Goal: Transaction & Acquisition: Purchase product/service

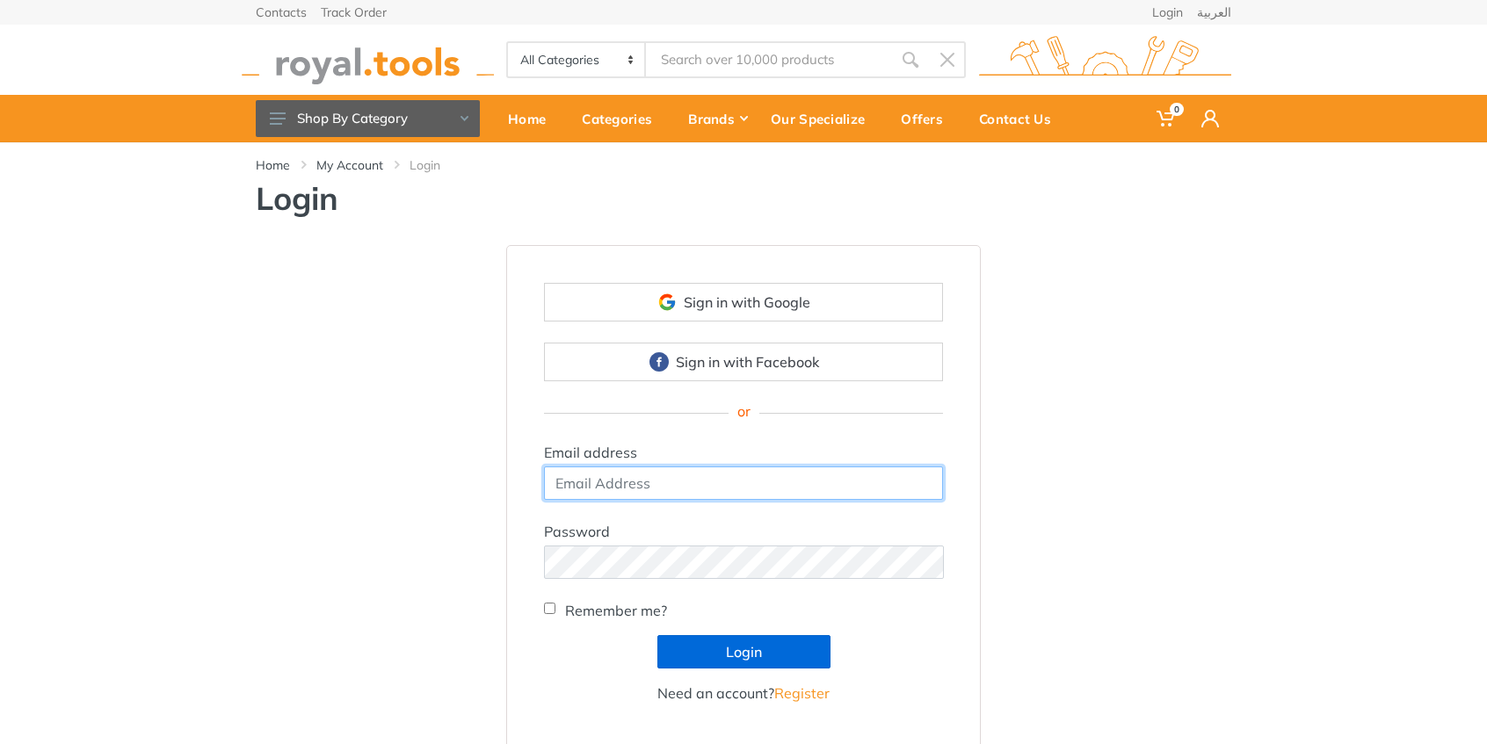
type input "[EMAIL_ADDRESS][DOMAIN_NAME]"
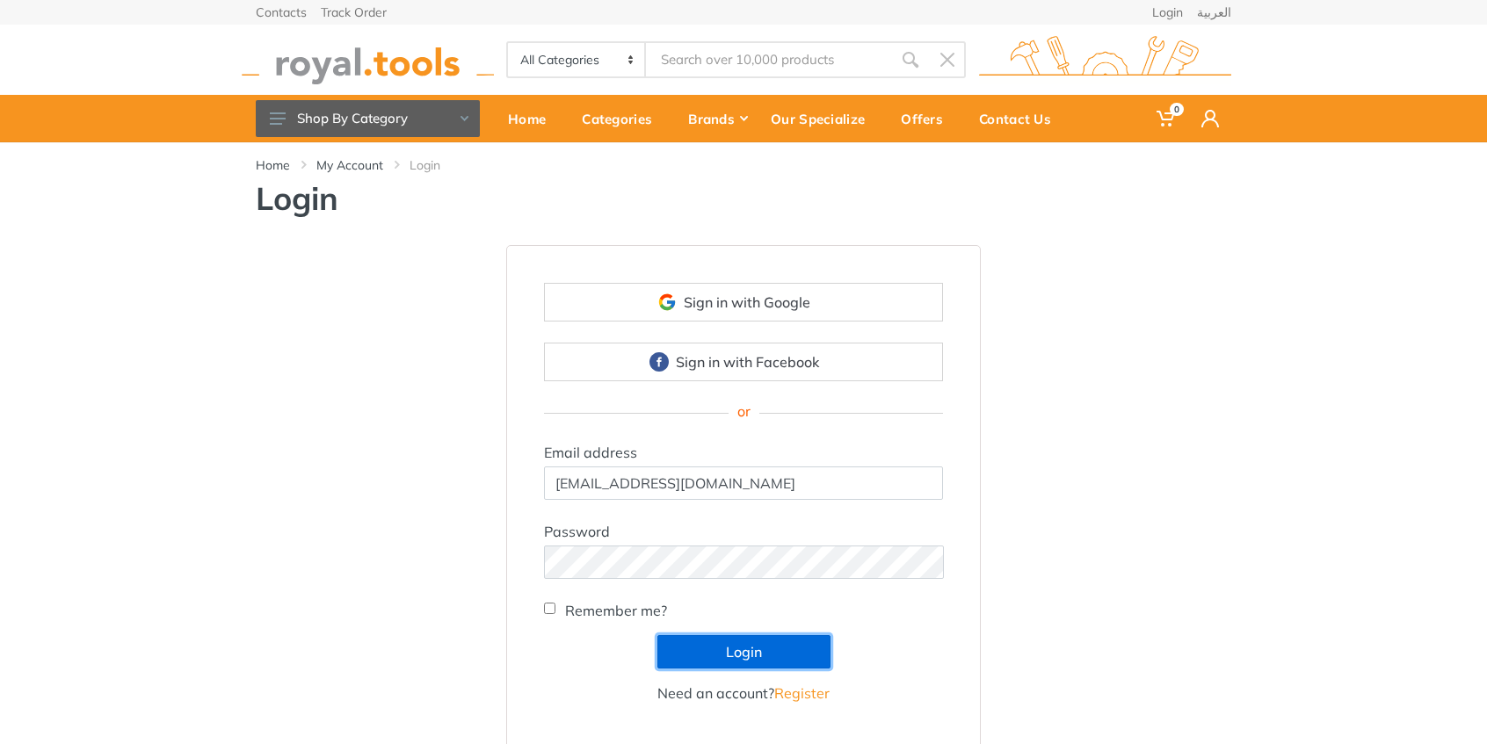
click at [730, 656] on button "Login" at bounding box center [743, 651] width 173 height 33
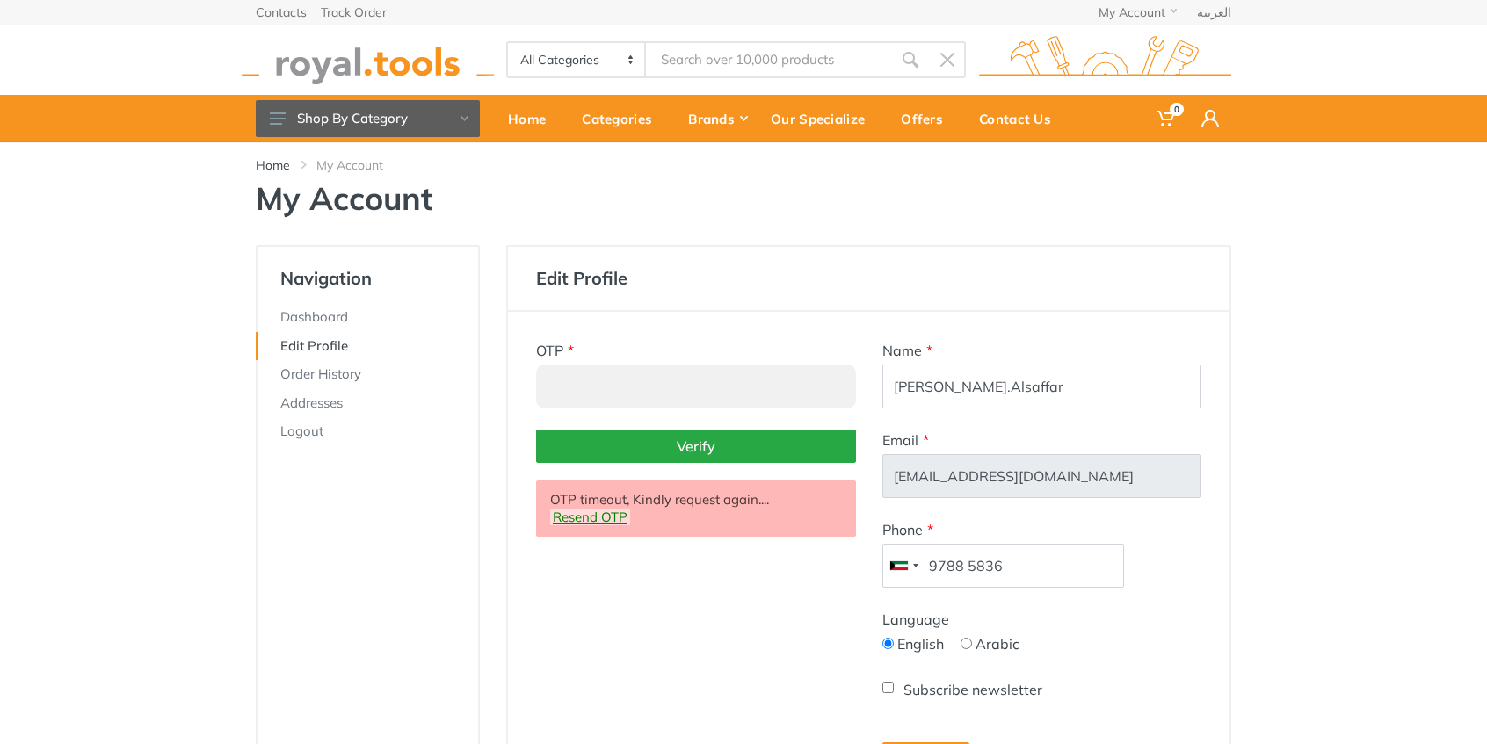
click at [586, 517] on link "Resend OTP" at bounding box center [590, 517] width 80 height 17
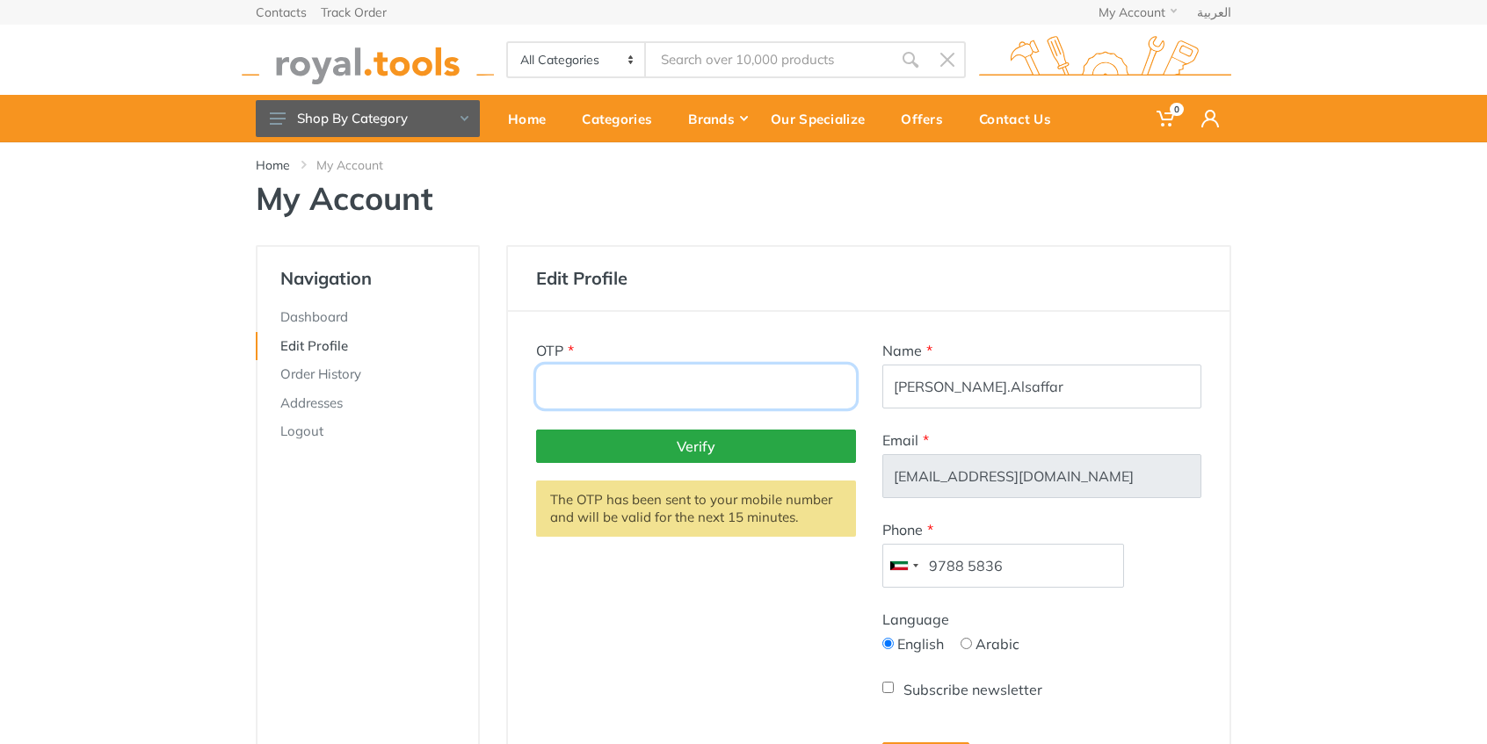
click at [726, 383] on input "number" at bounding box center [696, 387] width 320 height 44
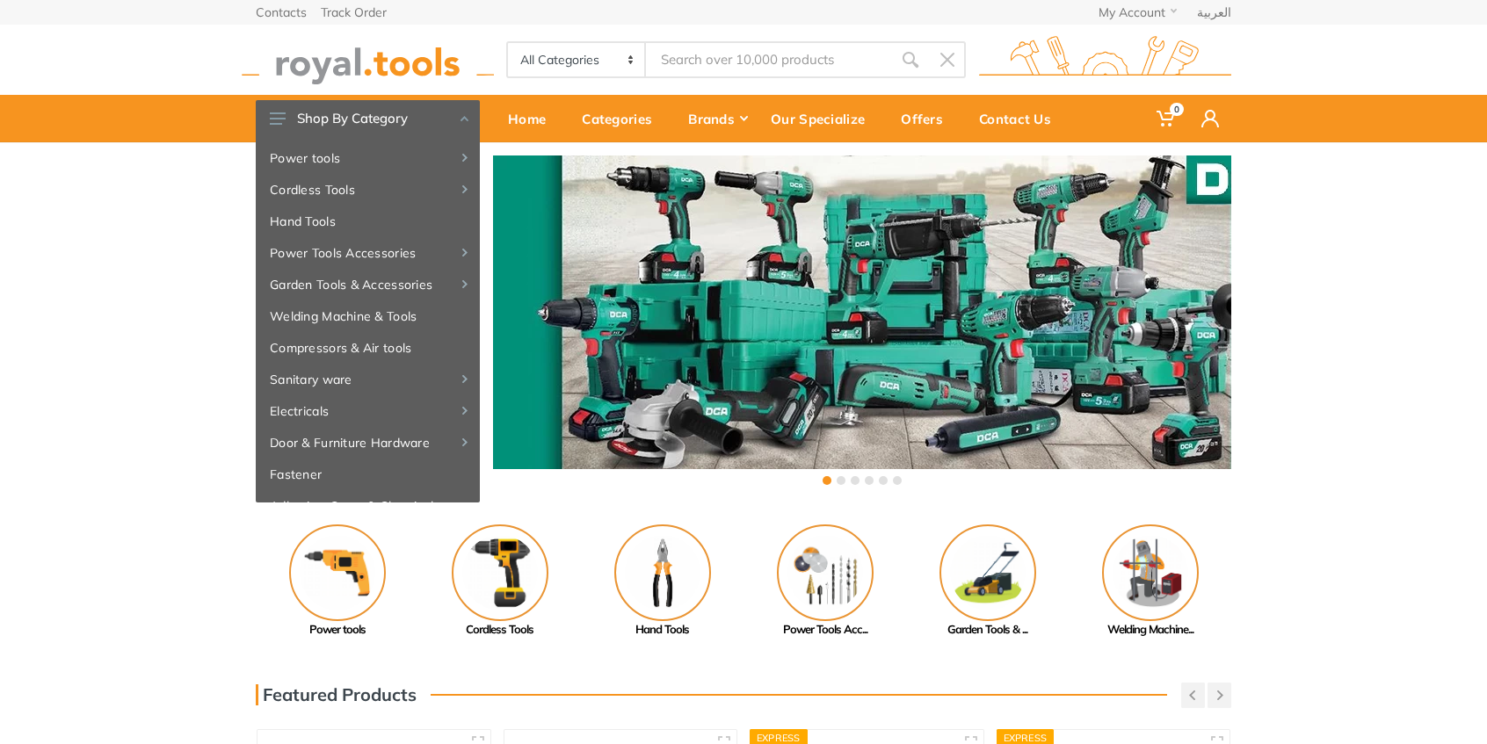
click at [162, 209] on div "‹ ›" at bounding box center [743, 322] width 1487 height 360
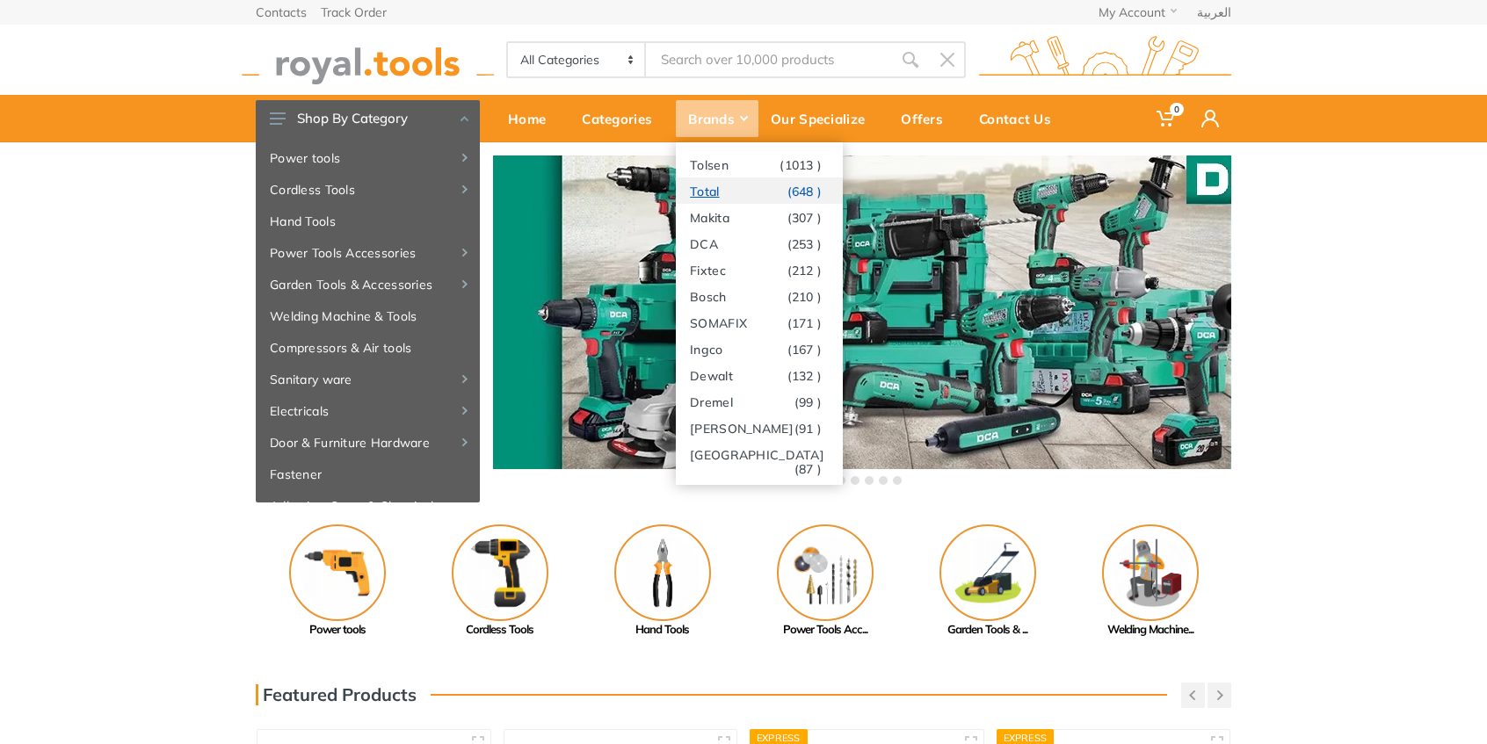
click at [749, 193] on link "Total (648 )" at bounding box center [759, 191] width 167 height 26
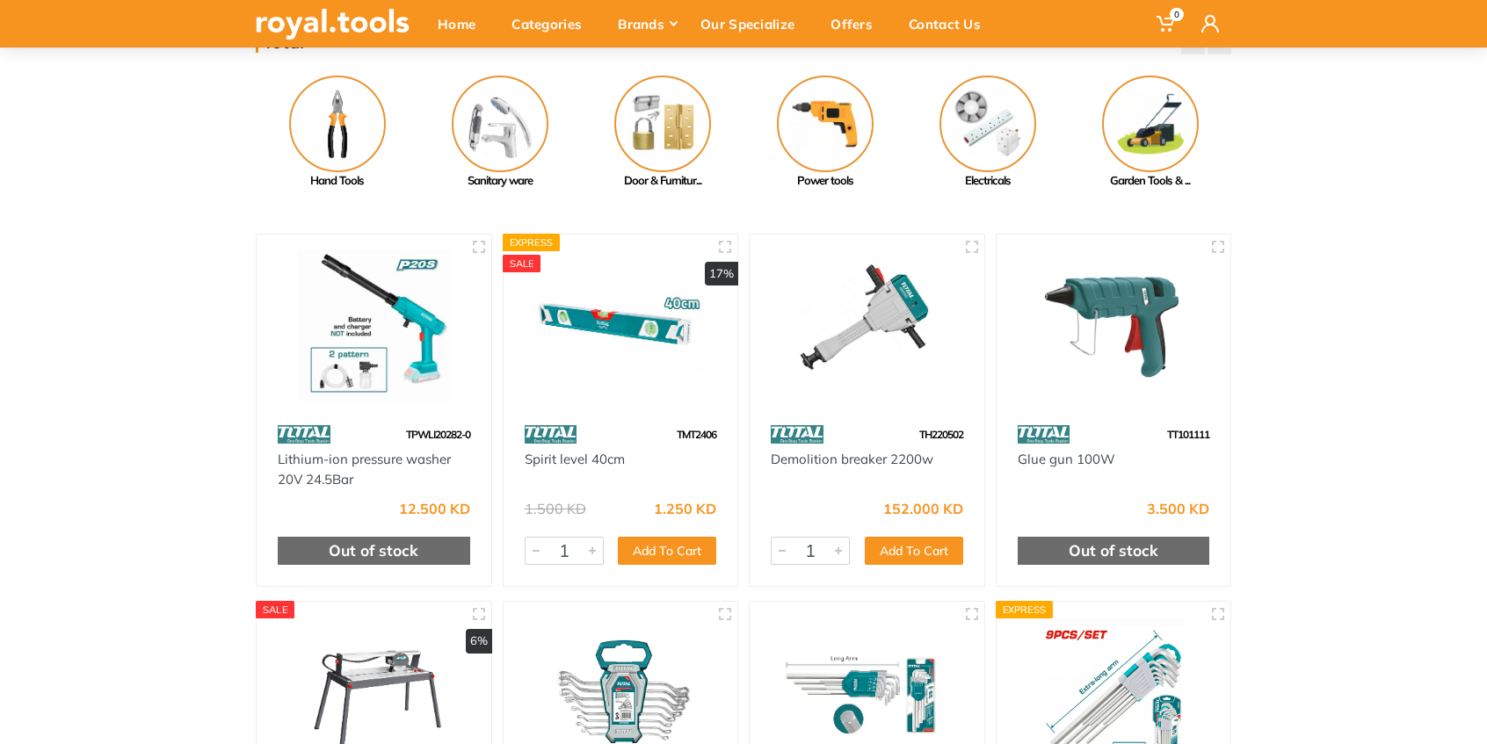
scroll to position [176, 0]
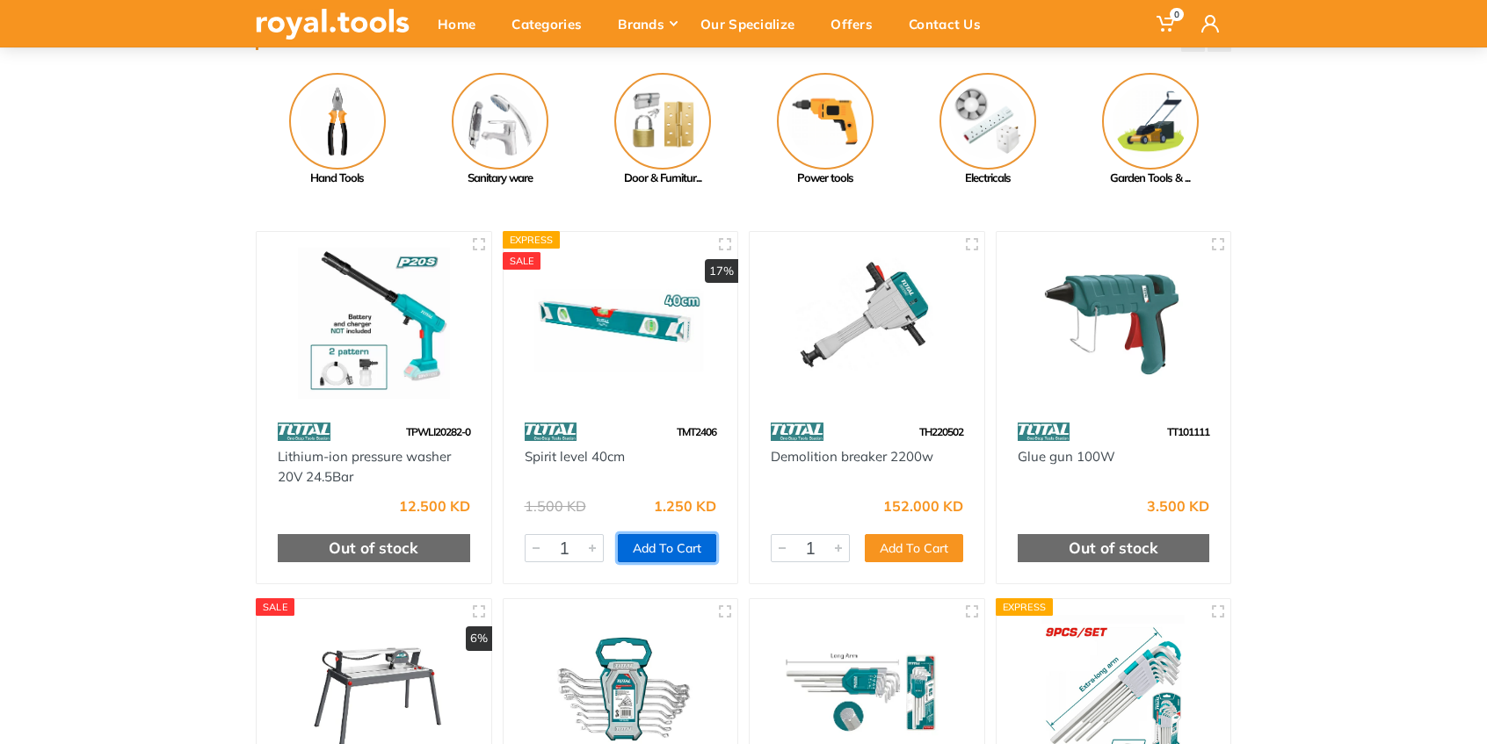
click at [676, 543] on button "Add To Cart" at bounding box center [667, 548] width 98 height 28
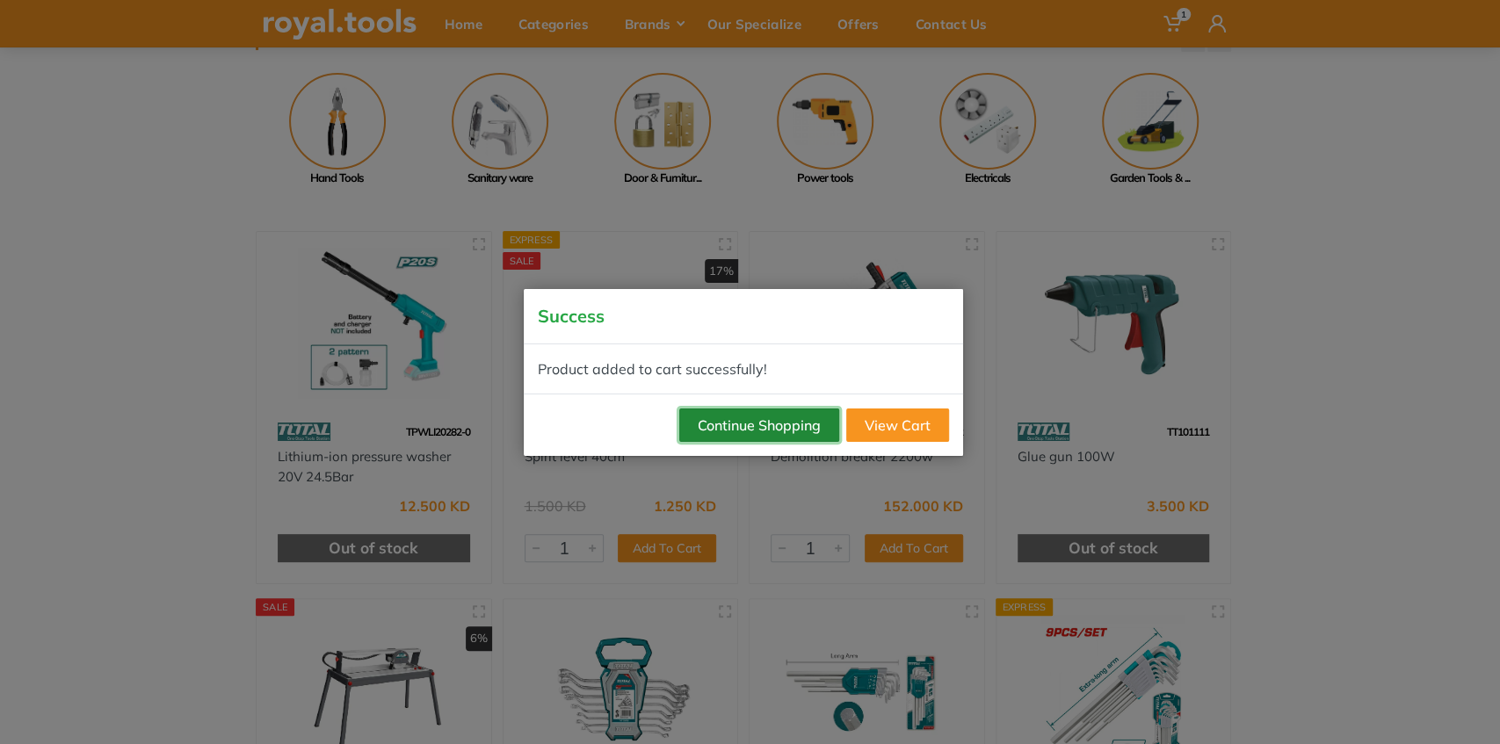
click at [776, 420] on button "Continue Shopping" at bounding box center [759, 425] width 160 height 33
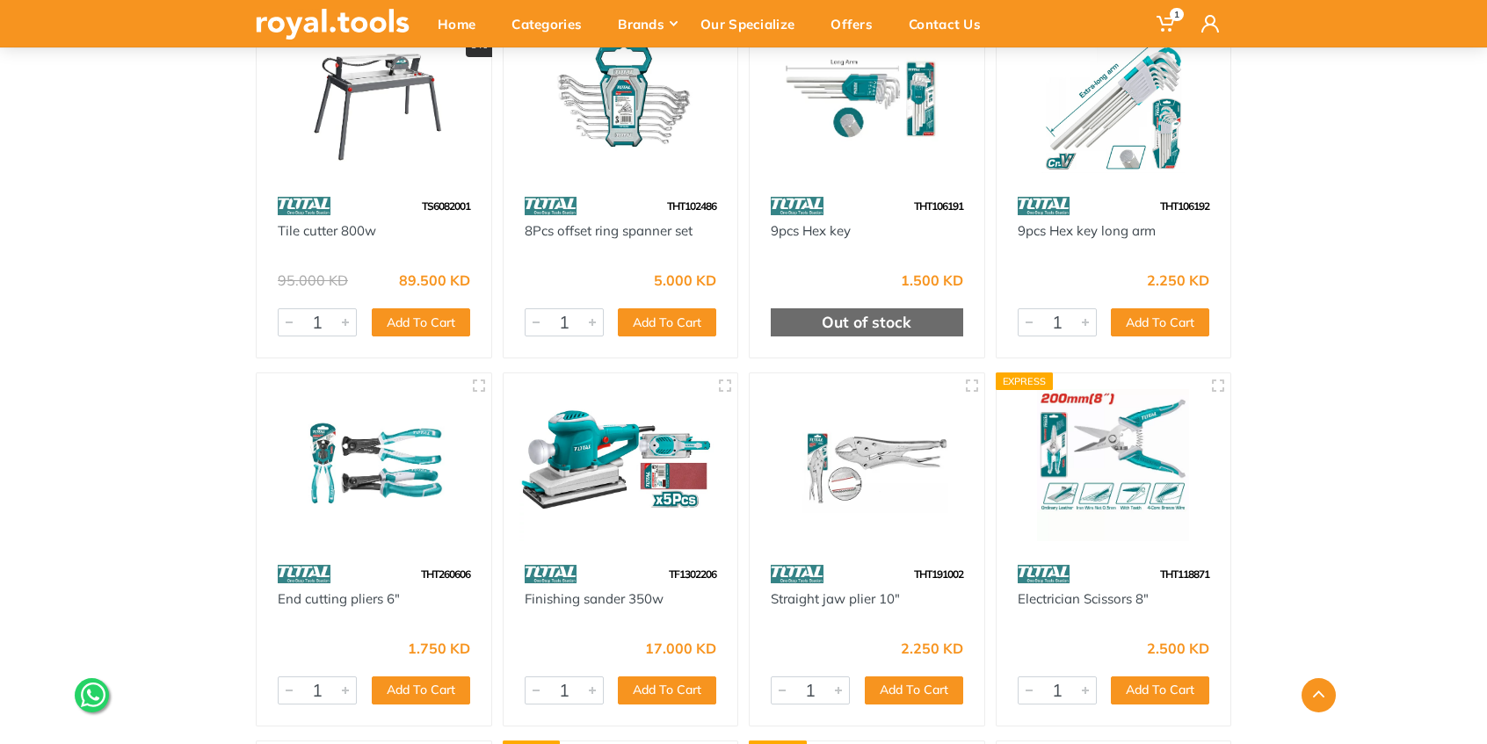
scroll to position [820, 0]
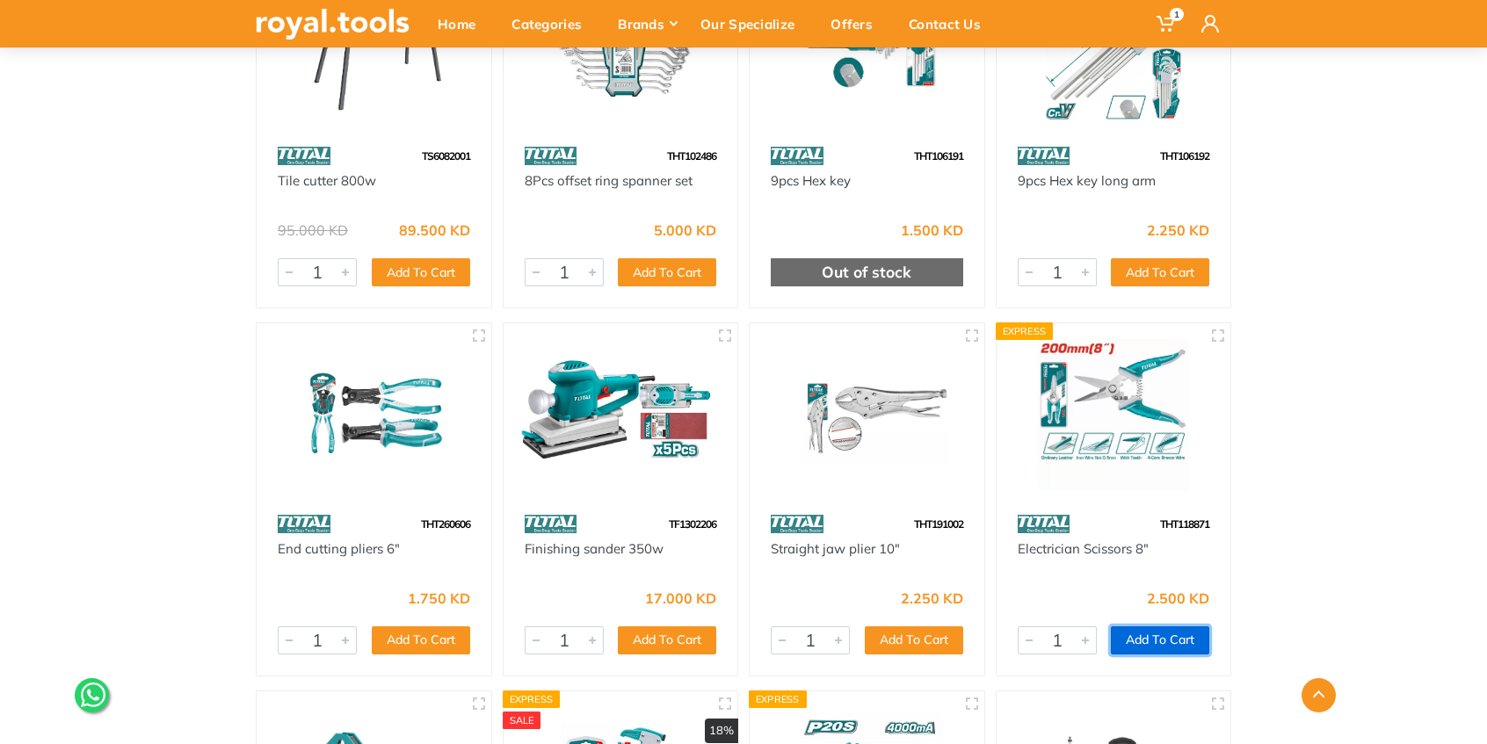
click at [1164, 643] on button "Add To Cart" at bounding box center [1160, 641] width 98 height 28
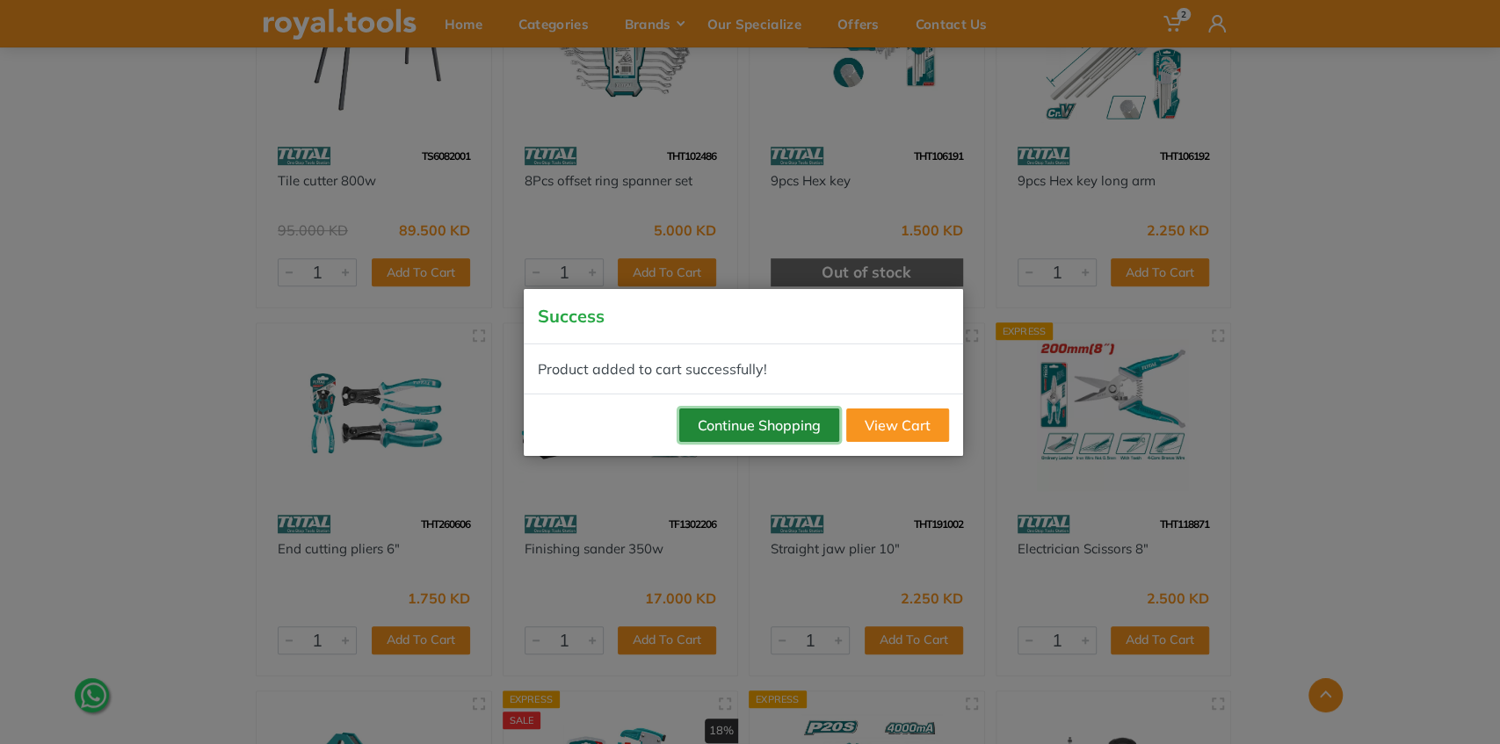
click at [781, 424] on button "Continue Shopping" at bounding box center [759, 425] width 160 height 33
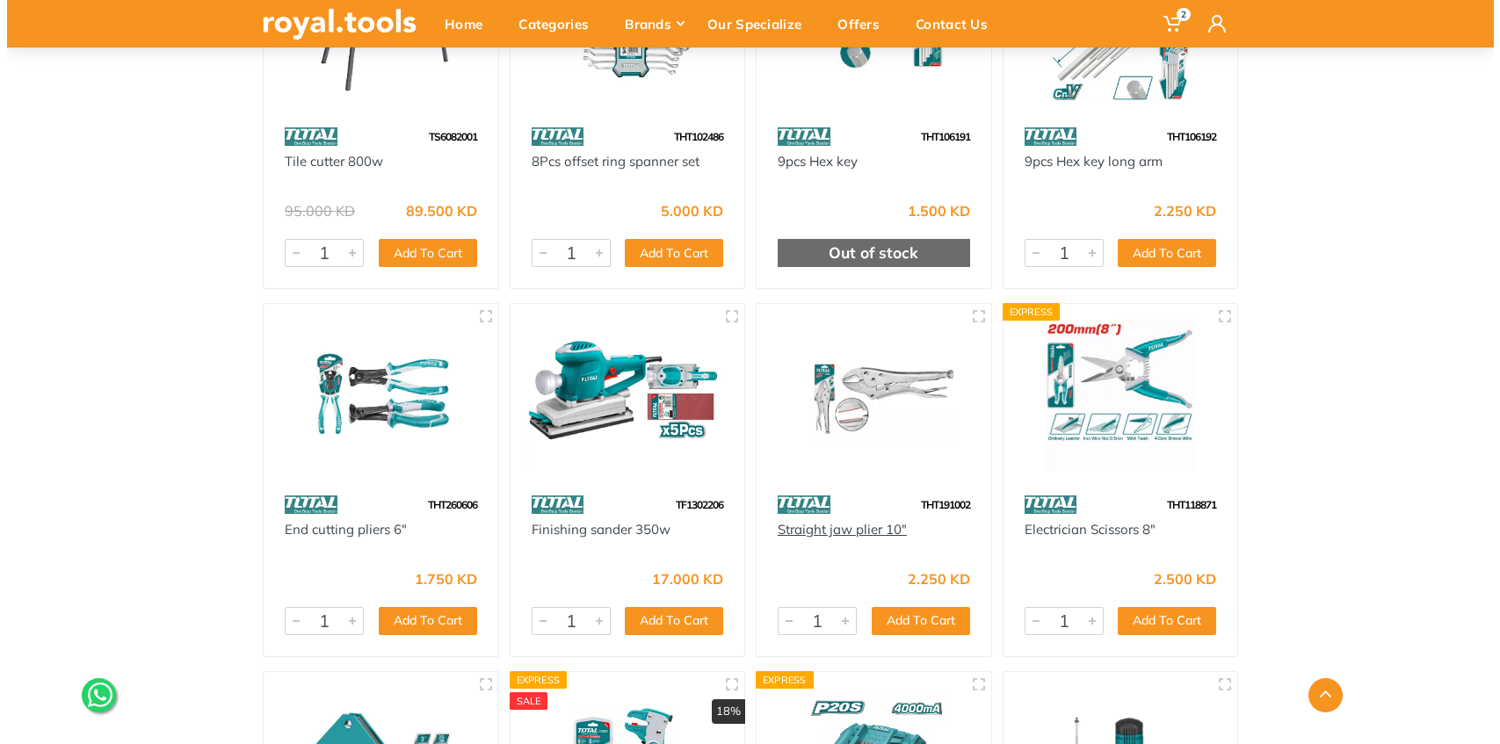
scroll to position [879, 0]
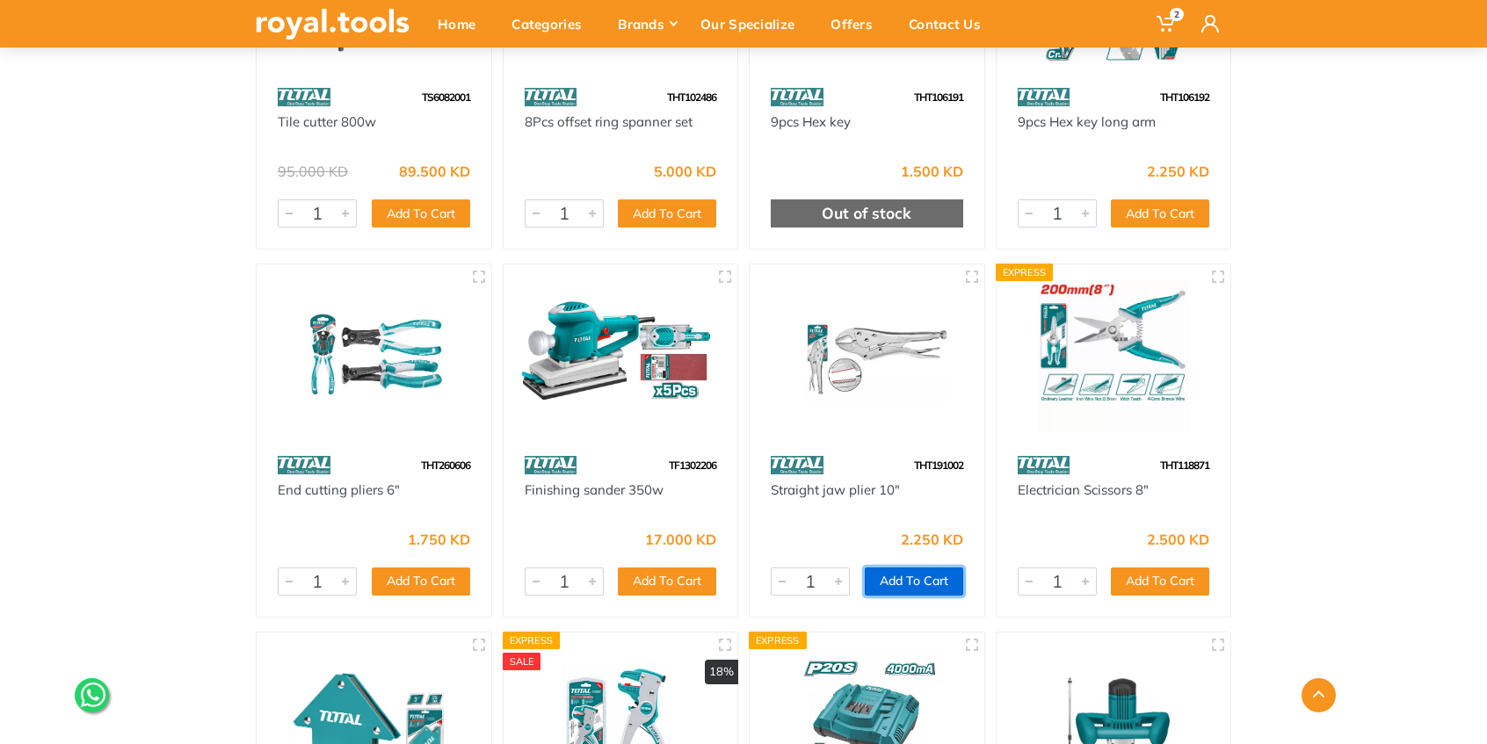
click at [909, 578] on button "Add To Cart" at bounding box center [914, 582] width 98 height 28
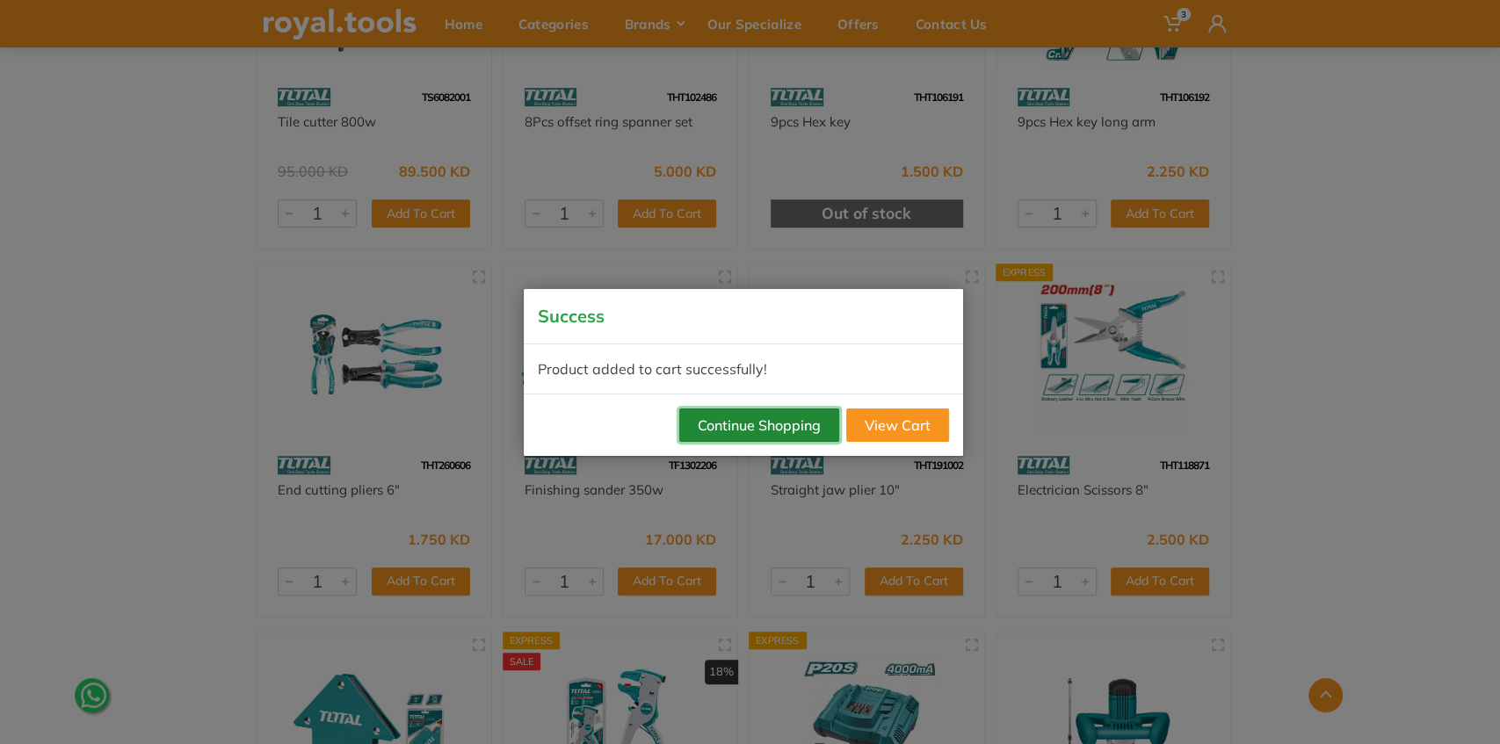
click at [750, 416] on button "Continue Shopping" at bounding box center [759, 425] width 160 height 33
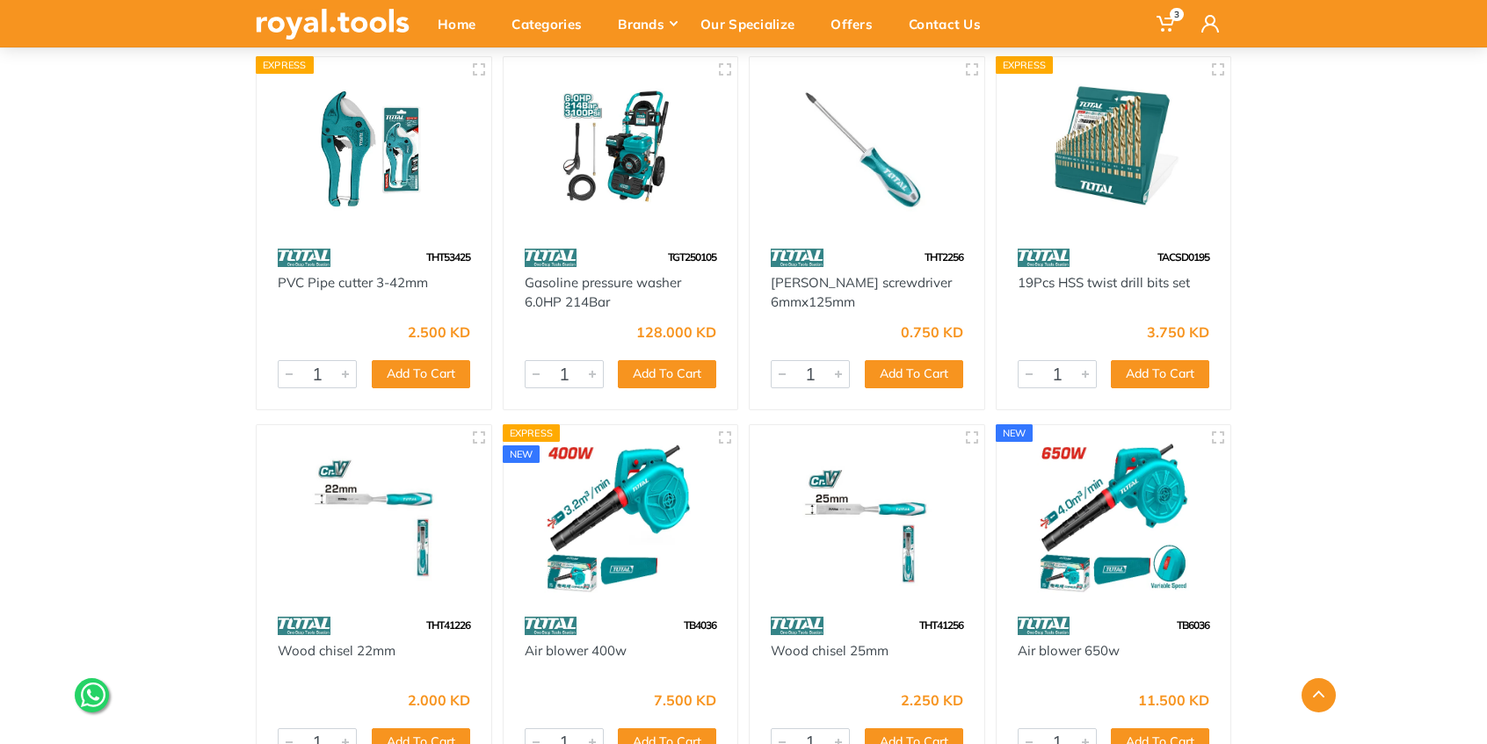
scroll to position [2167, 0]
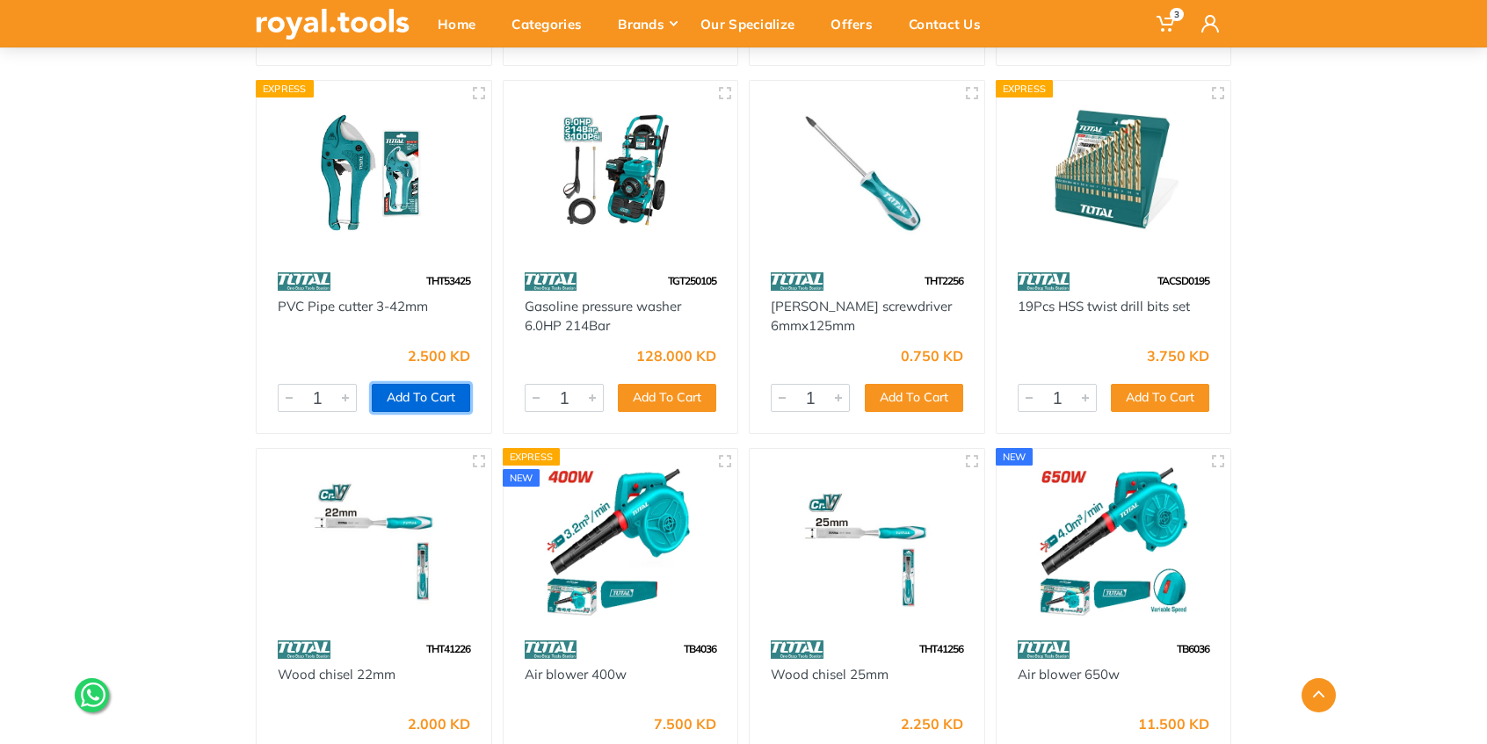
click at [430, 401] on button "Add To Cart" at bounding box center [421, 398] width 98 height 28
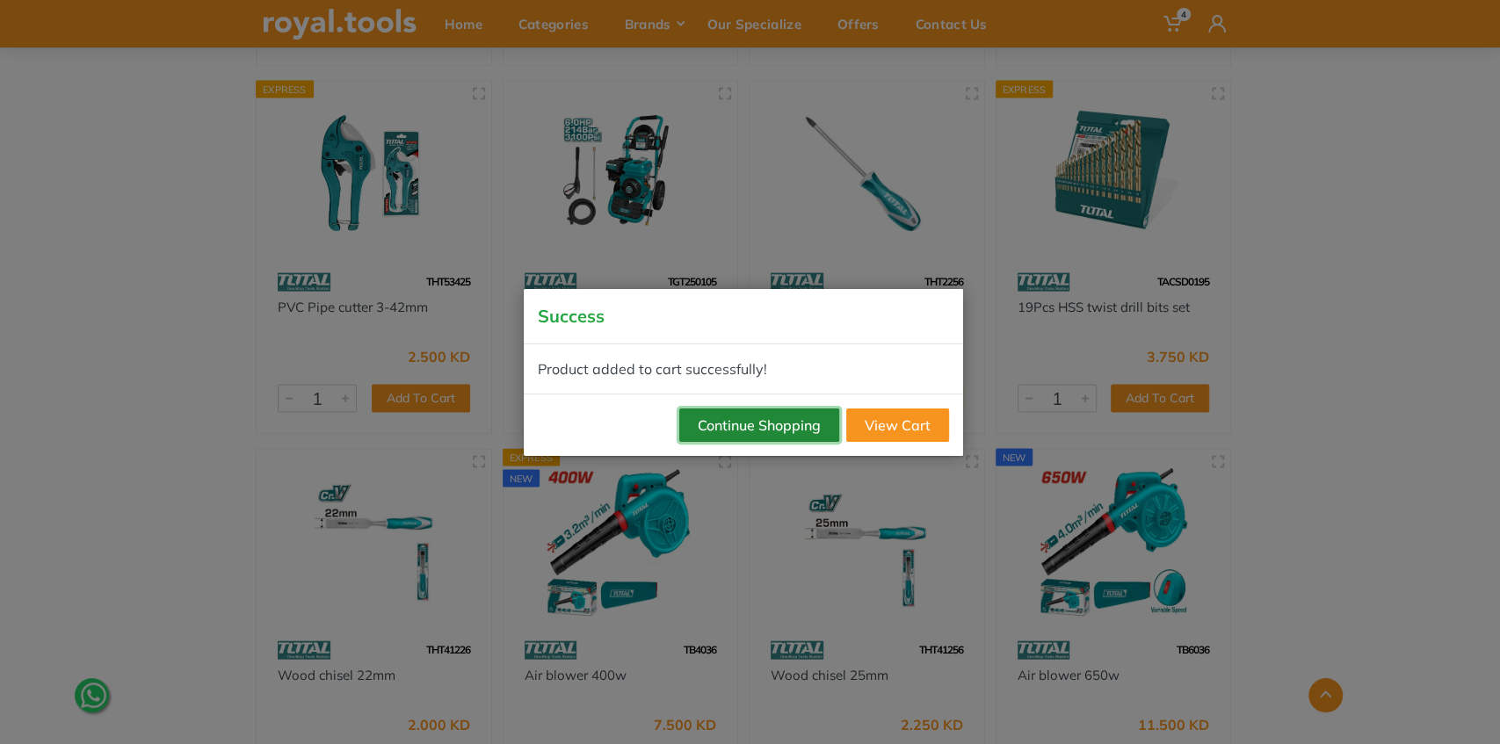
click at [742, 424] on button "Continue Shopping" at bounding box center [759, 425] width 160 height 33
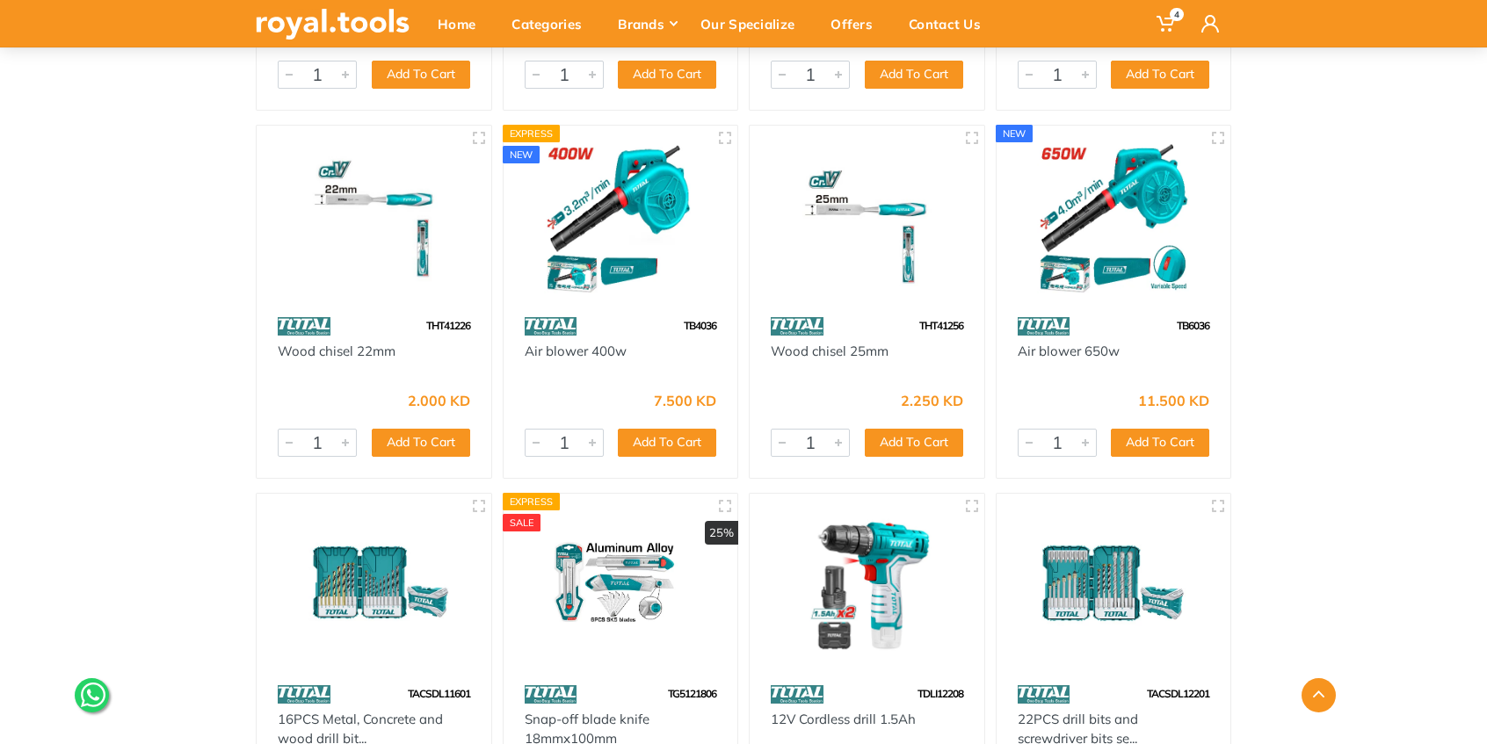
scroll to position [2519, 0]
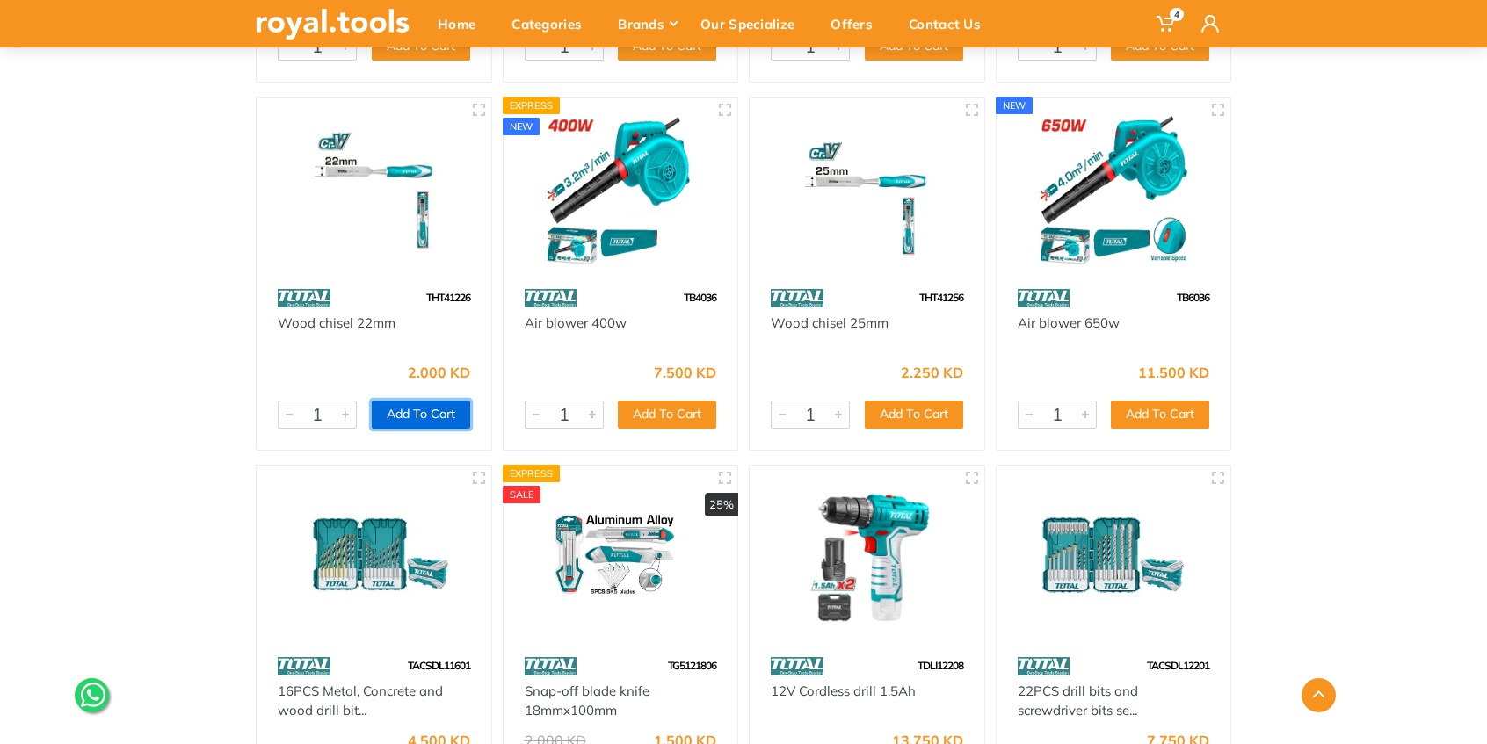
click at [424, 417] on button "Add To Cart" at bounding box center [421, 415] width 98 height 28
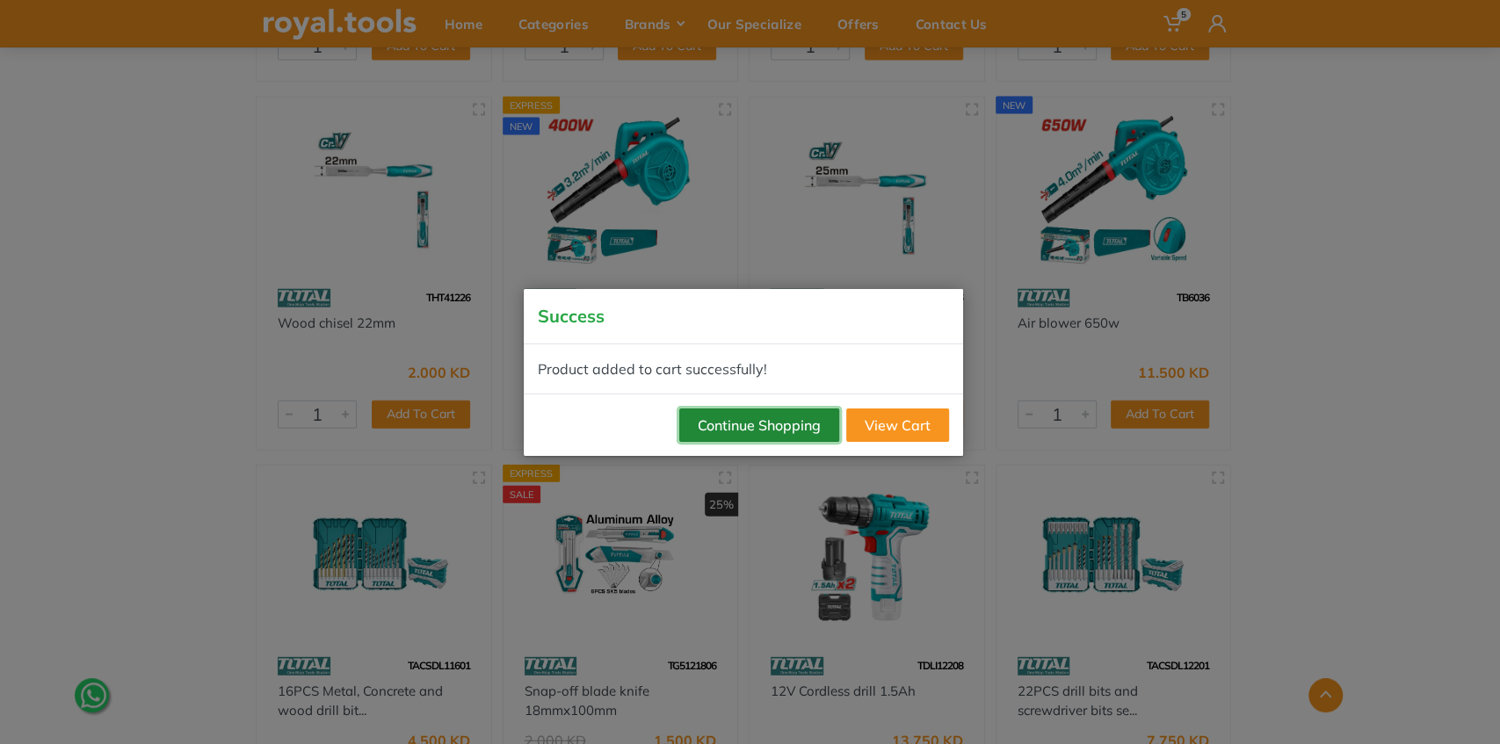
click at [755, 418] on button "Continue Shopping" at bounding box center [759, 425] width 160 height 33
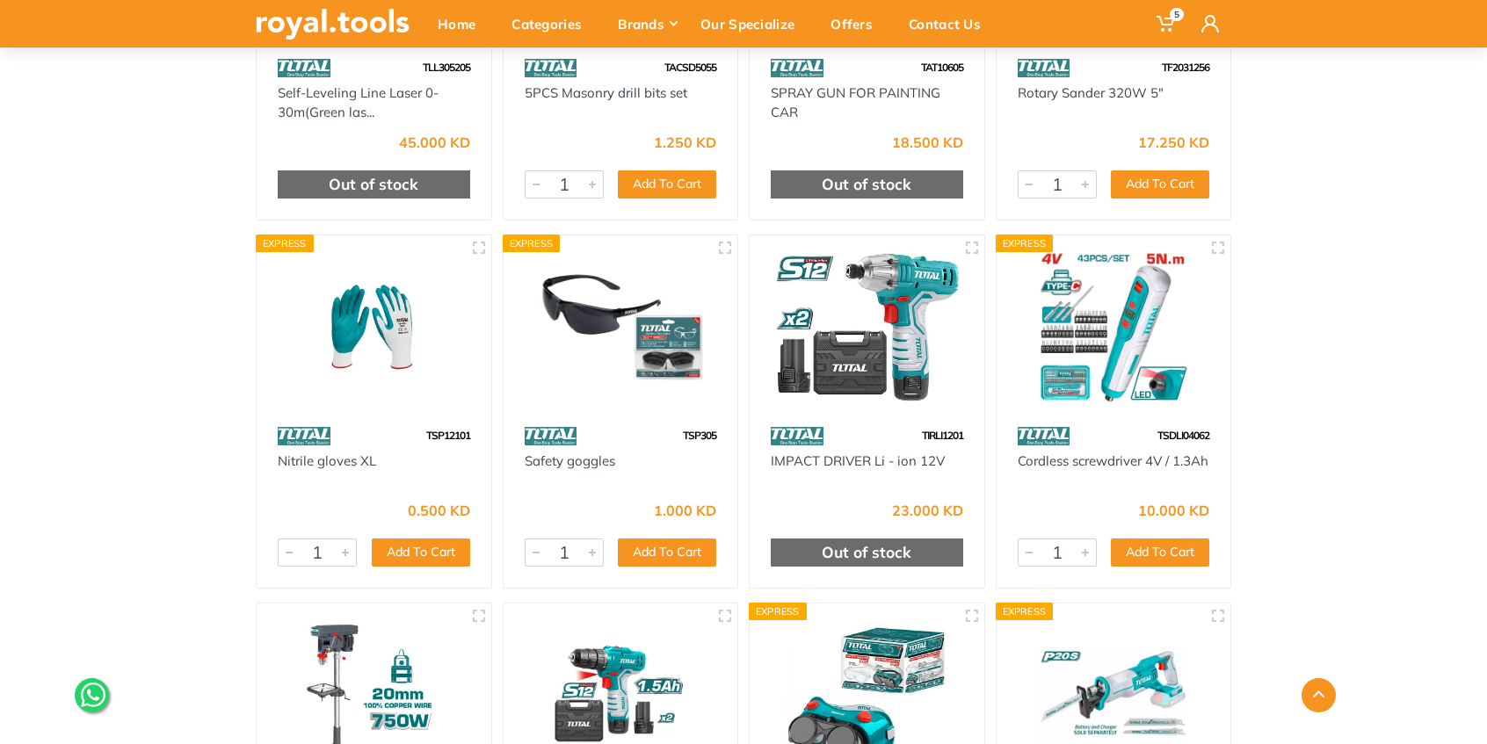
scroll to position [5331, 0]
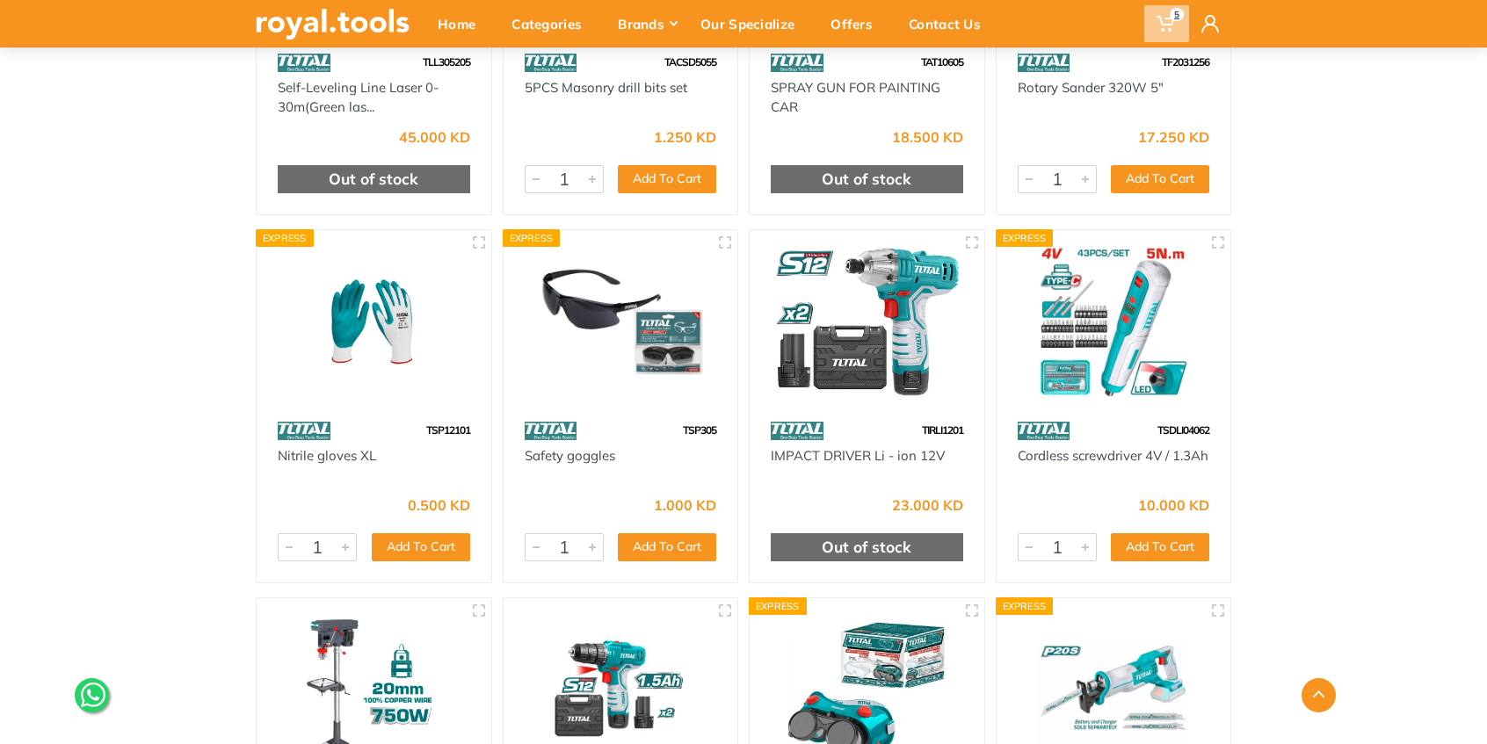
click at [1164, 23] on icon at bounding box center [1166, 24] width 18 height 18
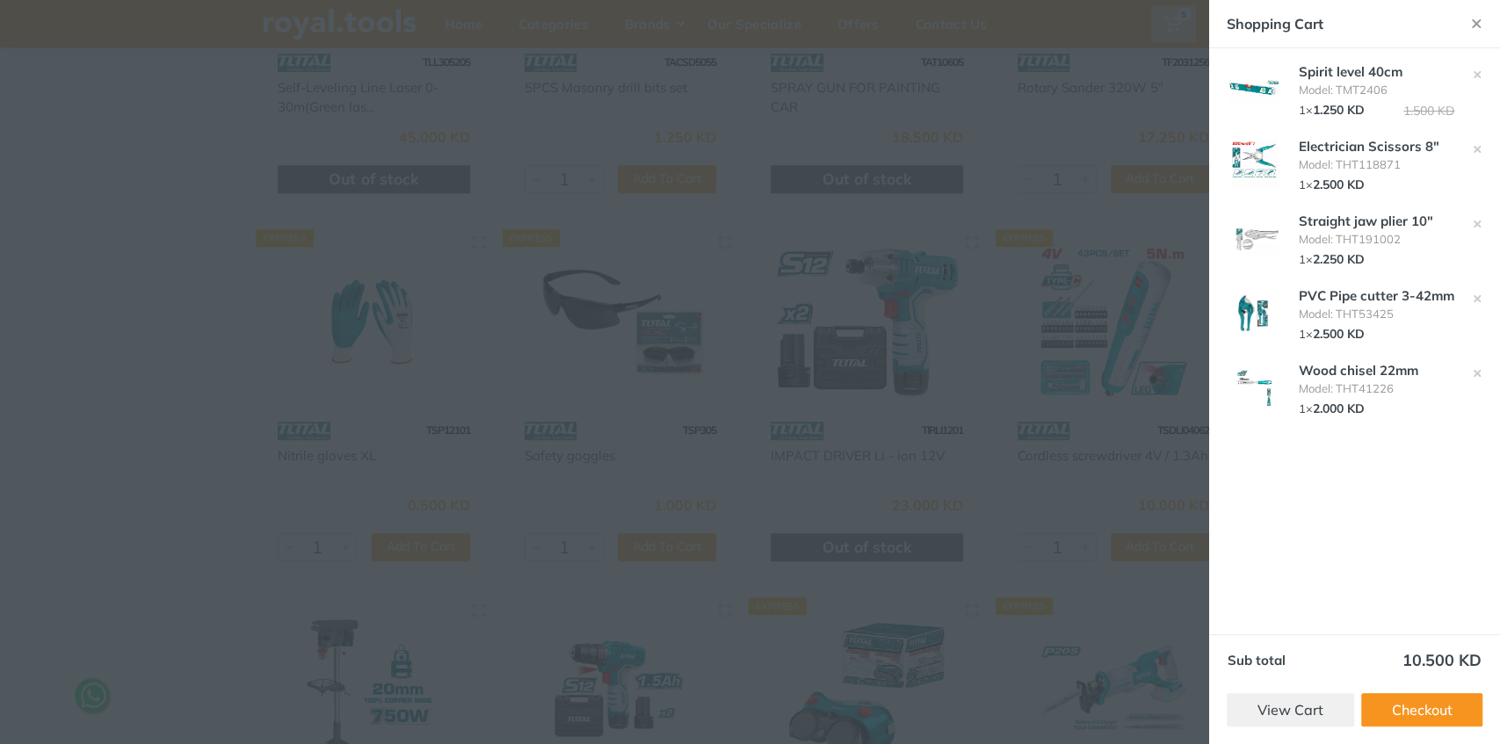
click at [1066, 385] on div at bounding box center [750, 372] width 1500 height 744
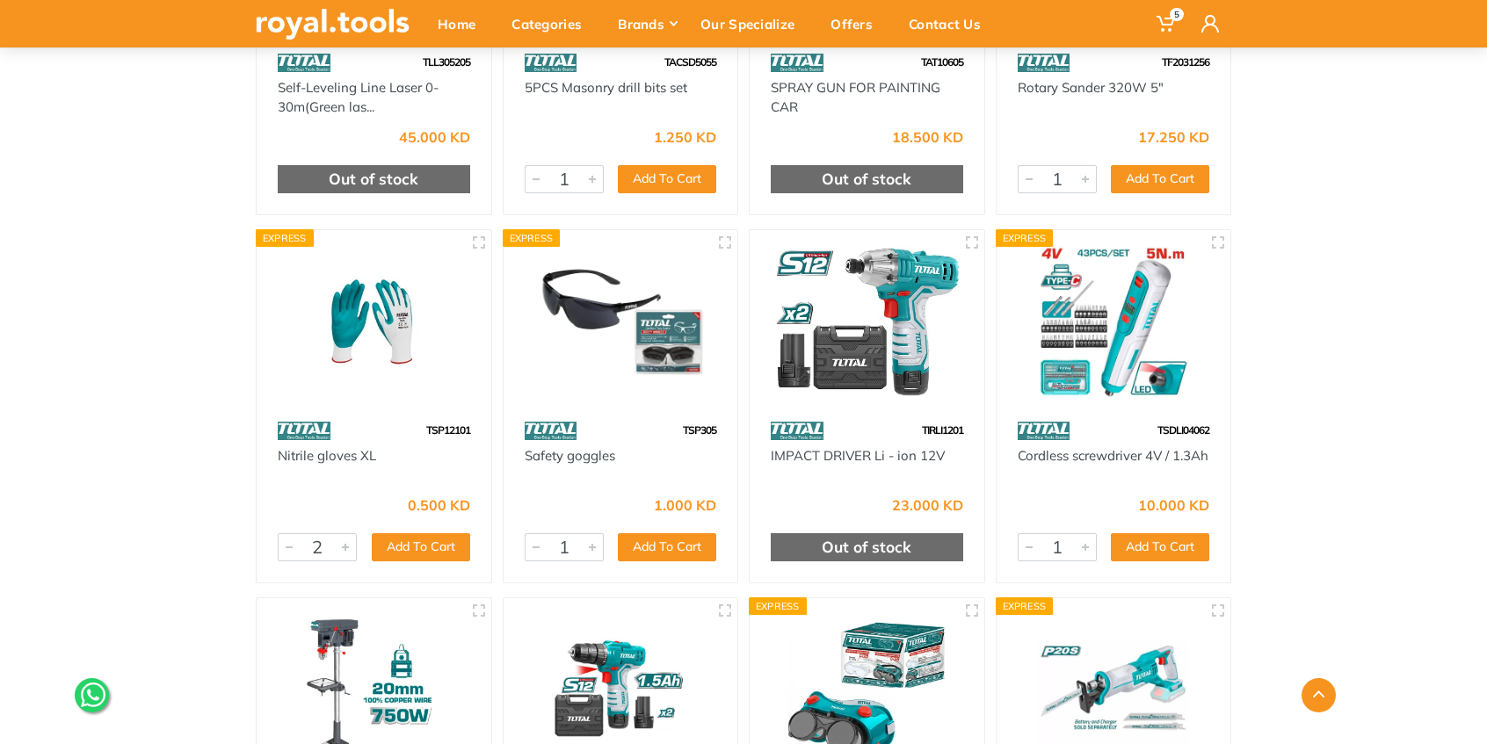
click at [348, 545] on div at bounding box center [345, 547] width 21 height 26
click at [415, 544] on button "Add To Cart" at bounding box center [421, 547] width 98 height 28
type input "1"
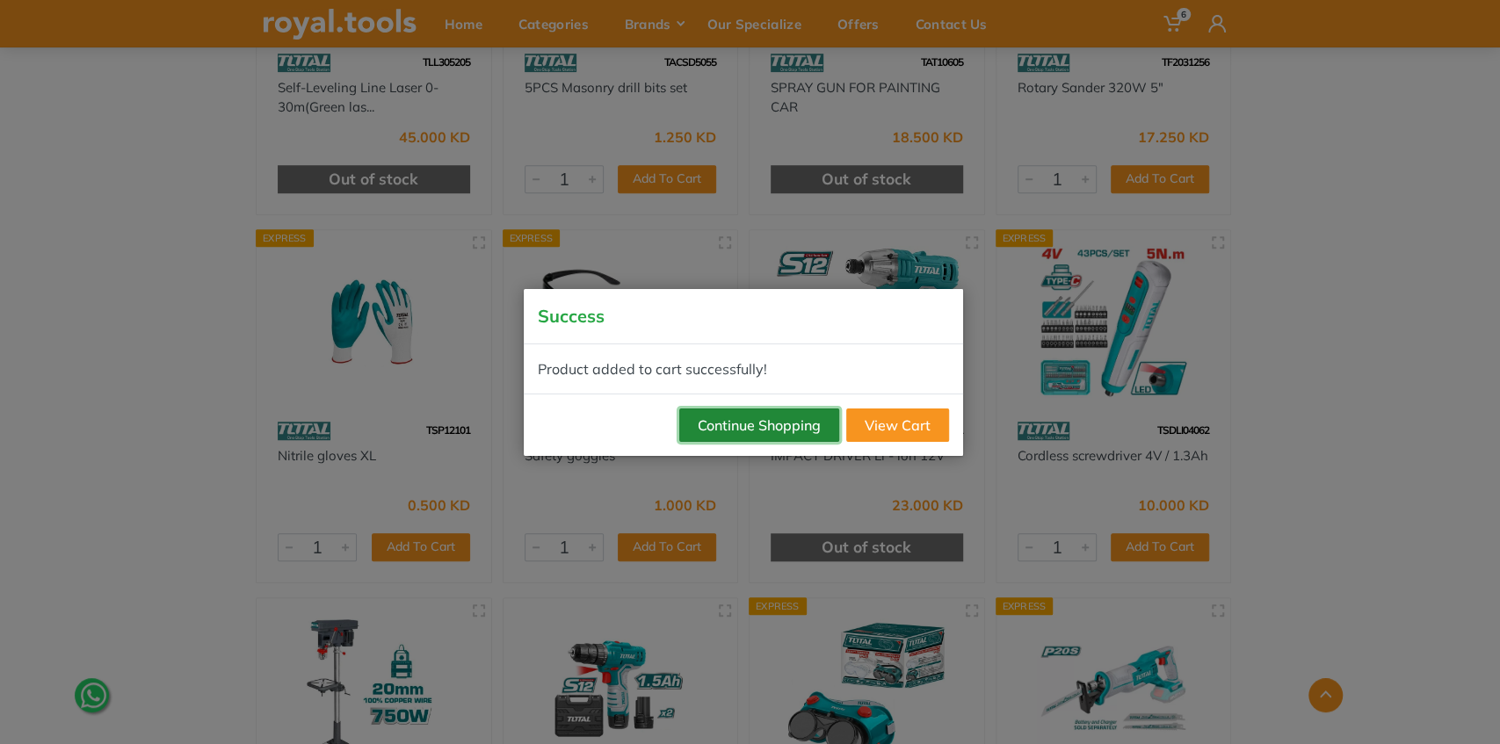
click at [761, 431] on button "Continue Shopping" at bounding box center [759, 425] width 160 height 33
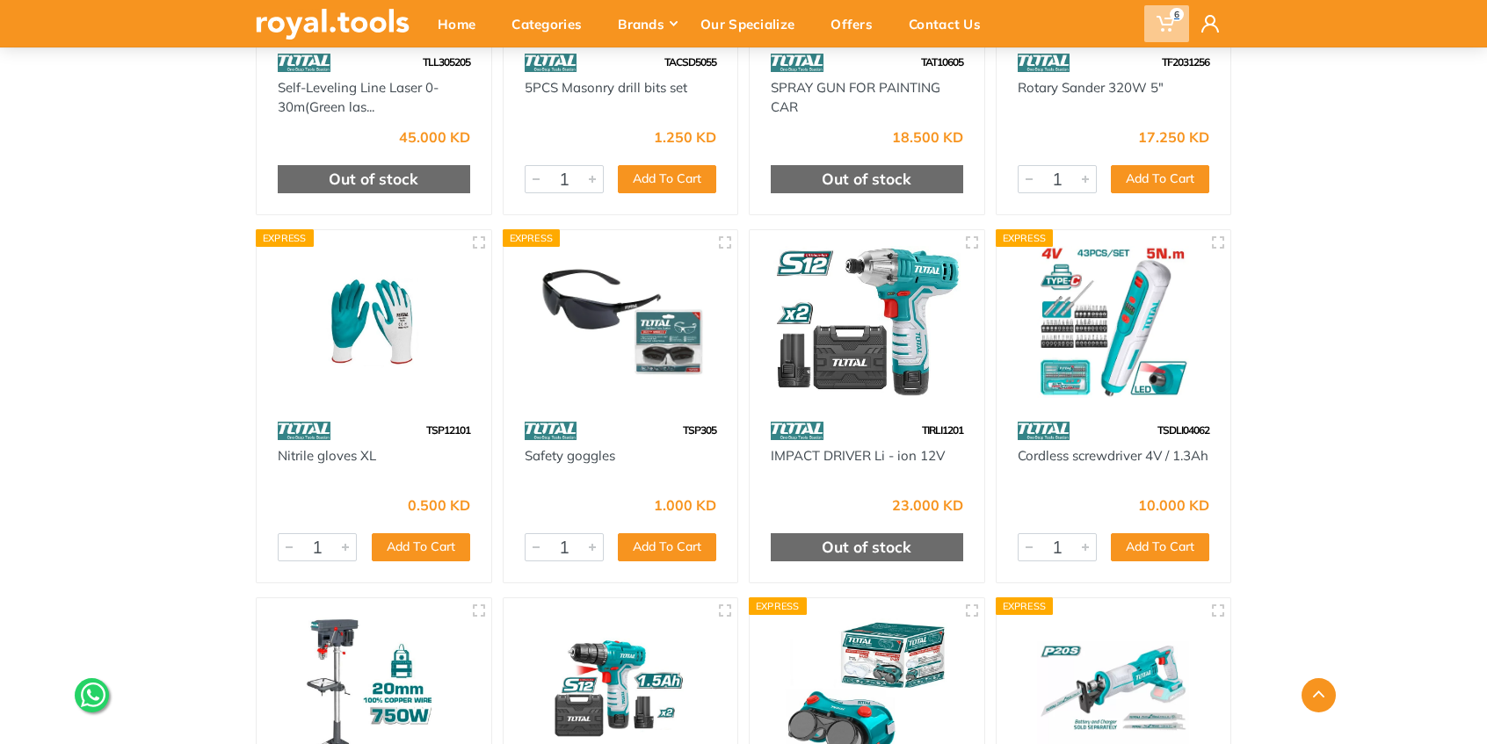
click at [1152, 25] on span "6" at bounding box center [1166, 23] width 45 height 37
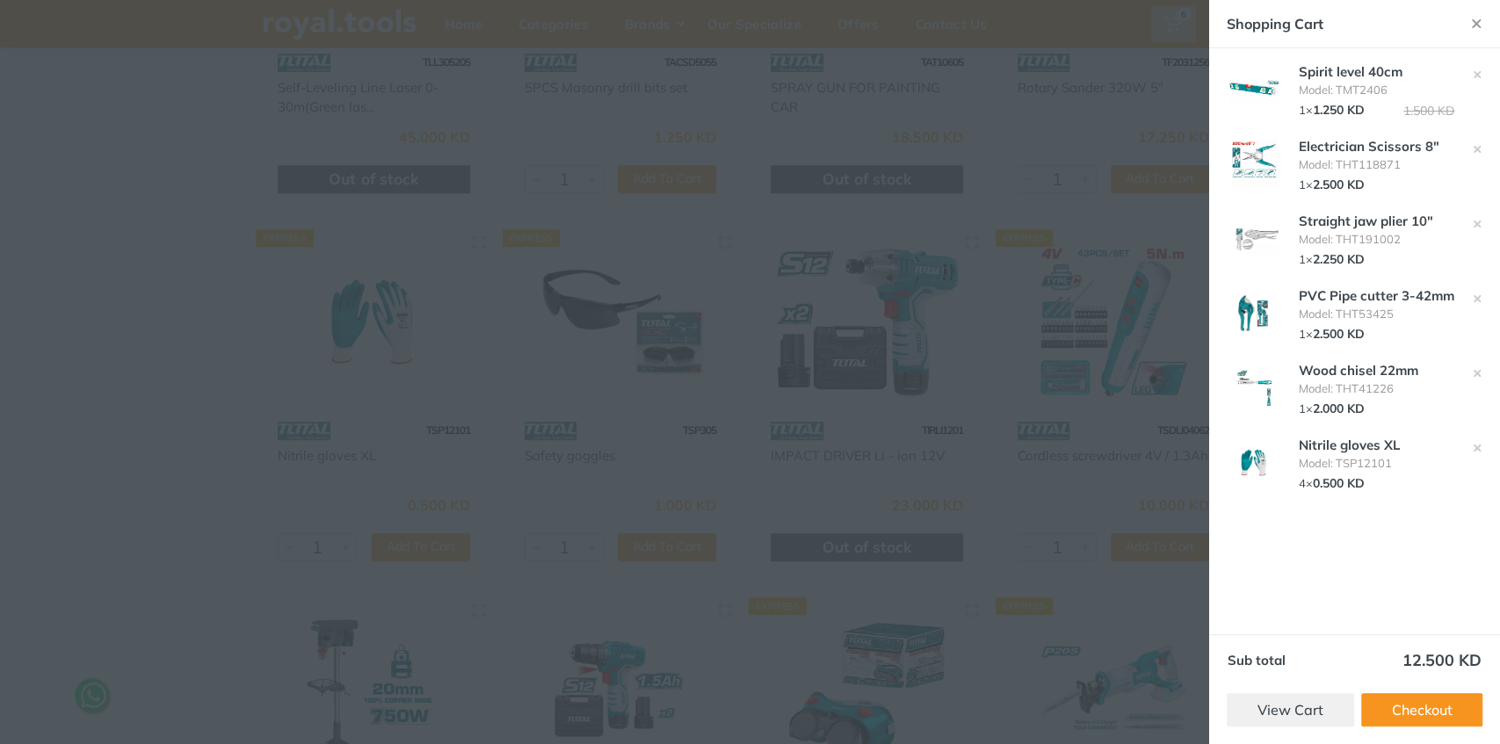
click at [1100, 346] on div at bounding box center [750, 372] width 1500 height 744
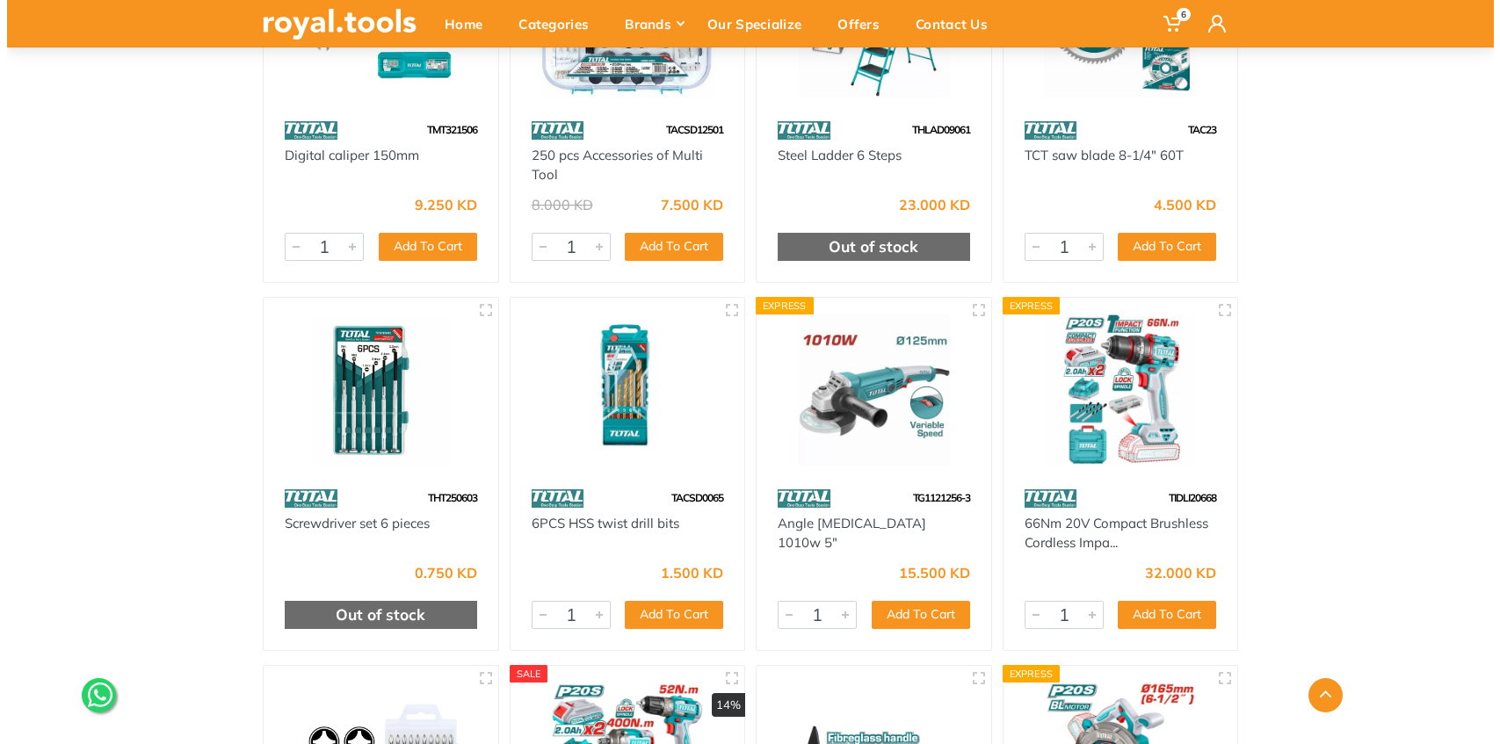
scroll to position [13768, 0]
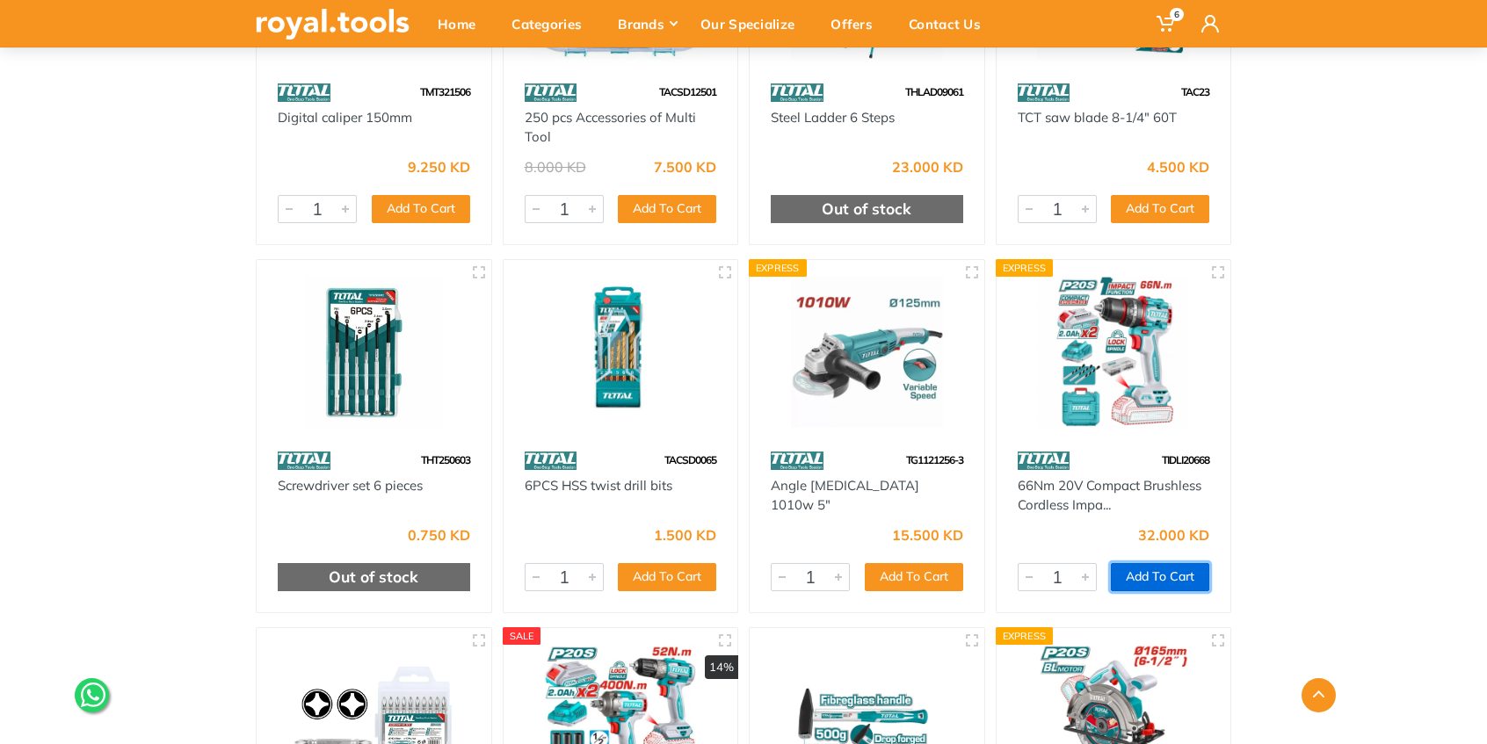
click at [1163, 578] on button "Add To Cart" at bounding box center [1160, 577] width 98 height 28
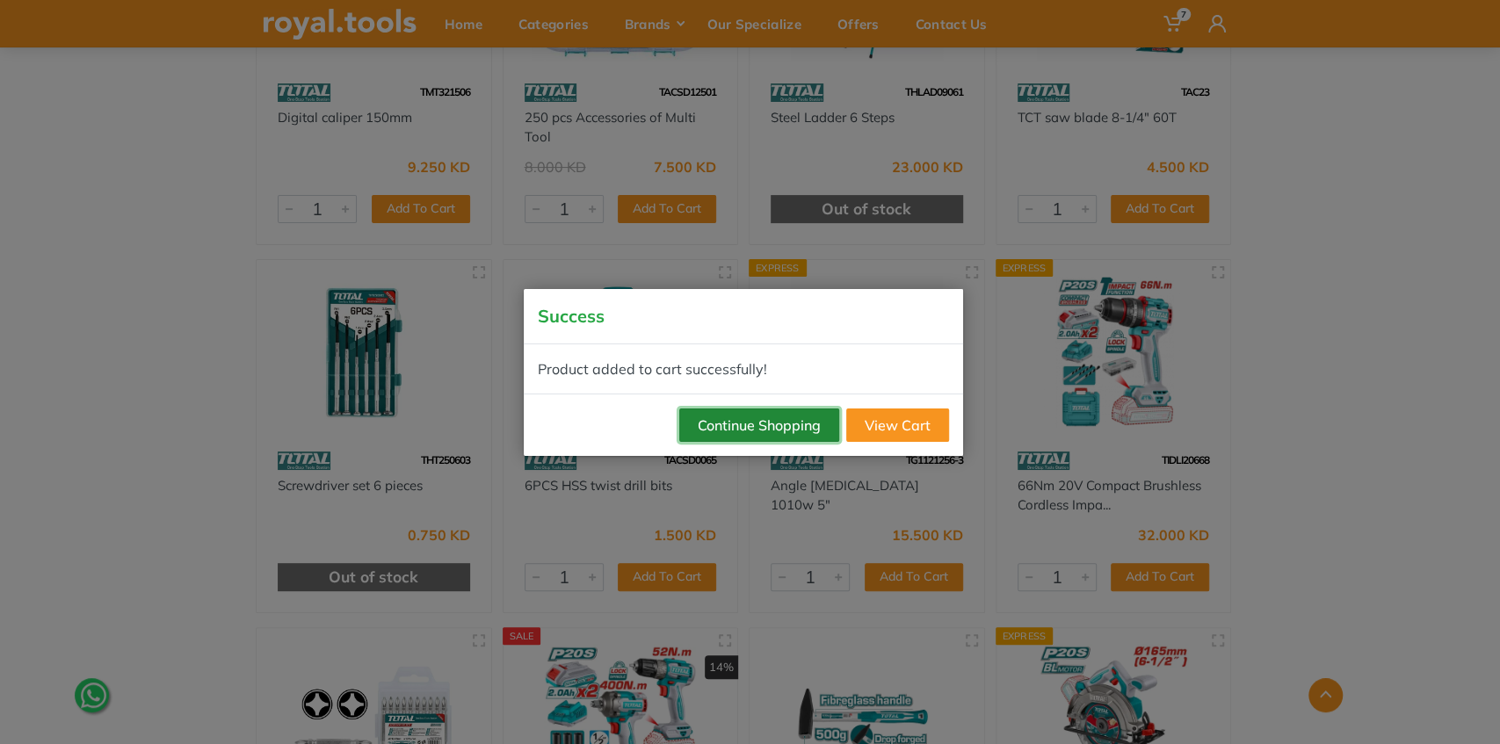
click at [780, 422] on button "Continue Shopping" at bounding box center [759, 425] width 160 height 33
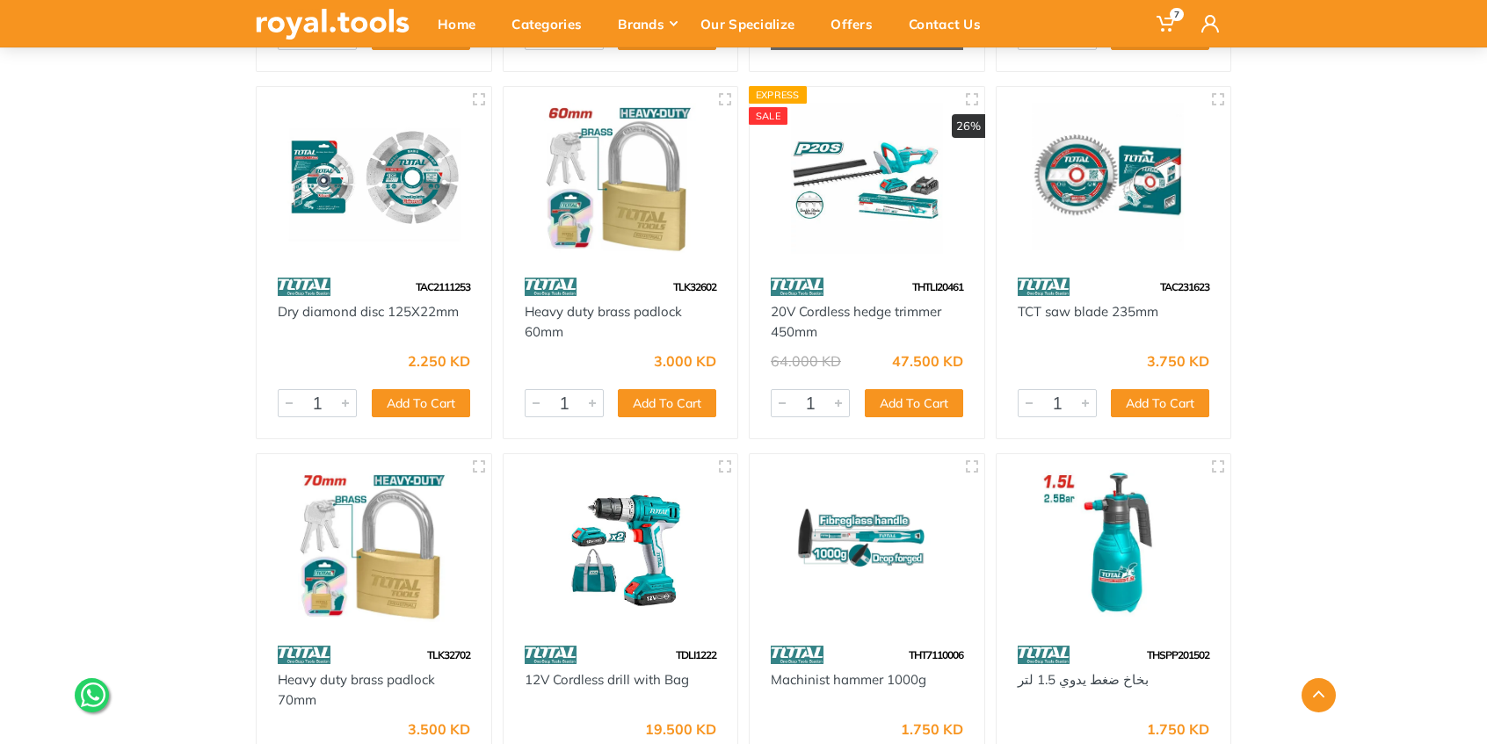
scroll to position [17986, 0]
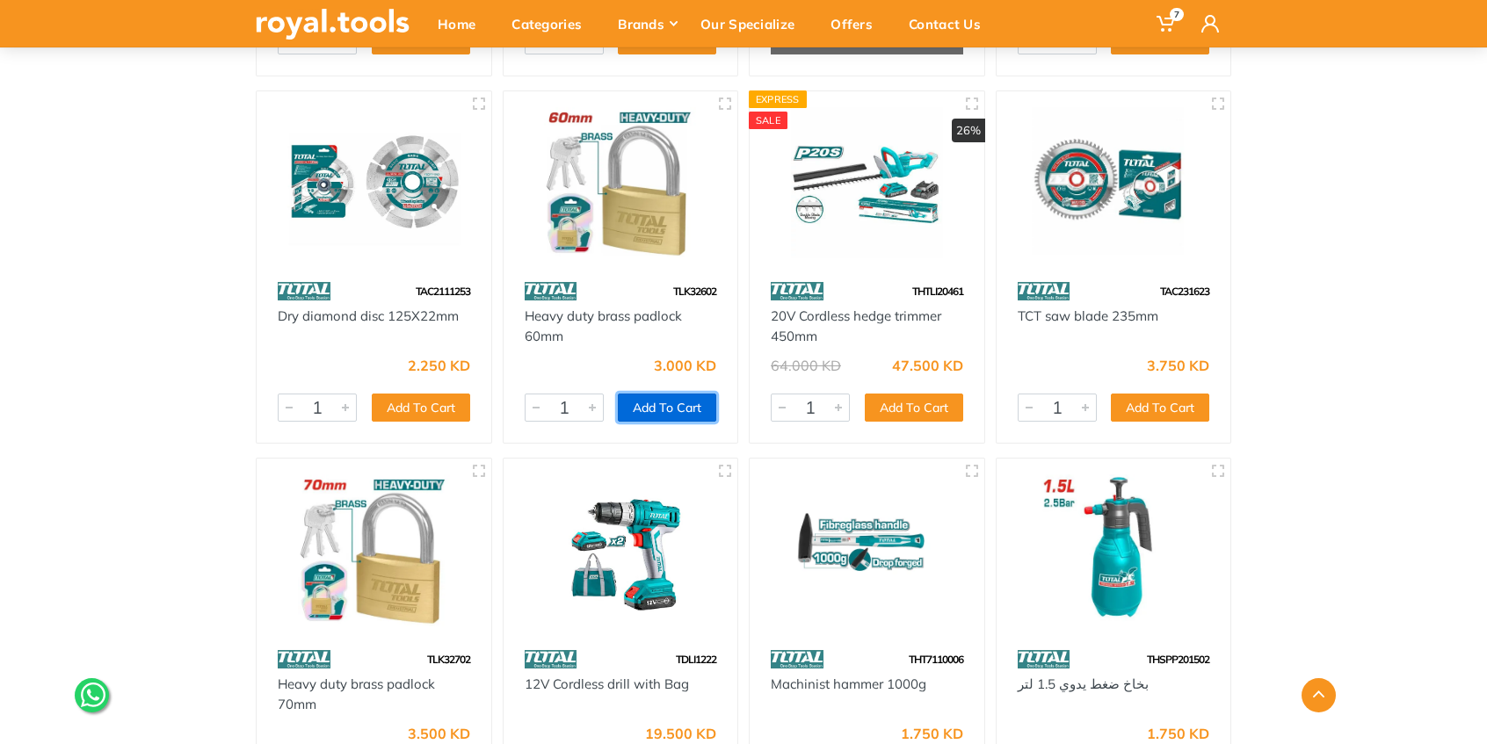
click at [677, 410] on button "Add To Cart" at bounding box center [667, 408] width 98 height 28
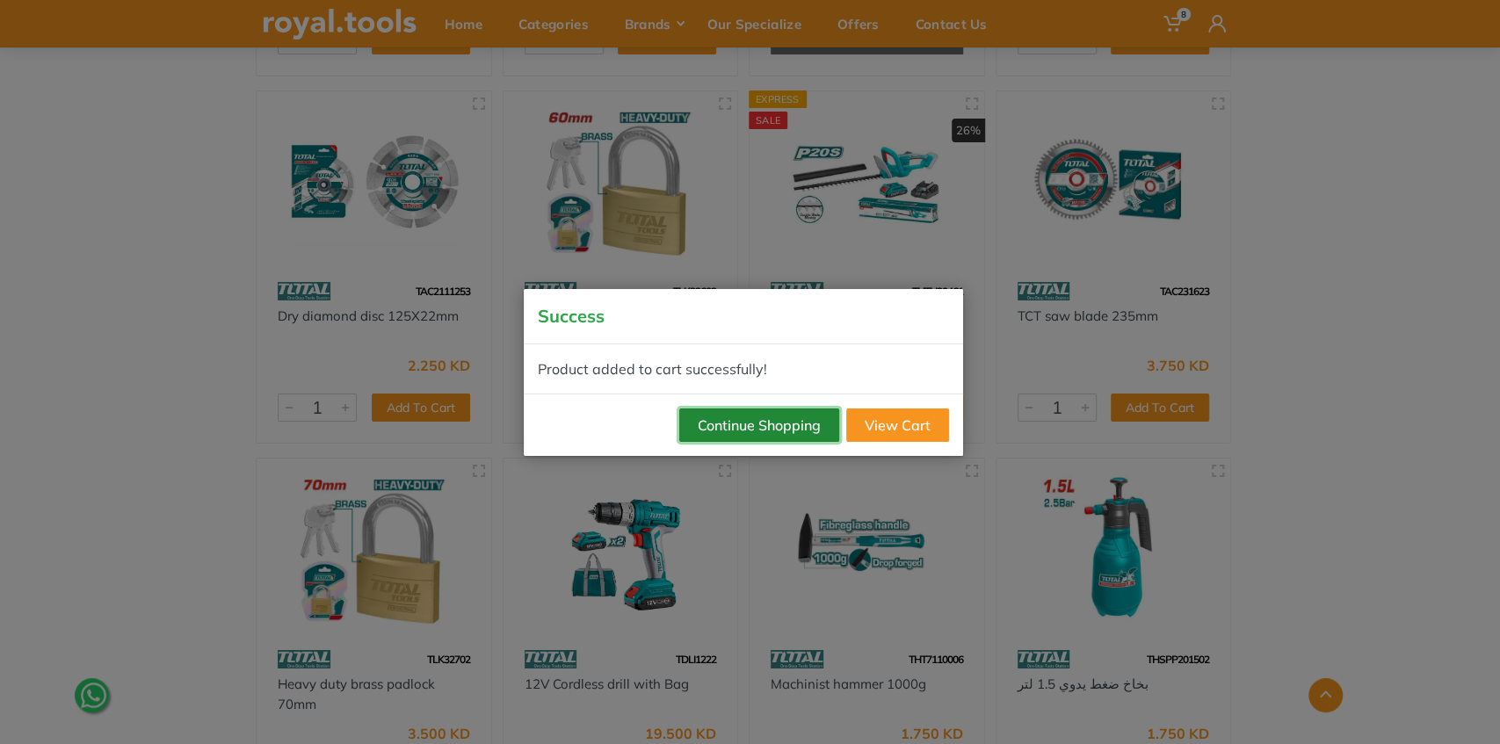
click at [781, 422] on button "Continue Shopping" at bounding box center [759, 425] width 160 height 33
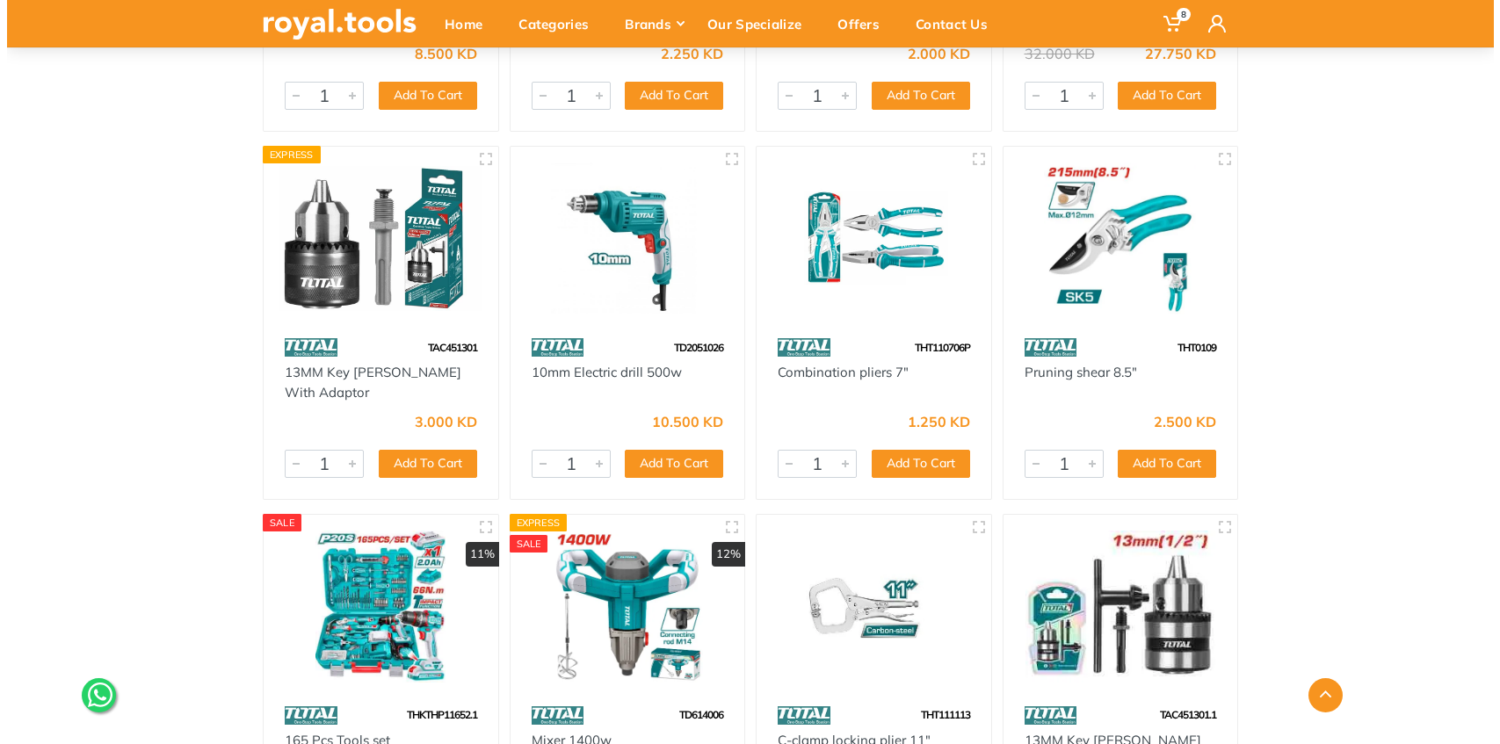
scroll to position [19041, 0]
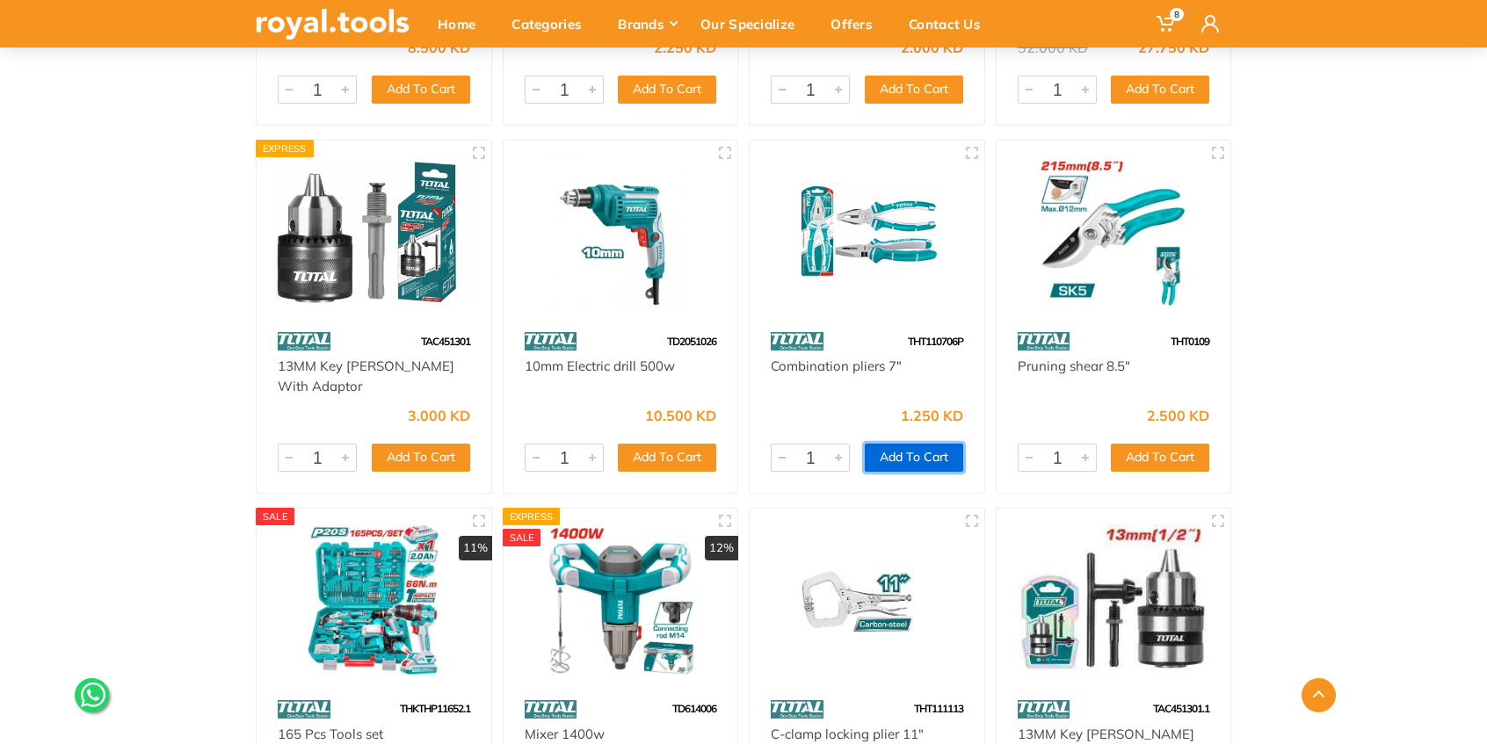
click at [921, 465] on button "Add To Cart" at bounding box center [914, 458] width 98 height 28
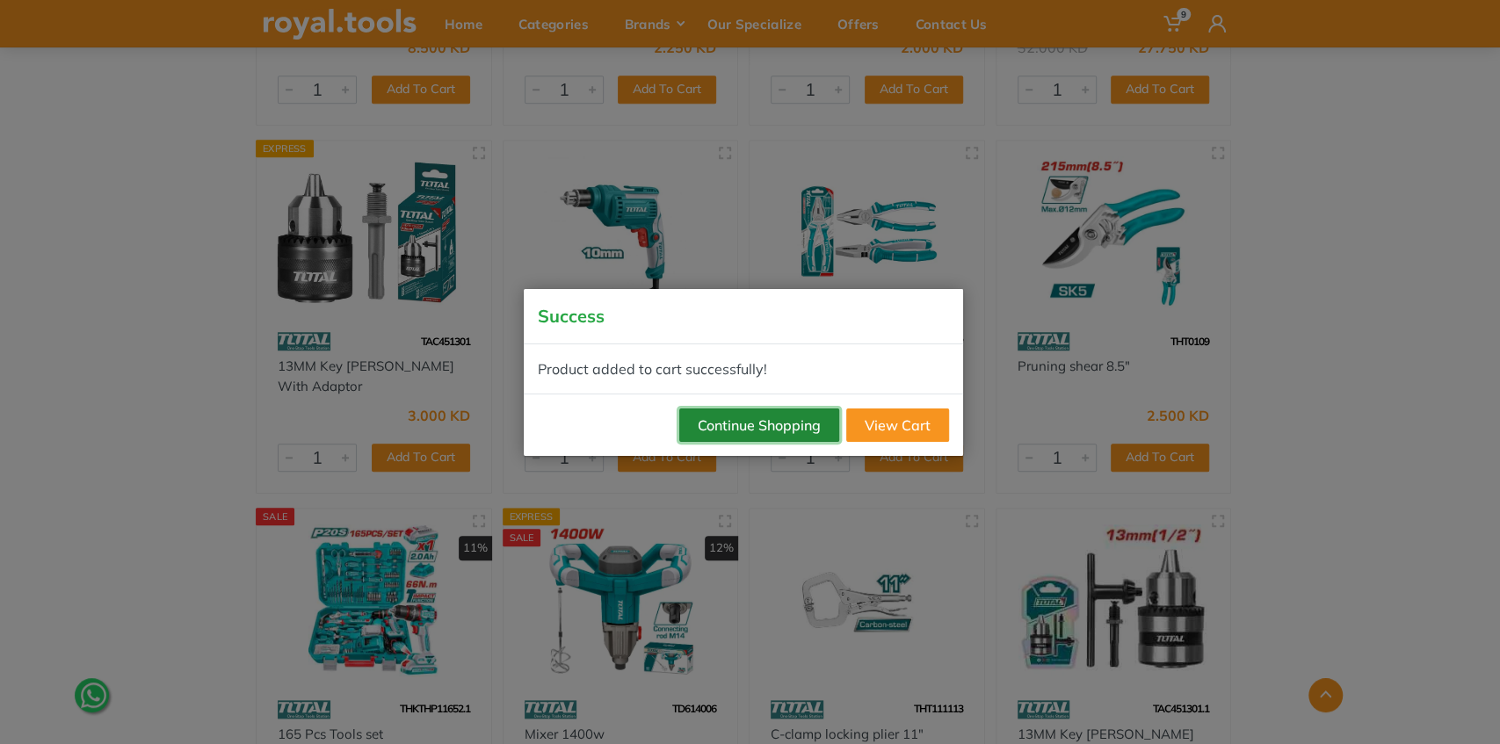
click at [783, 417] on button "Continue Shopping" at bounding box center [759, 425] width 160 height 33
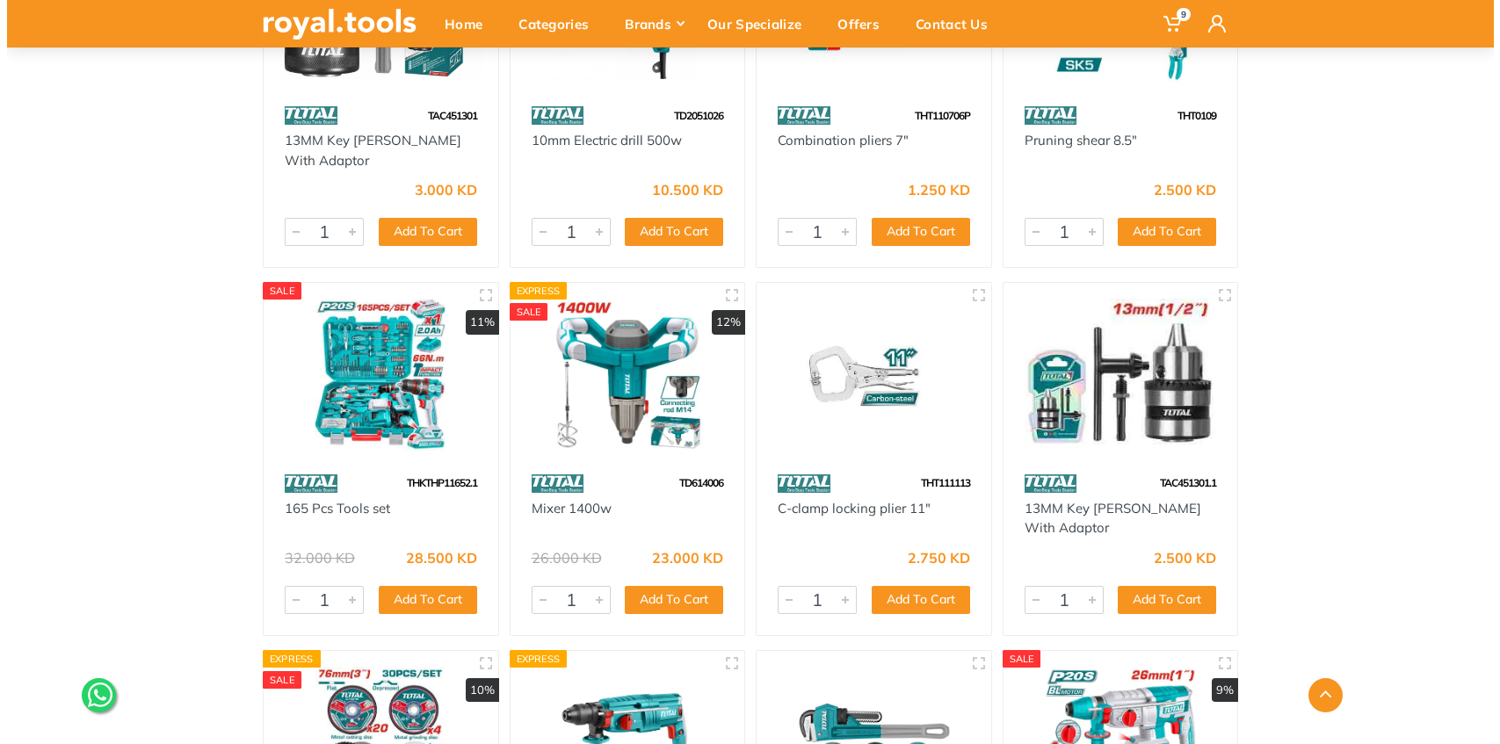
scroll to position [19275, 0]
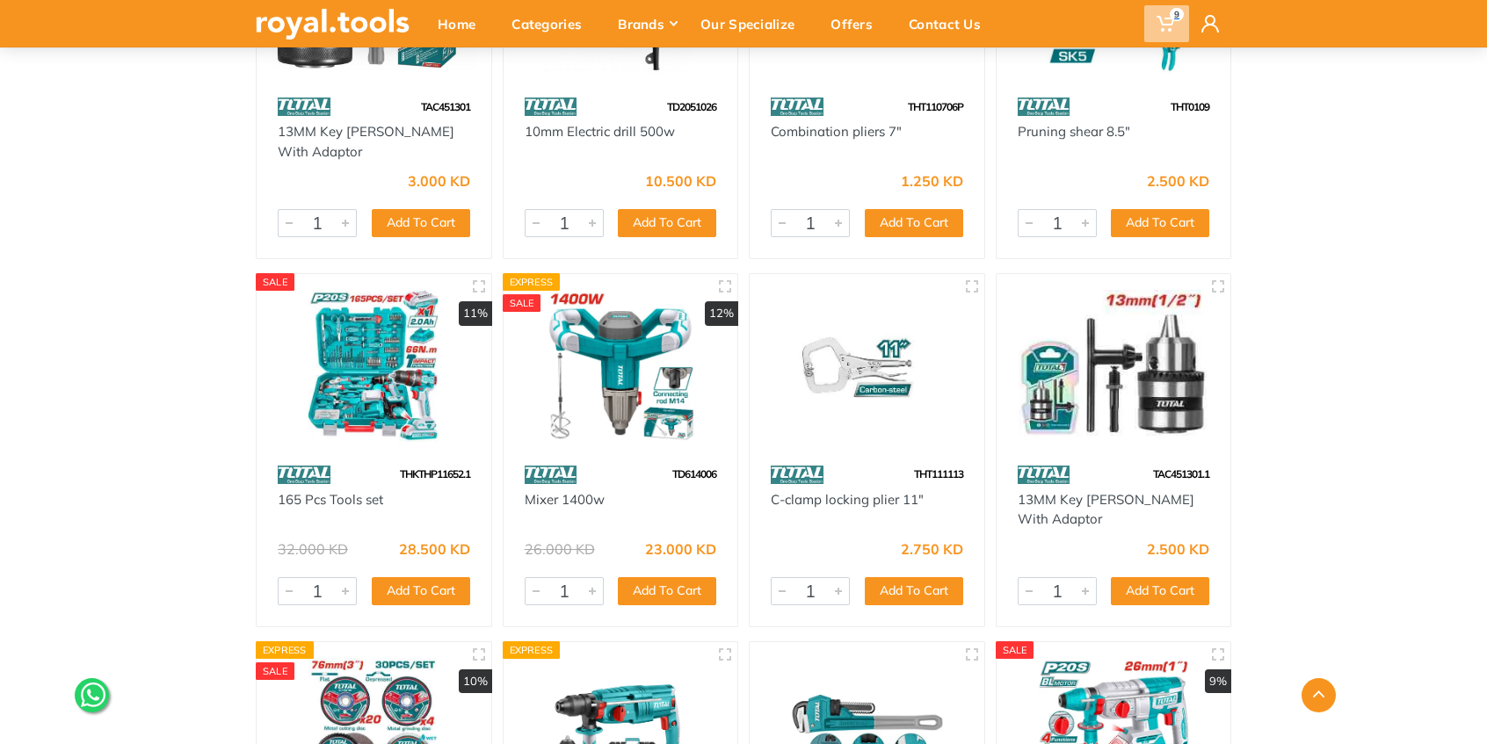
click at [1164, 25] on use at bounding box center [1166, 24] width 18 height 16
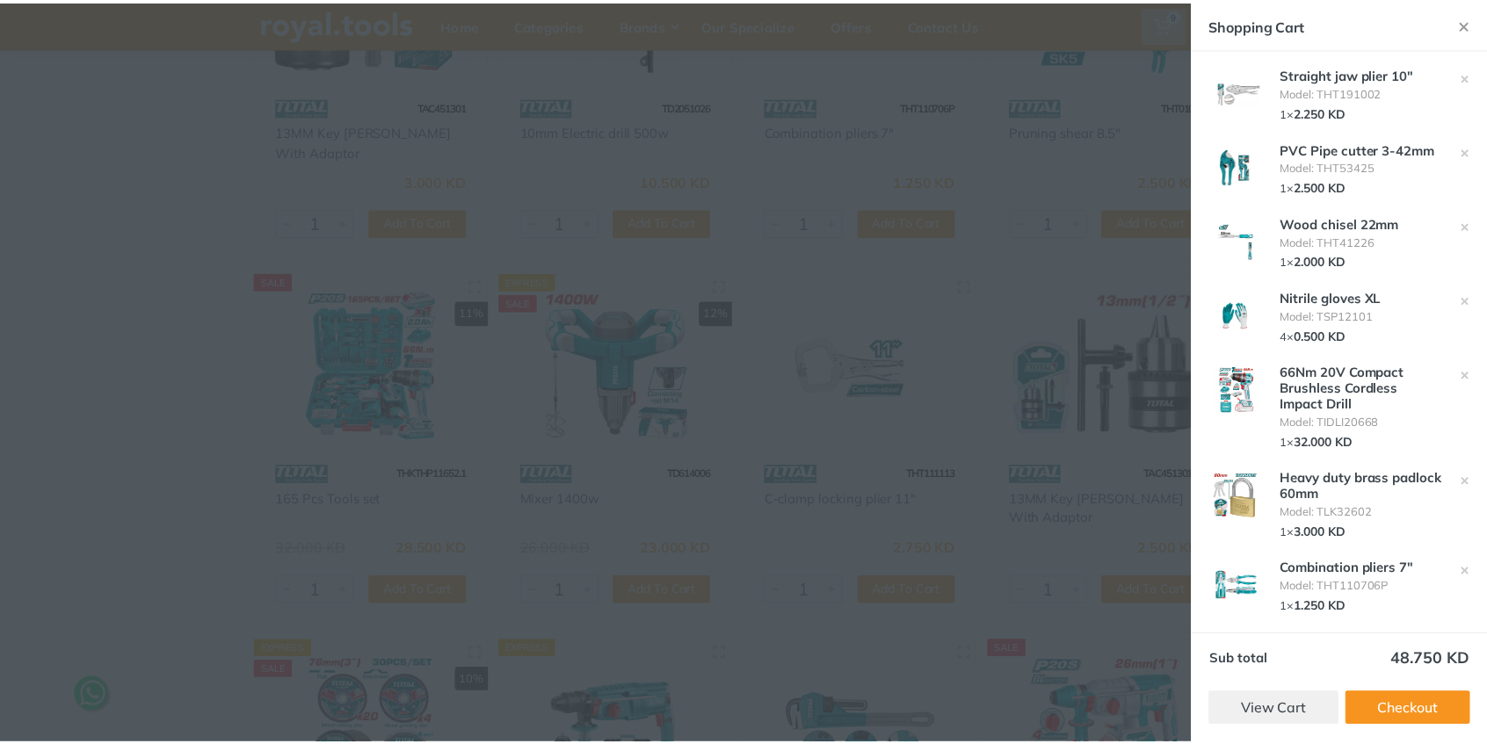
scroll to position [163, 0]
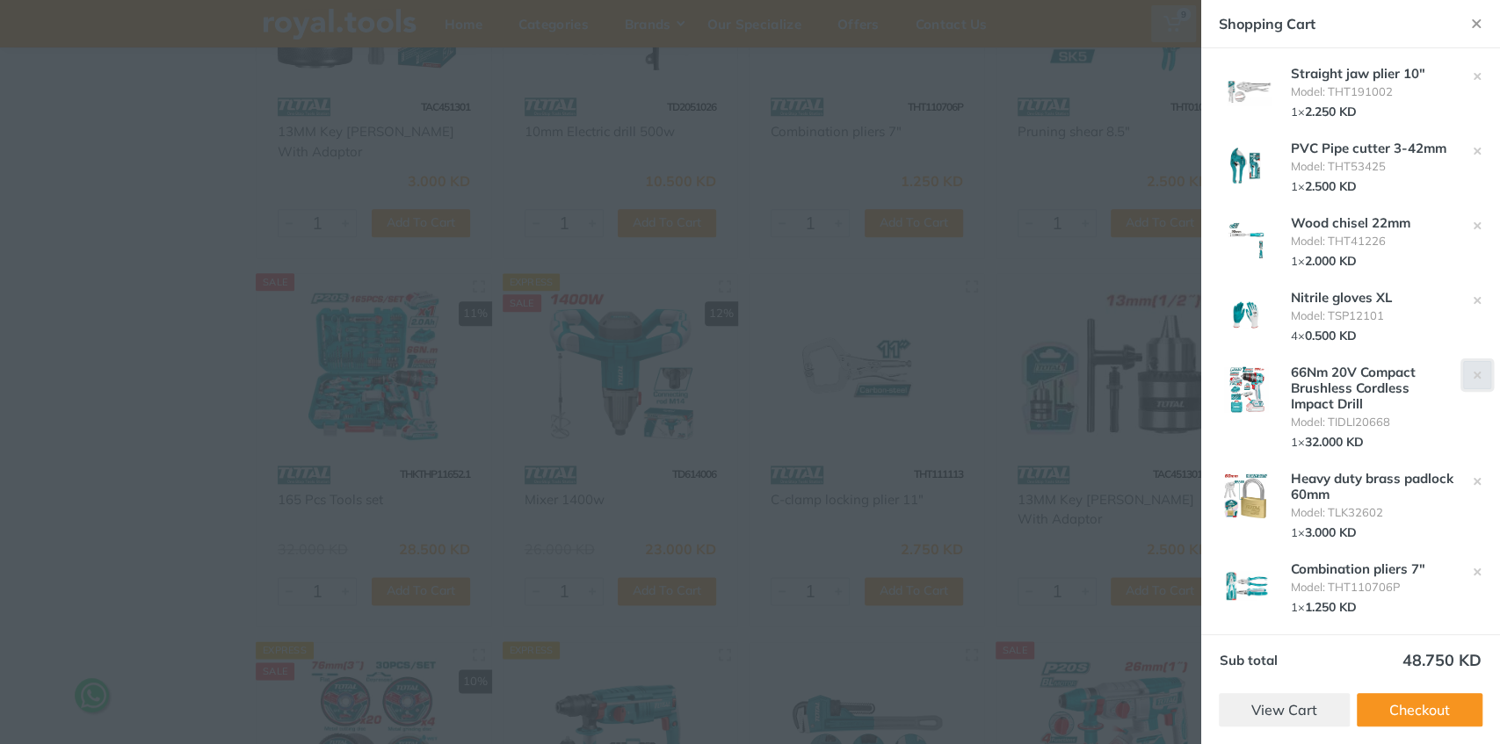
click at [1474, 374] on use "button" at bounding box center [1477, 375] width 7 height 7
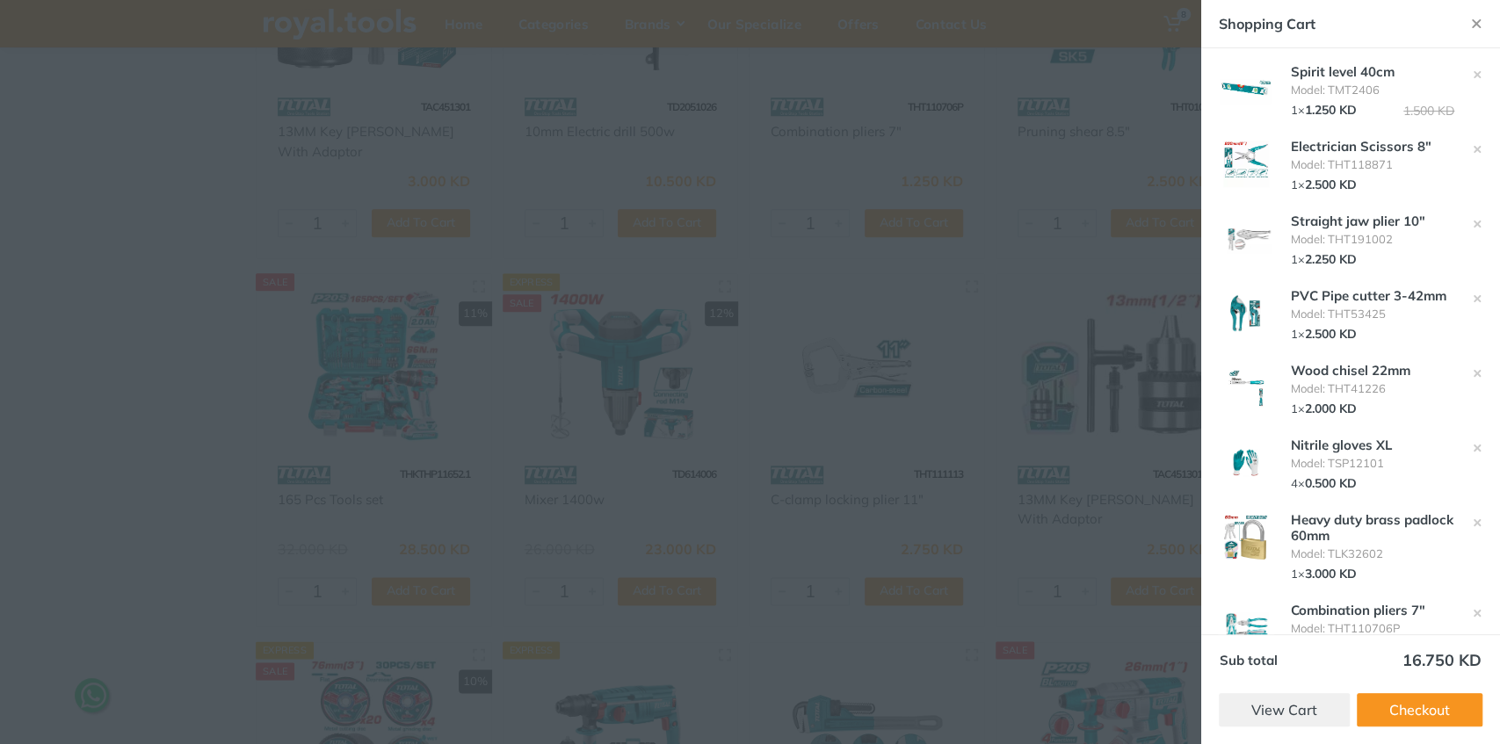
click at [1012, 339] on div at bounding box center [750, 372] width 1500 height 744
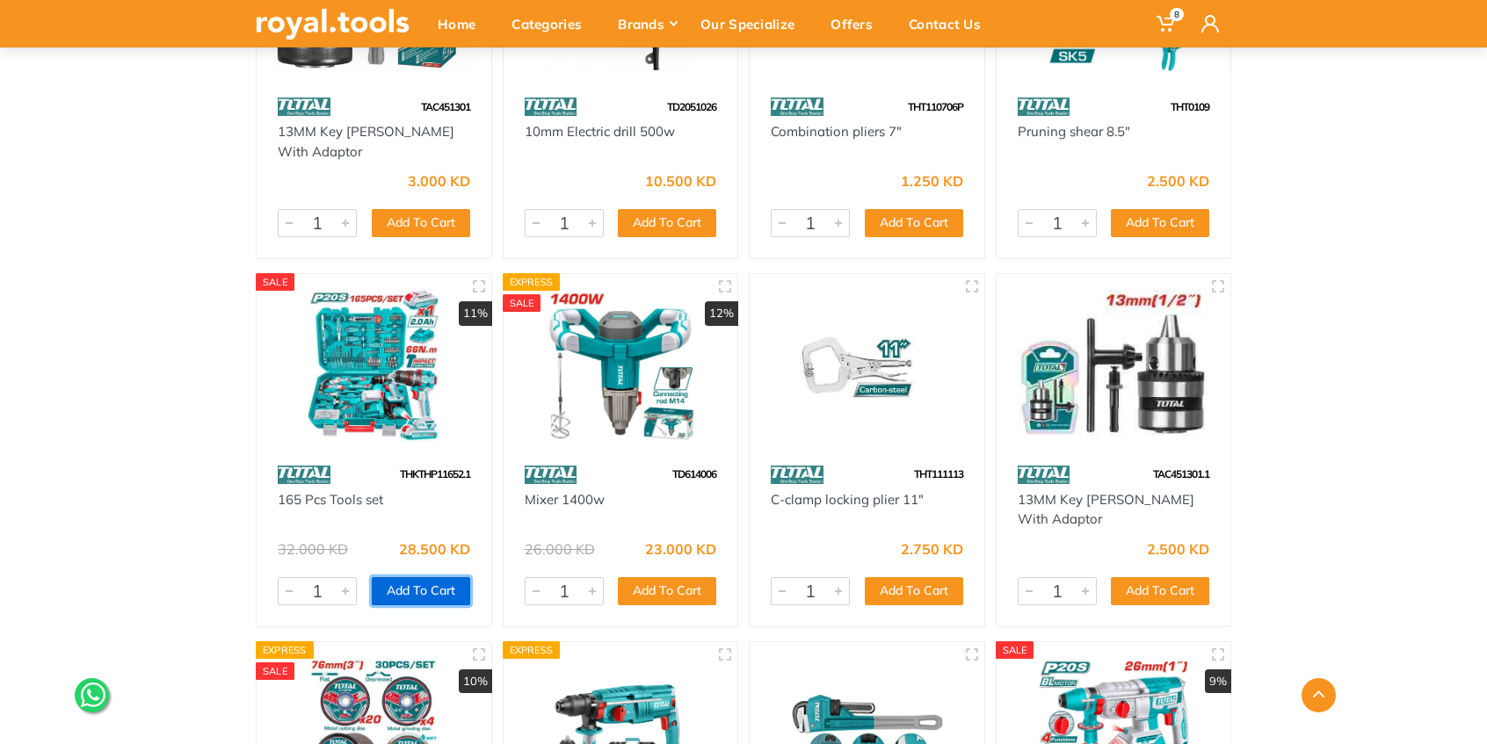
click at [422, 593] on button "Add To Cart" at bounding box center [421, 591] width 98 height 28
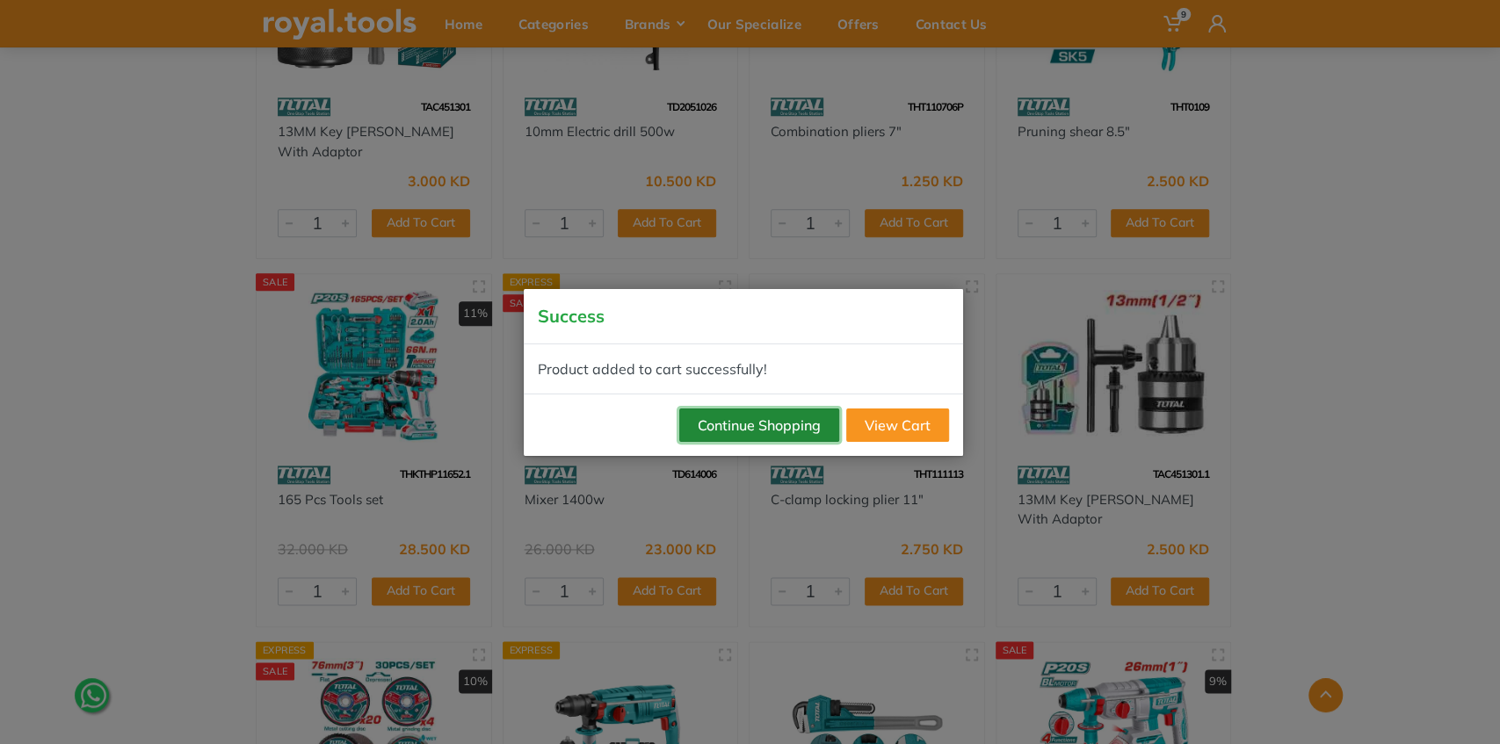
click at [717, 420] on button "Continue Shopping" at bounding box center [759, 425] width 160 height 33
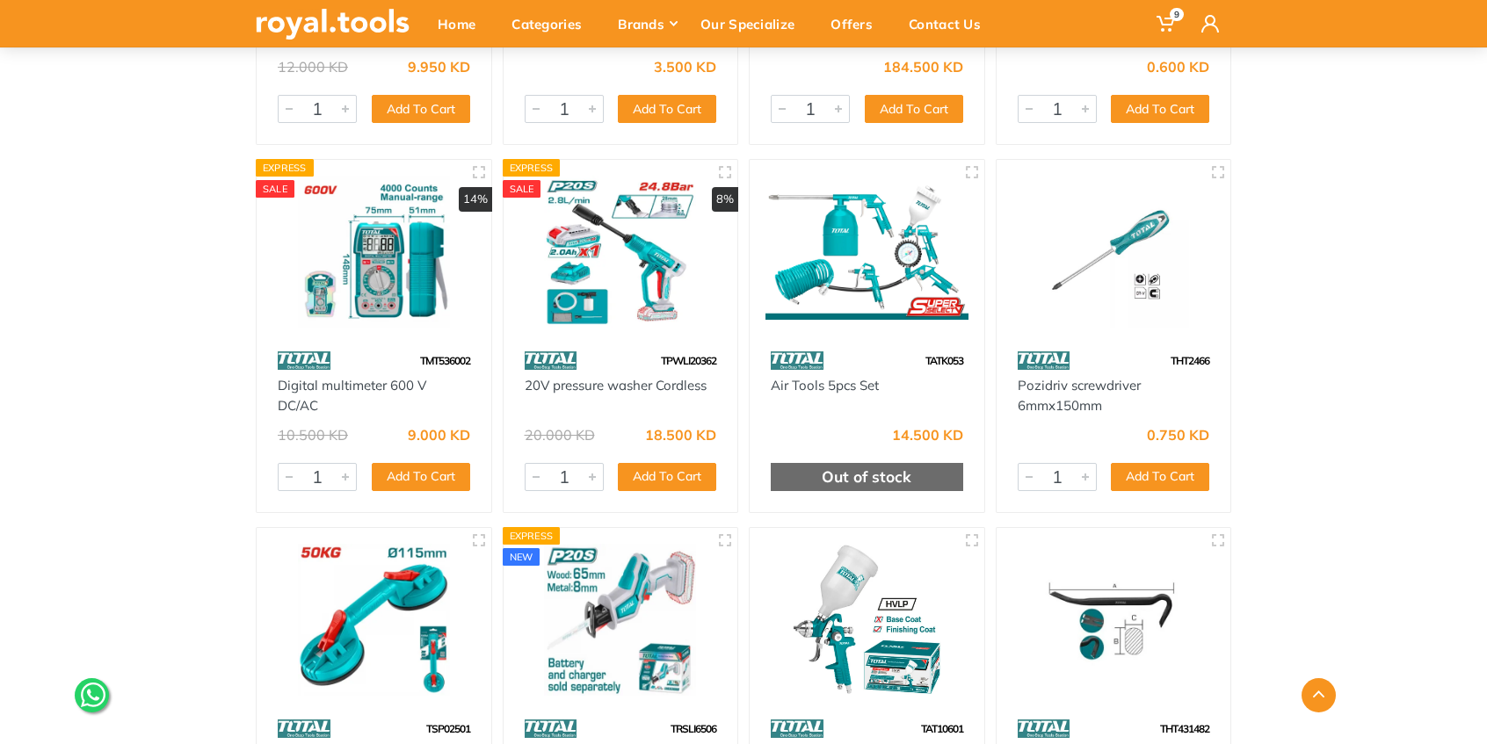
scroll to position [21619, 0]
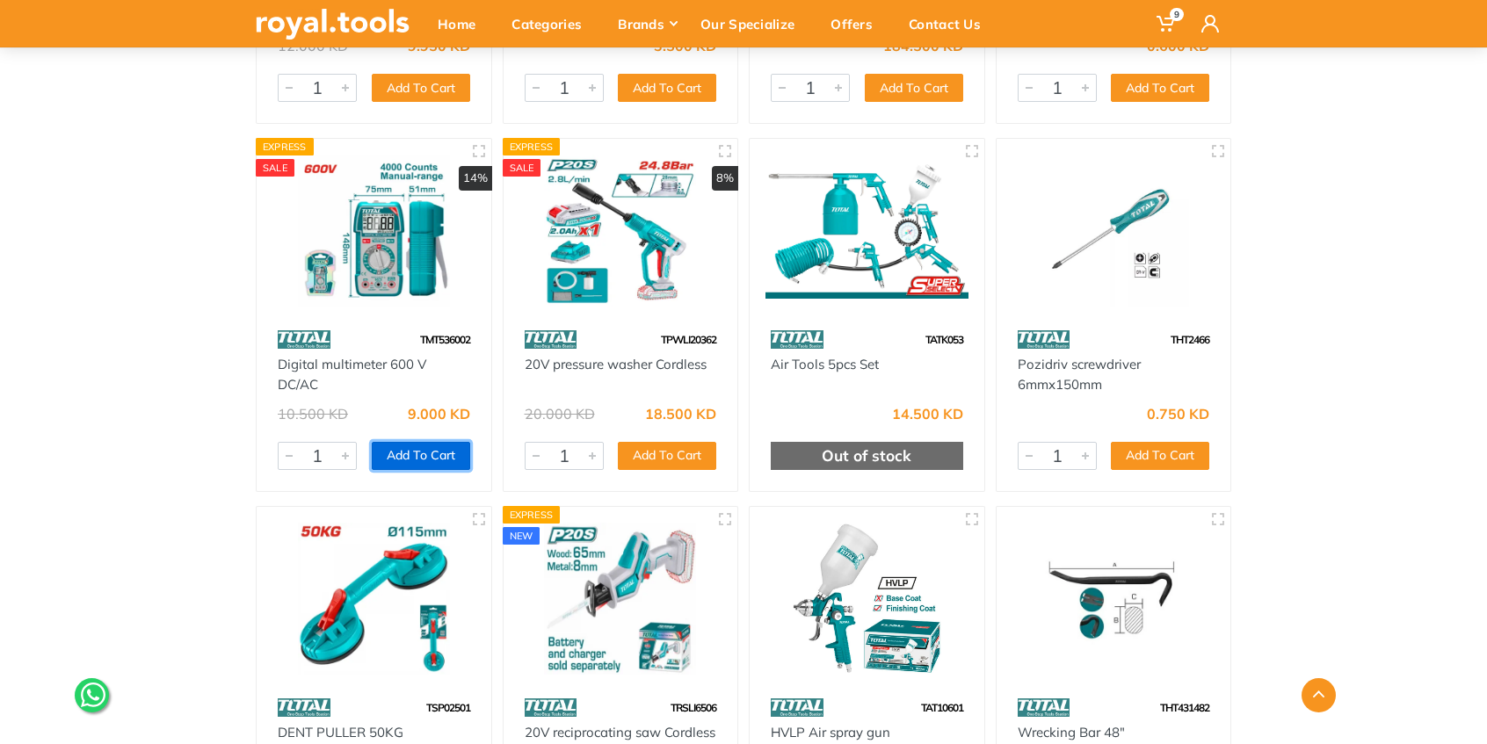
click at [418, 452] on button "Add To Cart" at bounding box center [421, 456] width 98 height 28
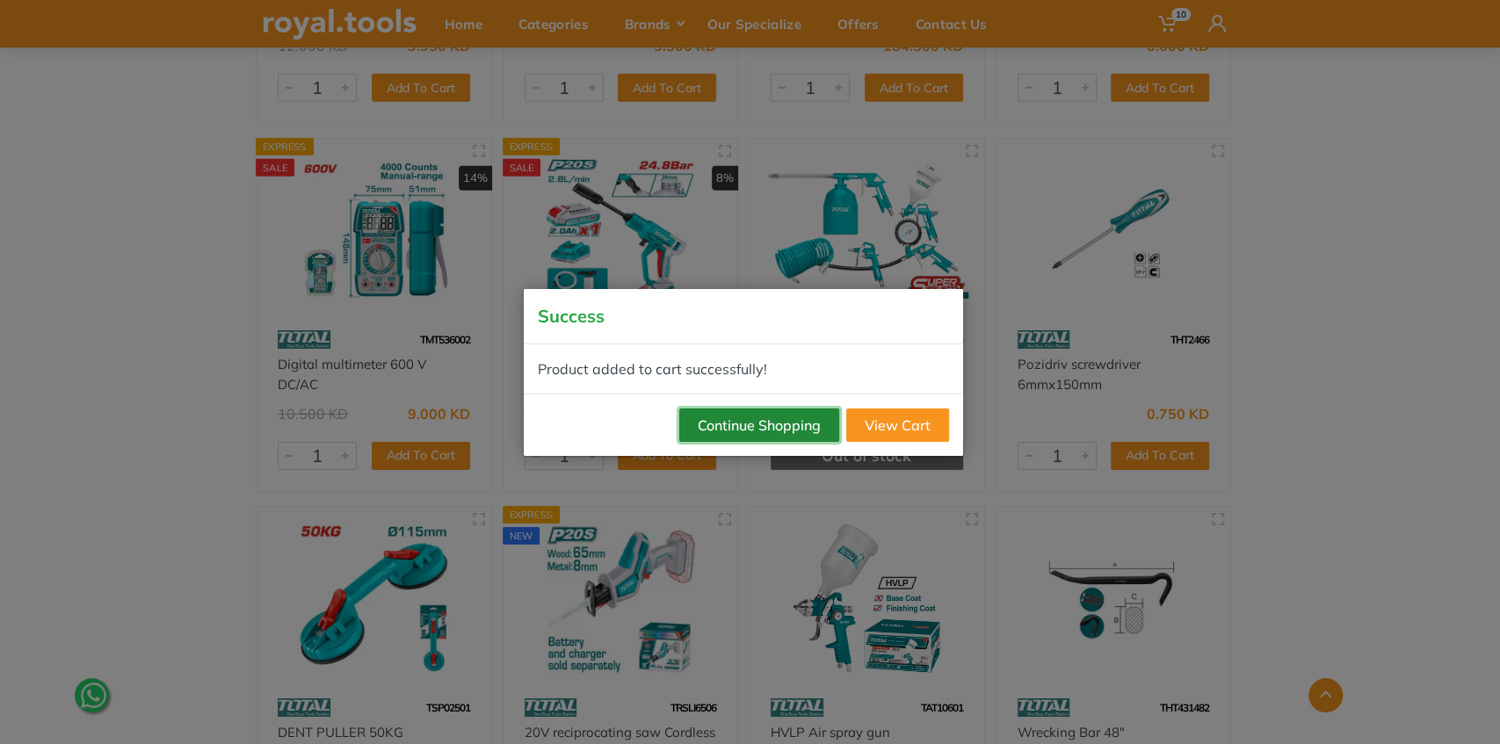
click at [712, 427] on button "Continue Shopping" at bounding box center [759, 425] width 160 height 33
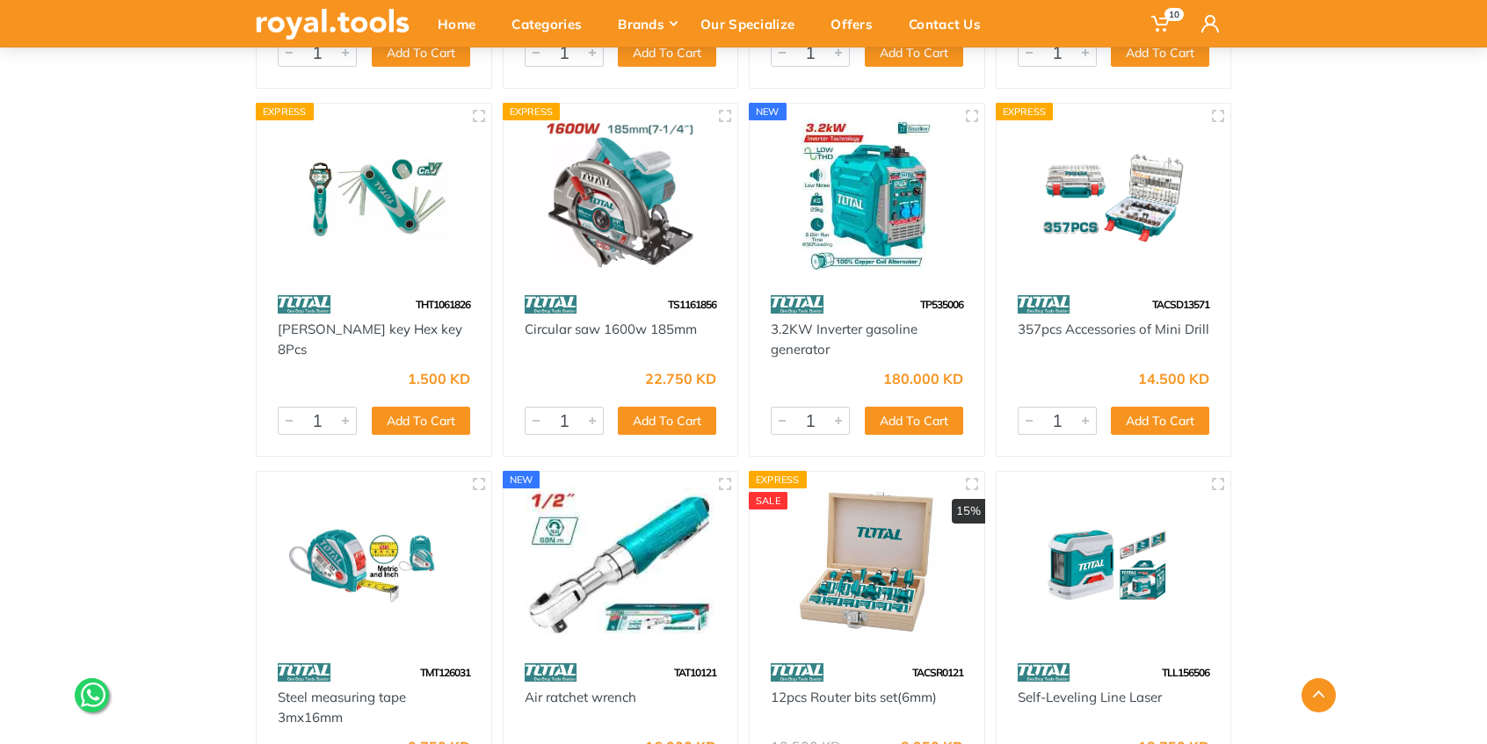
scroll to position [24256, 0]
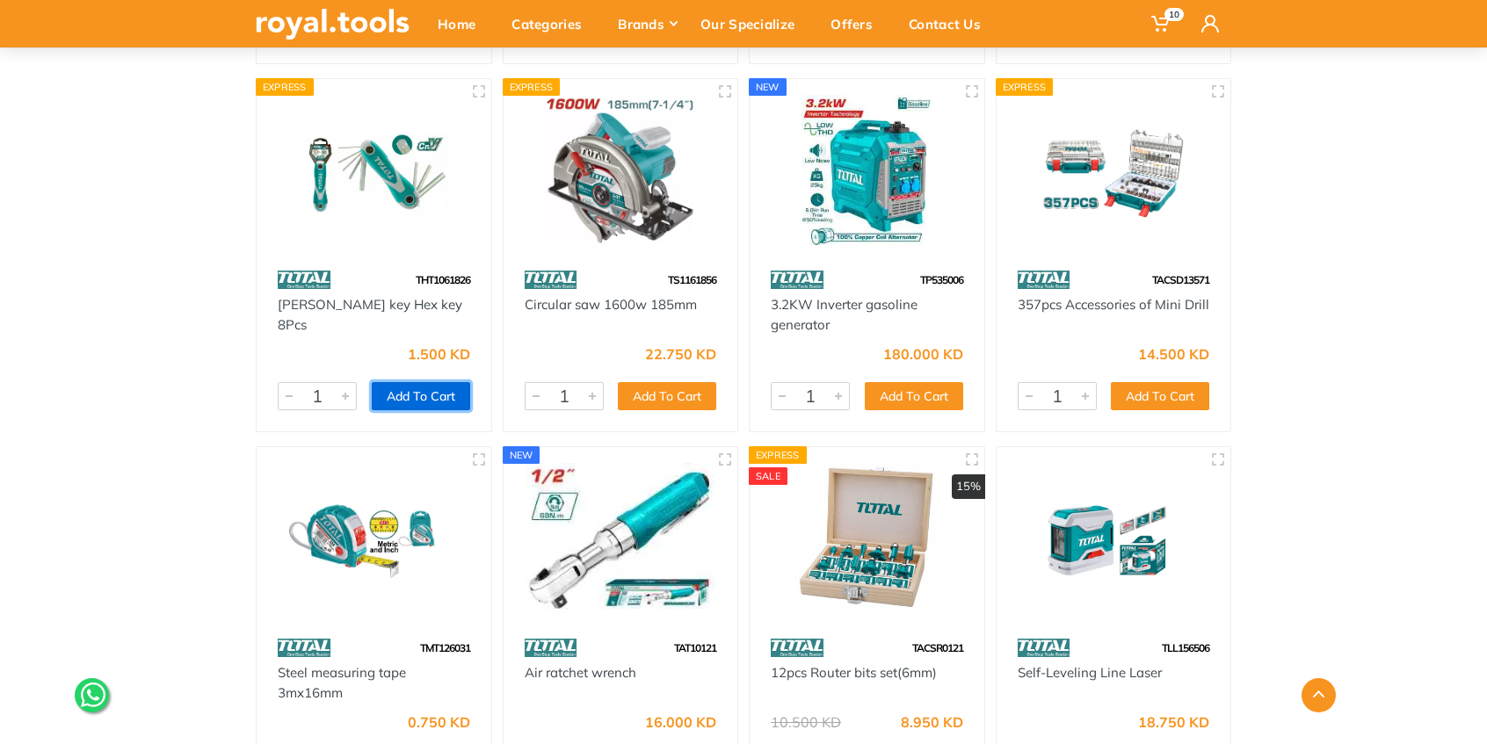
click at [410, 397] on button "Add To Cart" at bounding box center [421, 396] width 98 height 28
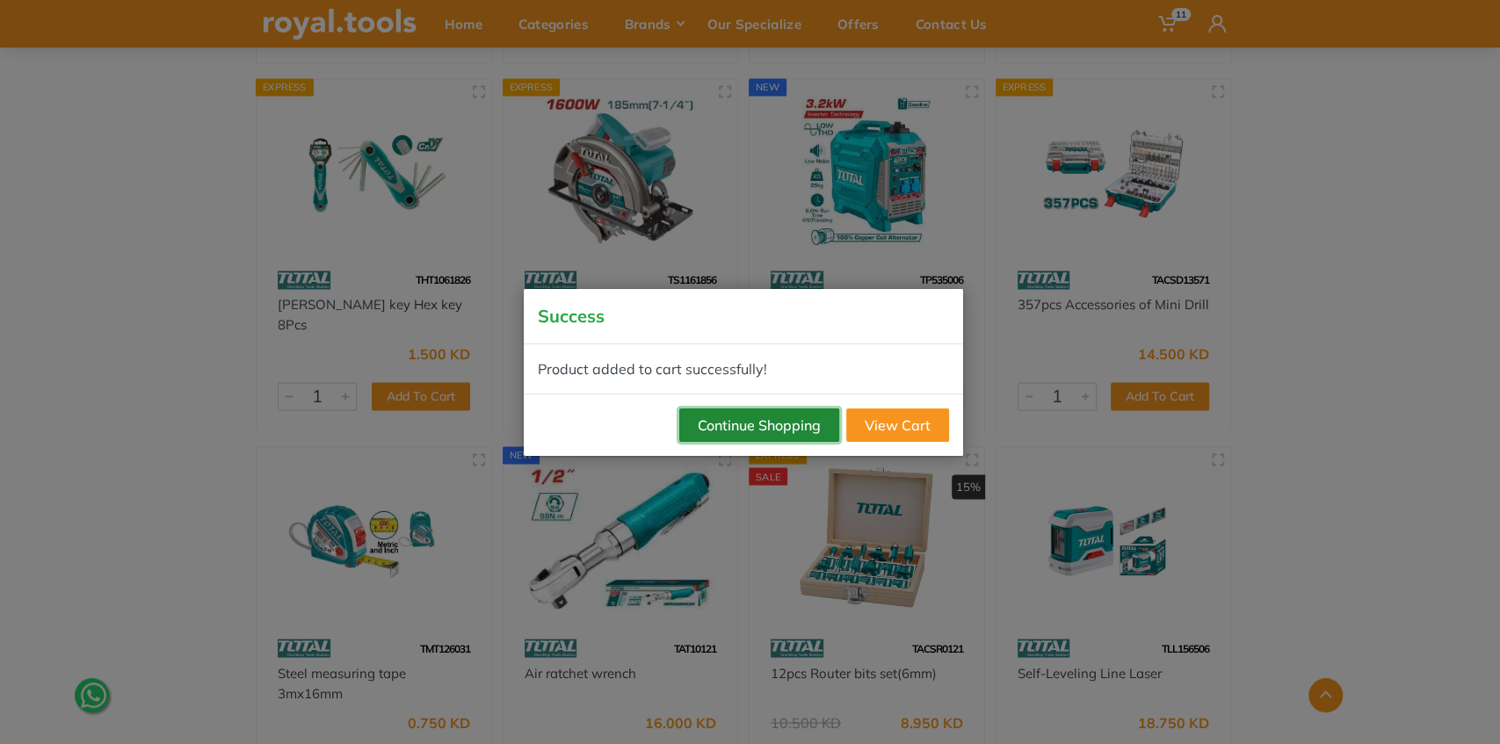
click at [724, 418] on button "Continue Shopping" at bounding box center [759, 425] width 160 height 33
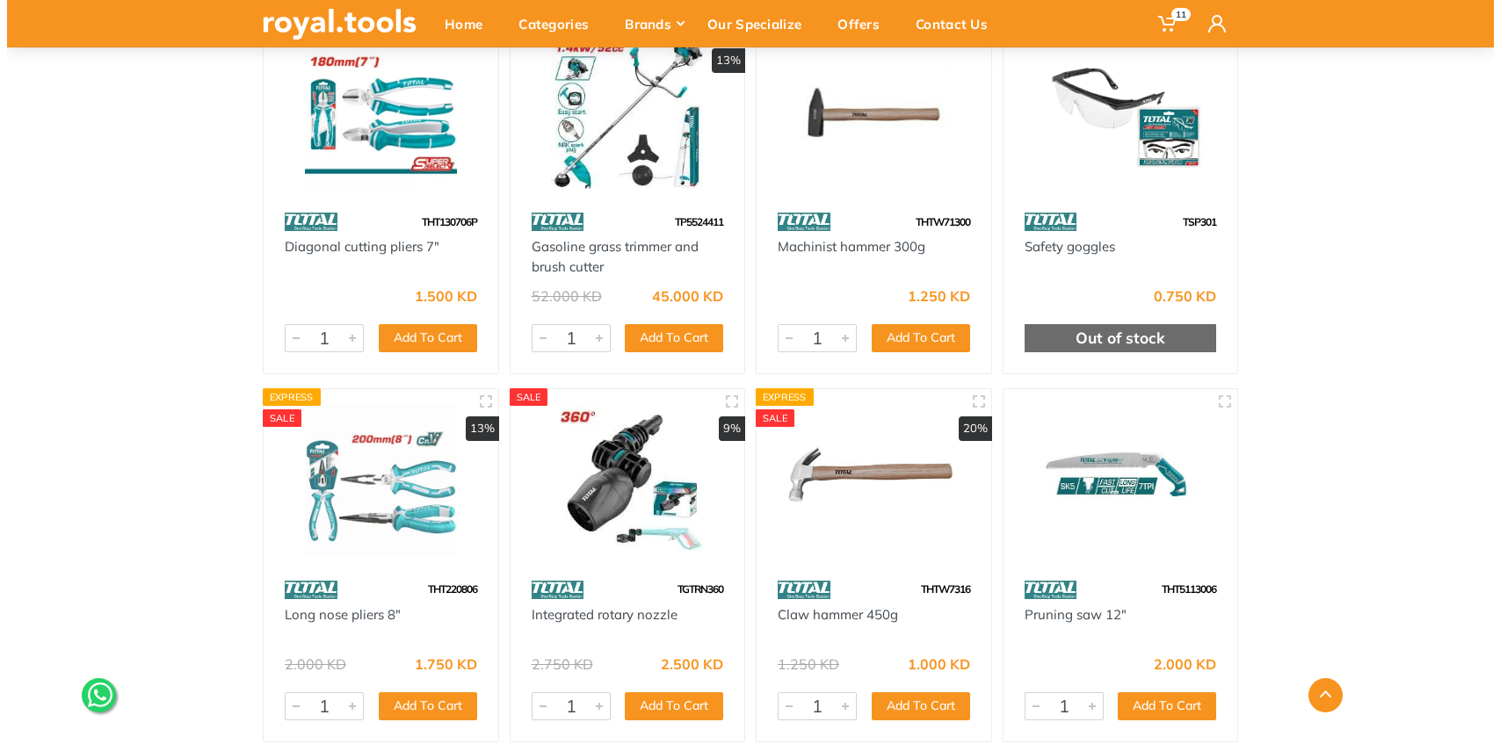
scroll to position [25017, 0]
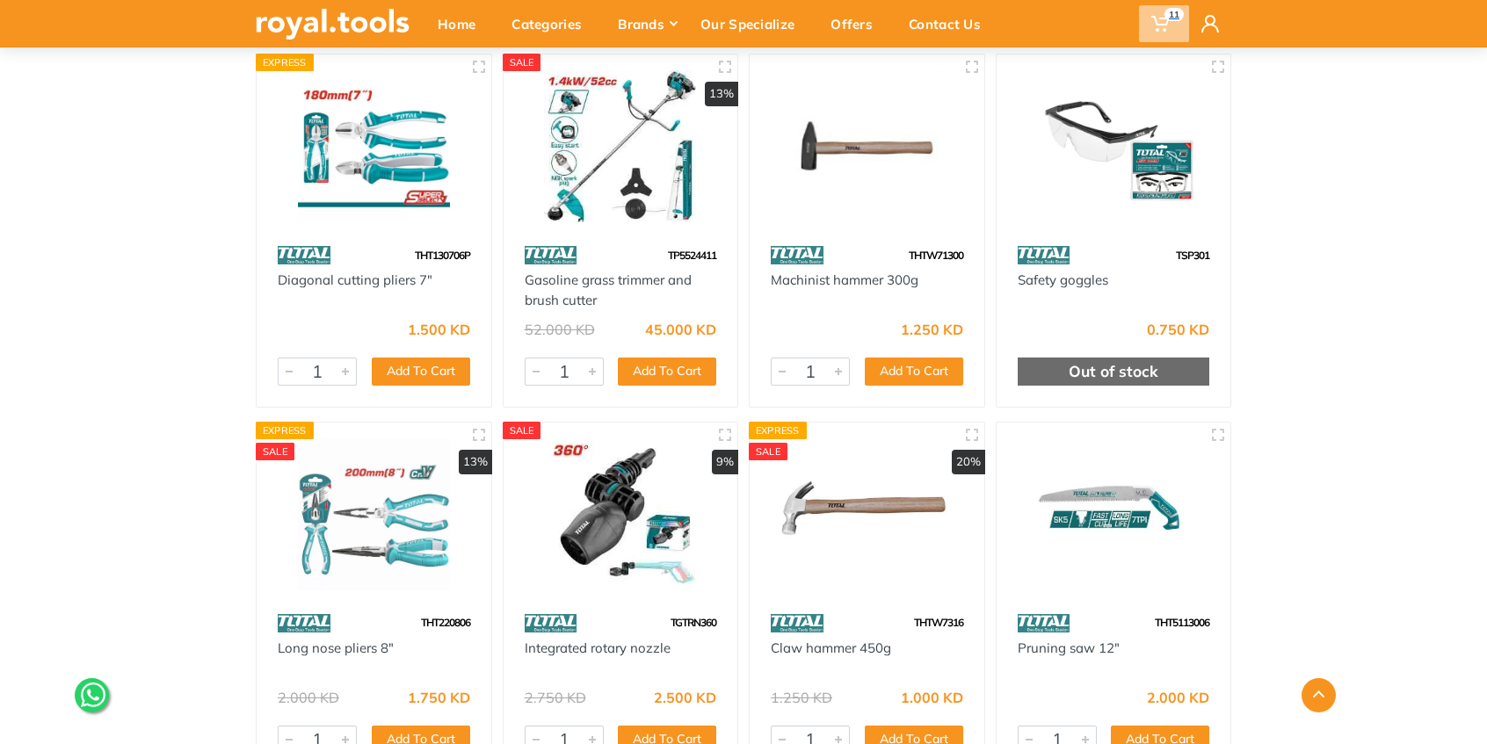
click at [1156, 21] on use at bounding box center [1160, 24] width 18 height 16
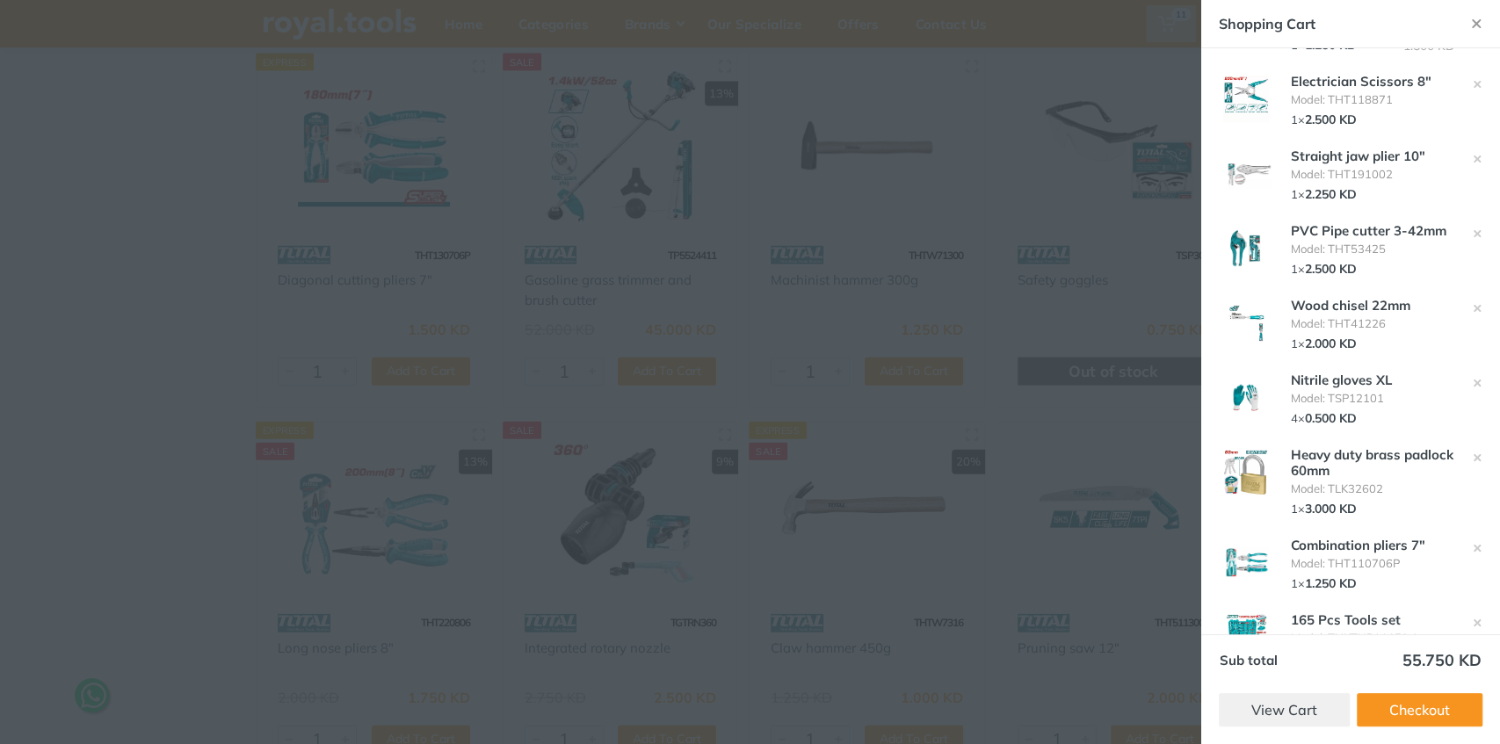
scroll to position [62, 0]
click at [1102, 256] on div at bounding box center [750, 372] width 1500 height 744
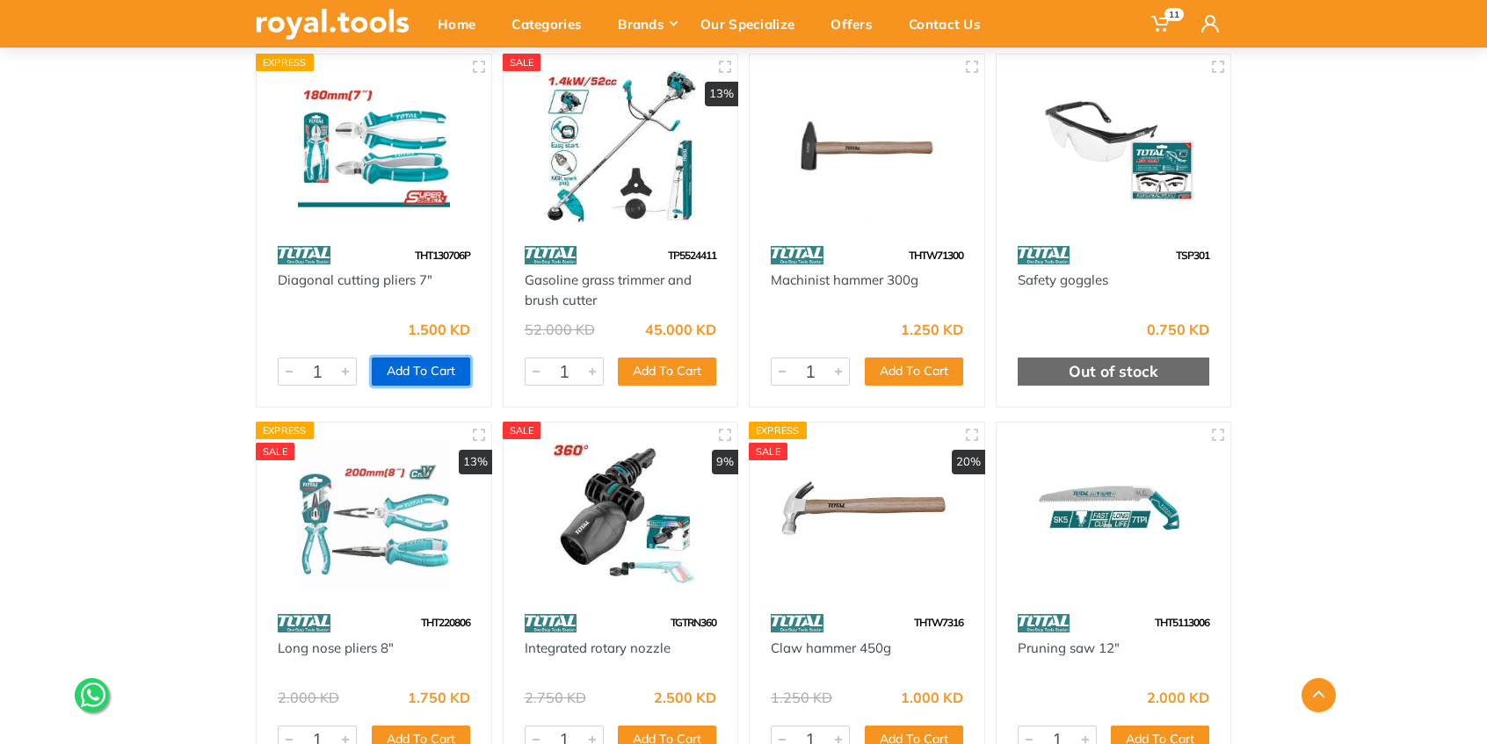
click at [413, 369] on button "Add To Cart" at bounding box center [421, 372] width 98 height 28
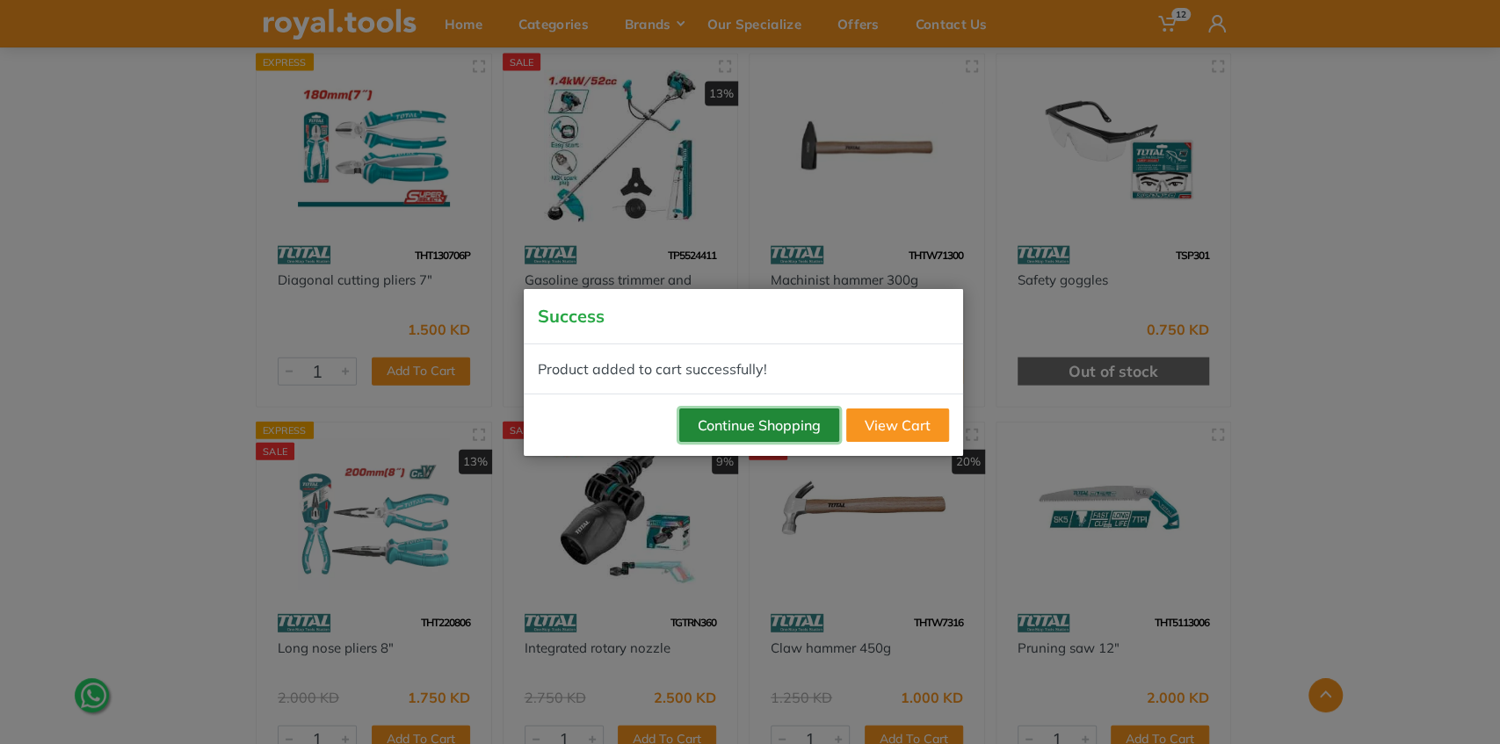
click at [784, 420] on button "Continue Shopping" at bounding box center [759, 425] width 160 height 33
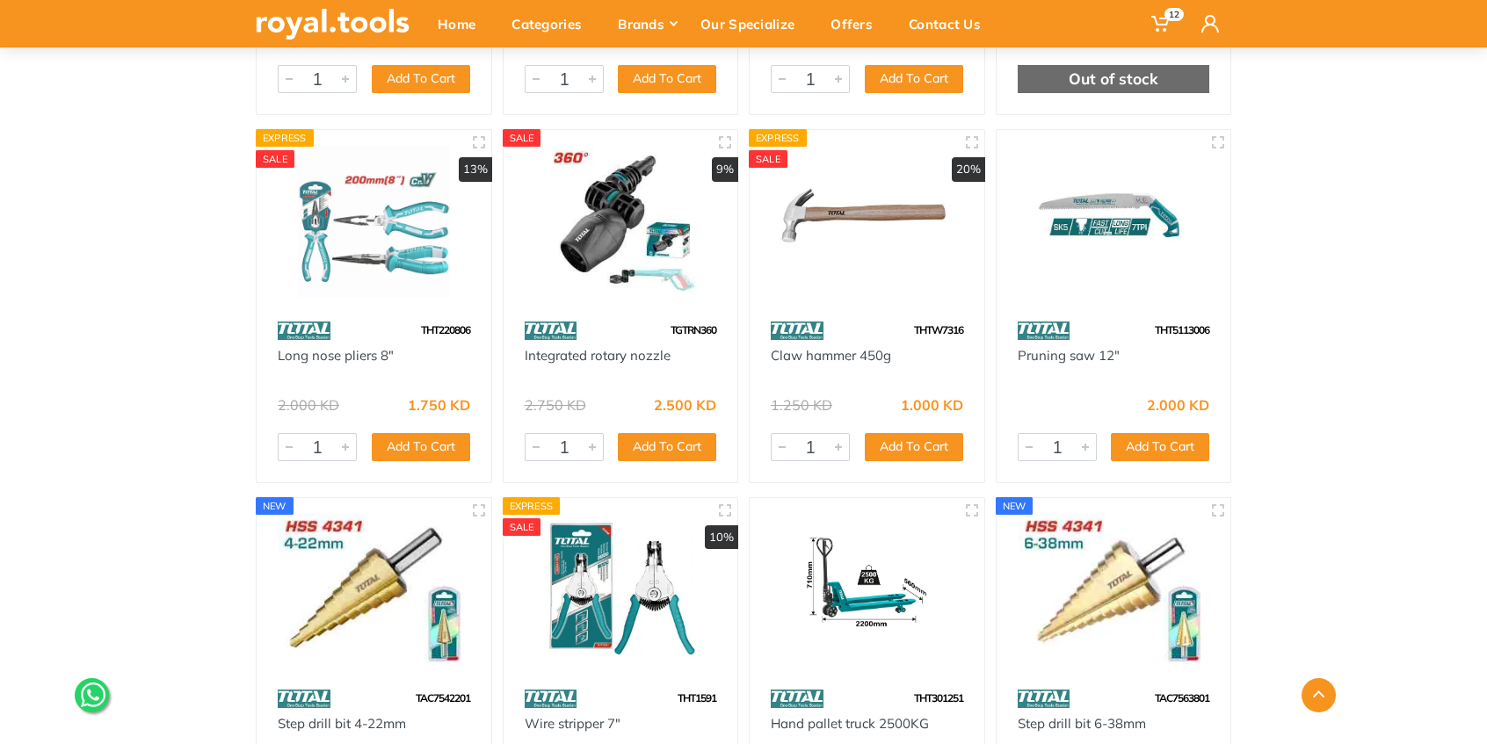
scroll to position [25310, 0]
click at [416, 443] on button "Add To Cart" at bounding box center [421, 446] width 98 height 28
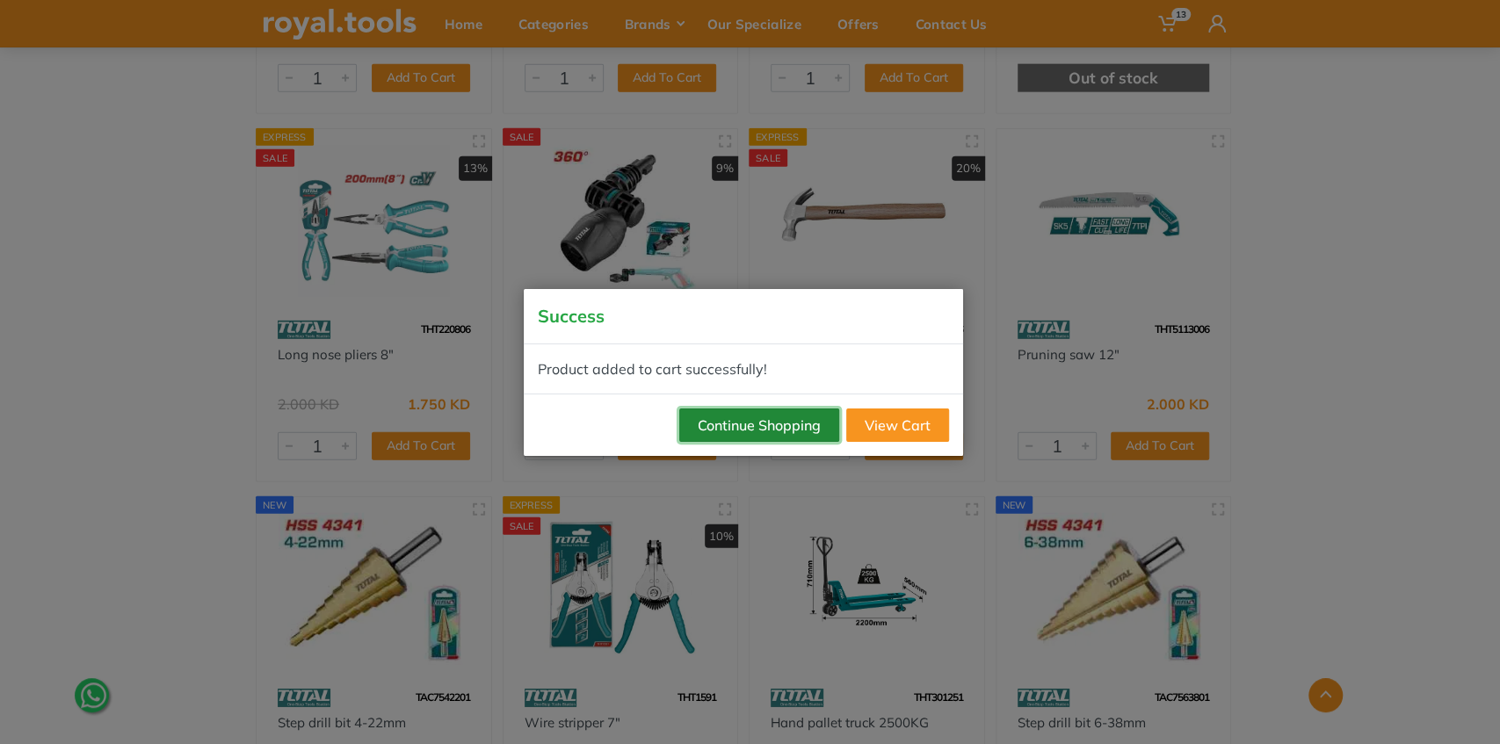
click at [728, 418] on button "Continue Shopping" at bounding box center [759, 425] width 160 height 33
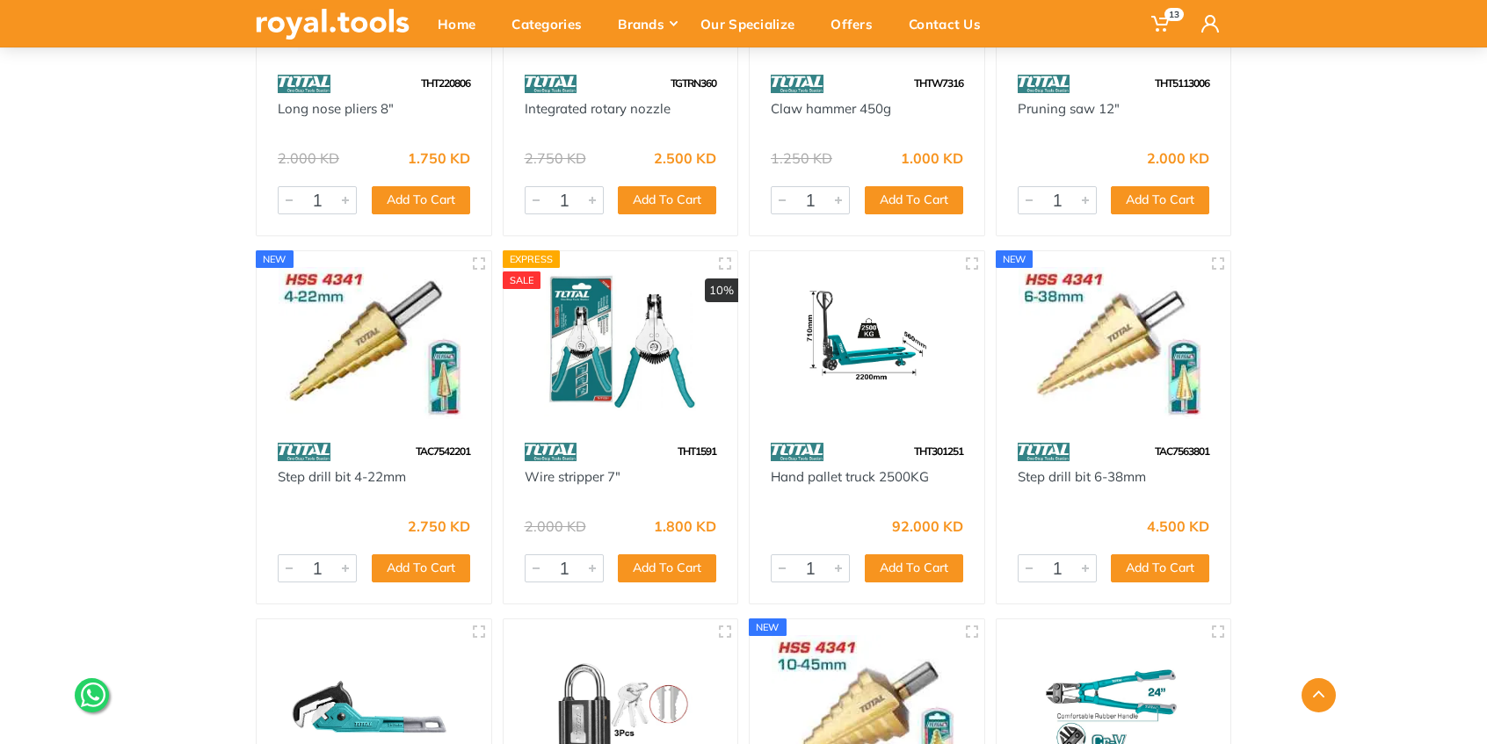
scroll to position [25603, 0]
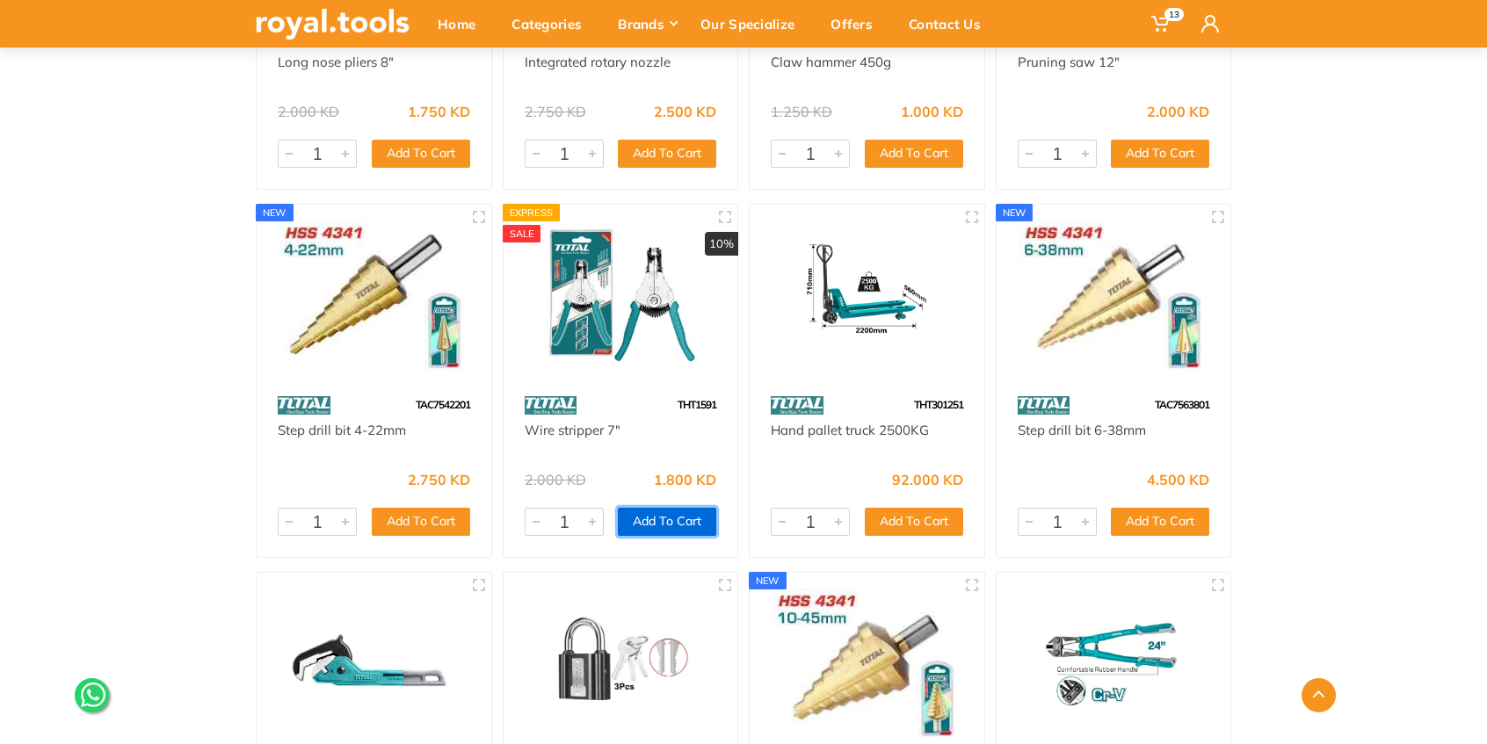
click at [678, 520] on button "Add To Cart" at bounding box center [667, 522] width 98 height 28
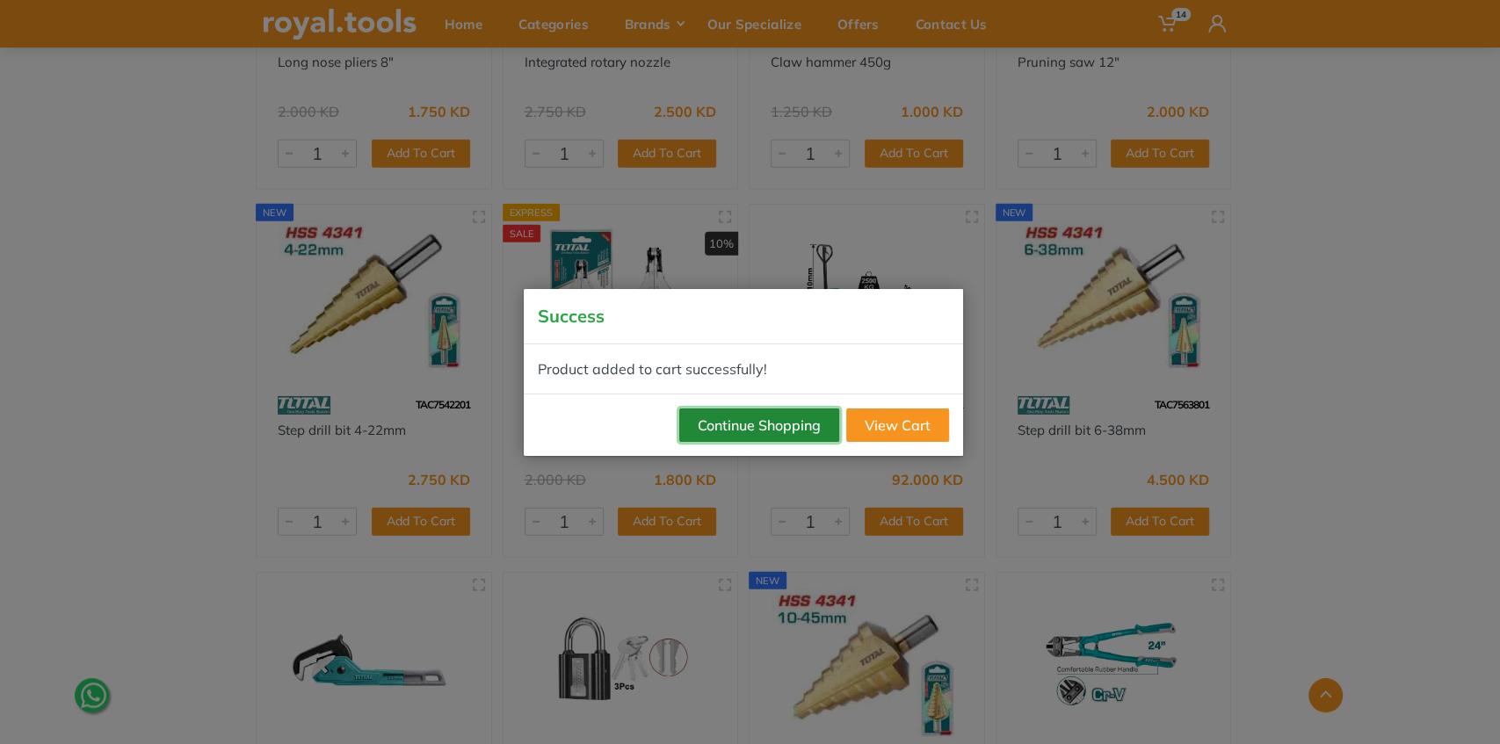
click at [741, 420] on button "Continue Shopping" at bounding box center [759, 425] width 160 height 33
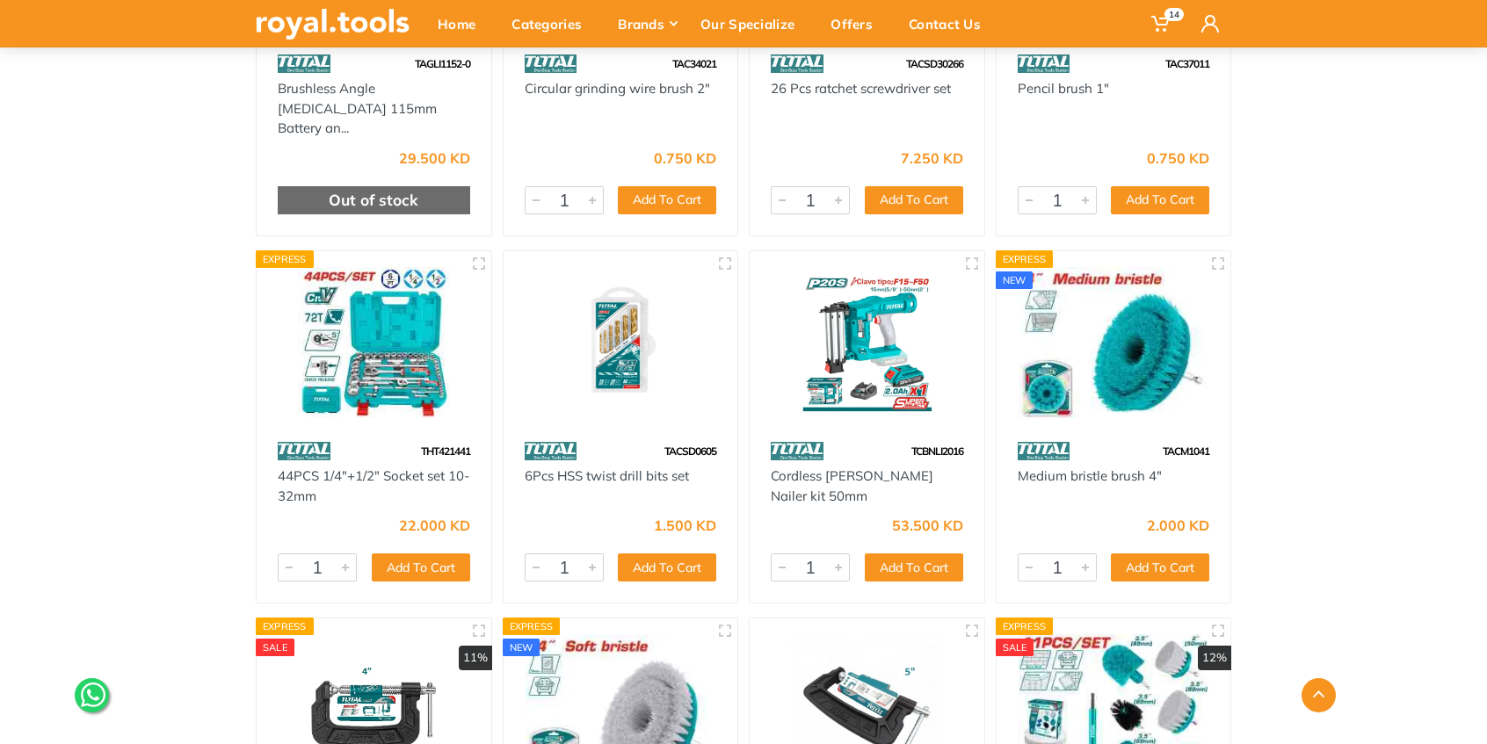
scroll to position [27888, 0]
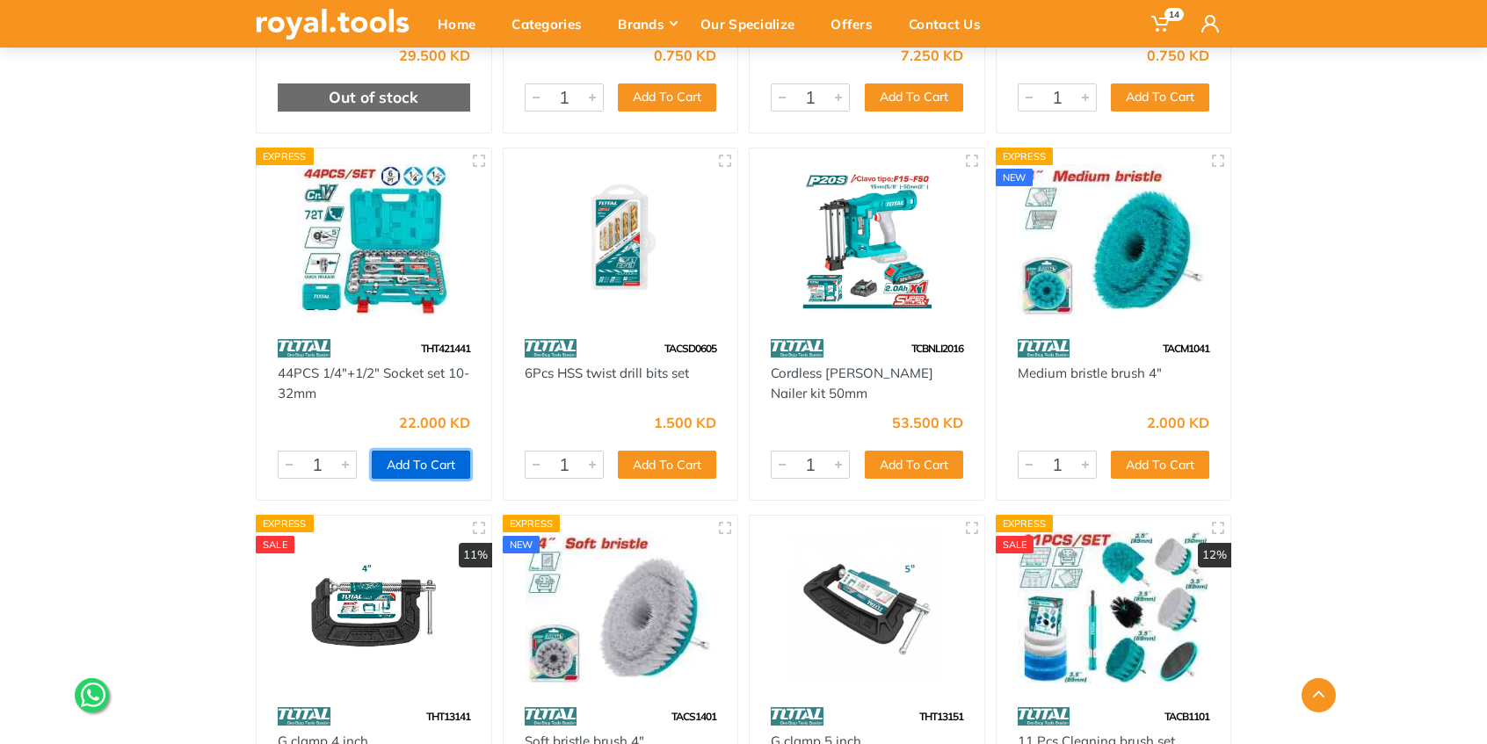
click at [429, 451] on button "Add To Cart" at bounding box center [421, 465] width 98 height 28
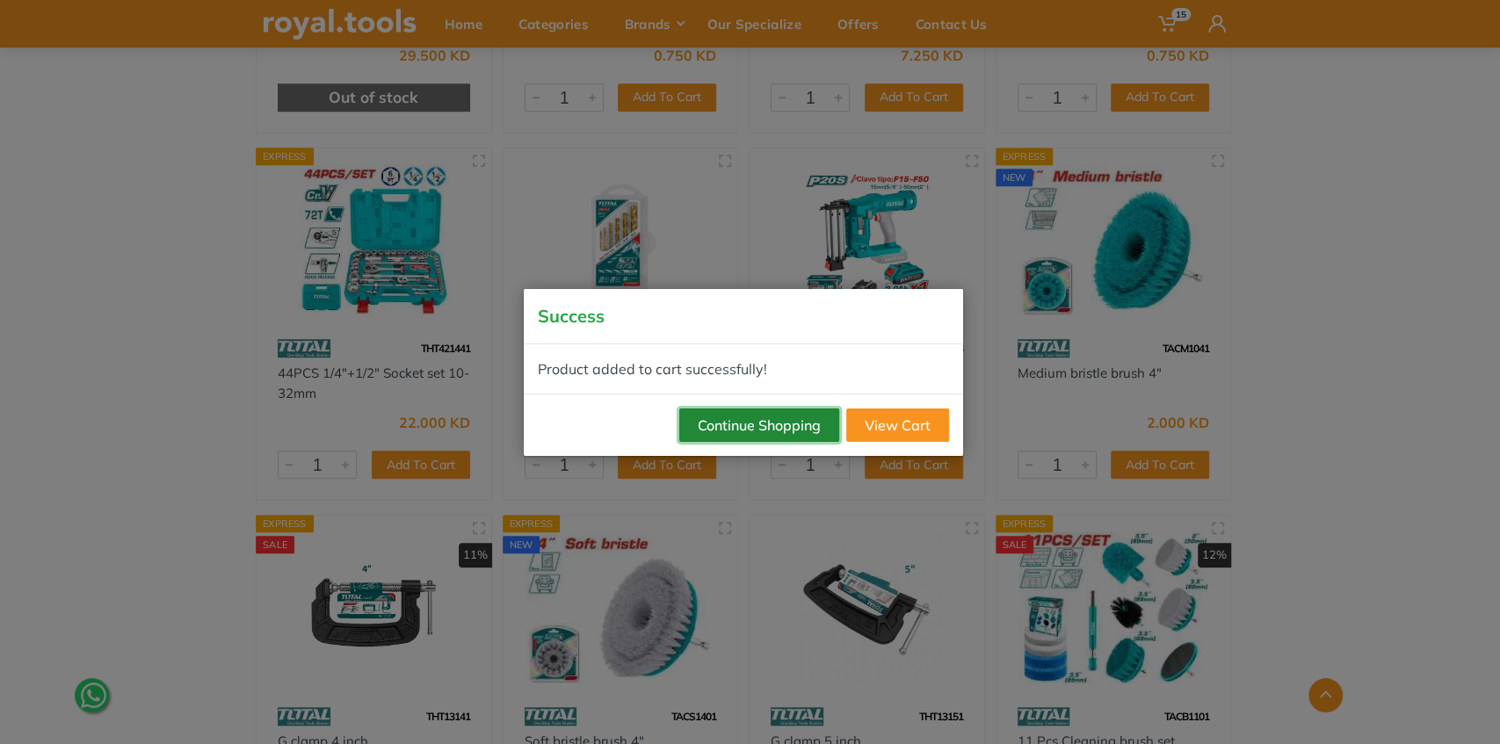
click at [728, 417] on button "Continue Shopping" at bounding box center [759, 425] width 160 height 33
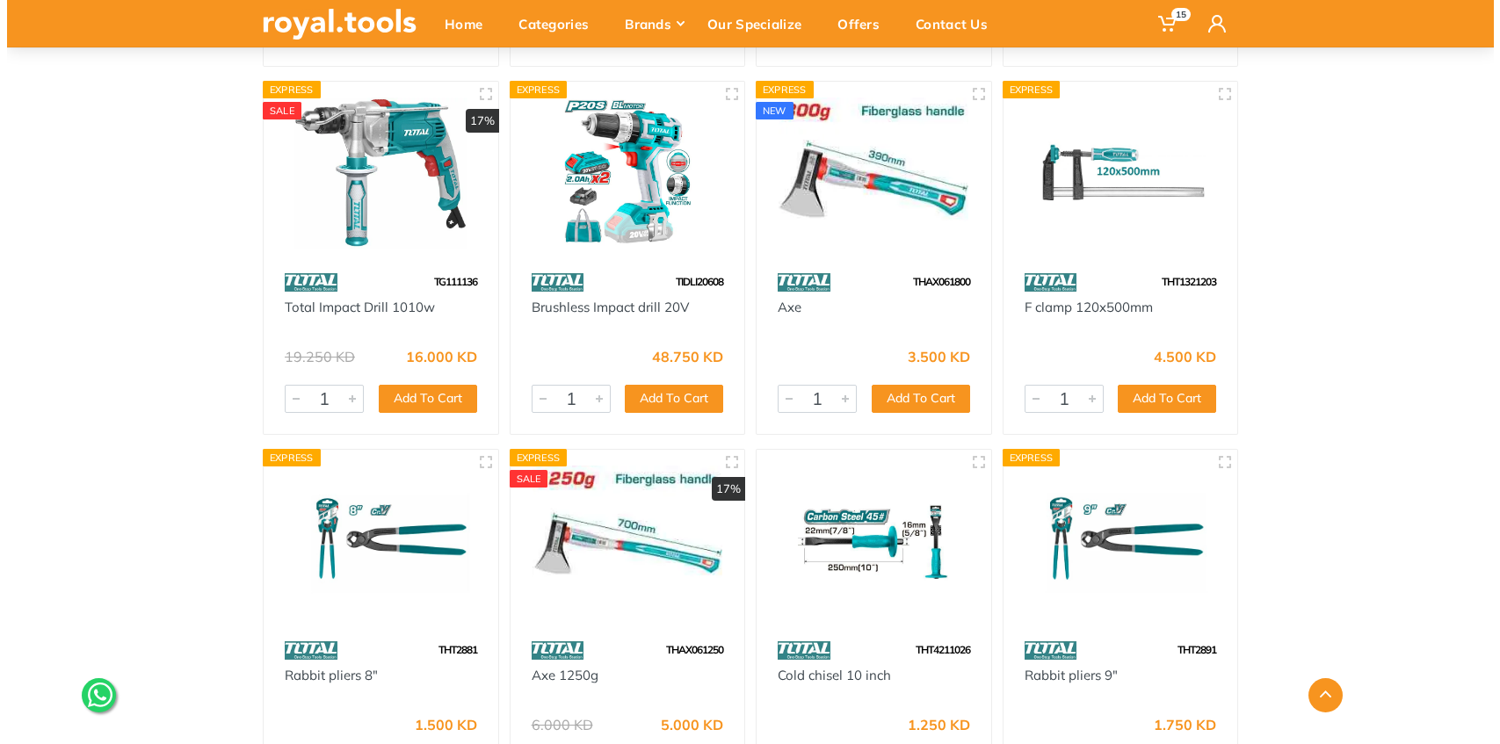
scroll to position [30173, 0]
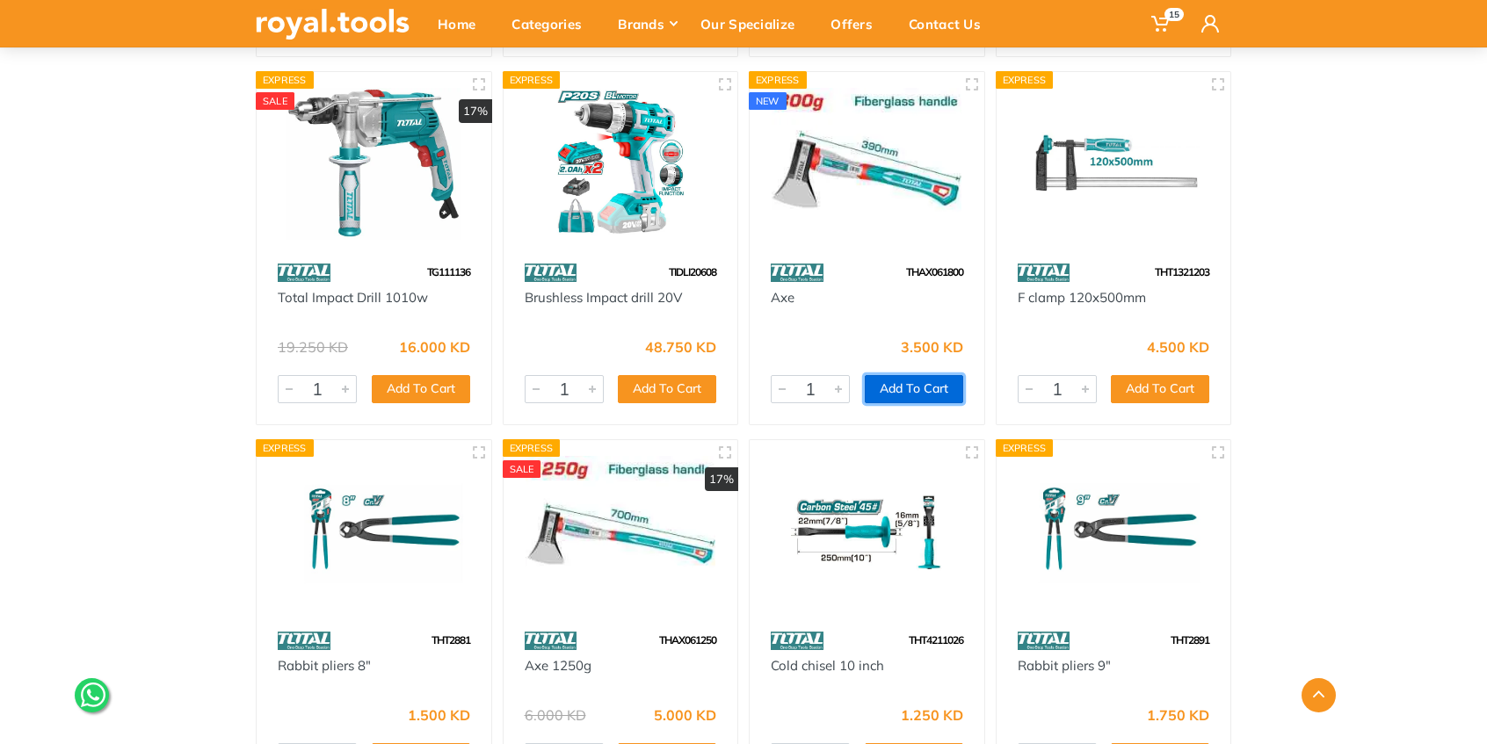
click at [911, 378] on button "Add To Cart" at bounding box center [914, 389] width 98 height 28
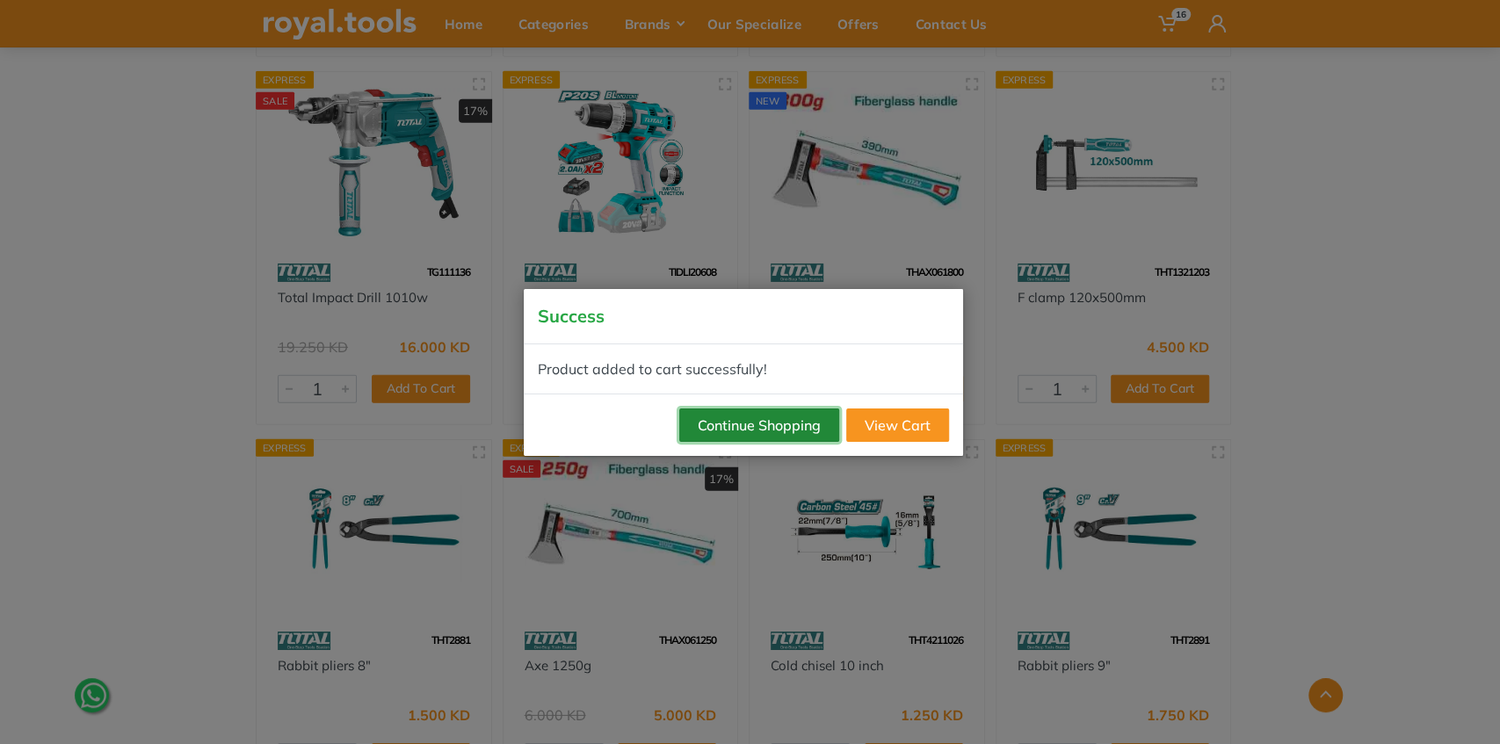
click at [776, 417] on button "Continue Shopping" at bounding box center [759, 425] width 160 height 33
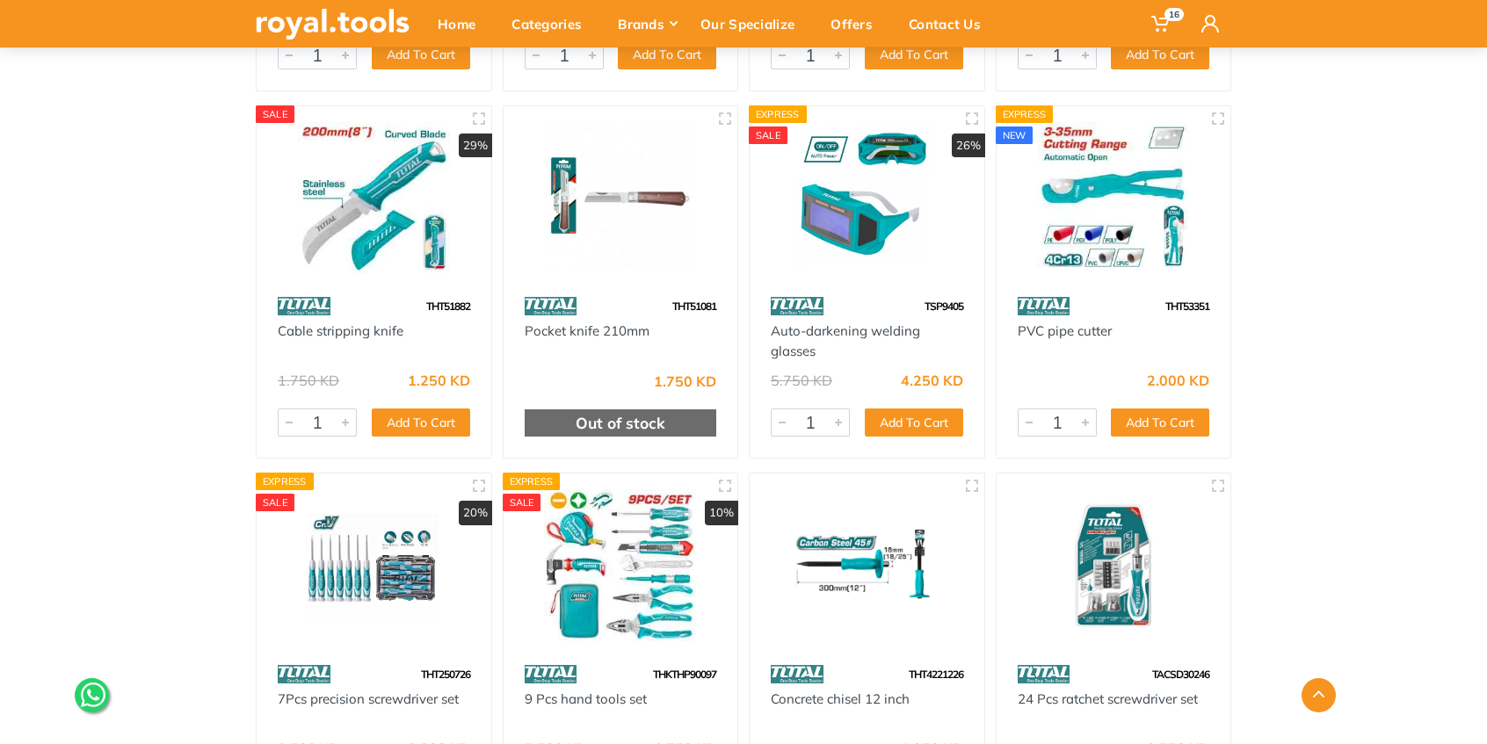
scroll to position [30876, 0]
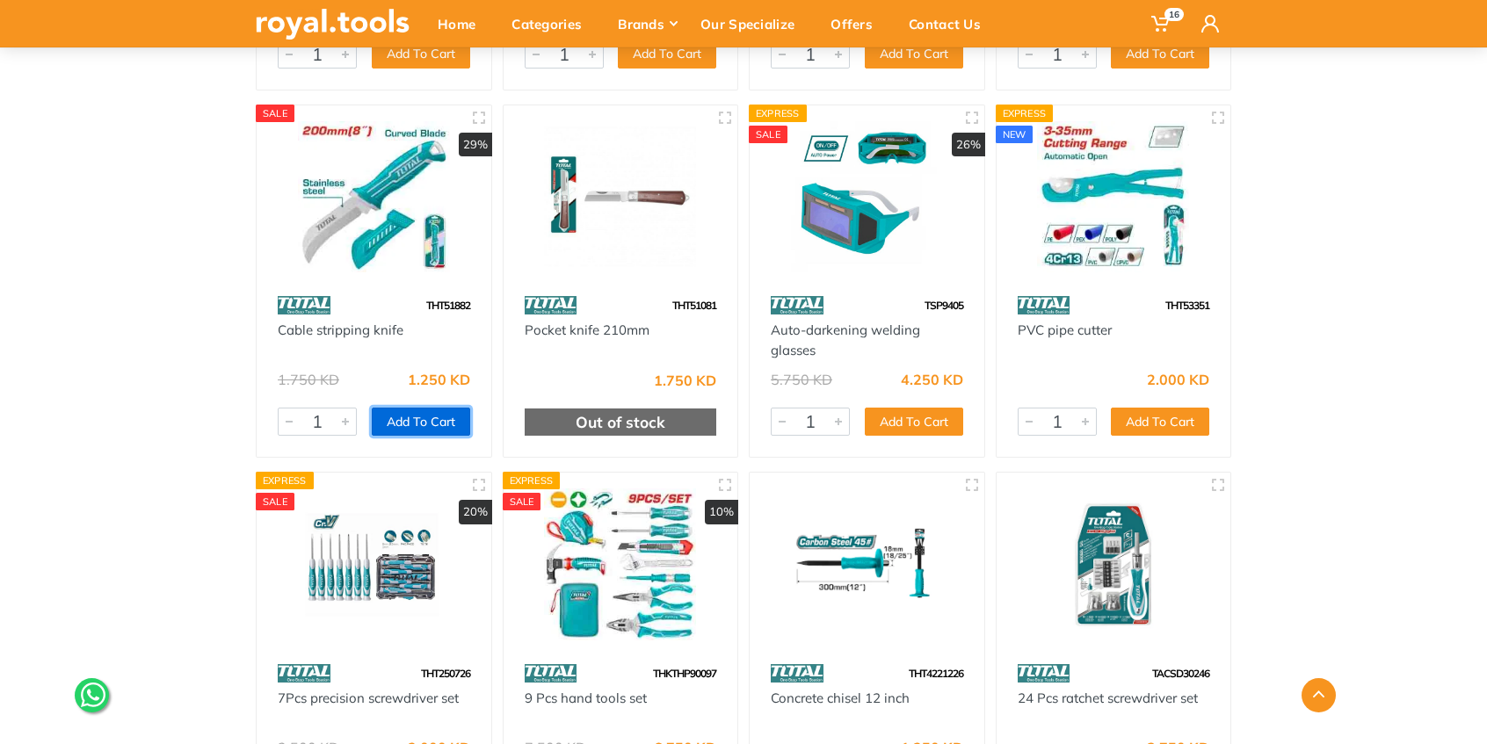
click at [414, 408] on button "Add To Cart" at bounding box center [421, 422] width 98 height 28
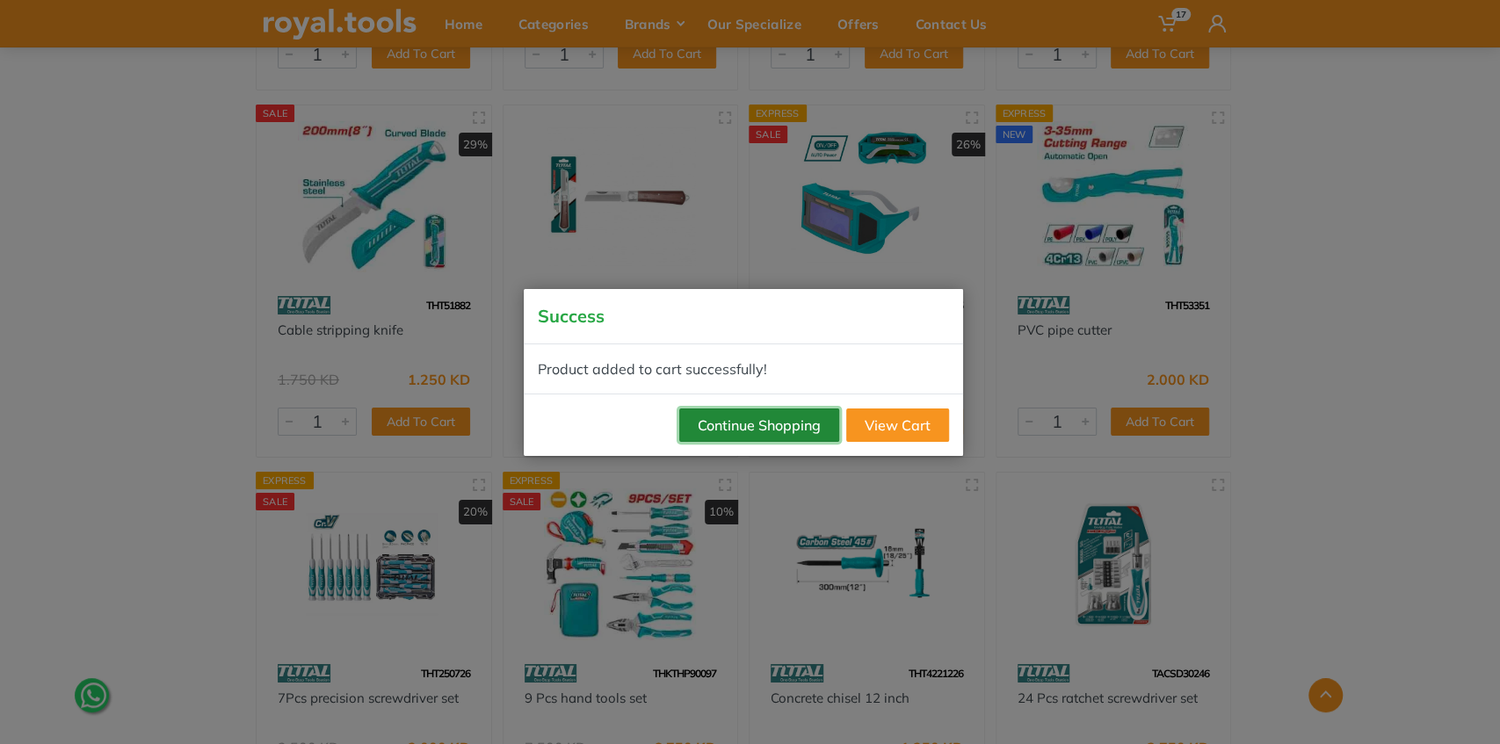
click at [714, 416] on button "Continue Shopping" at bounding box center [759, 425] width 160 height 33
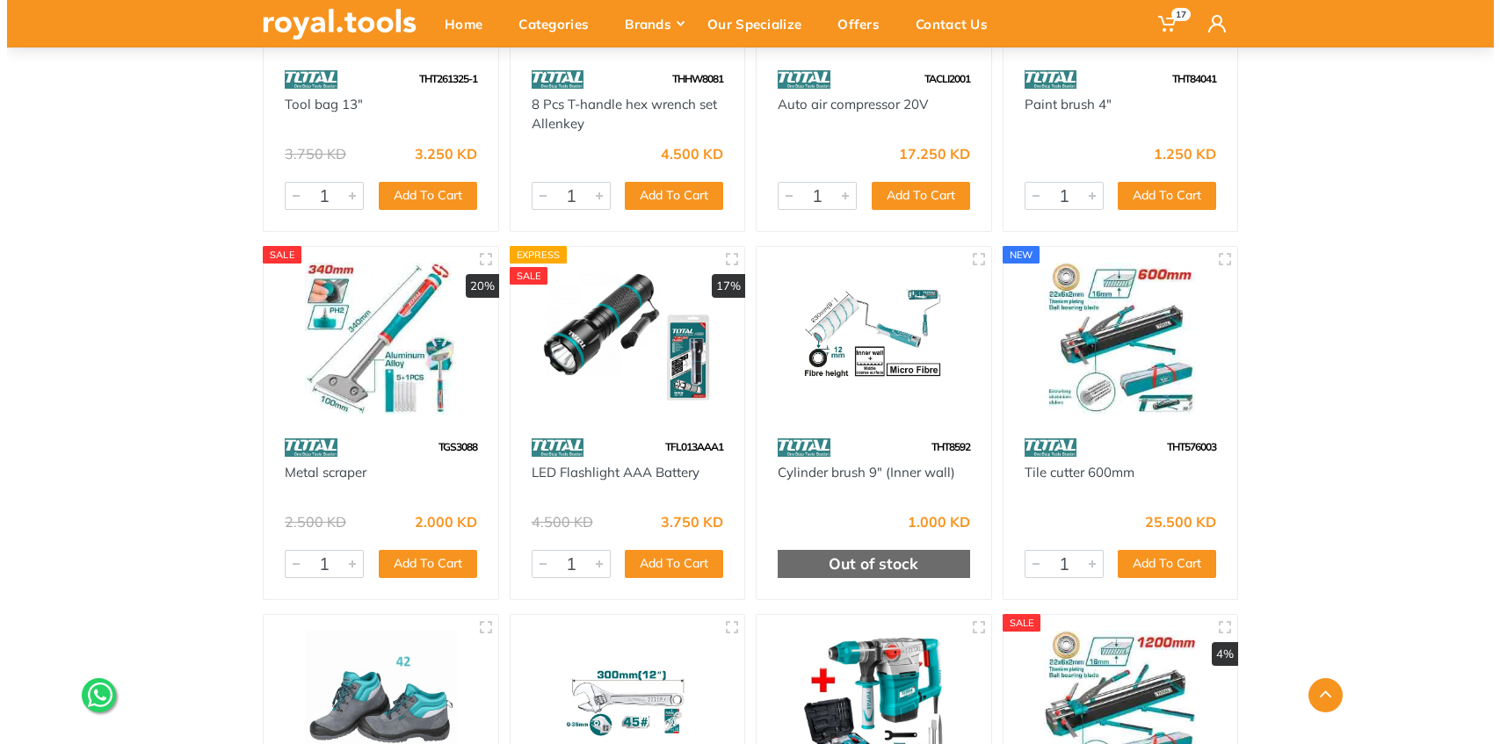
scroll to position [33337, 0]
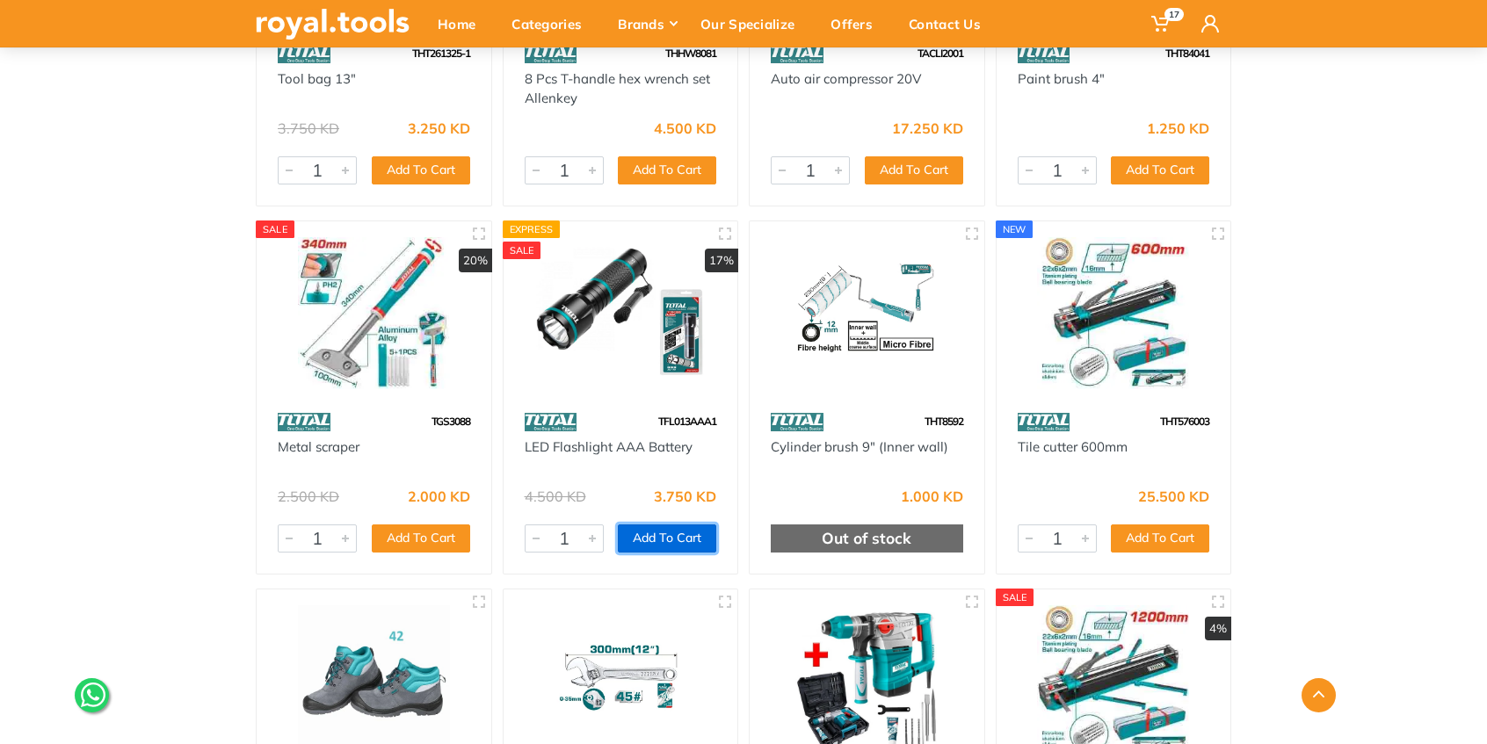
click at [663, 525] on button "Add To Cart" at bounding box center [667, 539] width 98 height 28
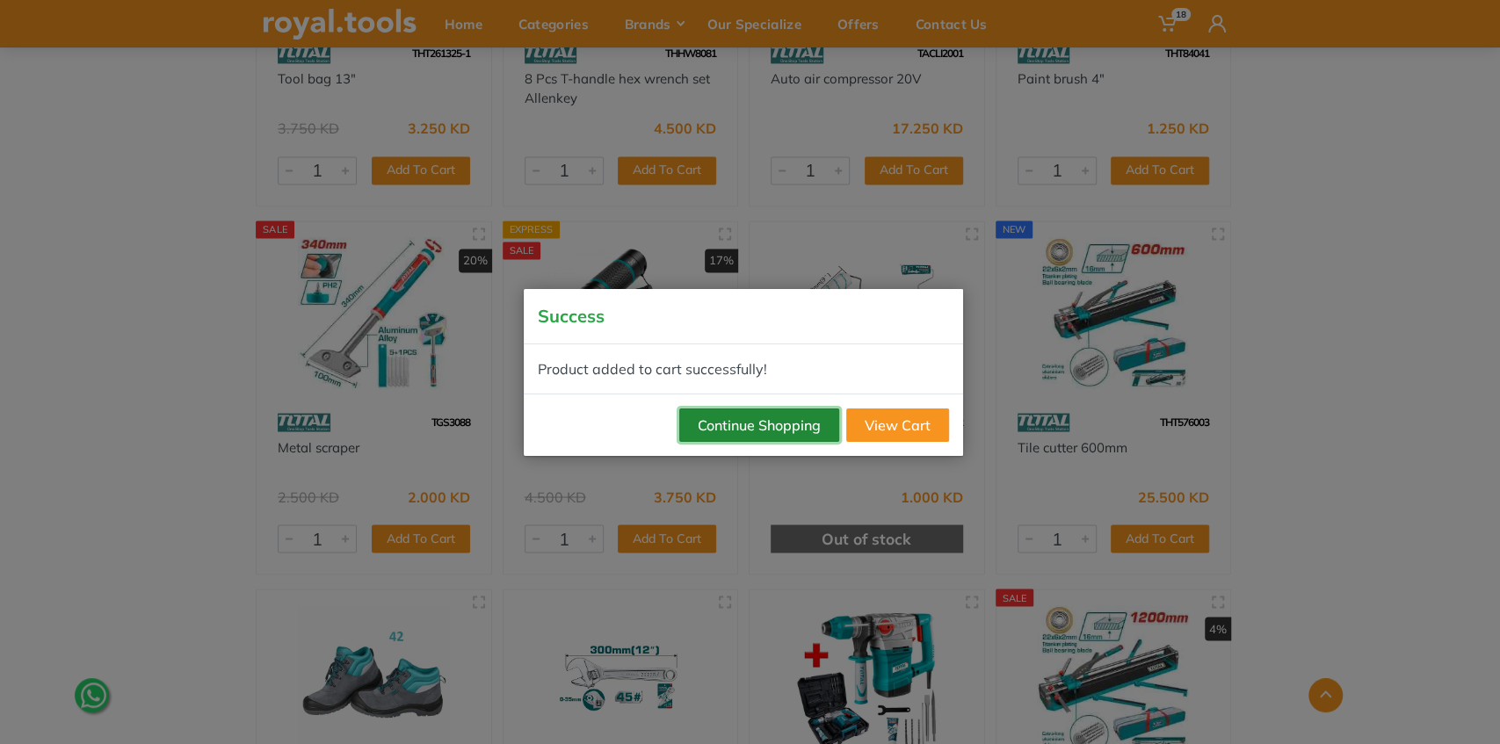
click at [748, 424] on button "Continue Shopping" at bounding box center [759, 425] width 160 height 33
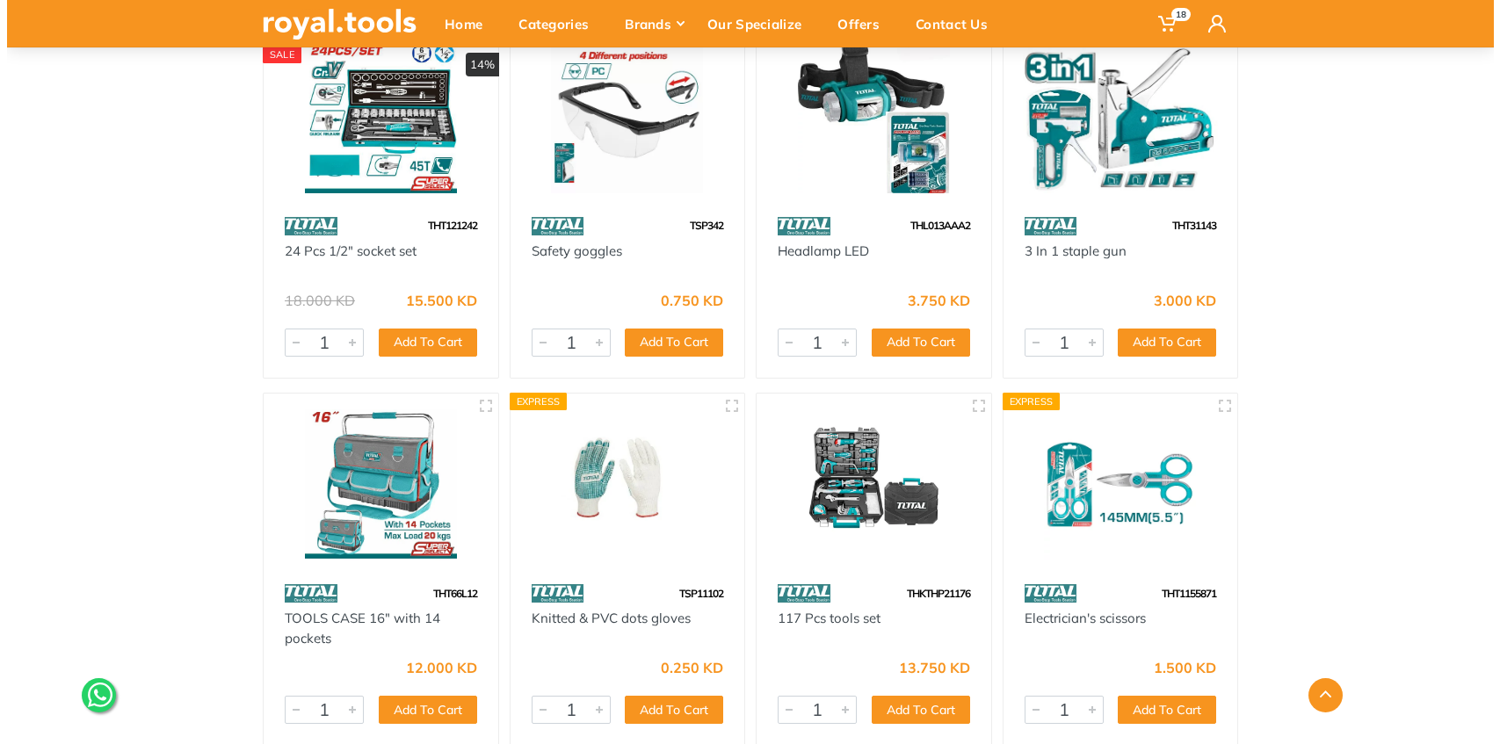
scroll to position [62924, 0]
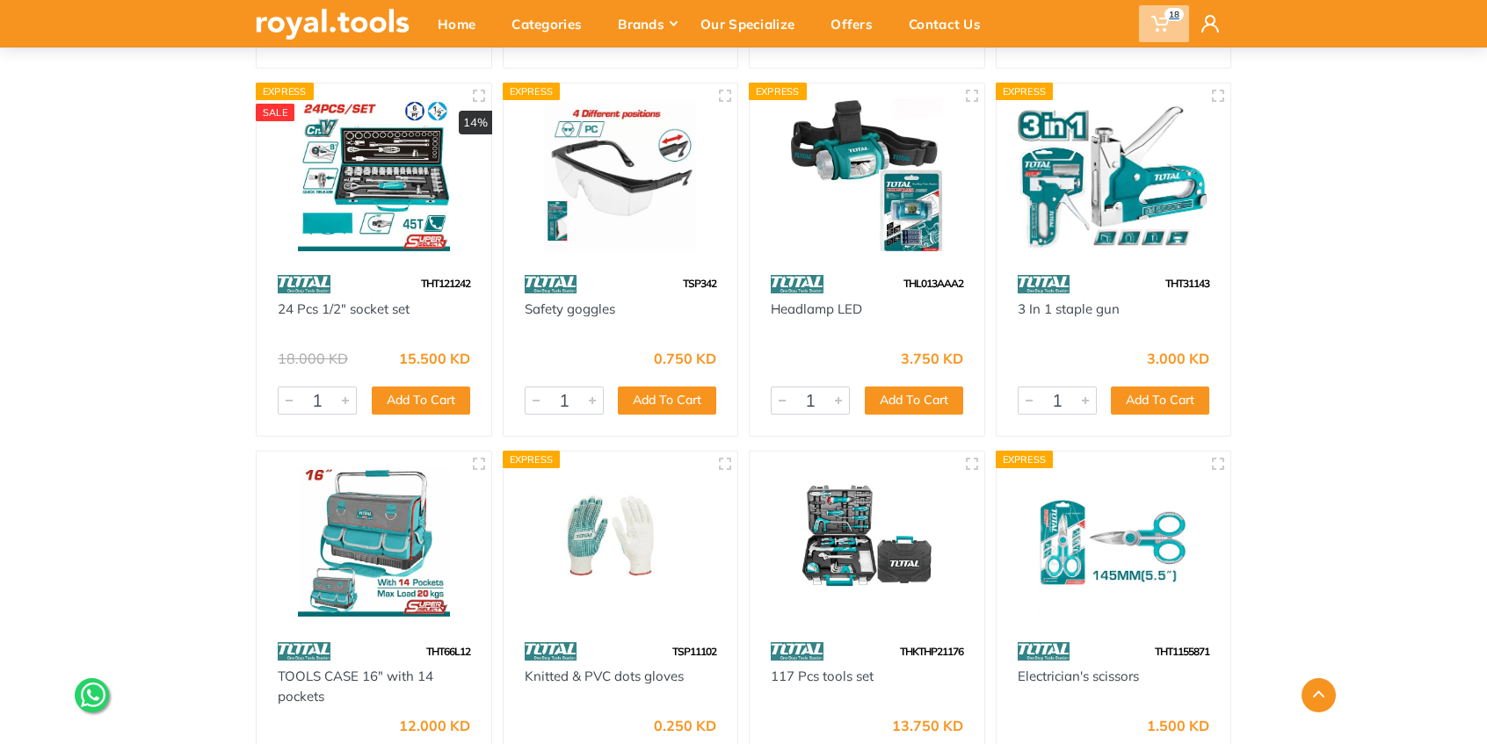
click at [1159, 19] on icon at bounding box center [1160, 24] width 18 height 18
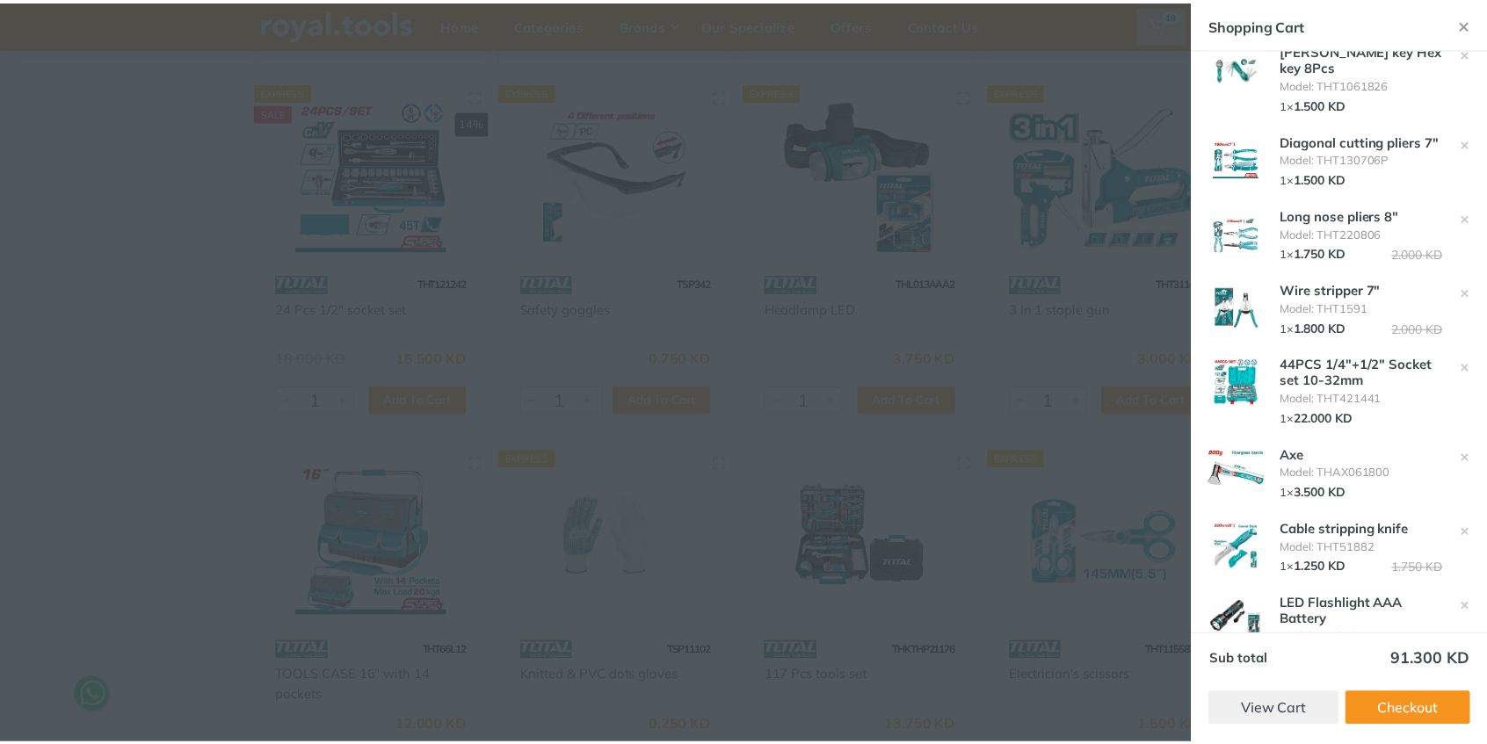
scroll to position [867, 0]
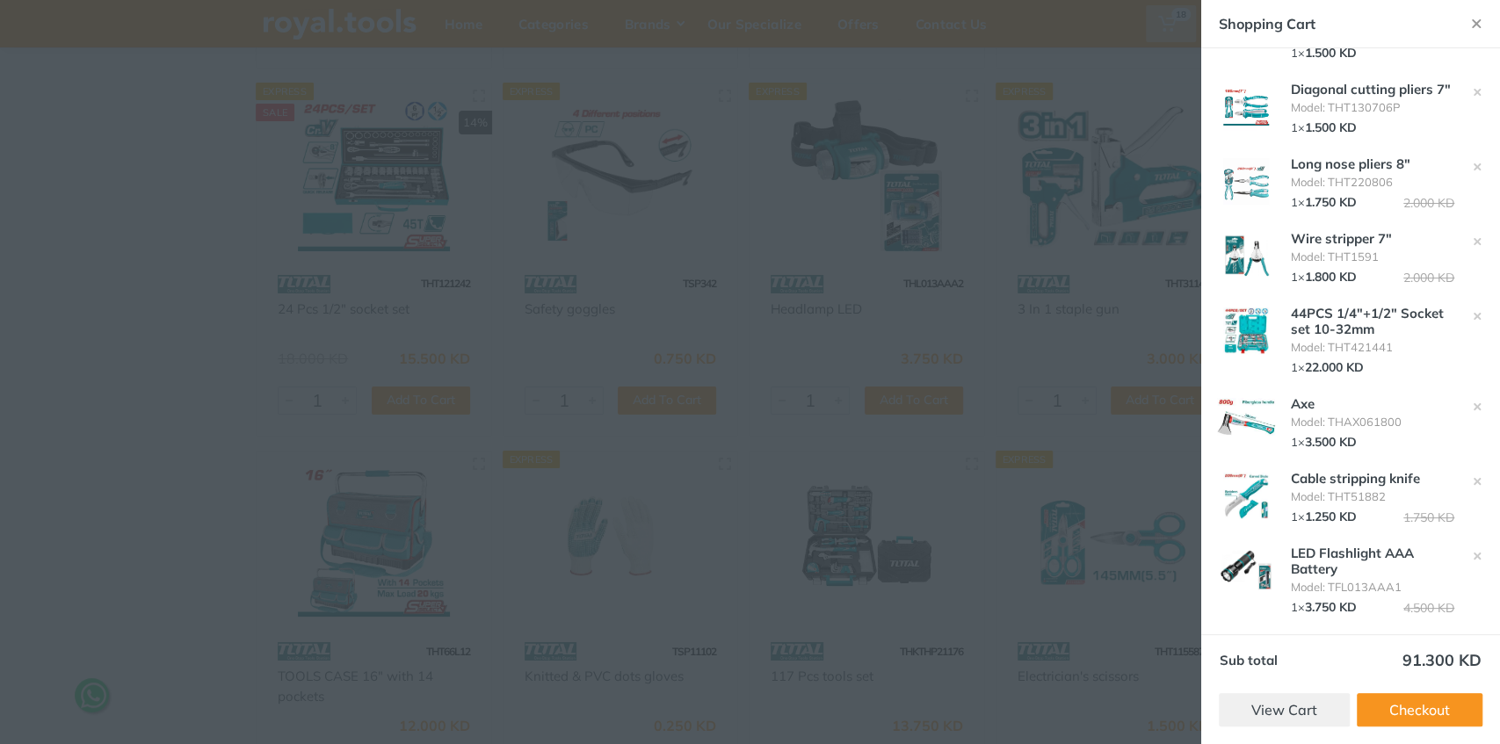
click at [876, 243] on div at bounding box center [750, 372] width 1500 height 744
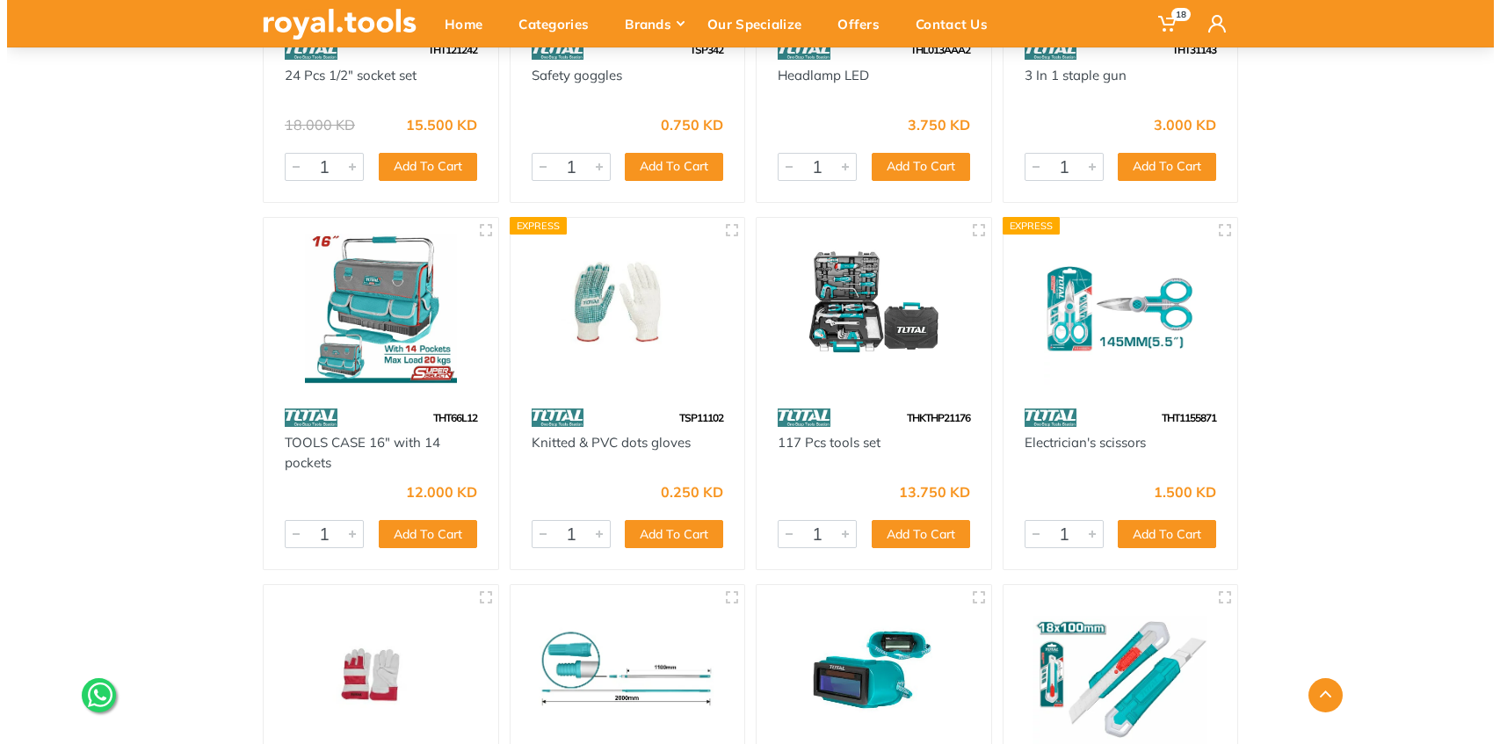
scroll to position [63217, 0]
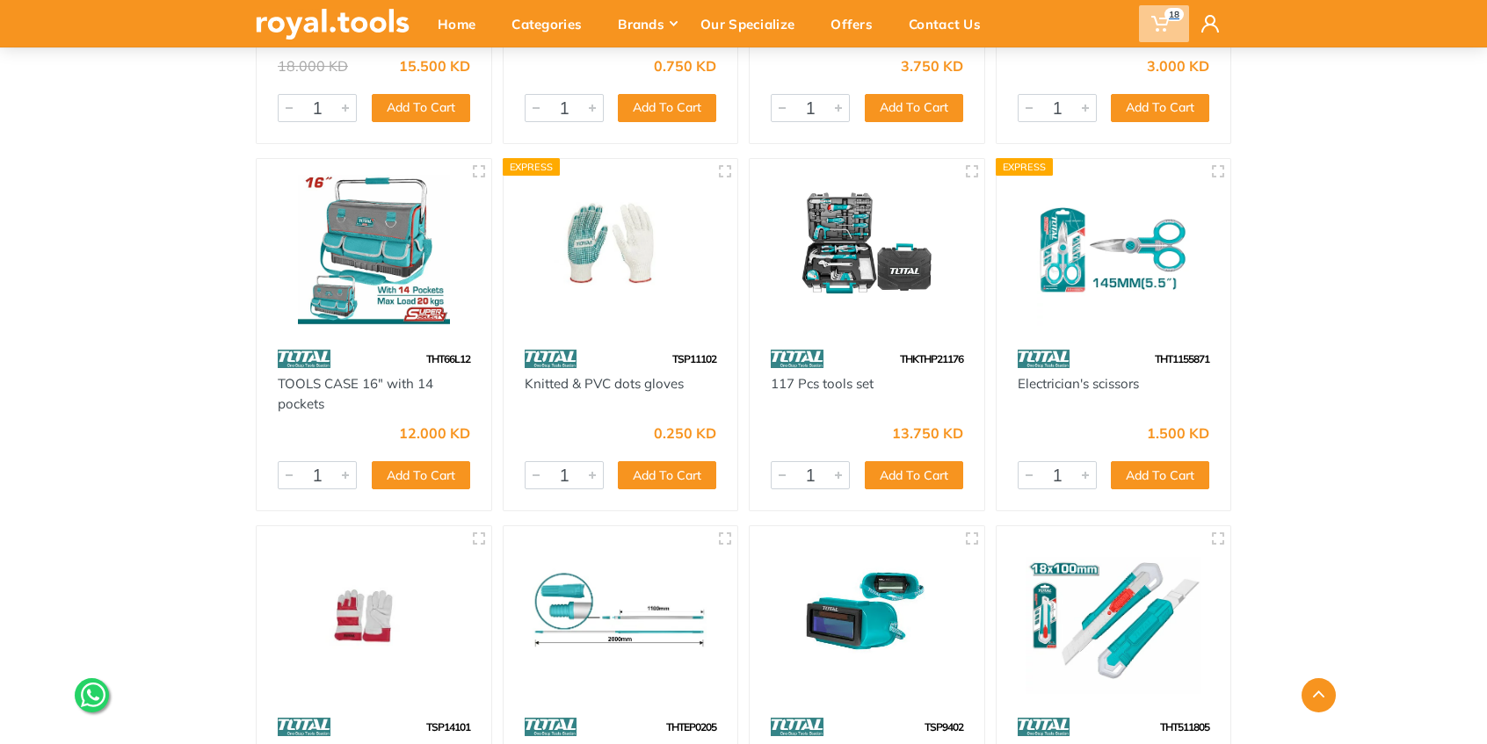
click at [1158, 29] on use at bounding box center [1160, 24] width 18 height 16
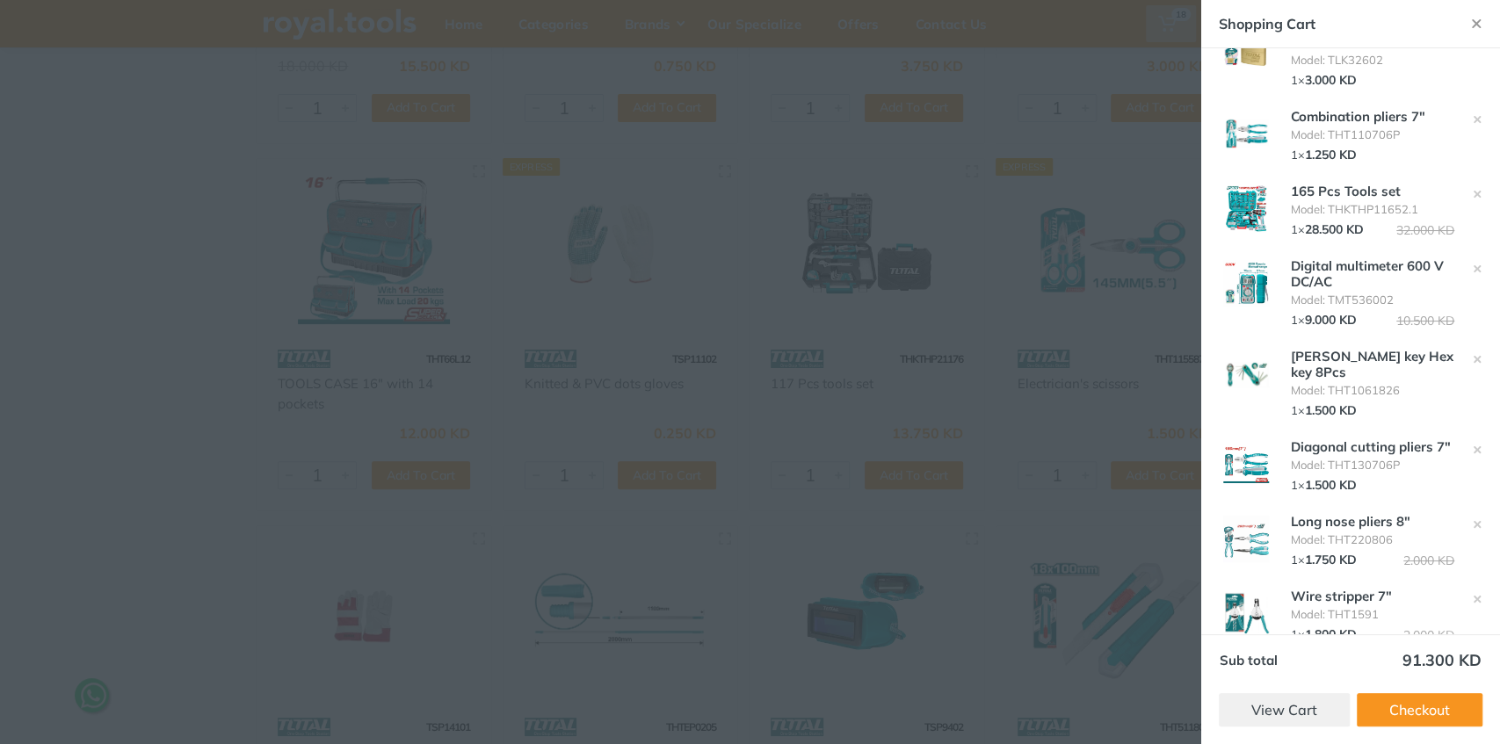
scroll to position [457, 0]
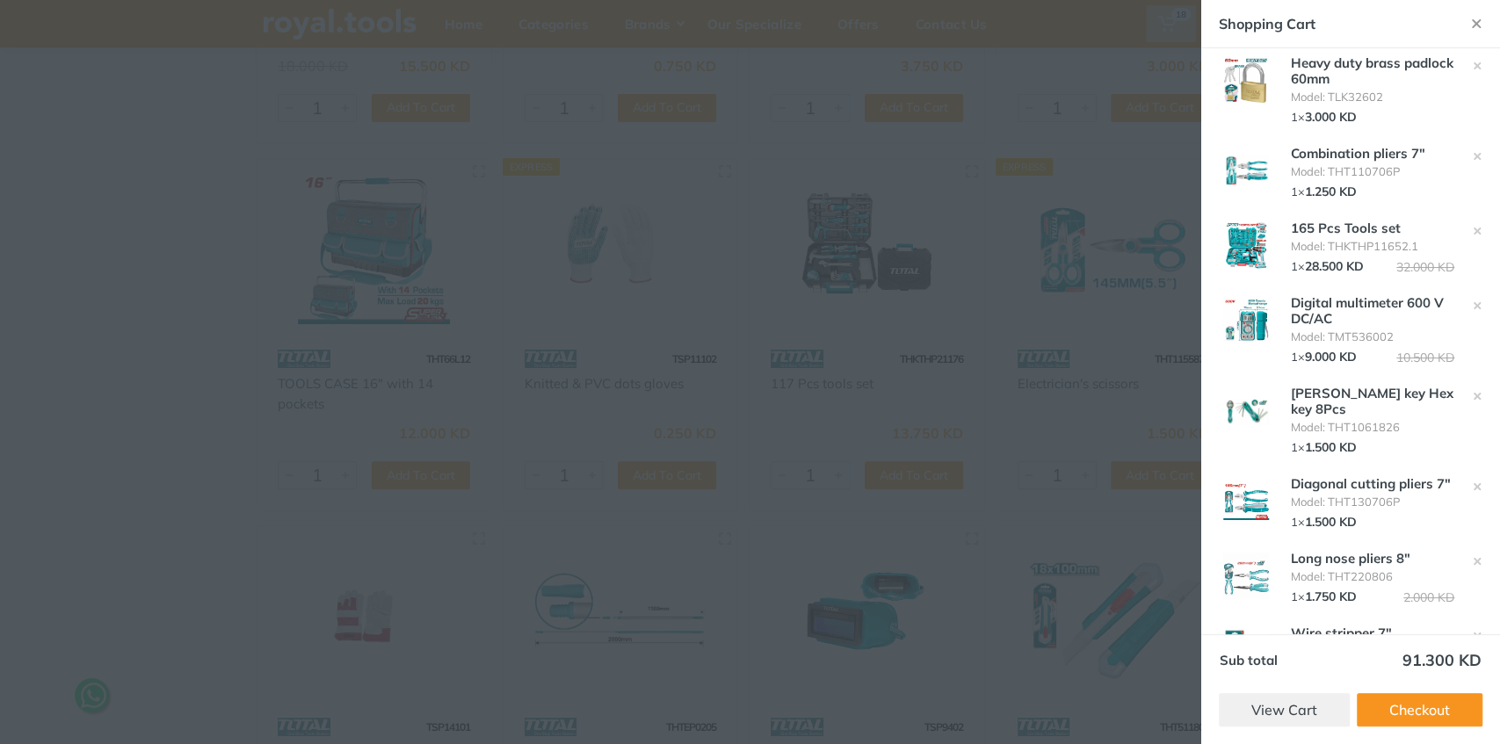
click at [540, 163] on div at bounding box center [750, 372] width 1500 height 744
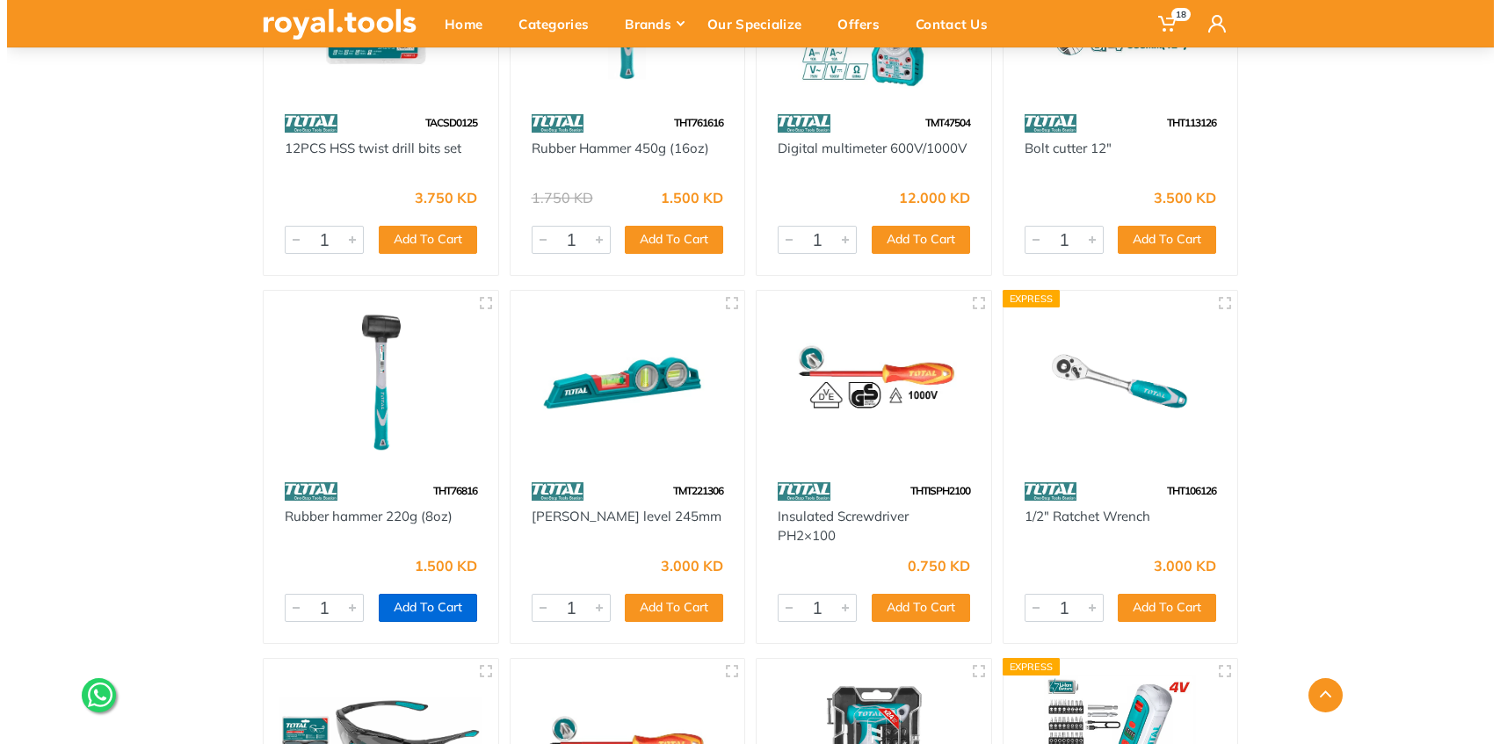
scroll to position [68607, 0]
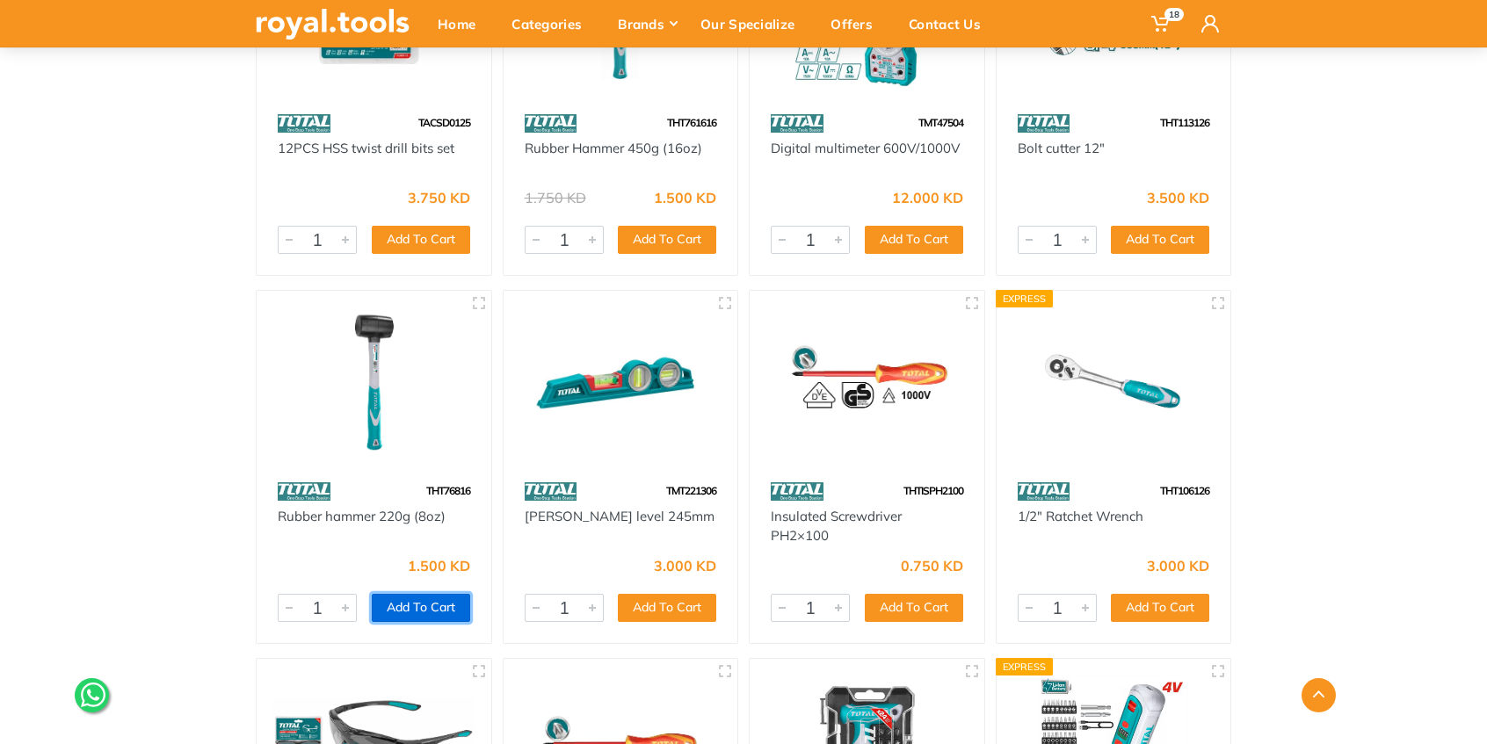
click at [415, 594] on button "Add To Cart" at bounding box center [421, 608] width 98 height 28
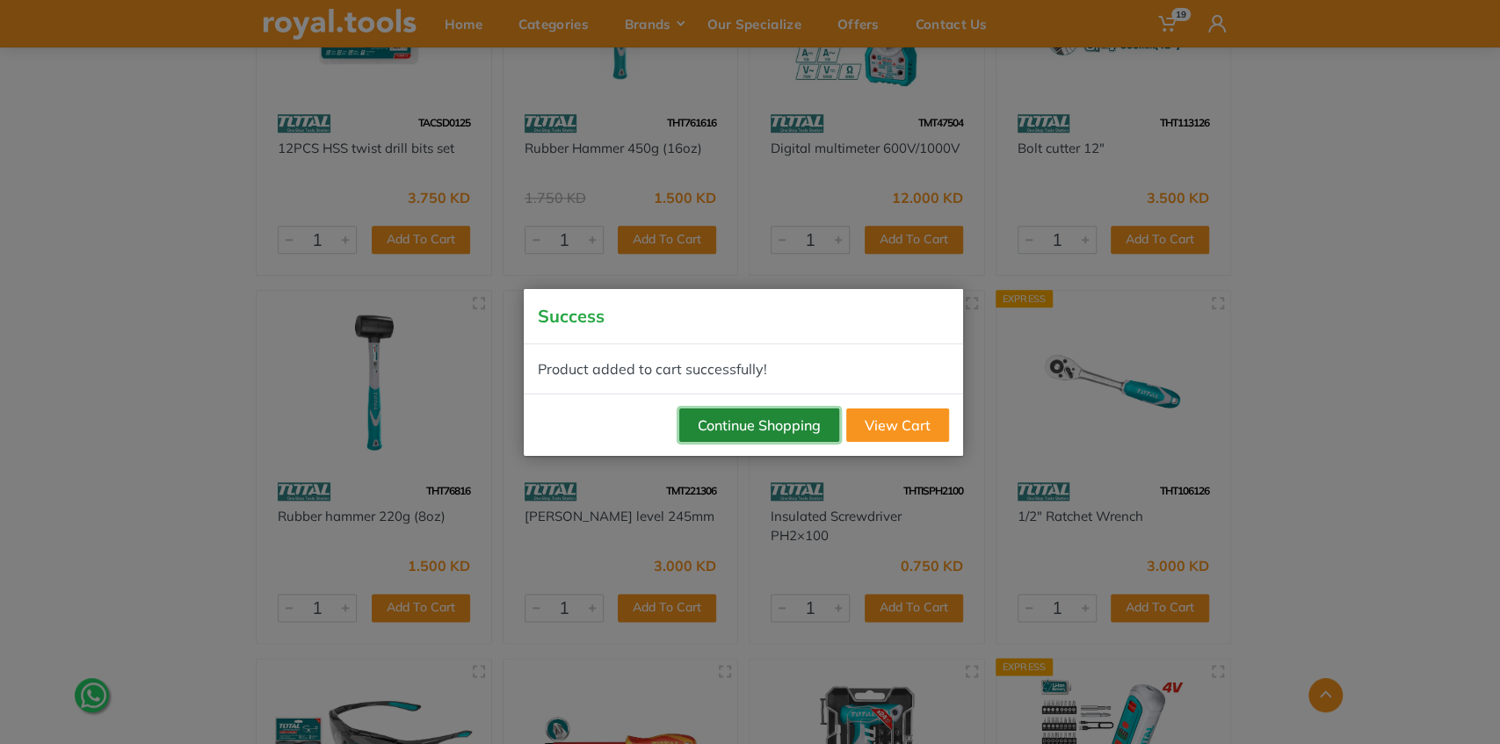
click at [758, 425] on button "Continue Shopping" at bounding box center [759, 425] width 160 height 33
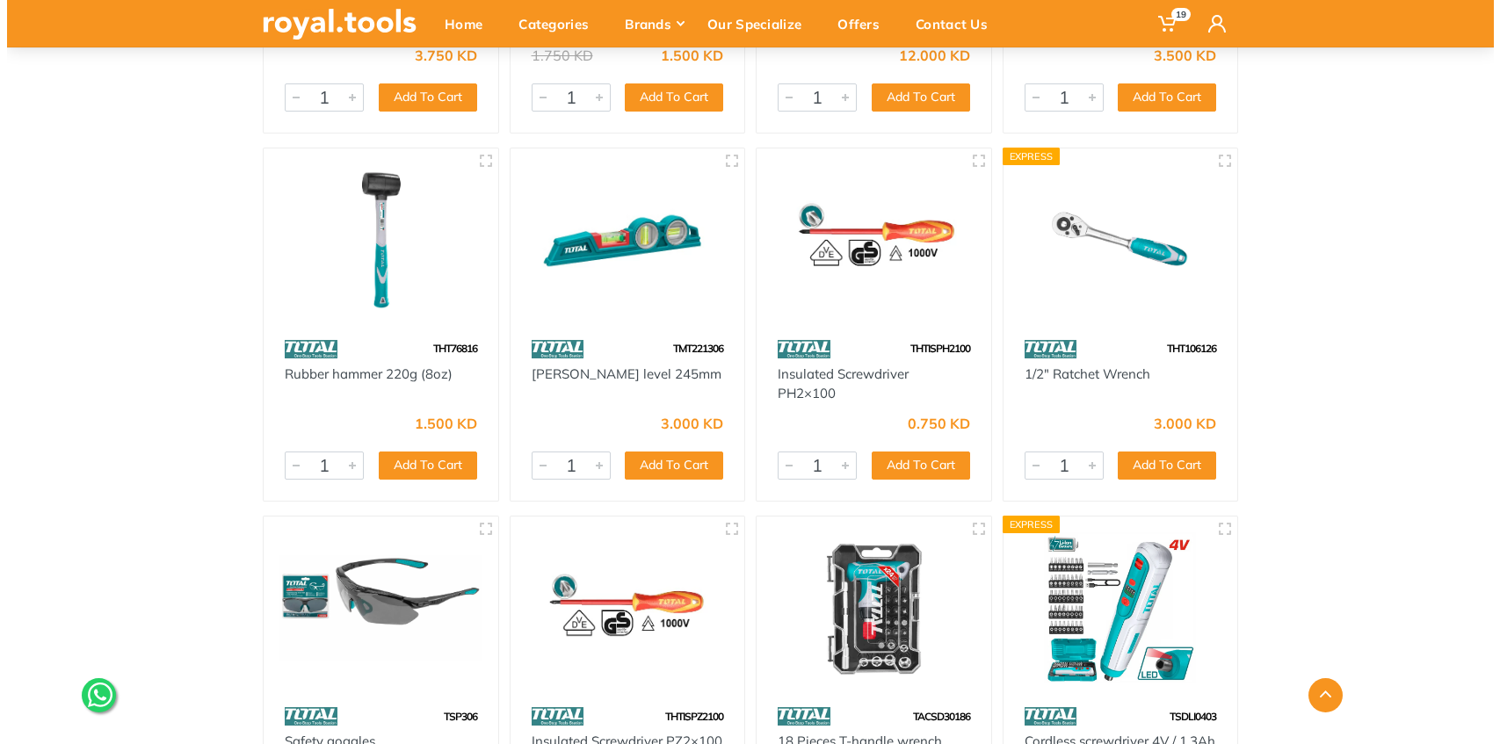
scroll to position [68724, 0]
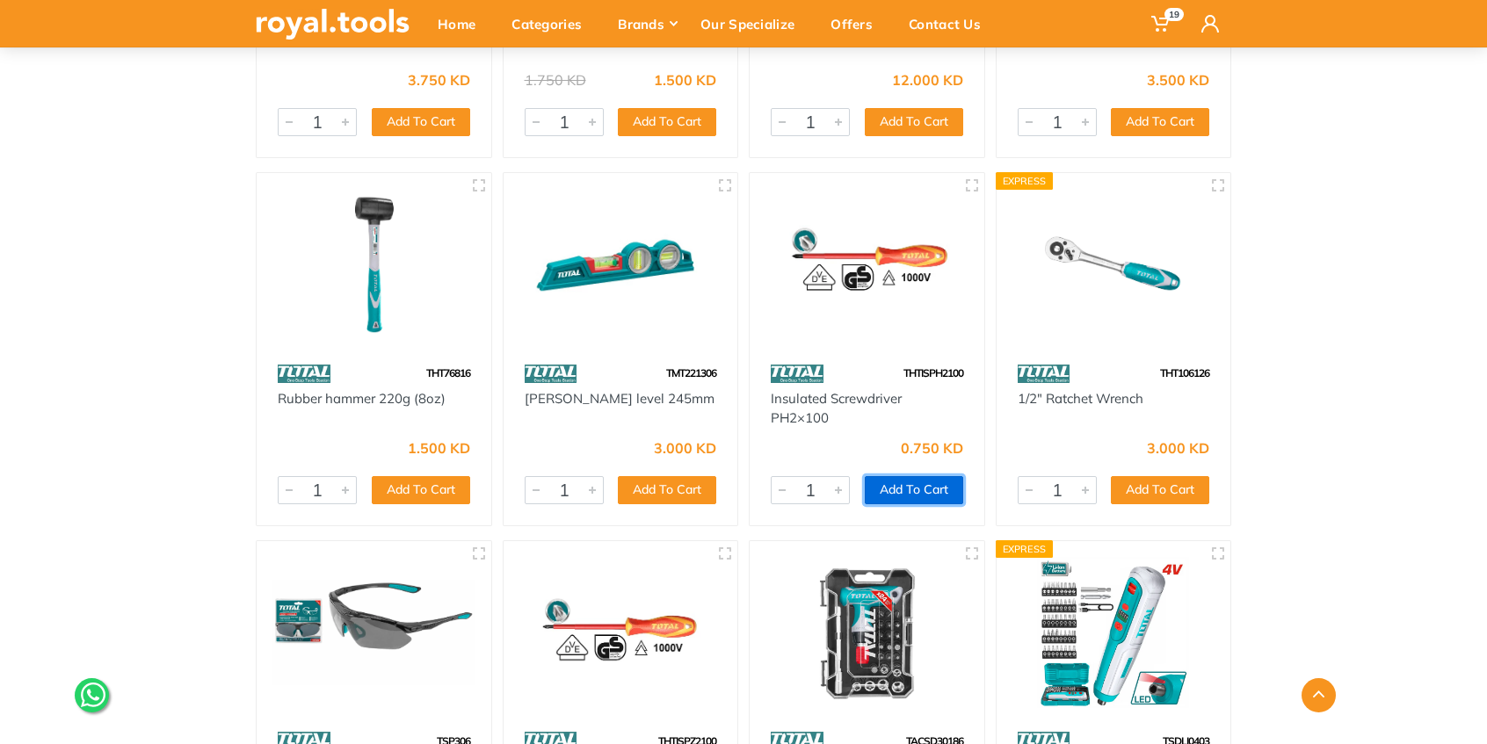
click at [916, 476] on button "Add To Cart" at bounding box center [914, 490] width 98 height 28
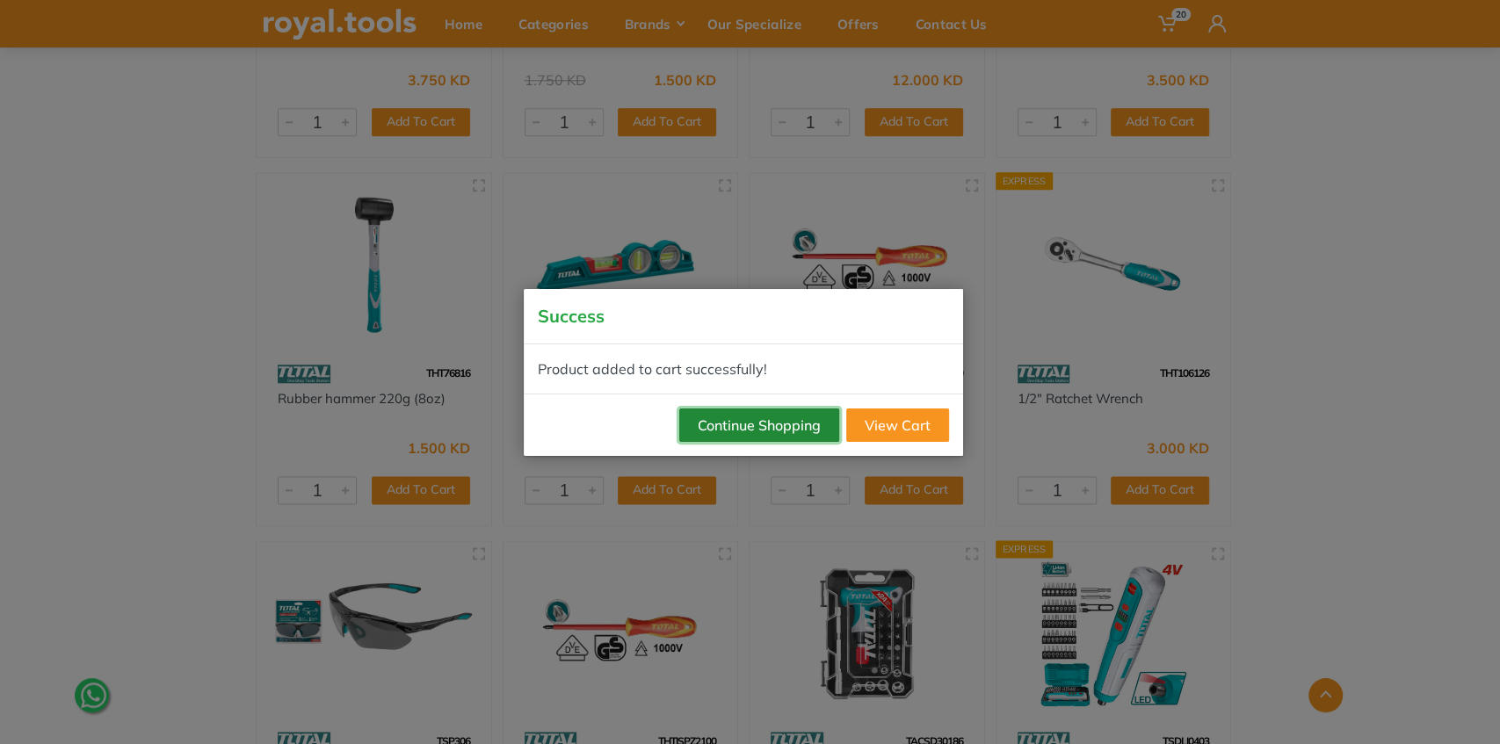
click at [773, 422] on button "Continue Shopping" at bounding box center [759, 425] width 160 height 33
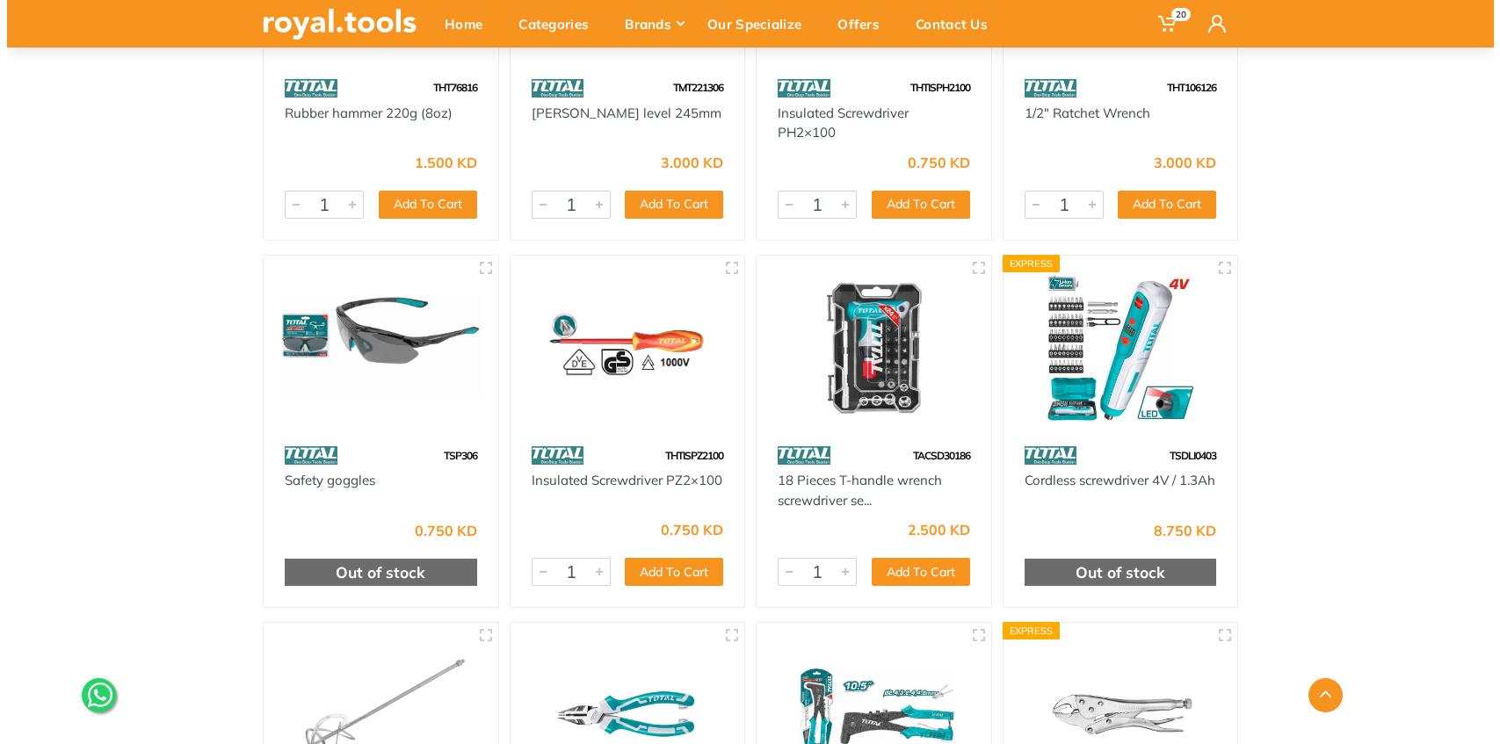
scroll to position [69017, 0]
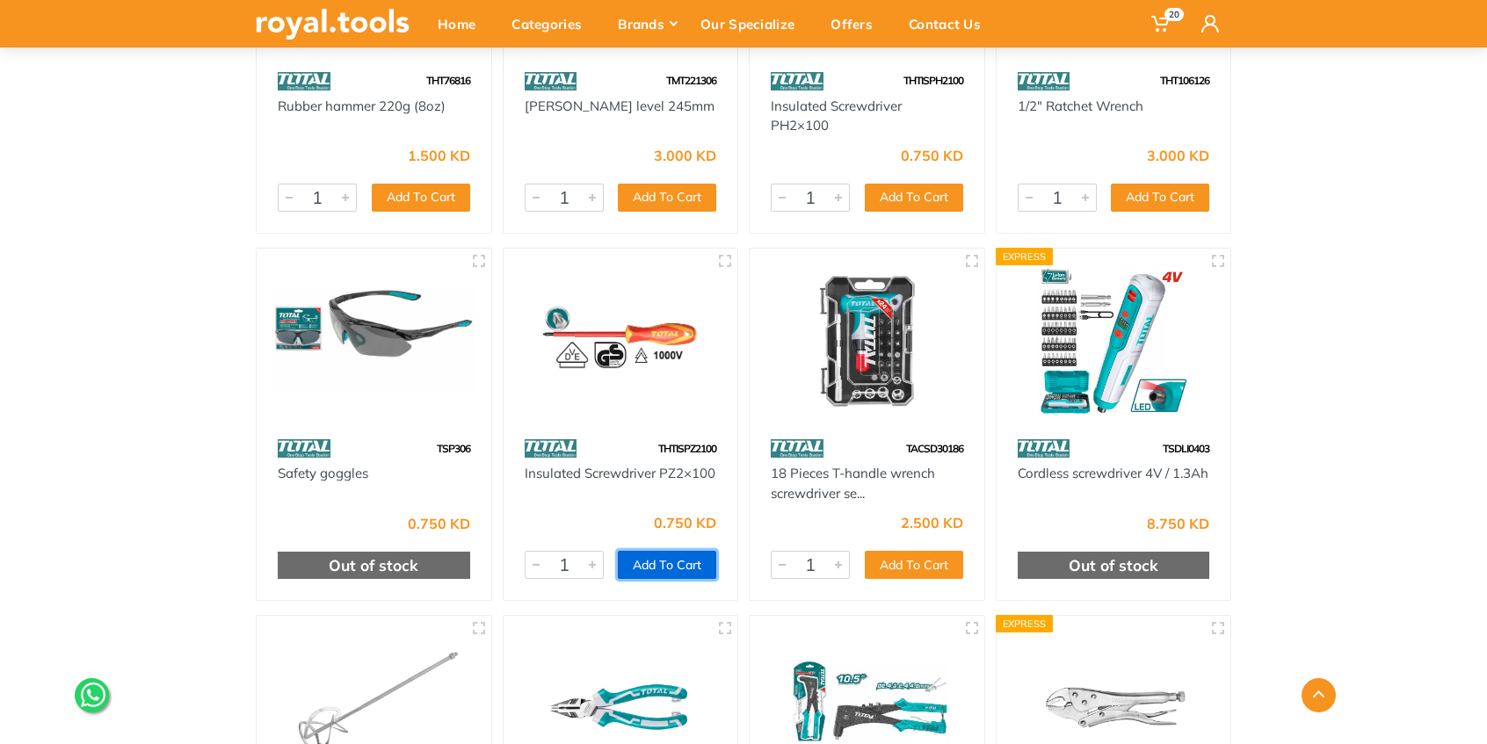
click at [664, 551] on button "Add To Cart" at bounding box center [667, 565] width 98 height 28
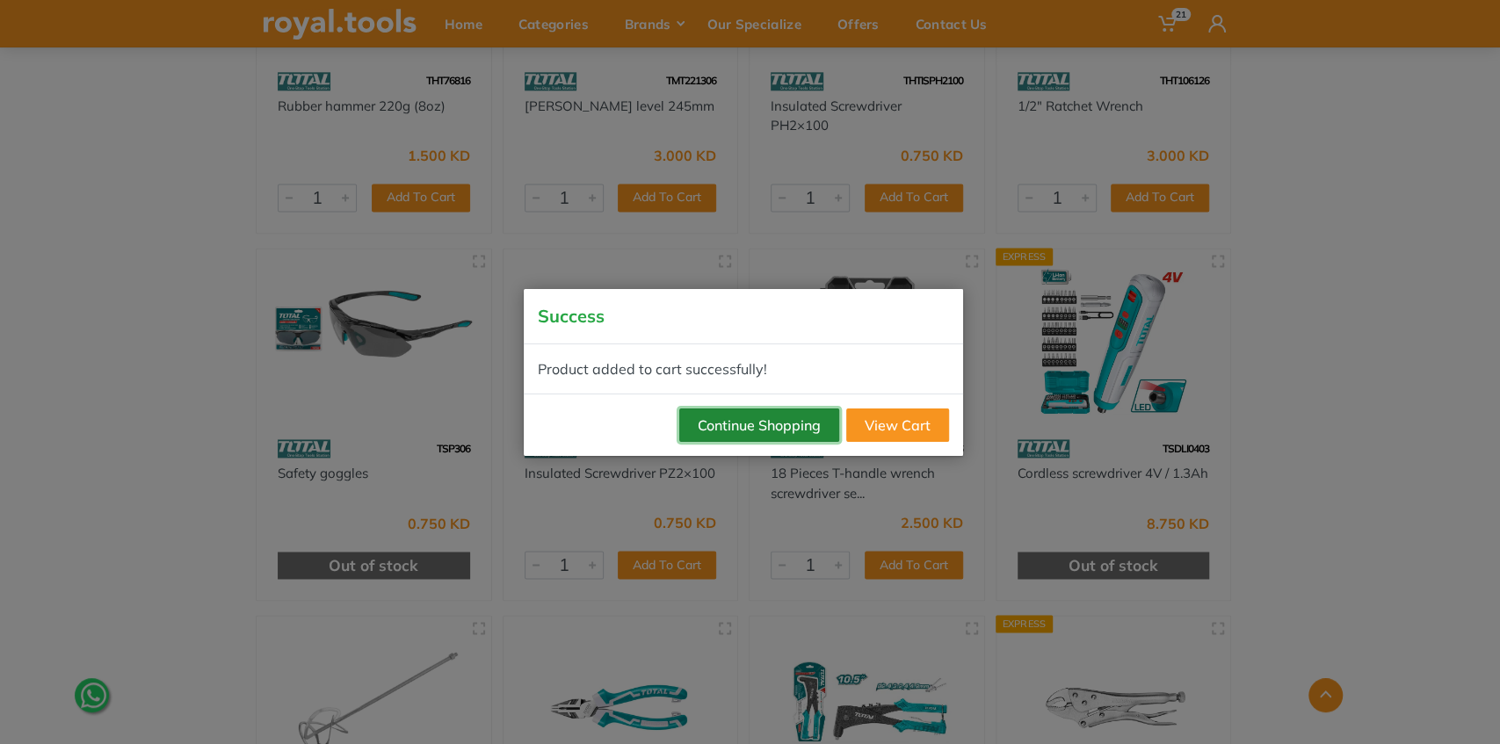
click at [758, 424] on button "Continue Shopping" at bounding box center [759, 425] width 160 height 33
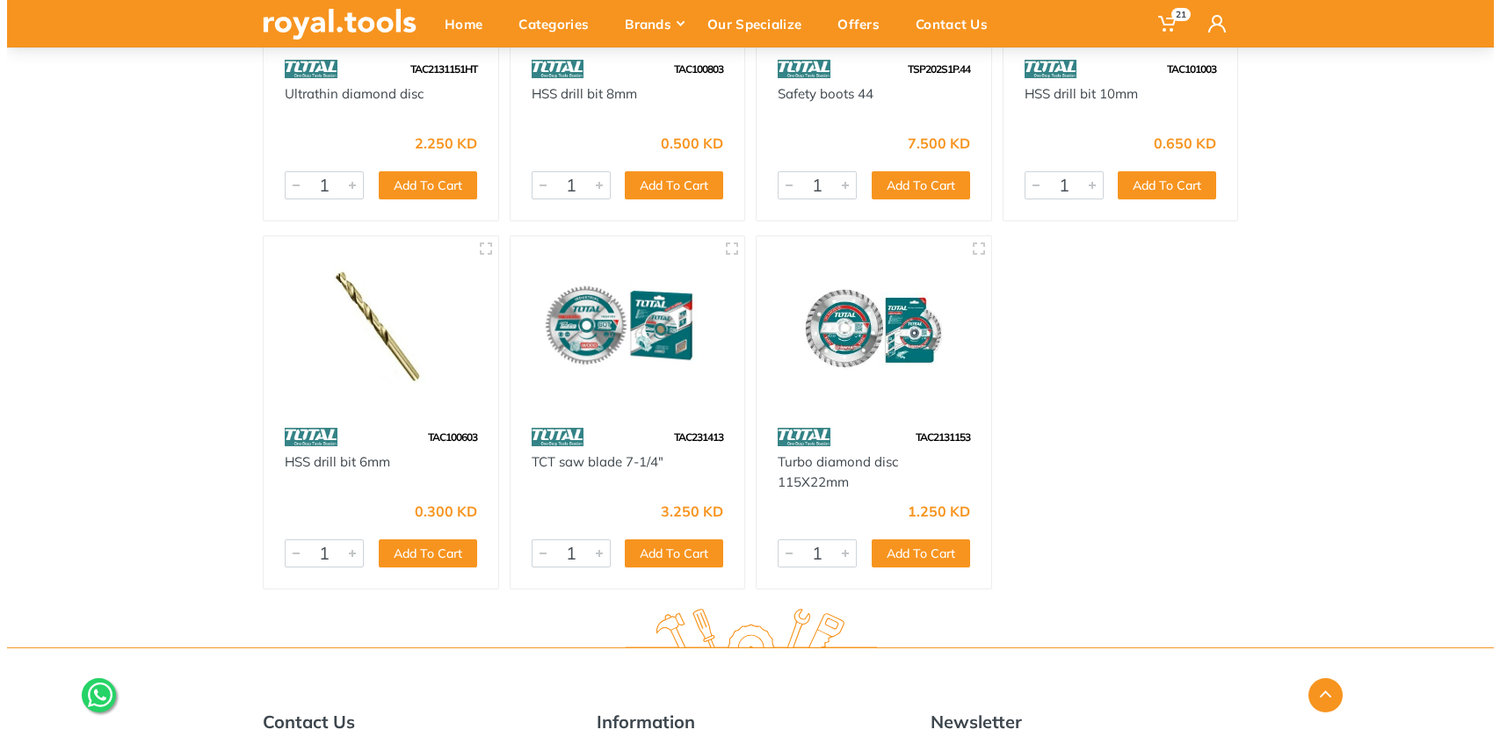
scroll to position [72122, 0]
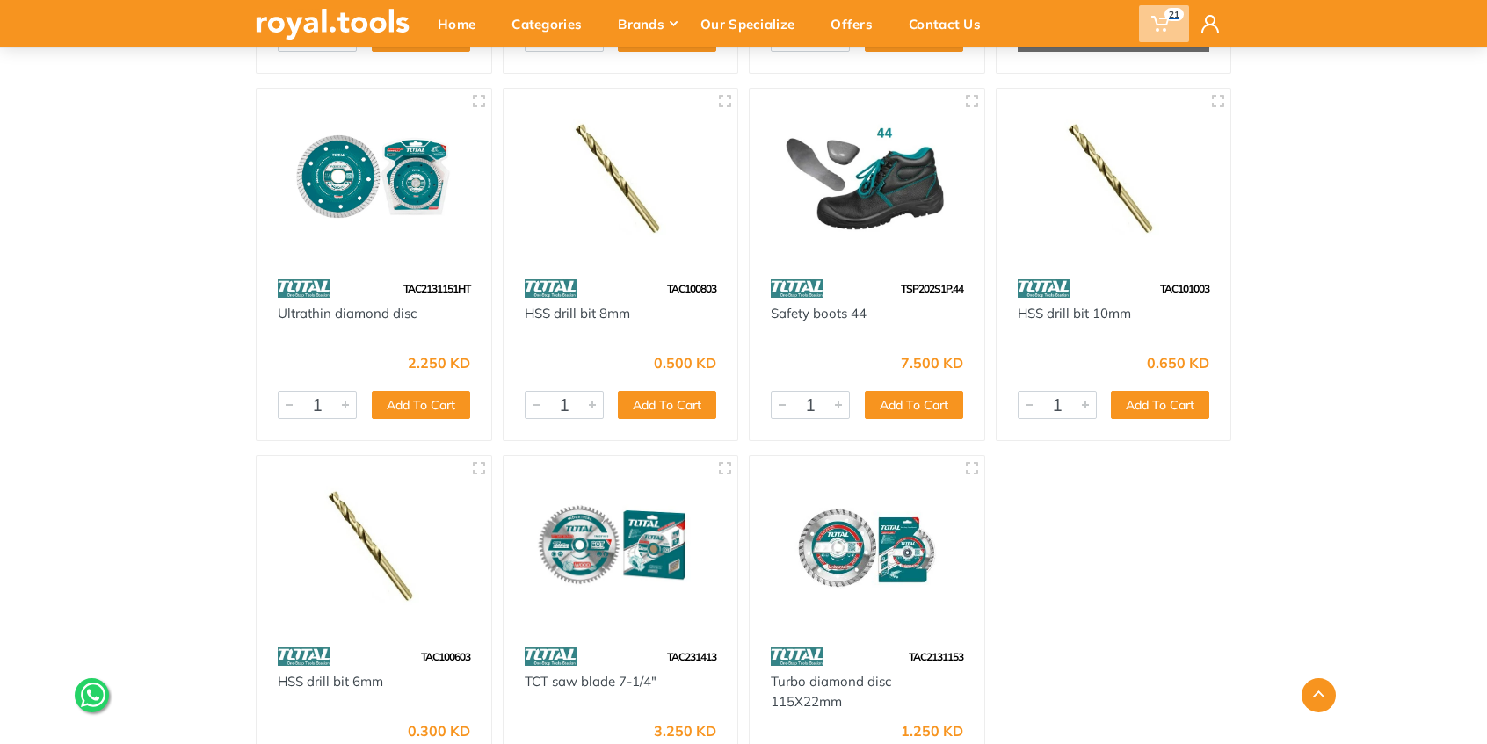
click at [1157, 24] on use at bounding box center [1160, 24] width 18 height 16
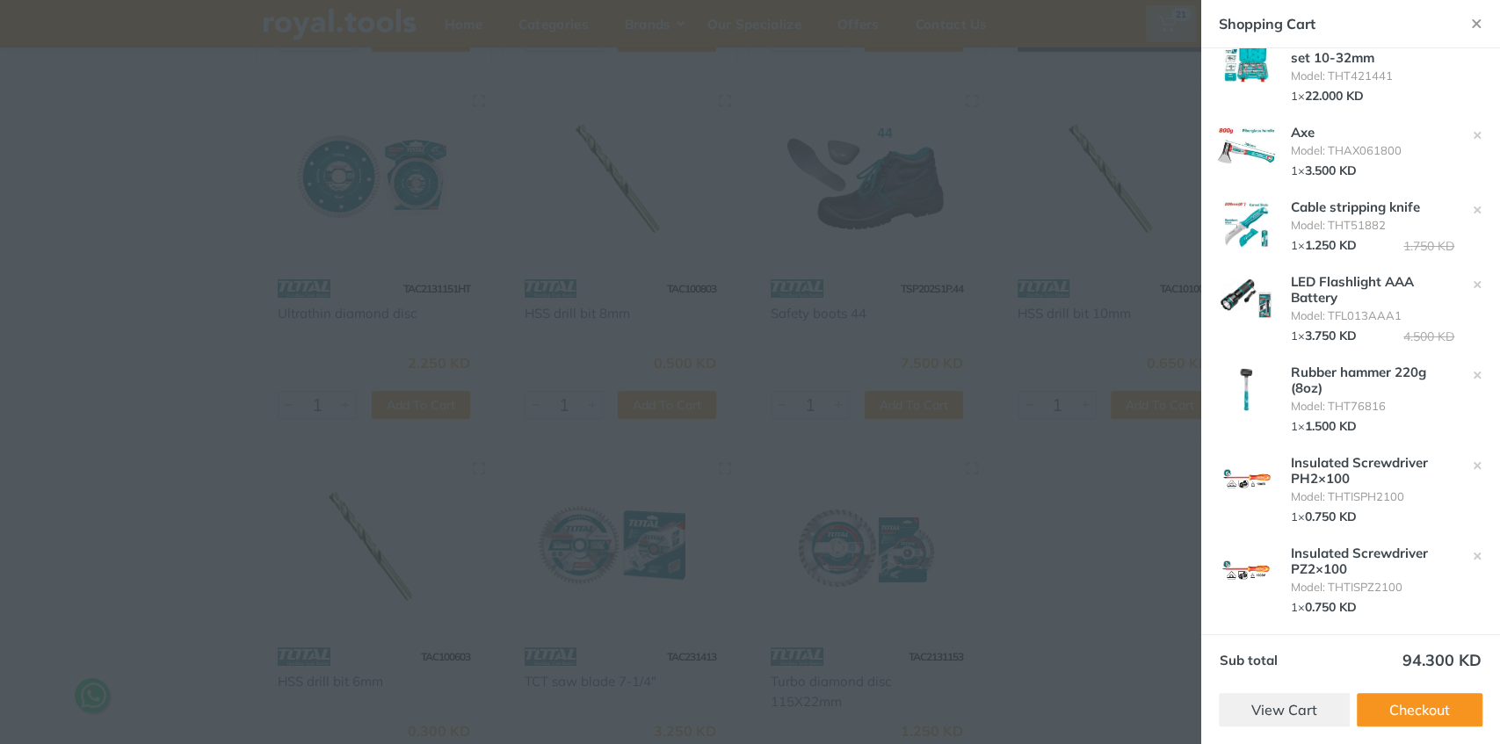
scroll to position [1138, 0]
click at [1274, 714] on link "View Cart" at bounding box center [1284, 709] width 131 height 33
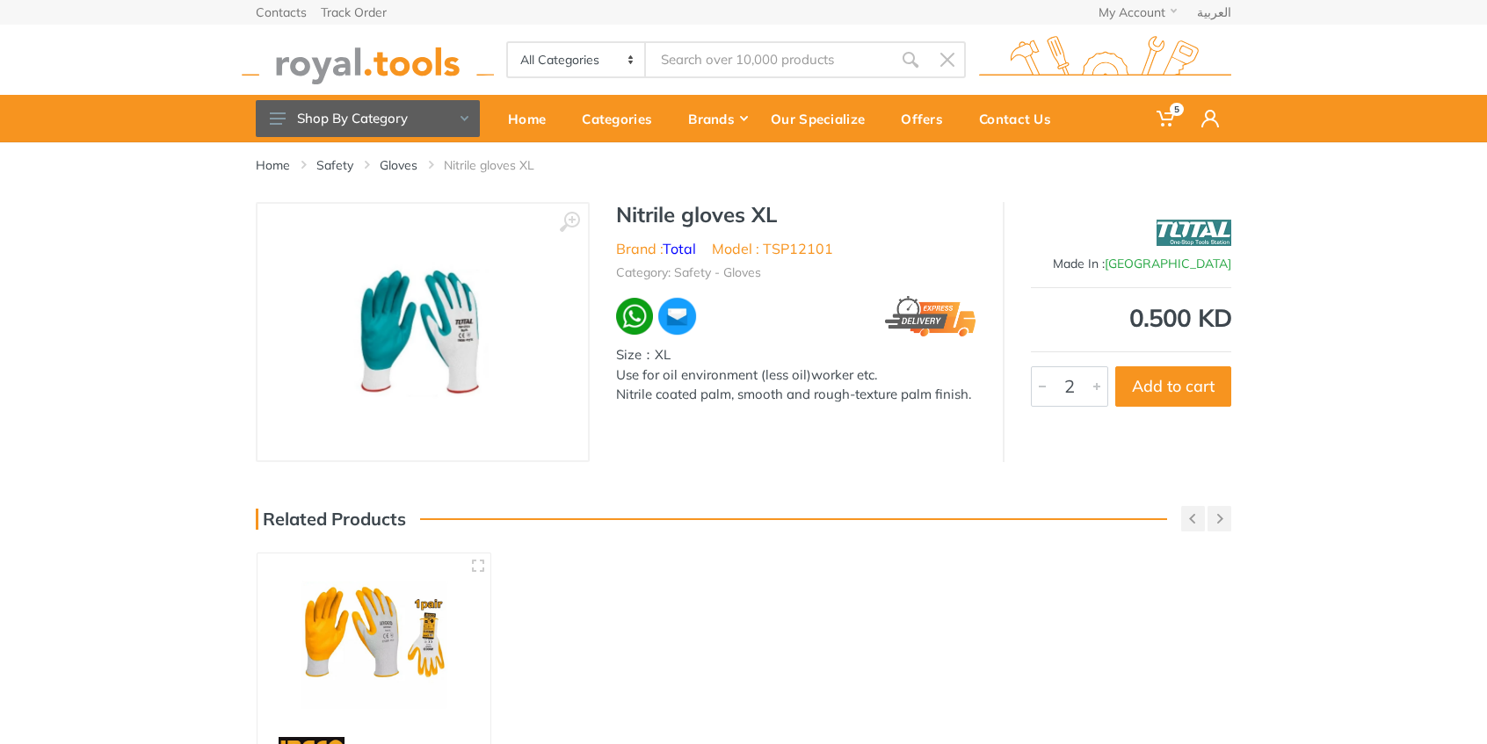
click at [1099, 389] on div at bounding box center [1096, 386] width 21 height 39
click at [1157, 386] on button "Add to cart" at bounding box center [1173, 386] width 116 height 40
type input "1"
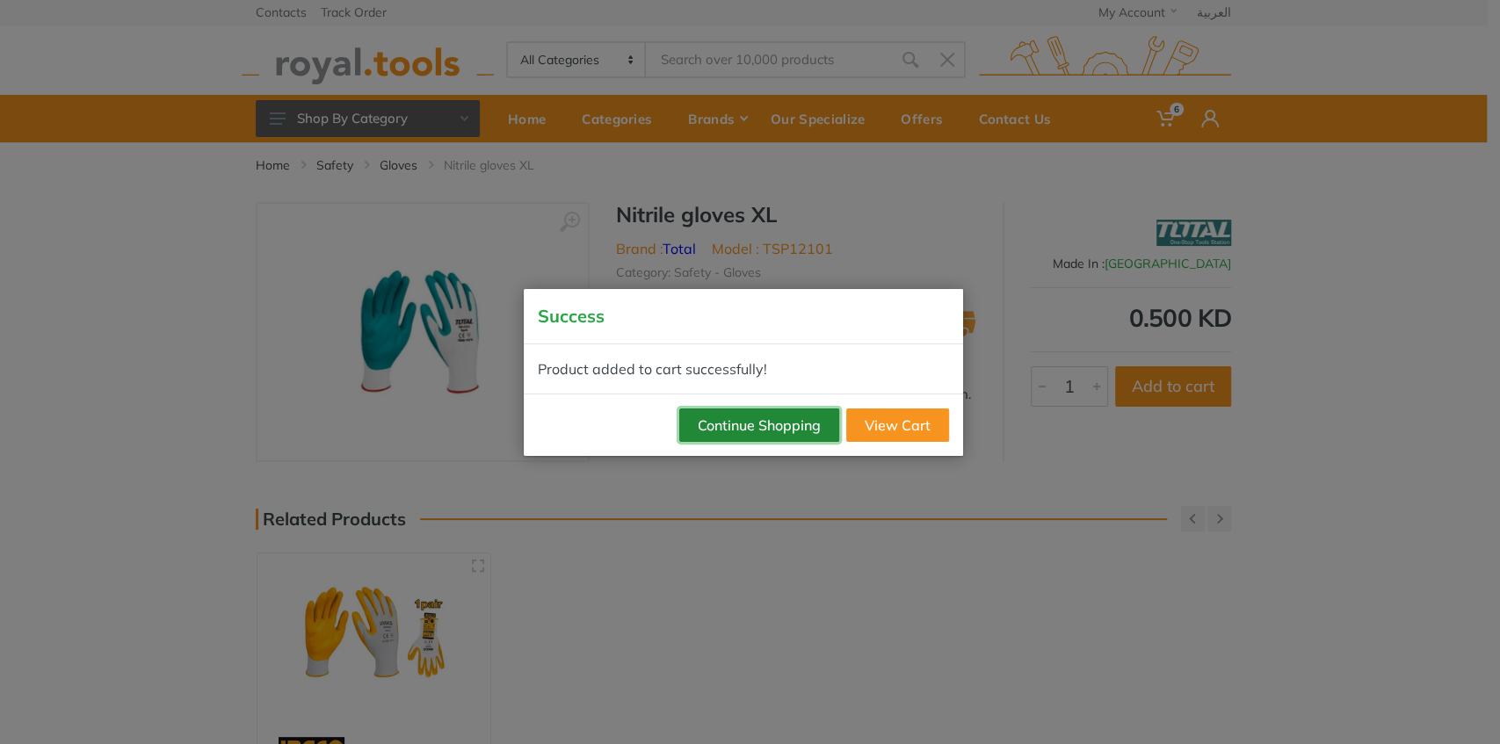
click at [792, 432] on button "Continue Shopping" at bounding box center [759, 425] width 160 height 33
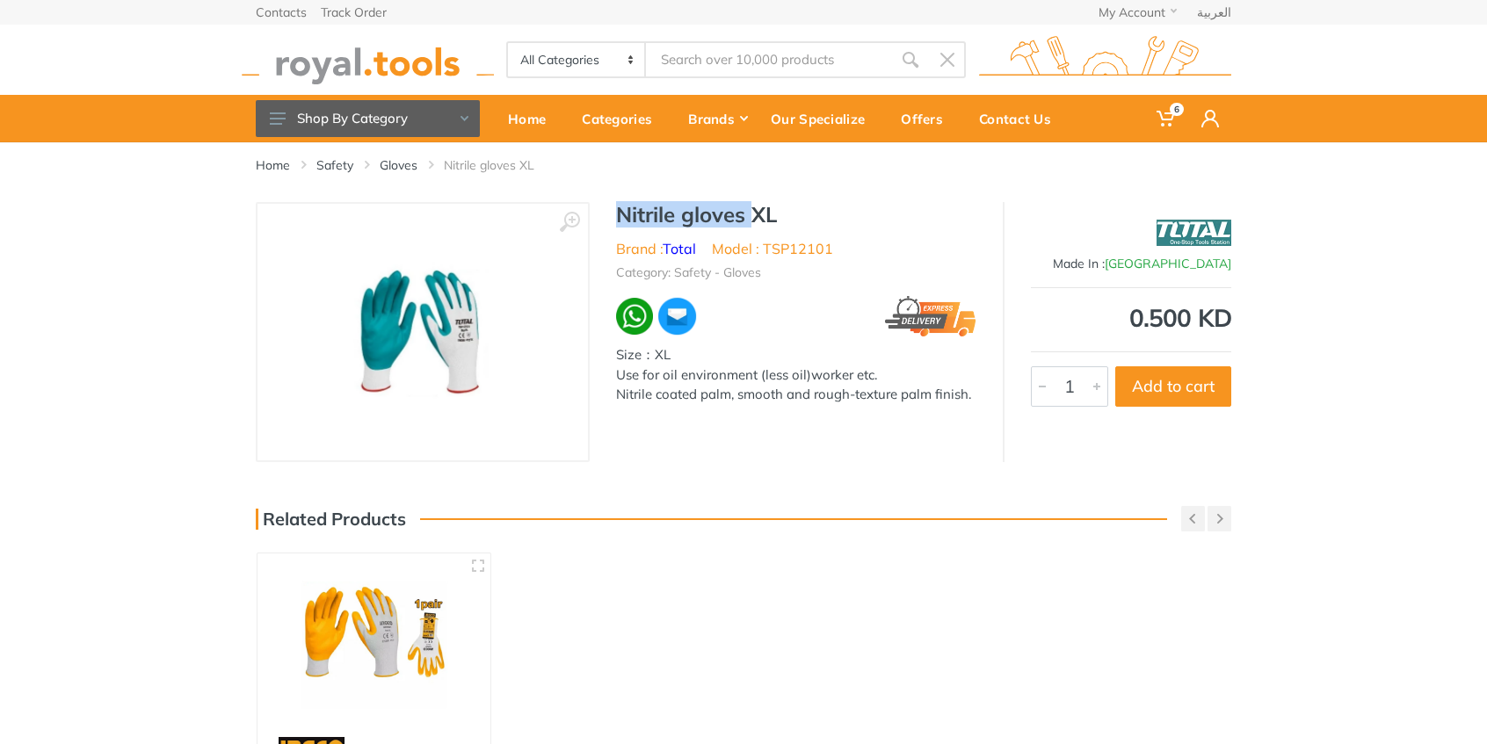
drag, startPoint x: 613, startPoint y: 218, endPoint x: 749, endPoint y: 216, distance: 135.4
click at [749, 216] on div "Nitrile gloves XL Brand : Total Model : TSP12101 Category: Safety - Gloves Size…" at bounding box center [796, 318] width 413 height 233
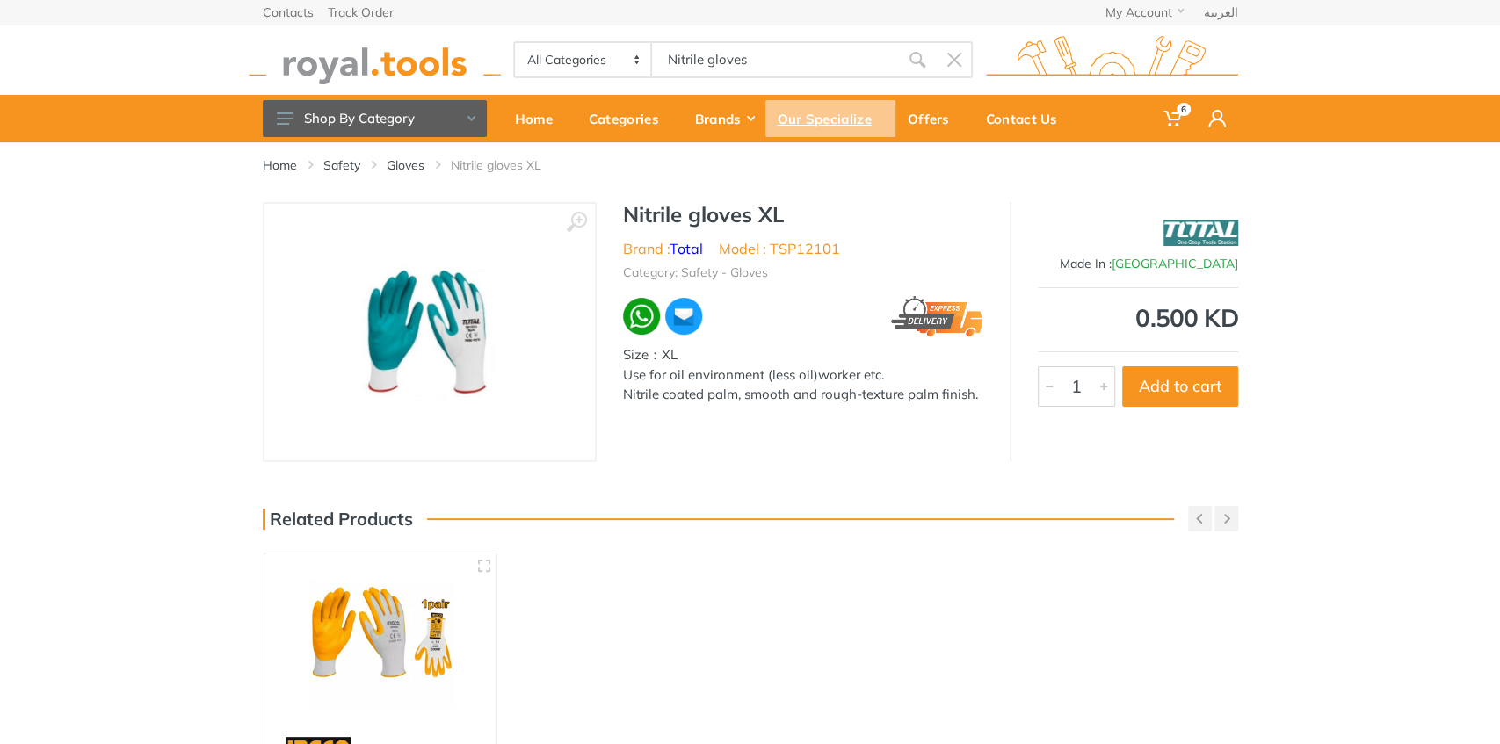
type input "Nitrile gloves"
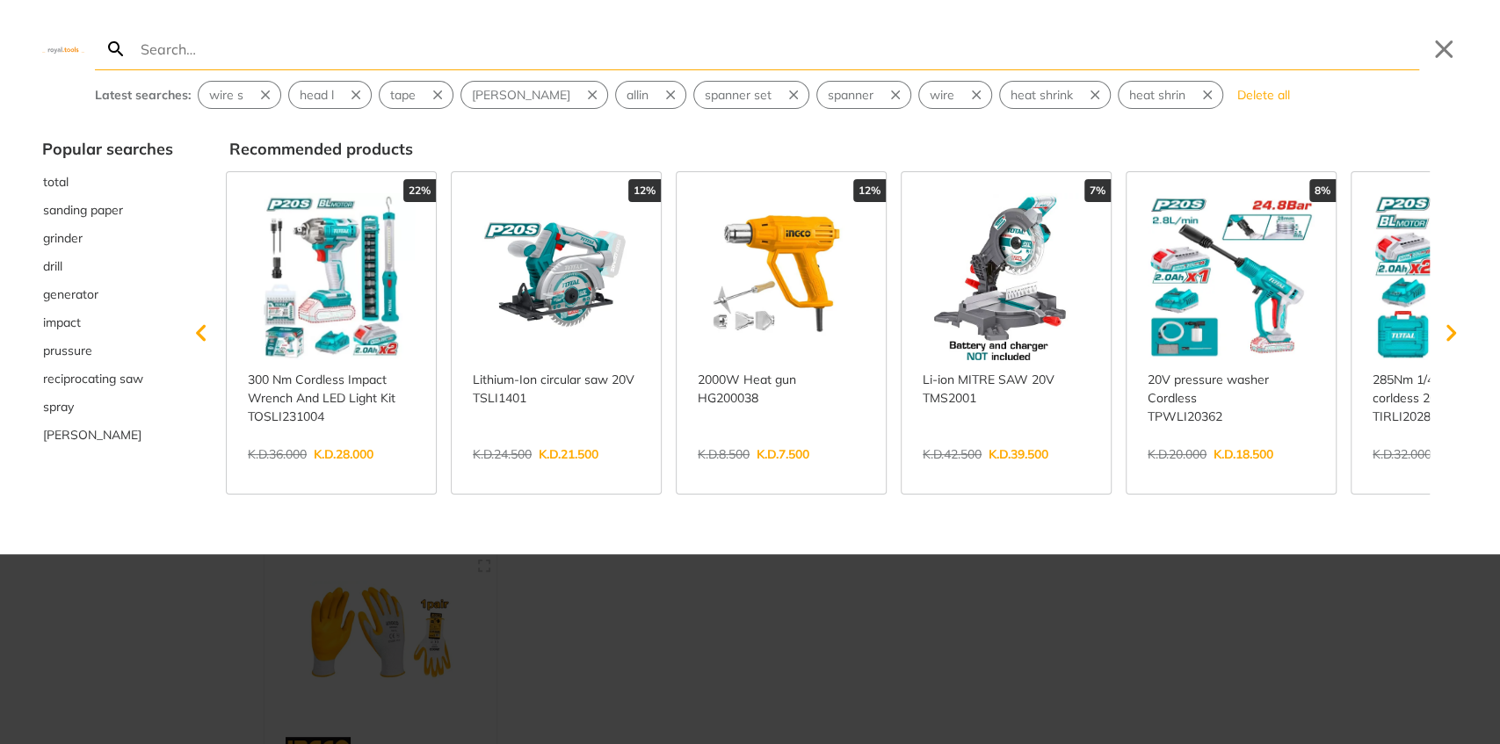
click at [1155, 646] on div at bounding box center [750, 372] width 1500 height 744
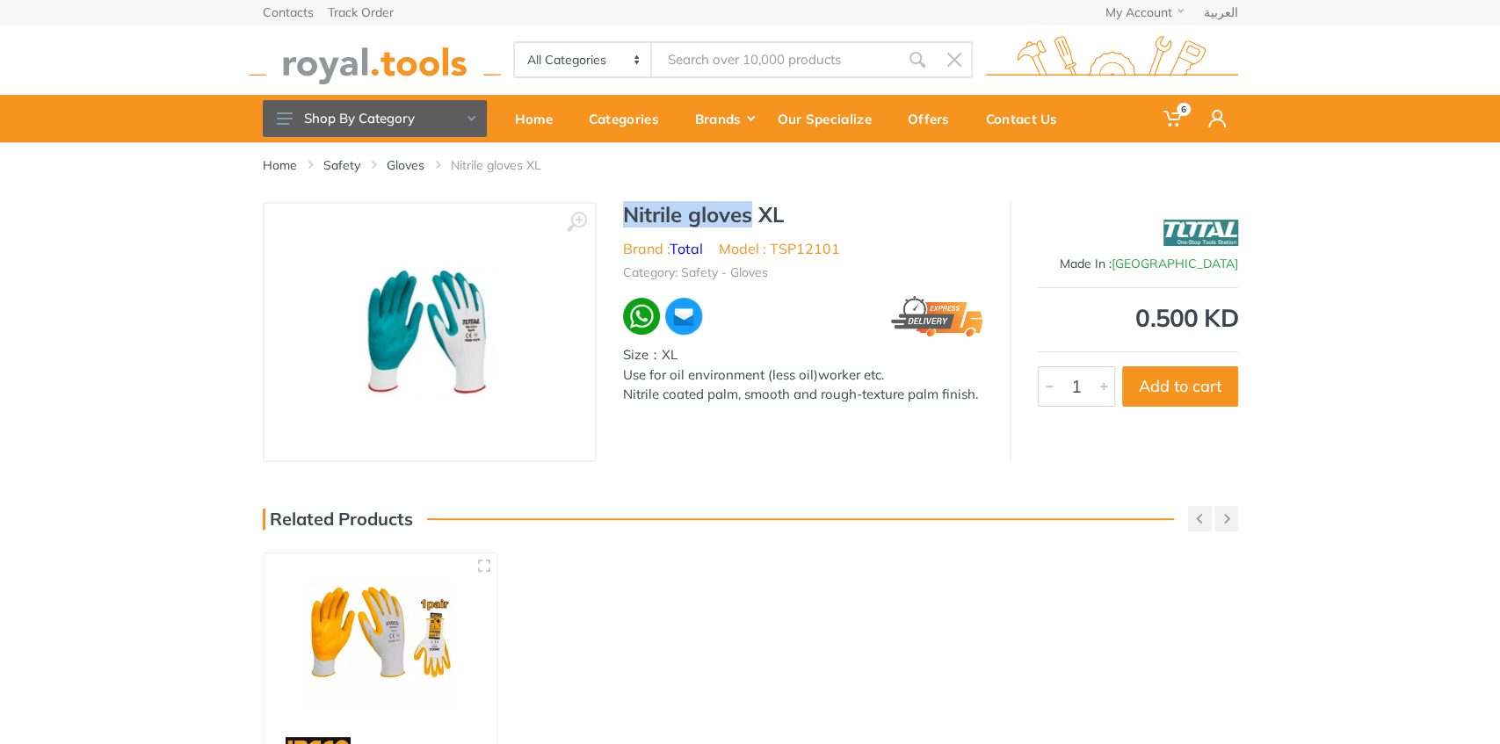
drag, startPoint x: 627, startPoint y: 214, endPoint x: 748, endPoint y: 217, distance: 121.3
click at [748, 217] on h1 "Nitrile gloves XL" at bounding box center [803, 214] width 360 height 25
copy h1 "Nitrile gloves"
click at [688, 55] on input "Site search" at bounding box center [775, 59] width 246 height 37
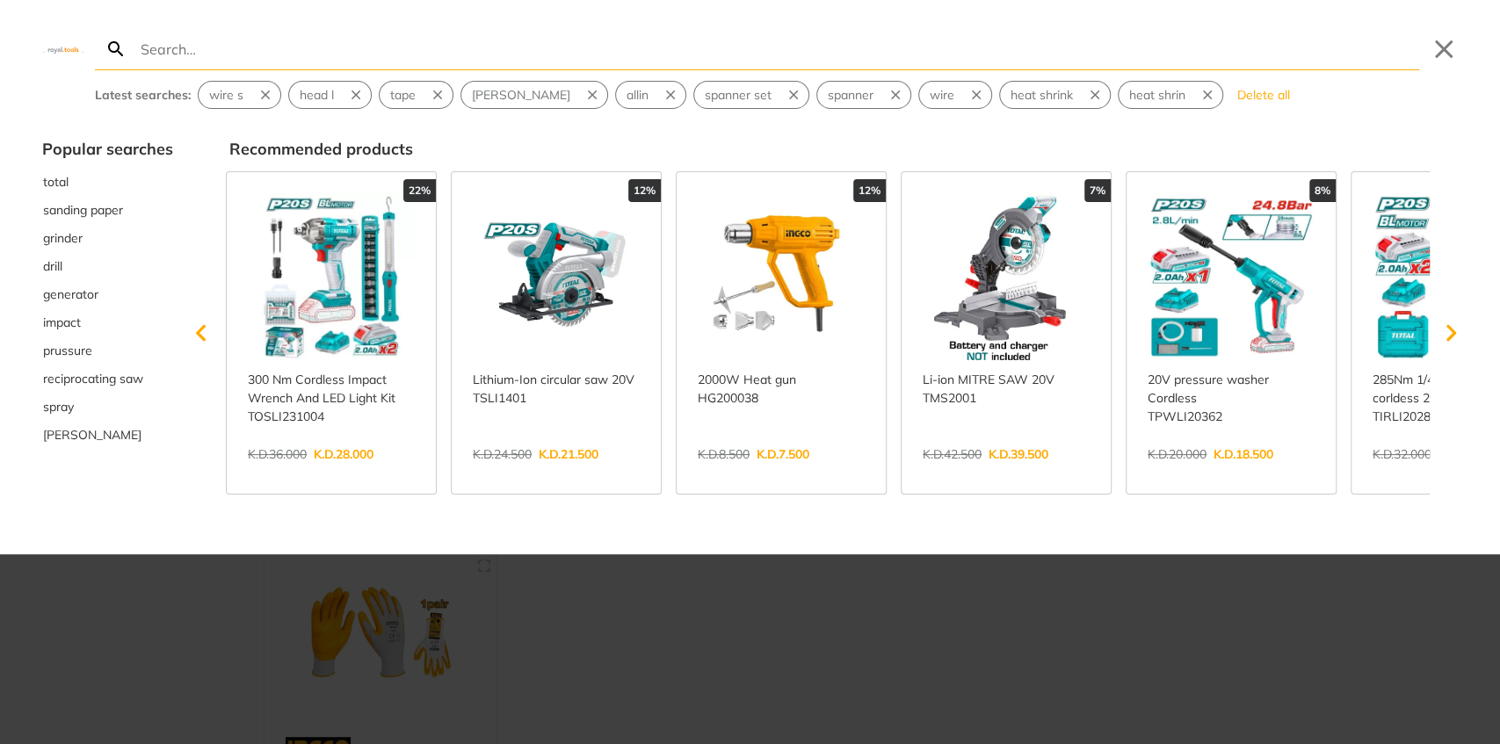
drag, startPoint x: 683, startPoint y: 62, endPoint x: 517, endPoint y: 38, distance: 167.9
click at [517, 38] on input "Search" at bounding box center [778, 48] width 1282 height 41
type input "Nitrile gloves"
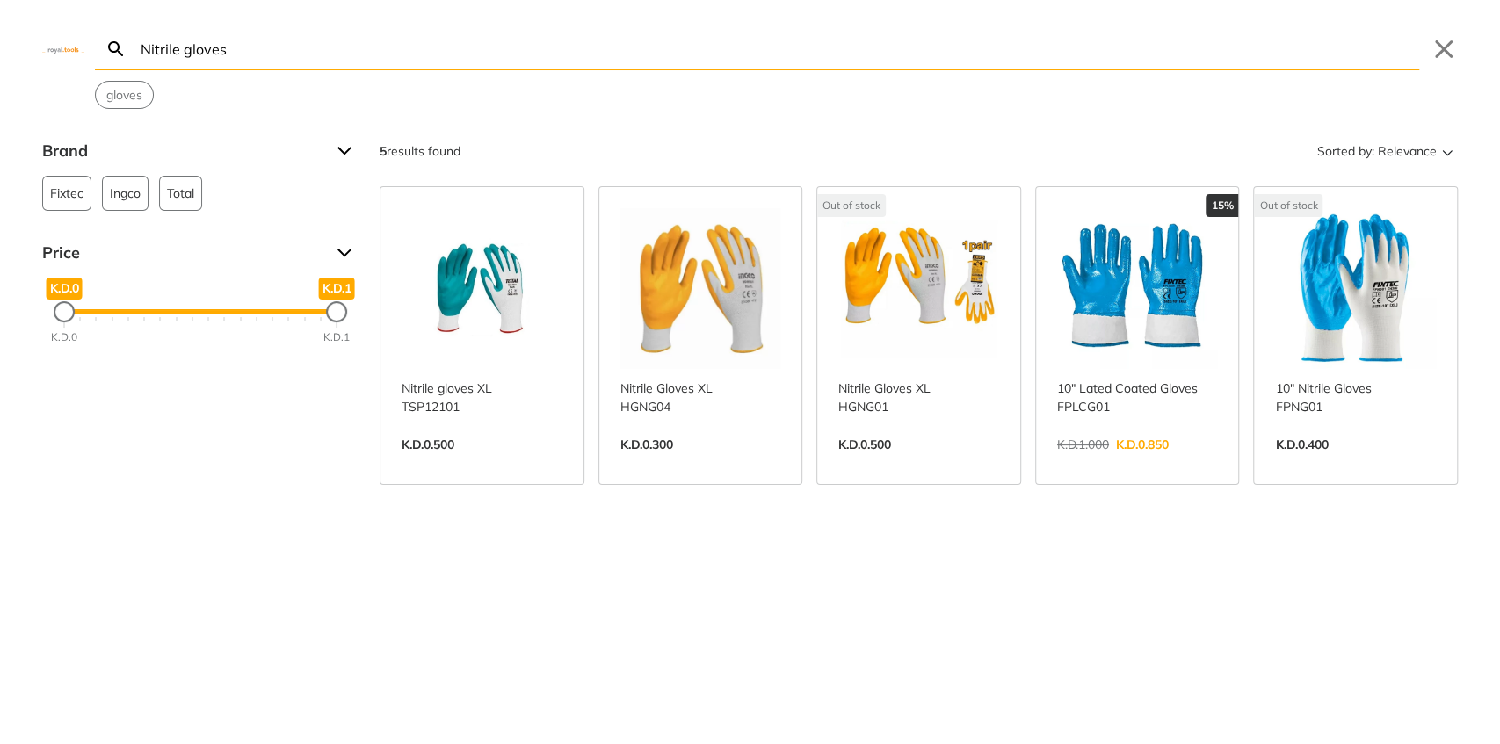
drag, startPoint x: 225, startPoint y: 63, endPoint x: 241, endPoint y: 83, distance: 25.7
click at [1443, 54] on button "Close" at bounding box center [1444, 49] width 28 height 28
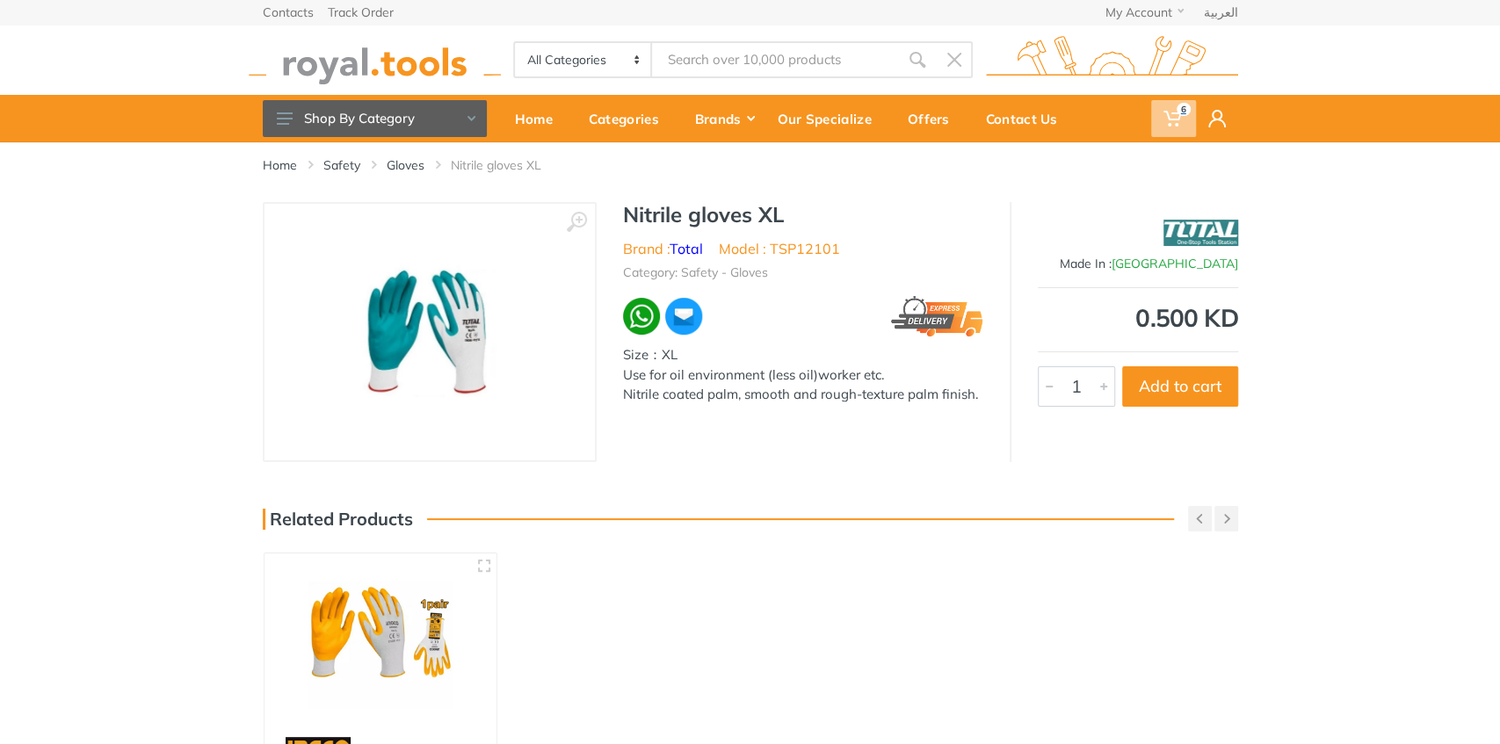
click at [1182, 113] on span "6" at bounding box center [1184, 109] width 14 height 13
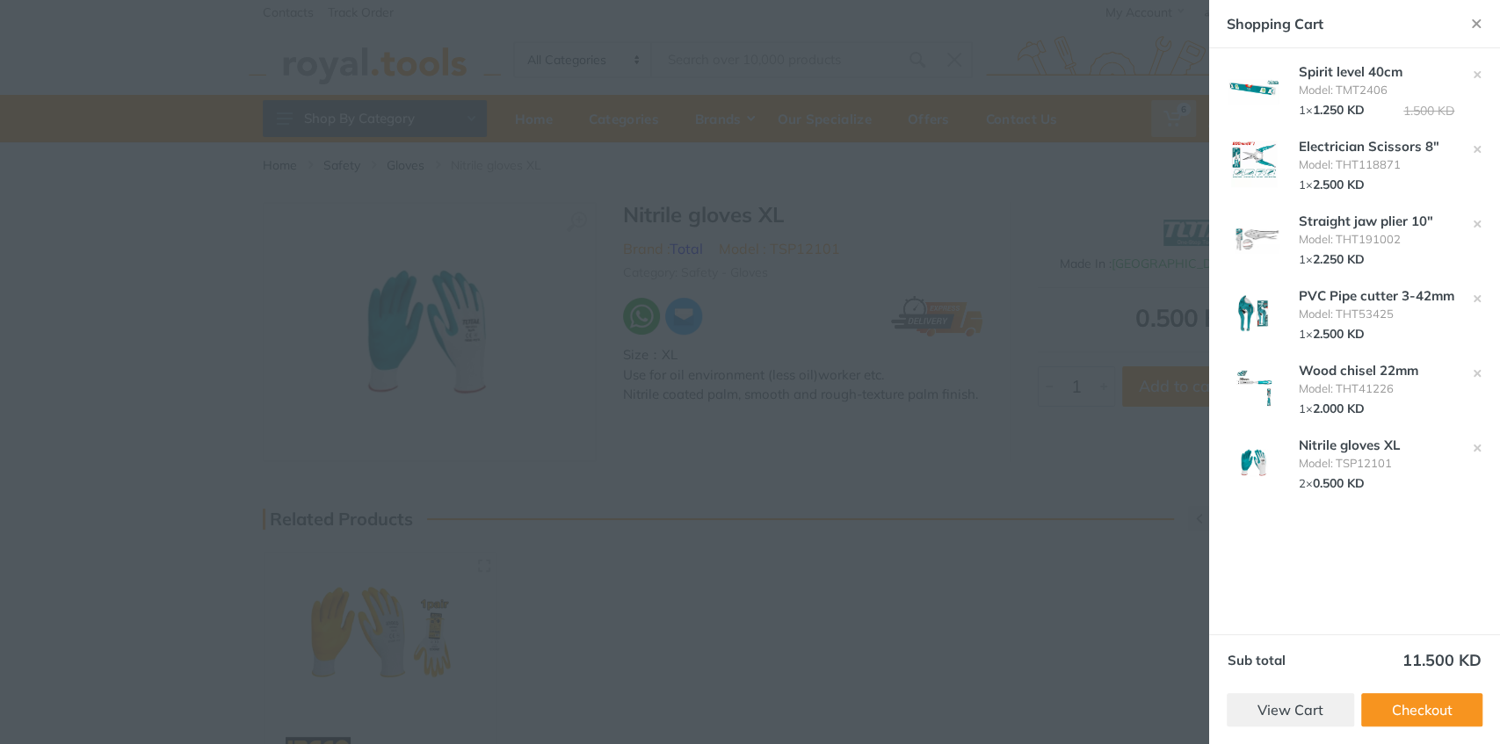
click at [1067, 522] on div at bounding box center [750, 372] width 1500 height 744
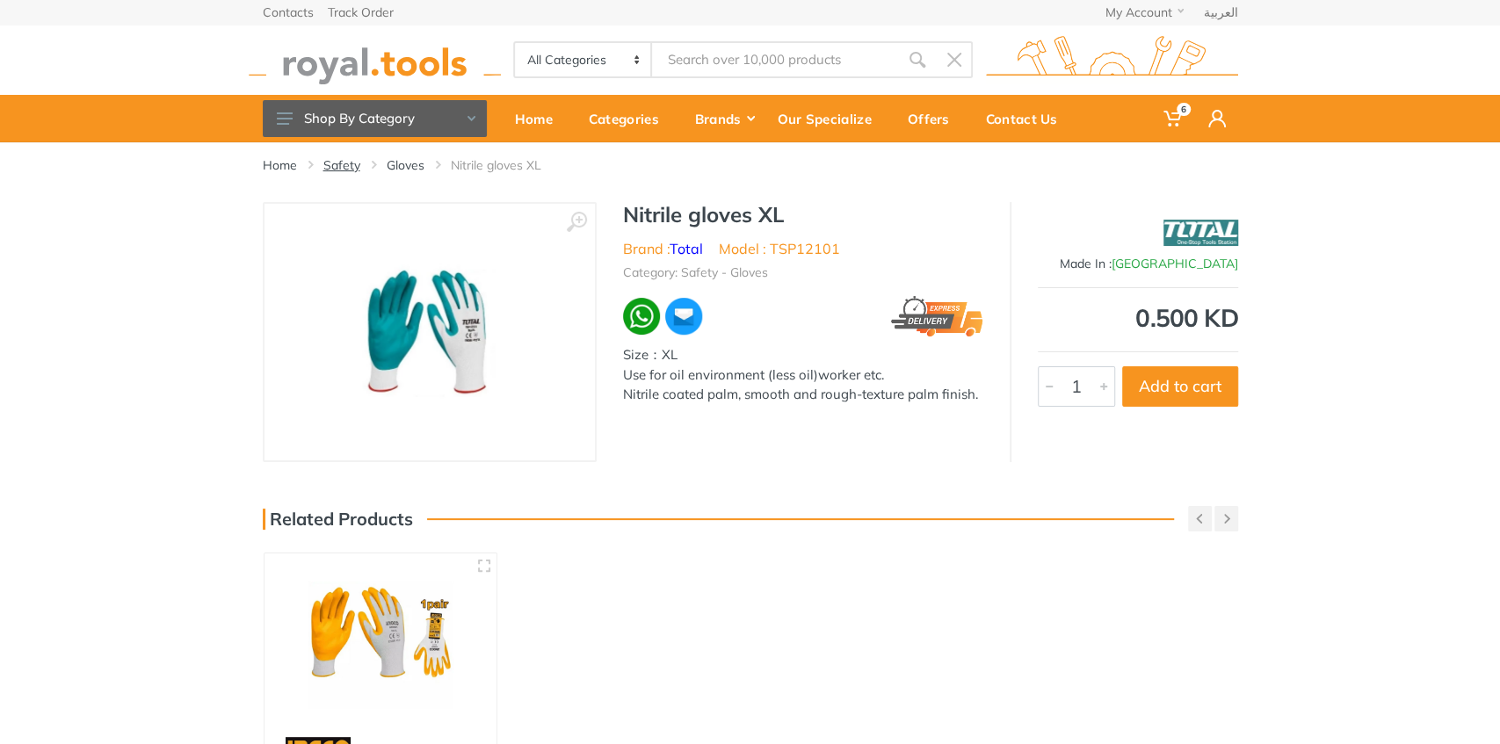
click at [330, 163] on link "Safety" at bounding box center [341, 165] width 37 height 18
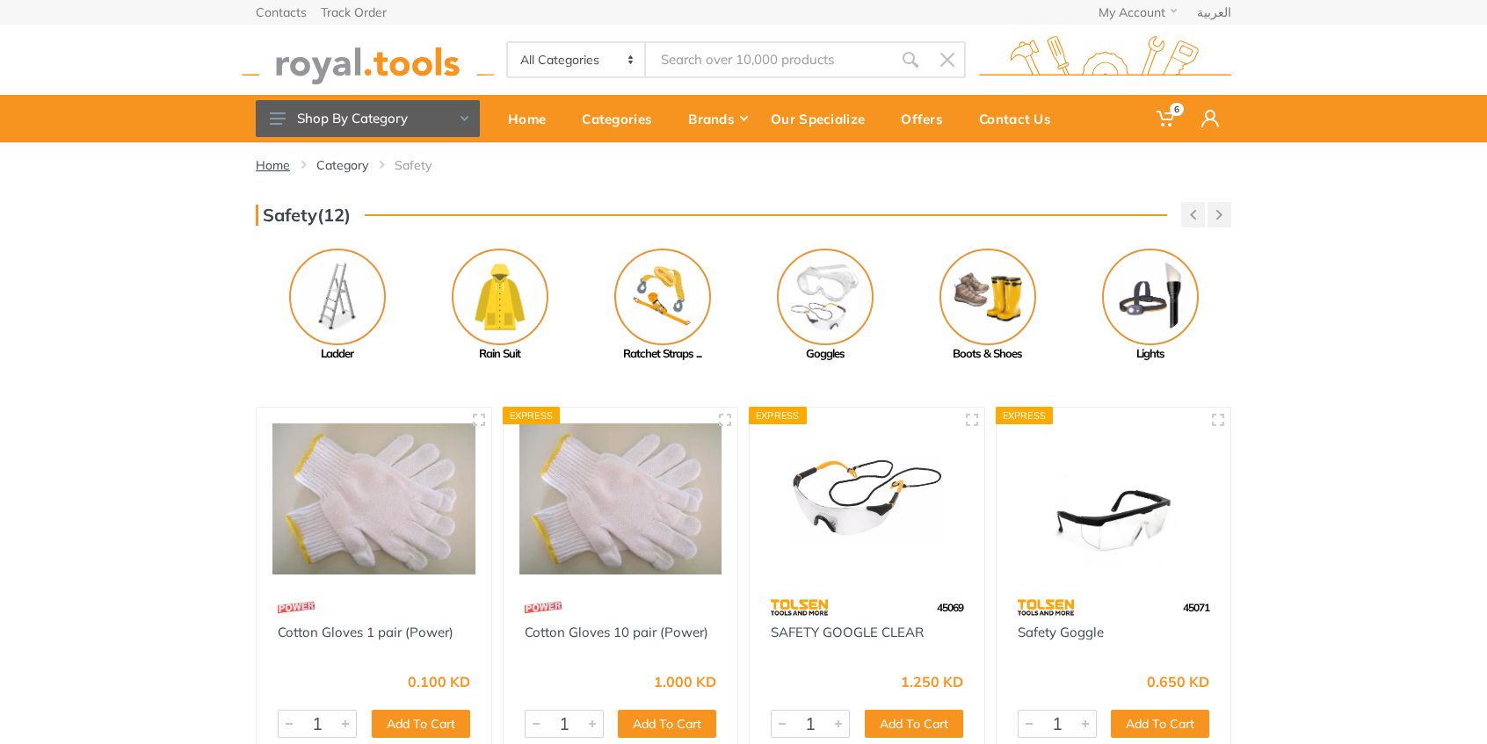
click at [284, 170] on link "Home" at bounding box center [273, 165] width 34 height 18
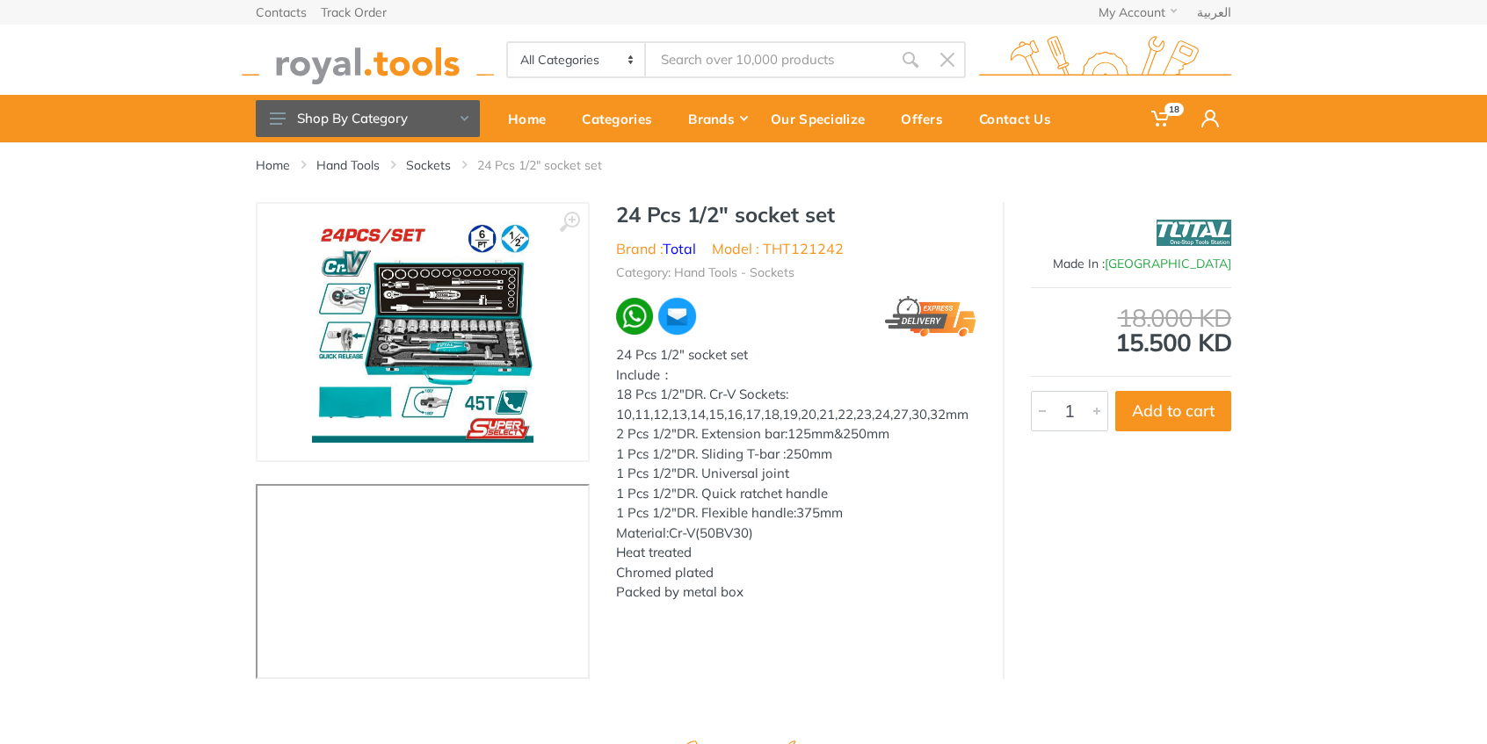
click at [384, 299] on img at bounding box center [422, 331] width 221 height 221
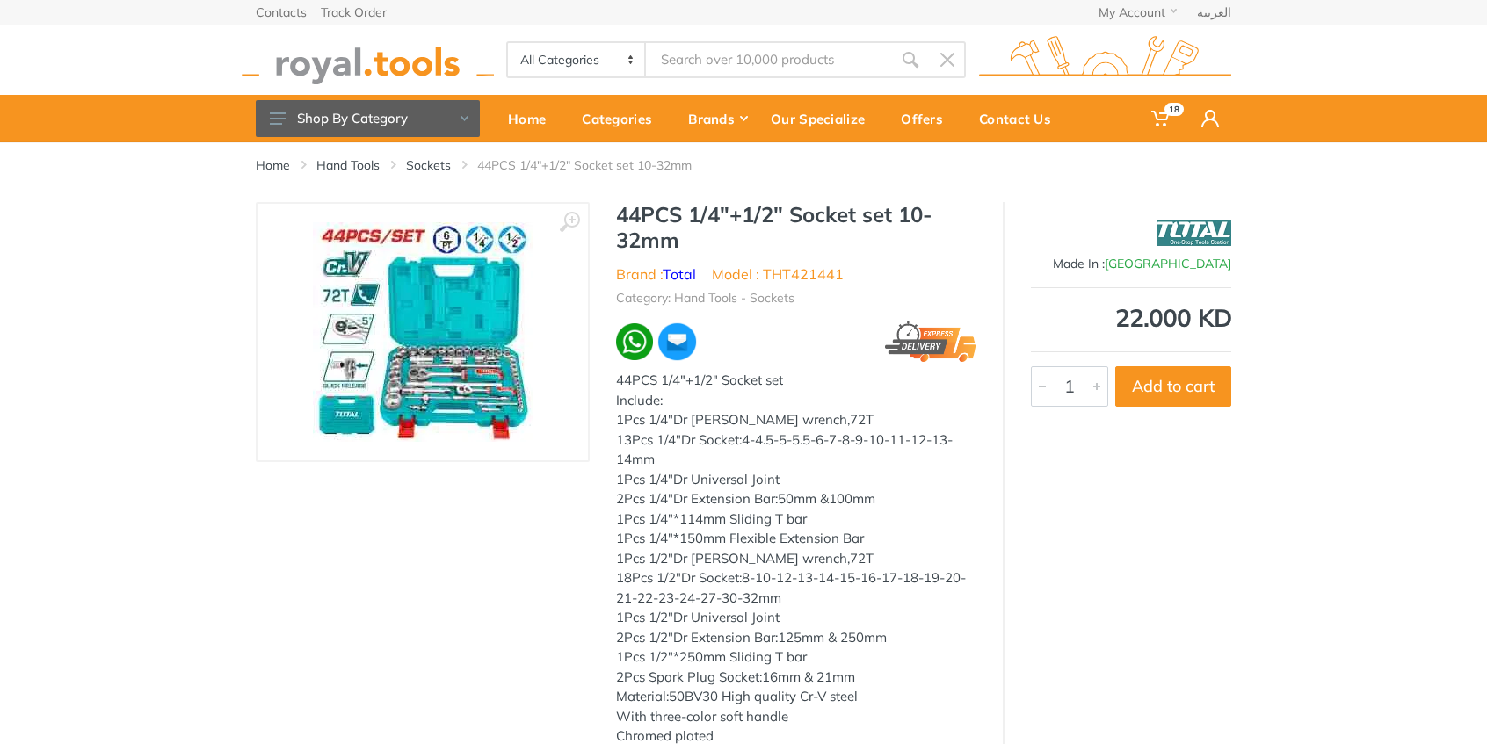
click at [427, 367] on img at bounding box center [423, 332] width 220 height 220
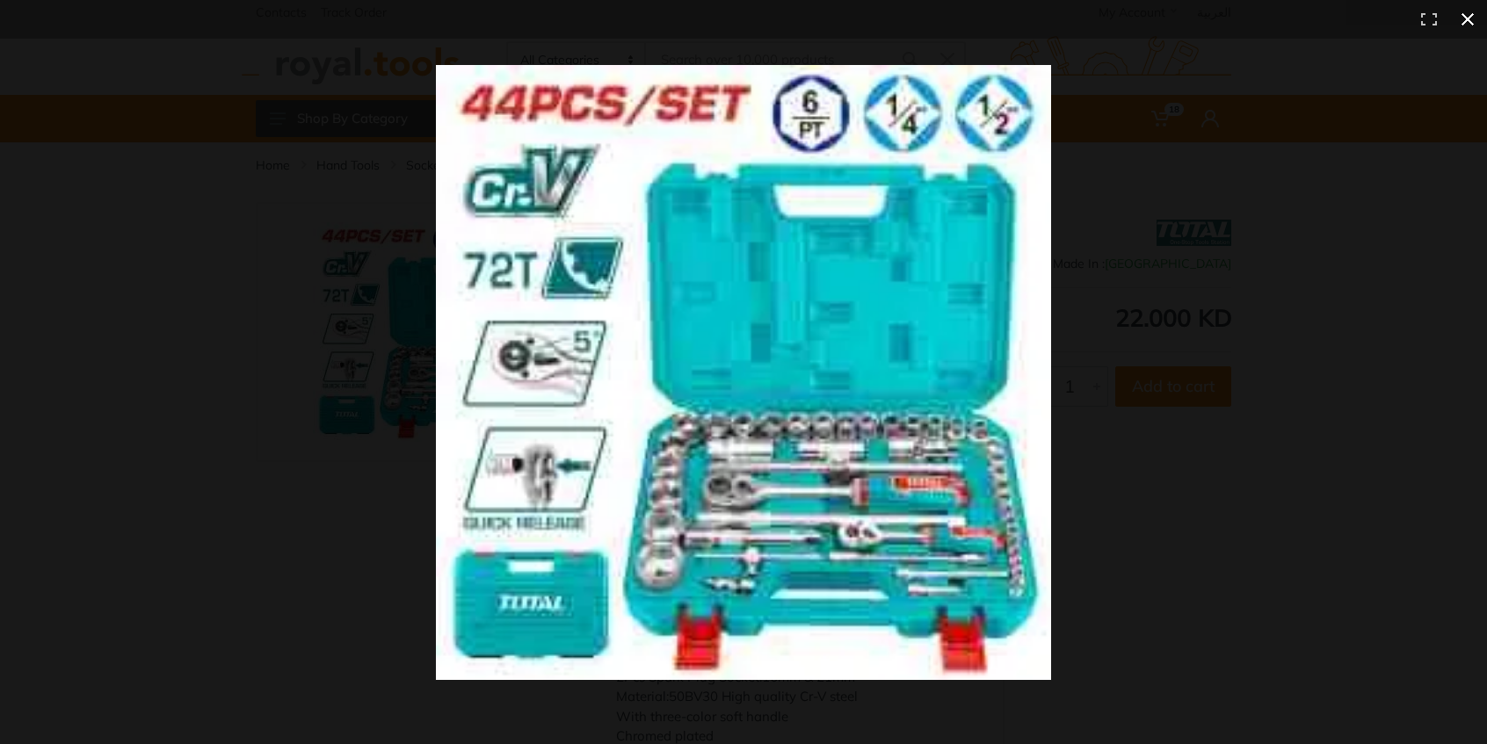
click at [262, 123] on div at bounding box center [743, 372] width 1487 height 744
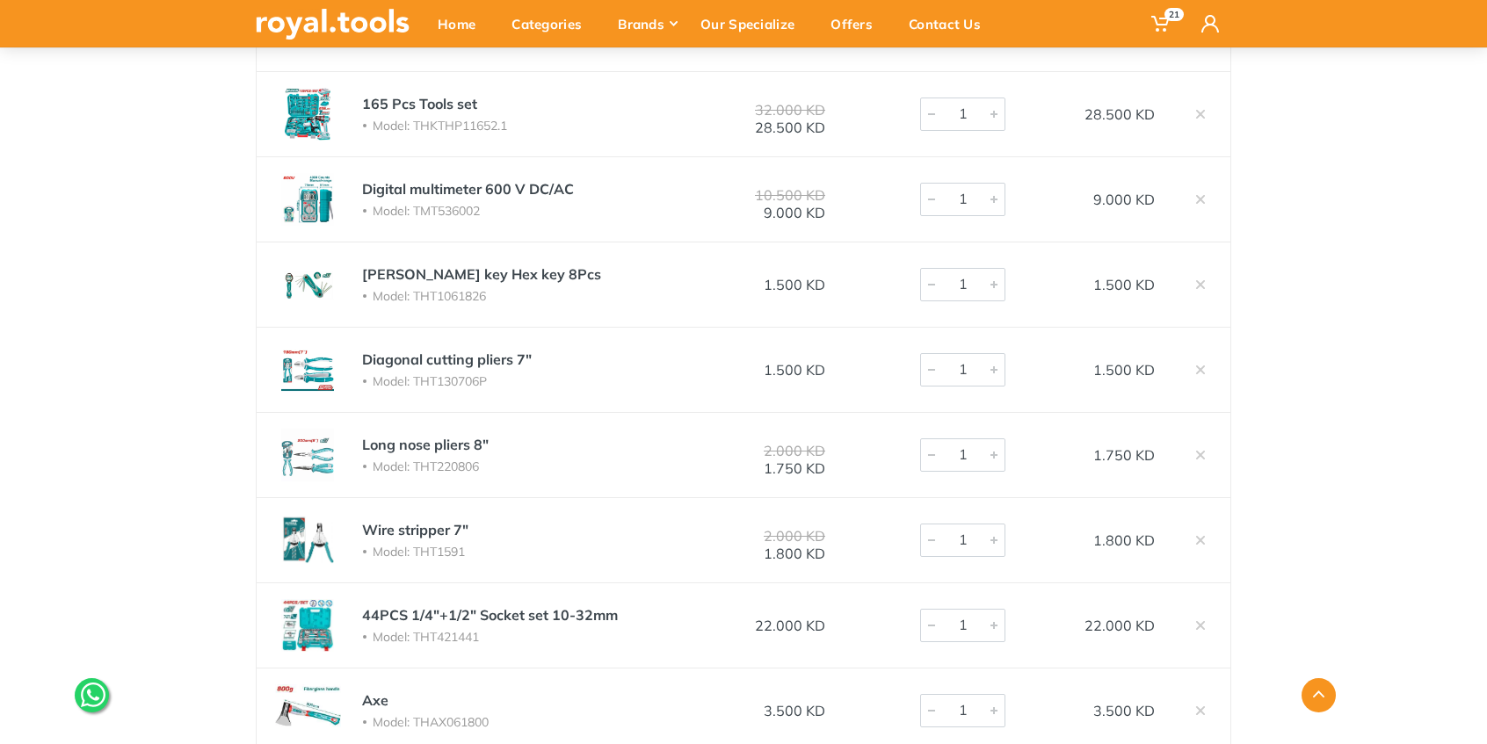
scroll to position [879, 0]
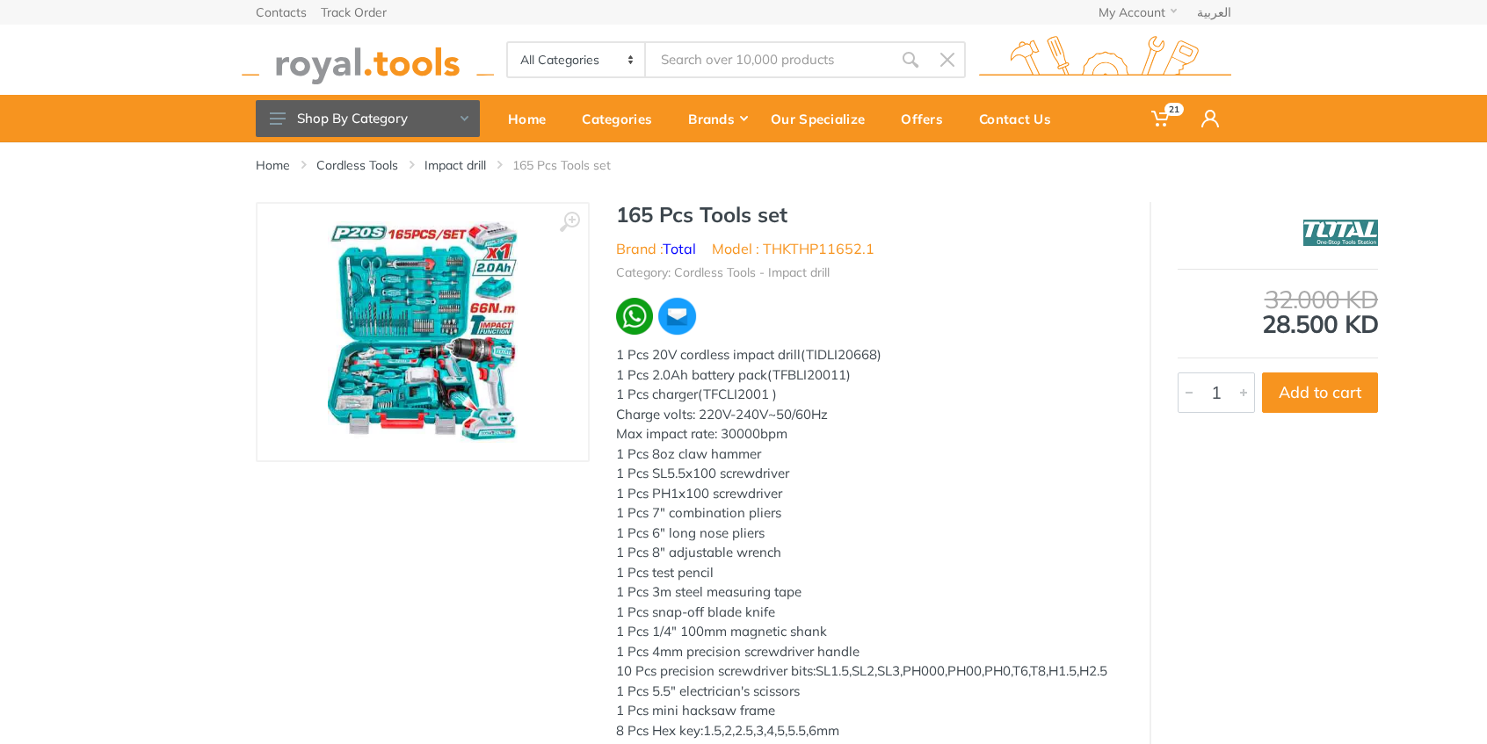
click at [355, 406] on img at bounding box center [423, 331] width 190 height 221
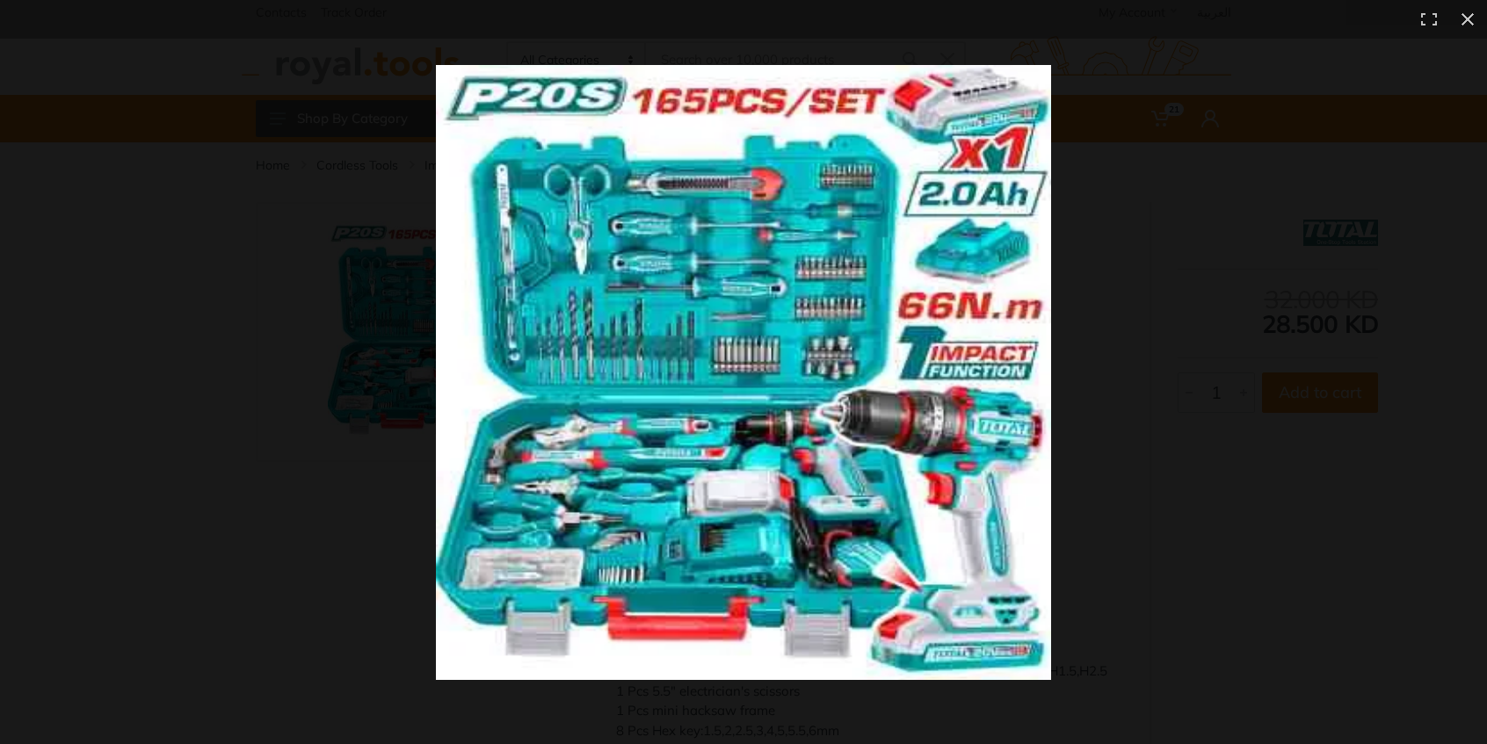
click at [510, 550] on img at bounding box center [743, 372] width 615 height 615
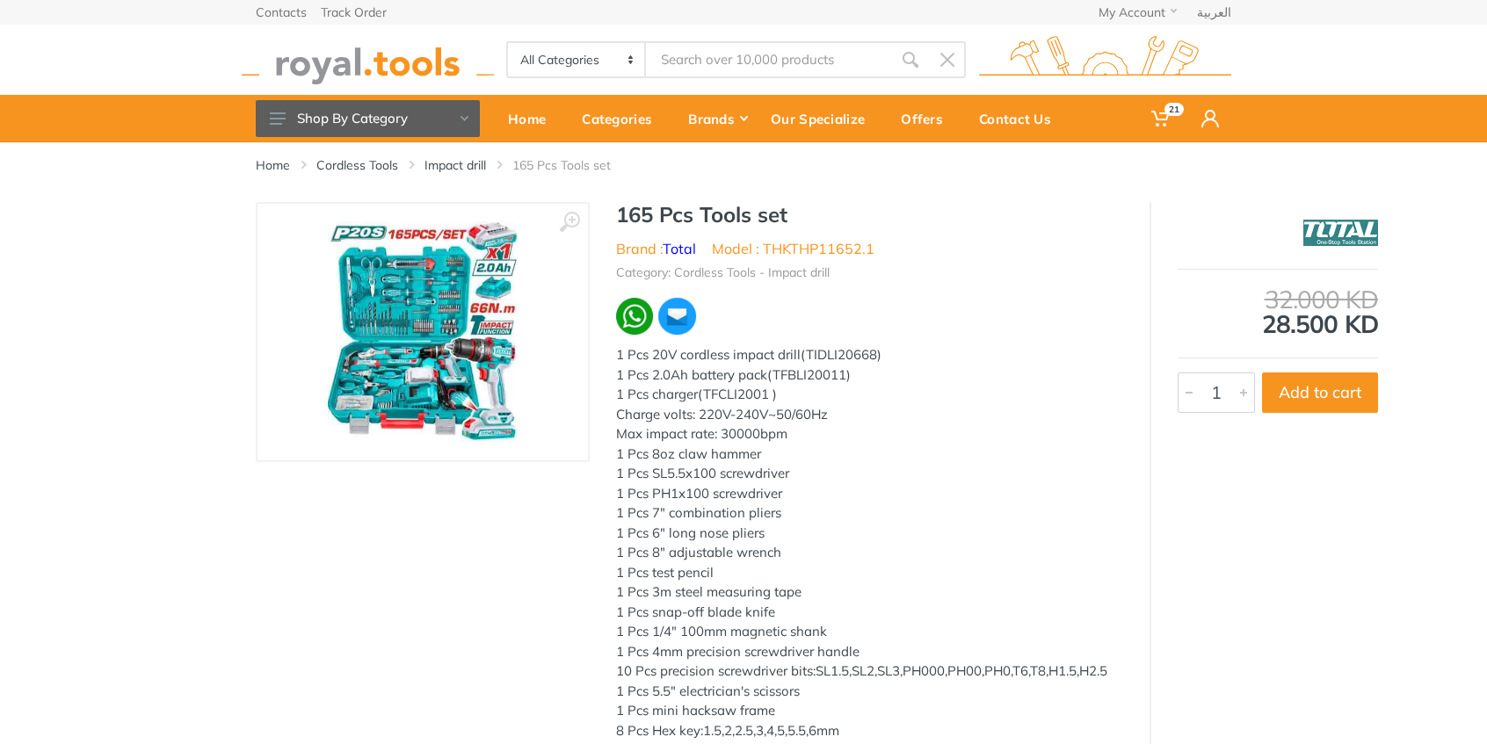
click at [373, 420] on img at bounding box center [423, 331] width 190 height 221
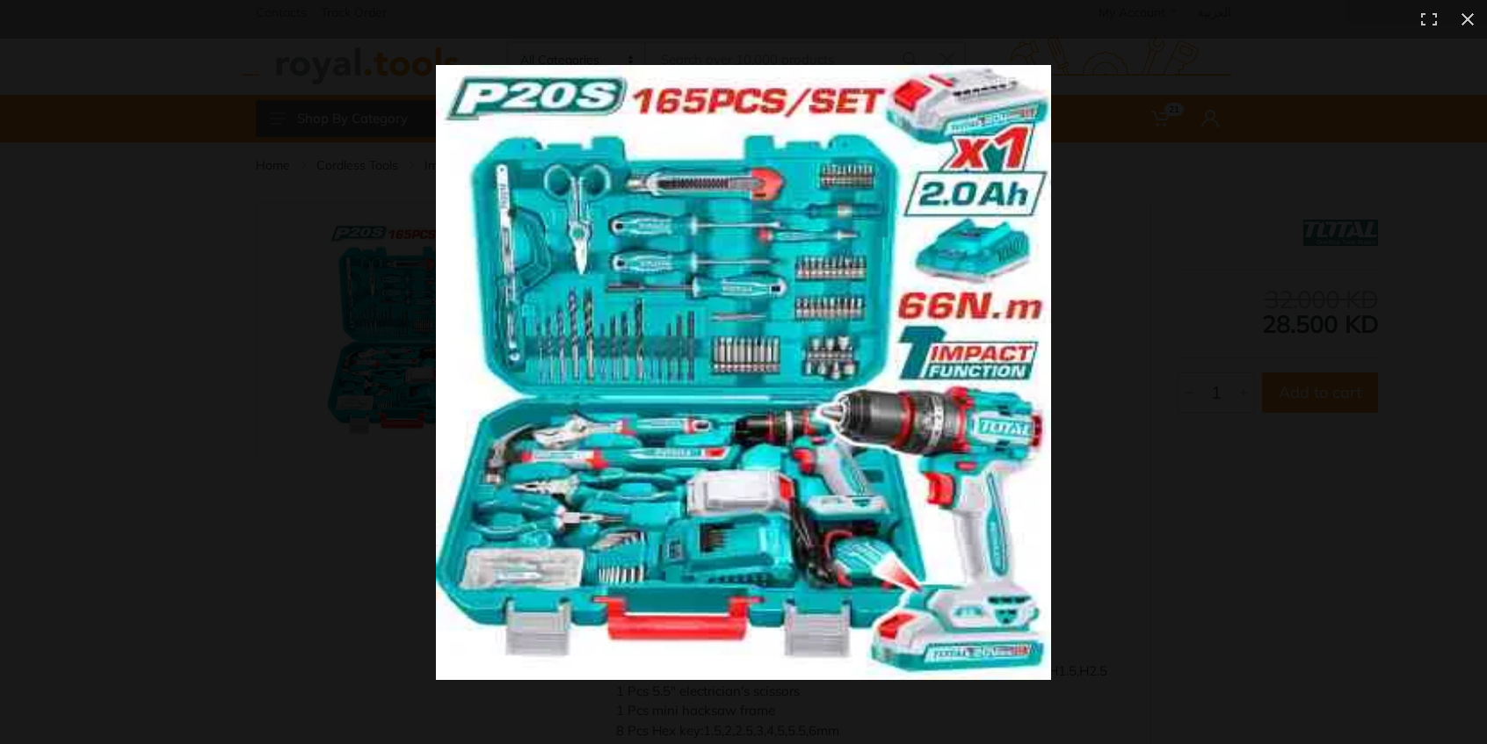
click at [274, 523] on div at bounding box center [743, 372] width 1487 height 744
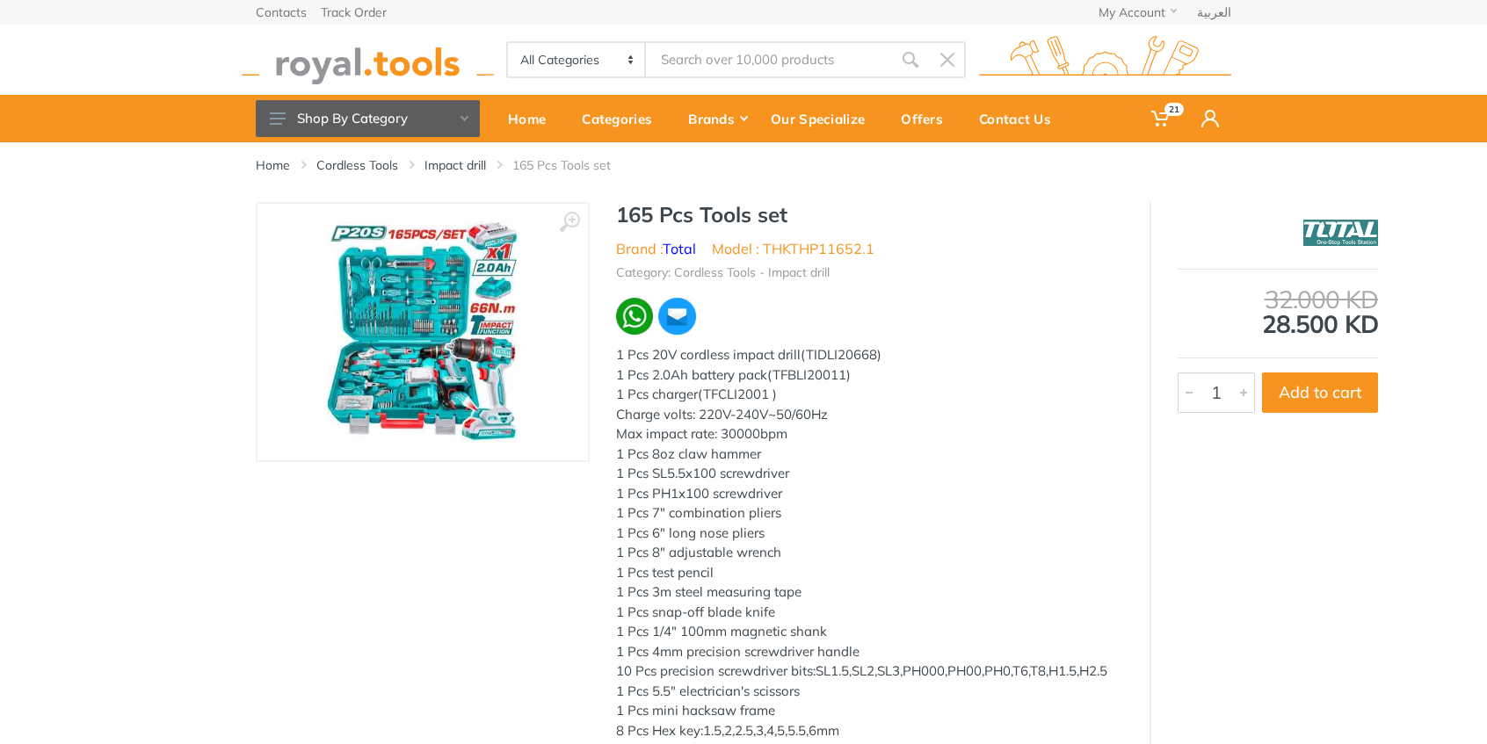
click at [406, 302] on img at bounding box center [423, 331] width 190 height 221
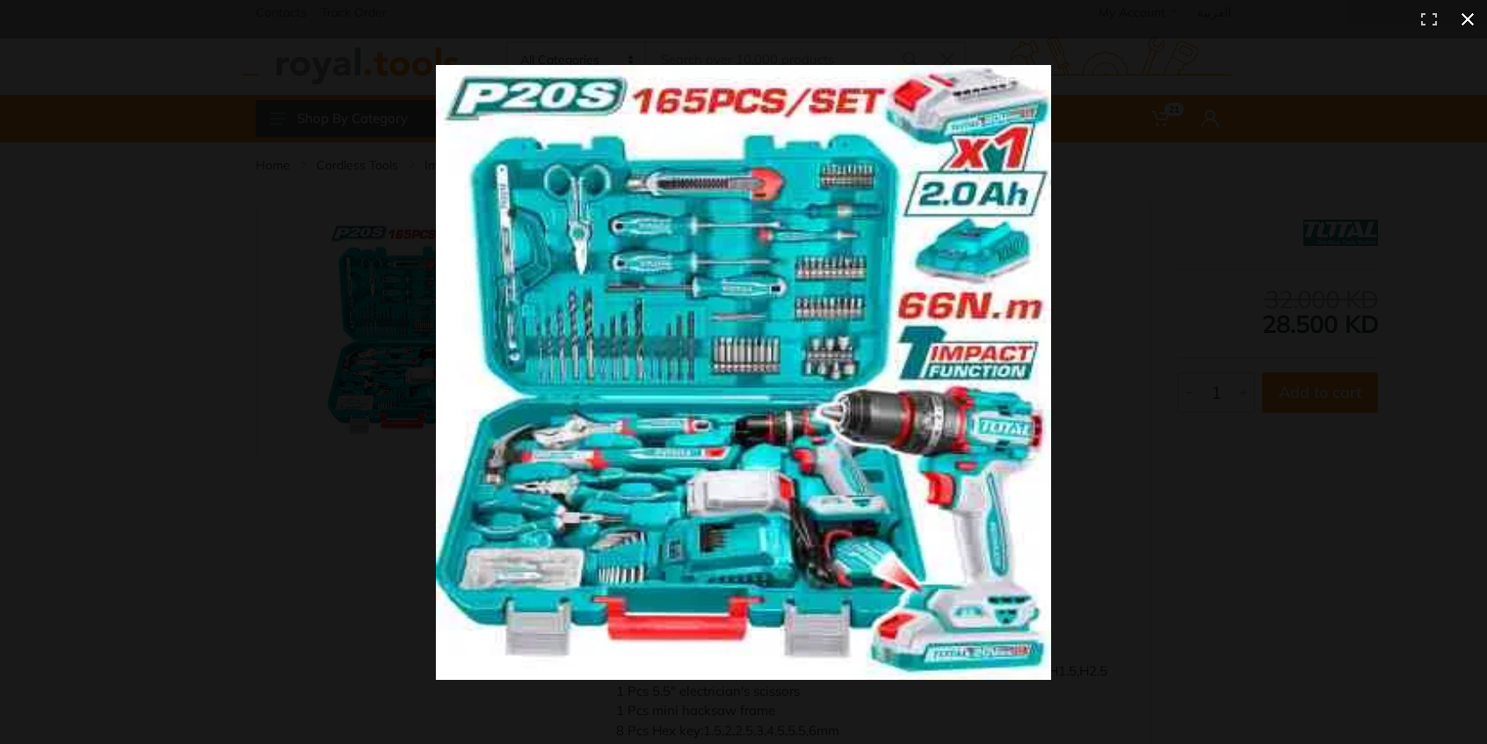
click at [172, 334] on div at bounding box center [743, 372] width 1487 height 744
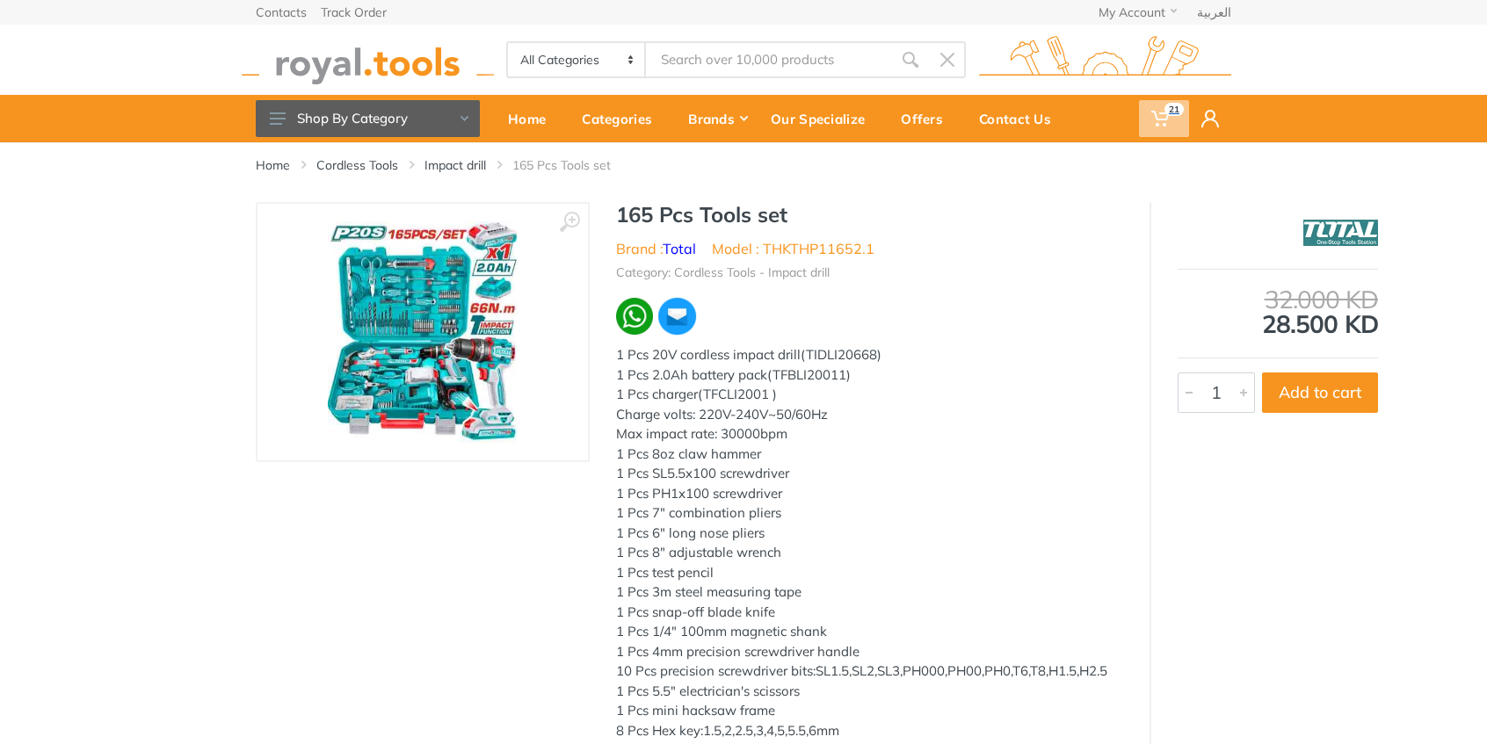
click at [1162, 121] on icon at bounding box center [1160, 119] width 18 height 18
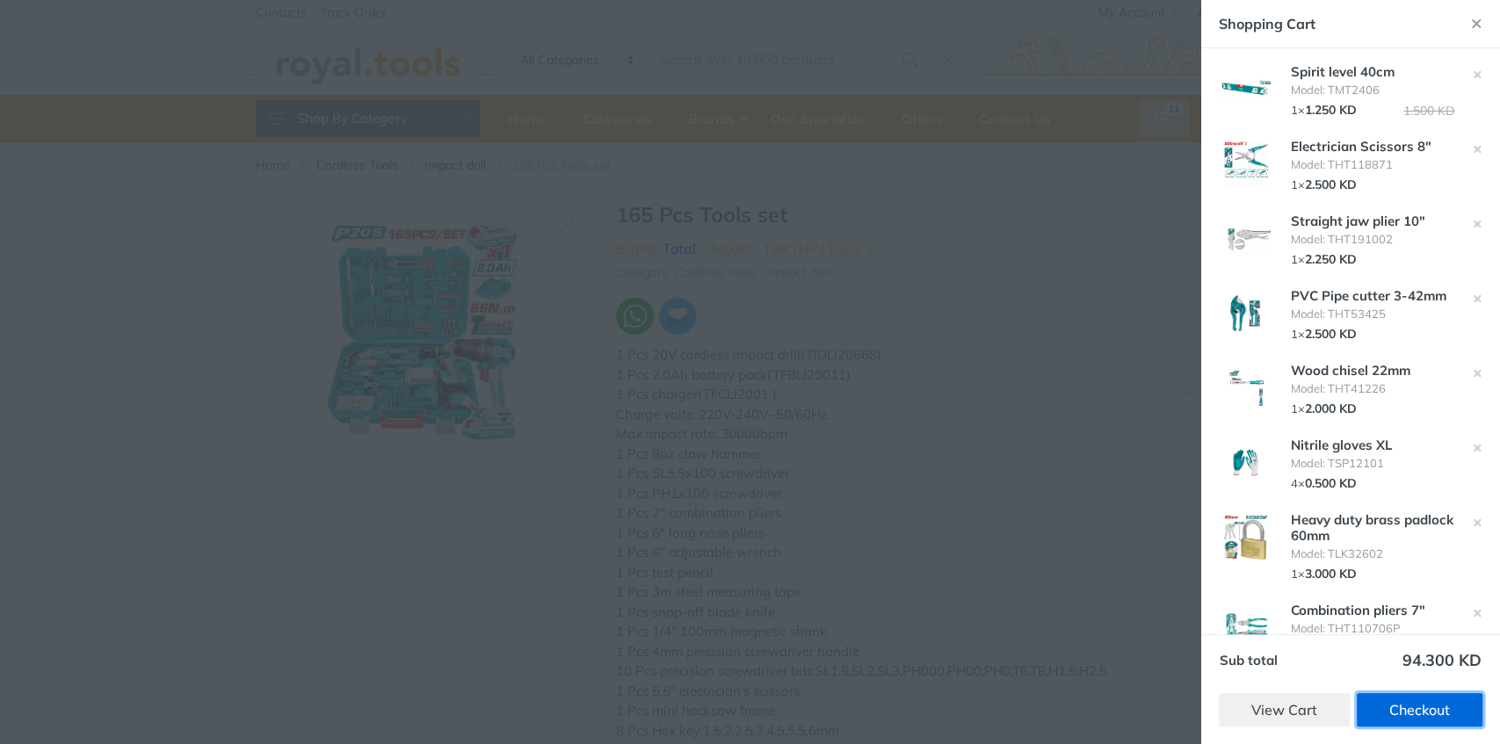
click at [1434, 703] on link "Checkout" at bounding box center [1420, 709] width 126 height 33
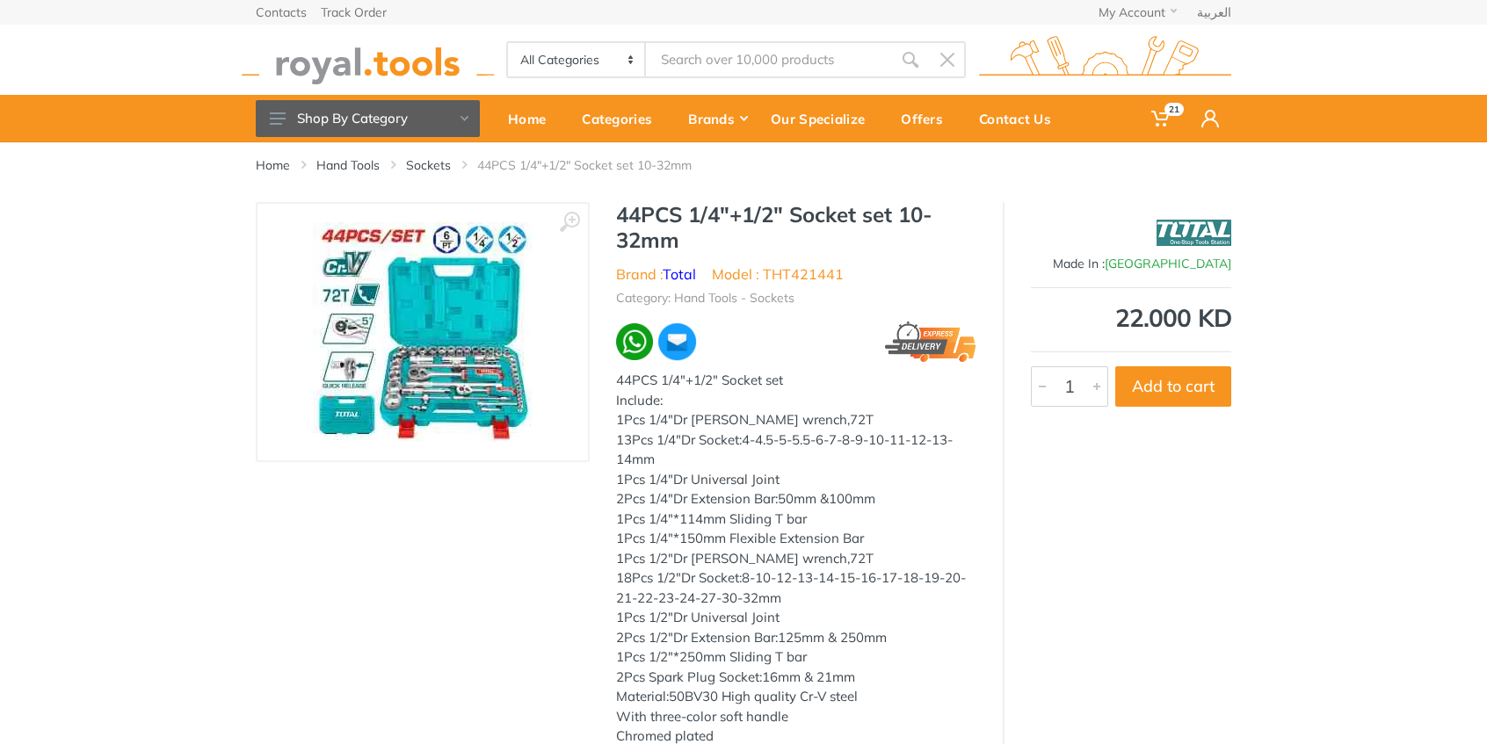
click at [525, 420] on img at bounding box center [423, 332] width 220 height 220
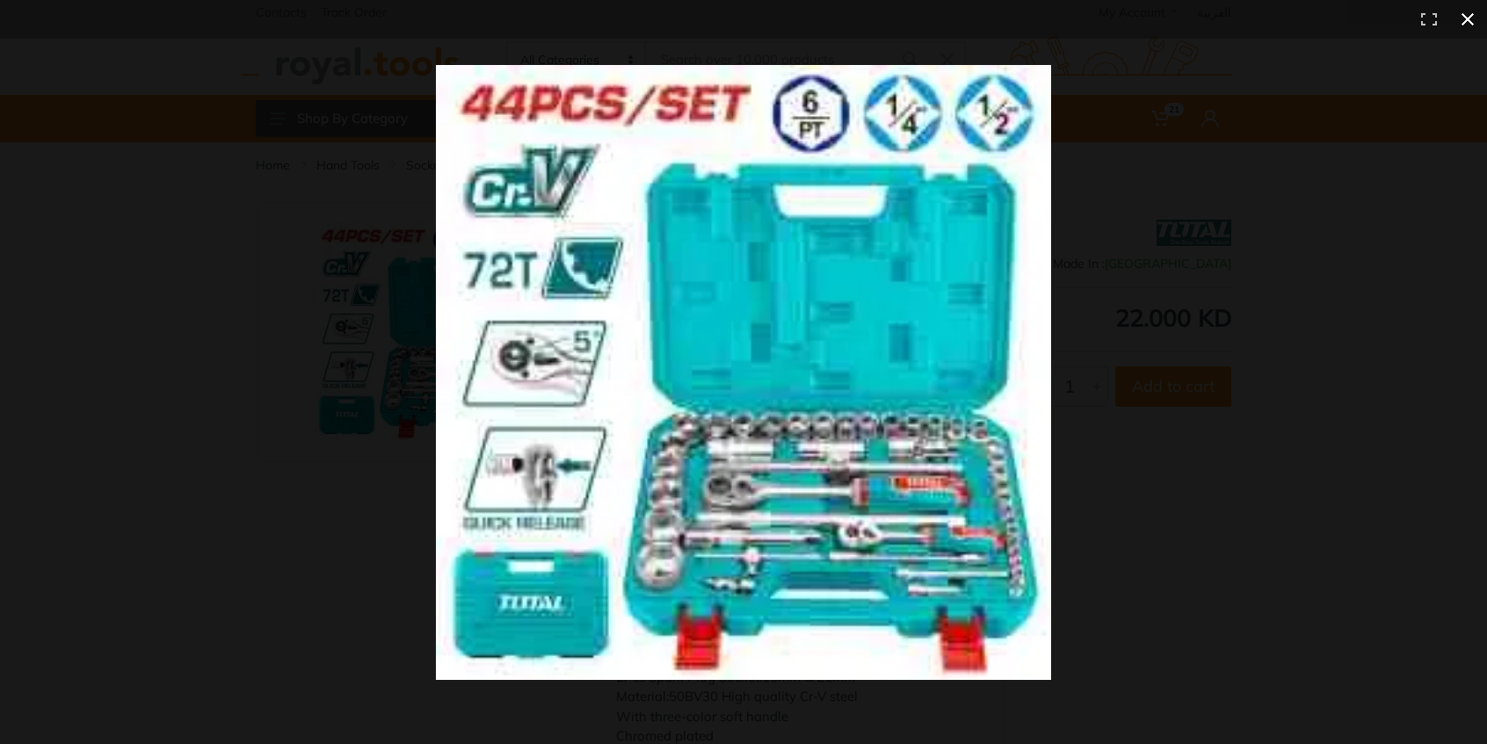
click at [258, 385] on div at bounding box center [743, 372] width 1487 height 744
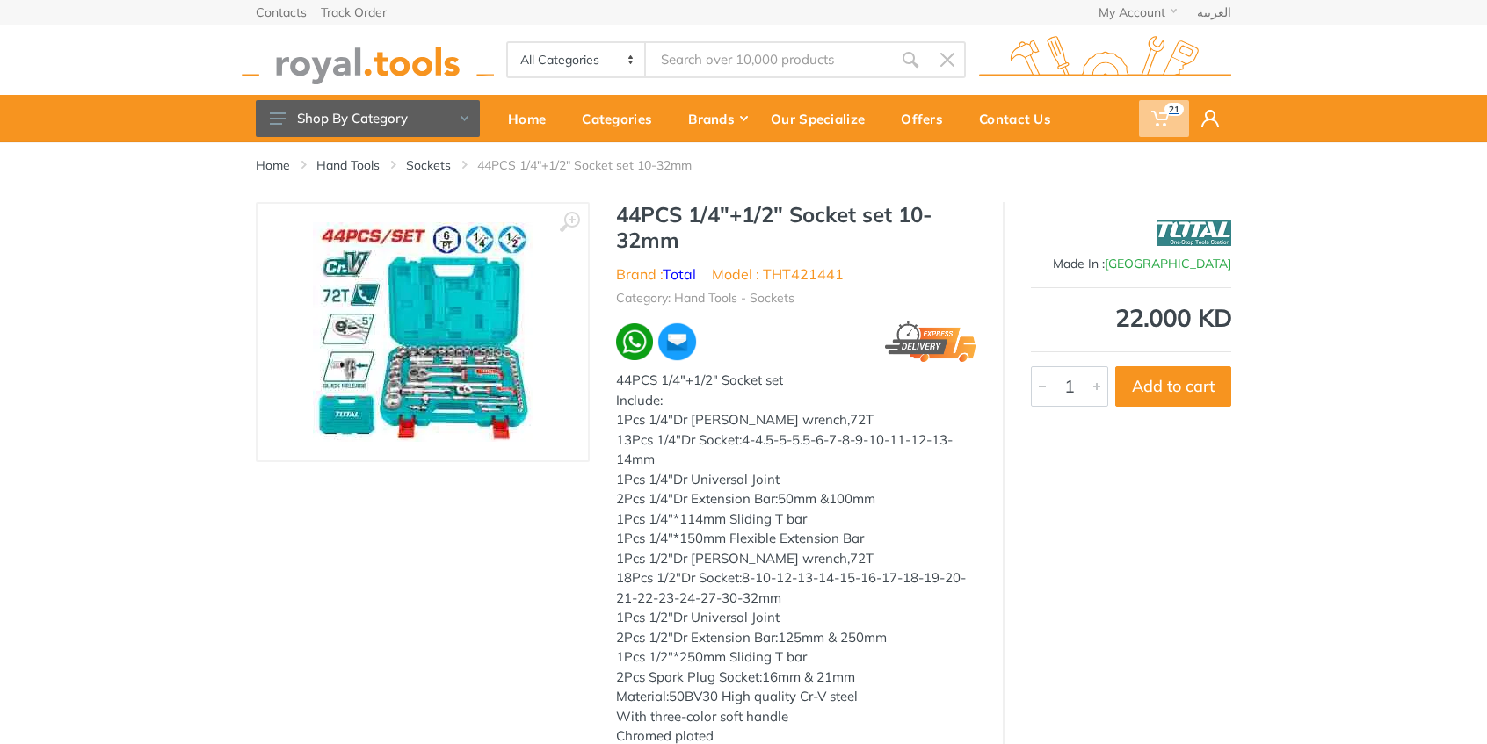
click at [1168, 121] on icon at bounding box center [1160, 119] width 18 height 18
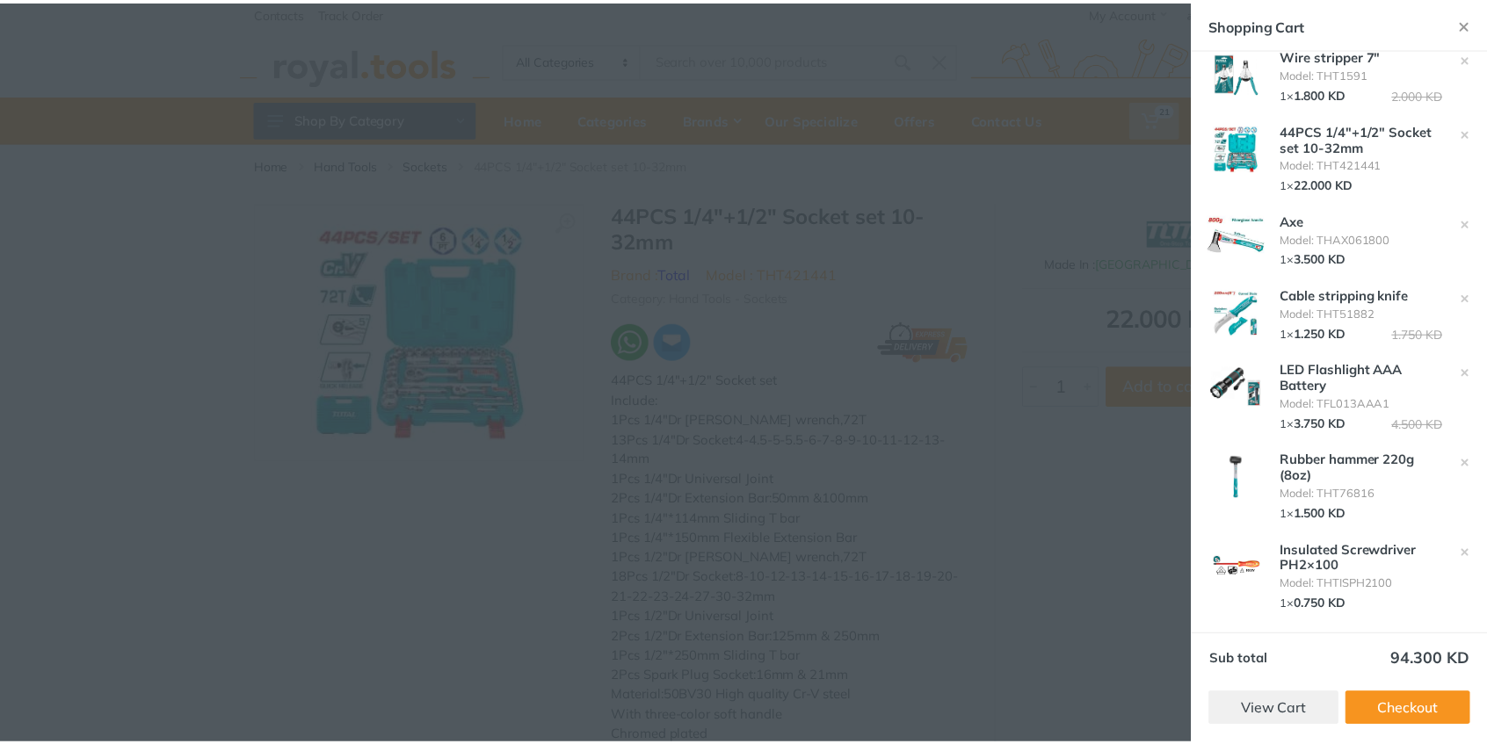
scroll to position [1138, 0]
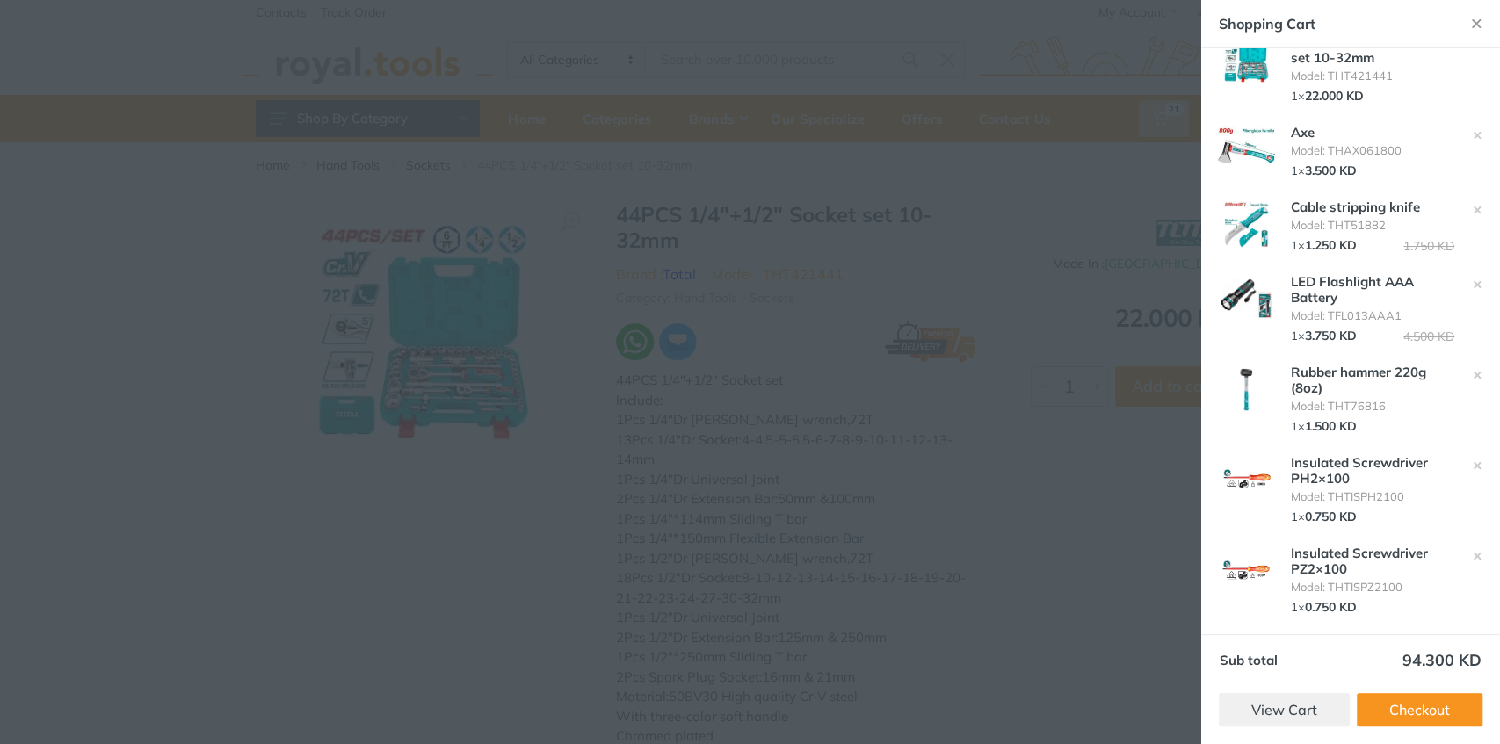
click at [1062, 201] on div at bounding box center [750, 372] width 1500 height 744
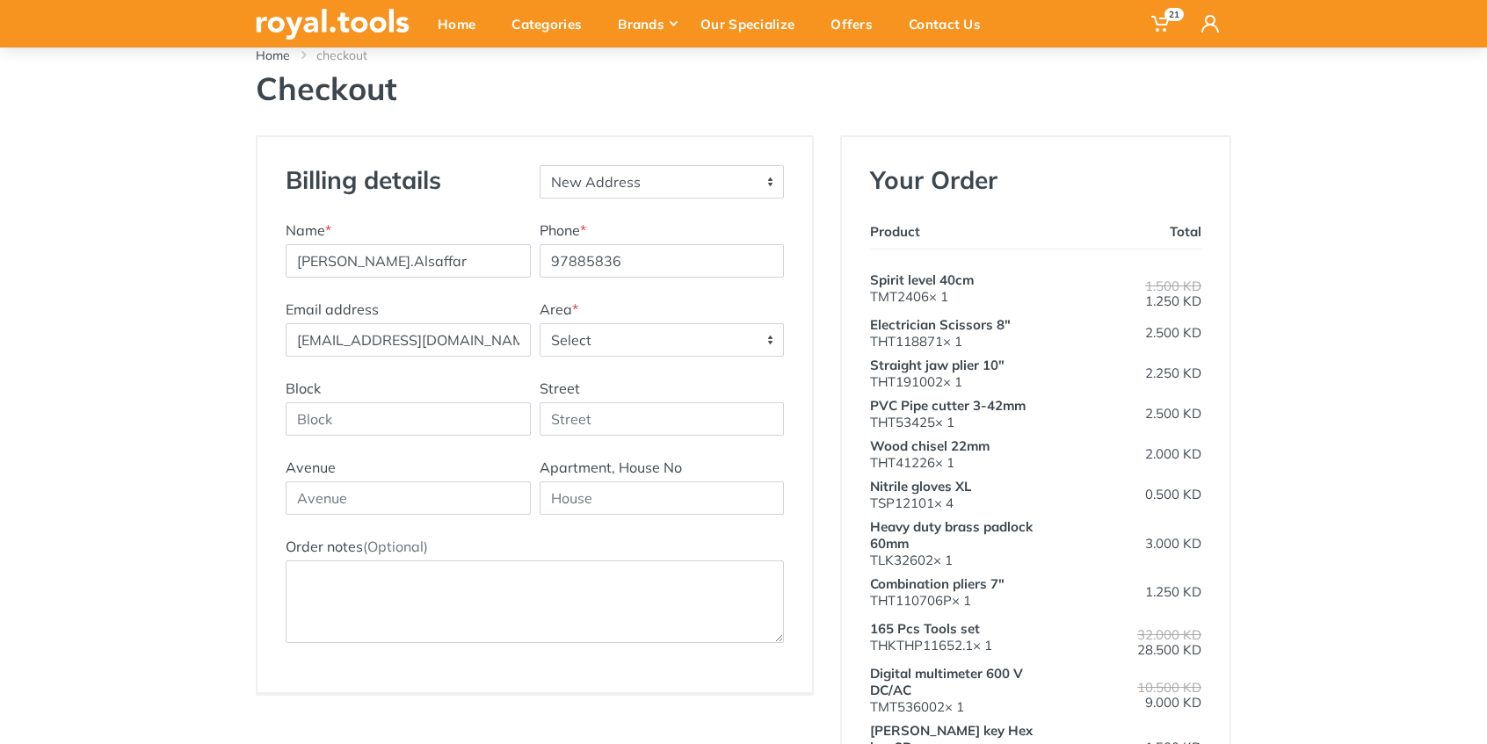
scroll to position [117, 0]
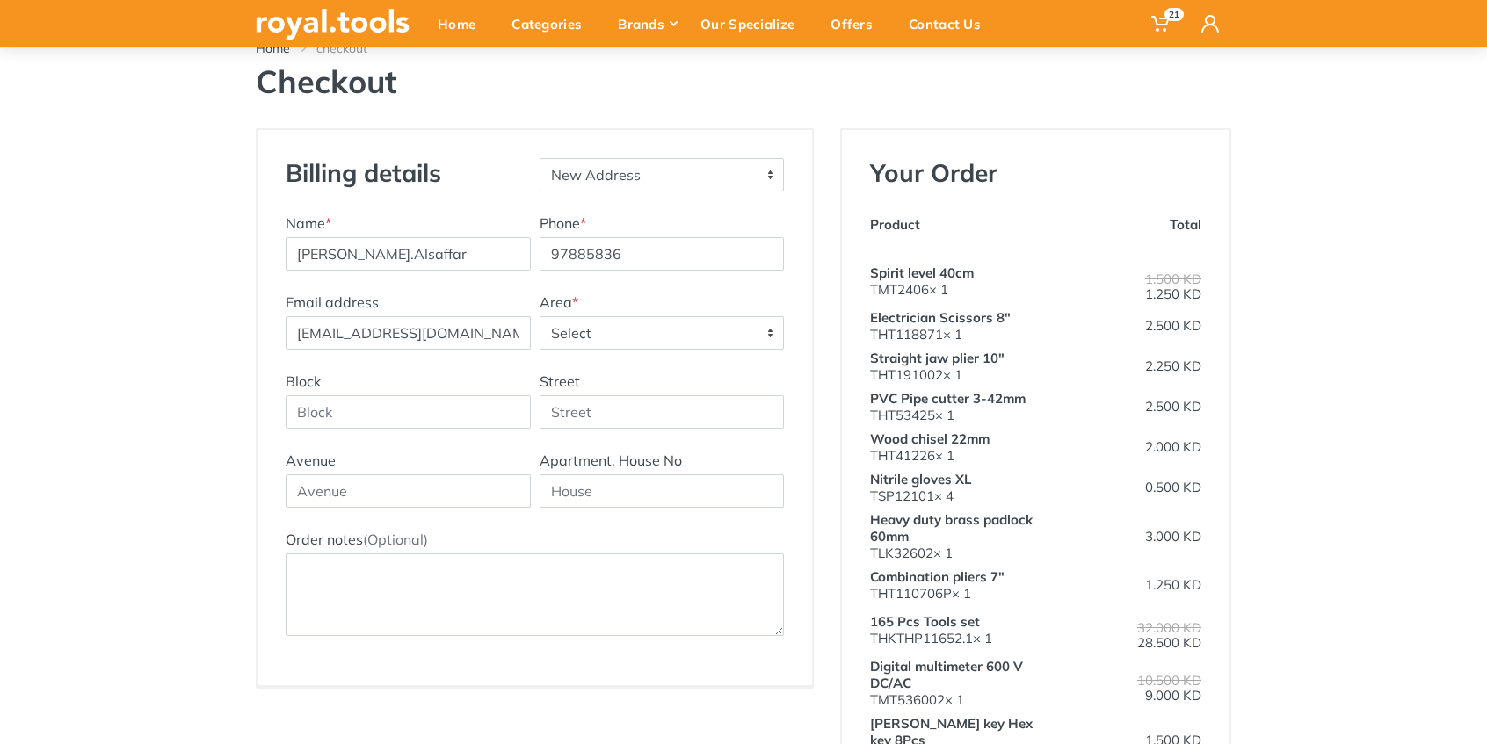
click at [605, 336] on span "Select" at bounding box center [661, 333] width 243 height 32
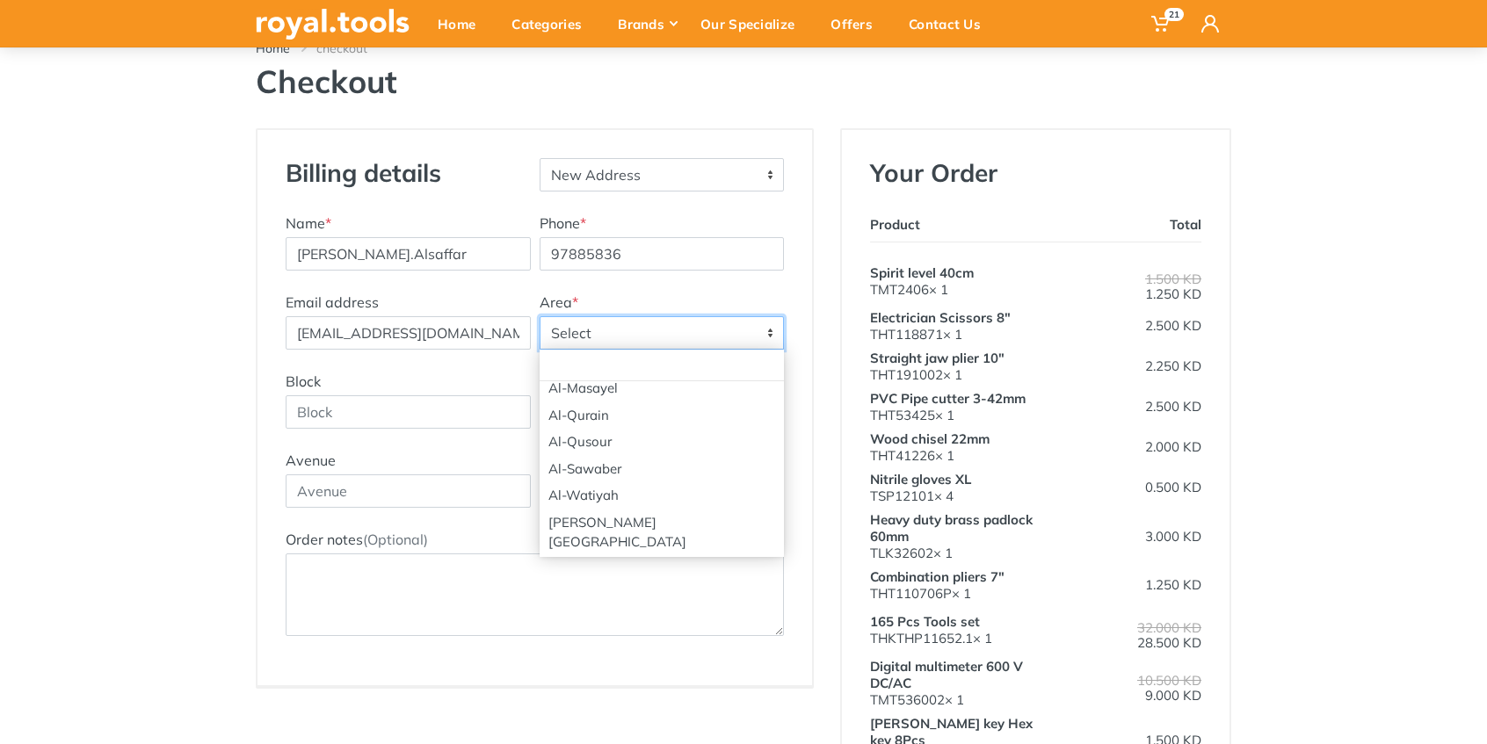
scroll to position [410, 0]
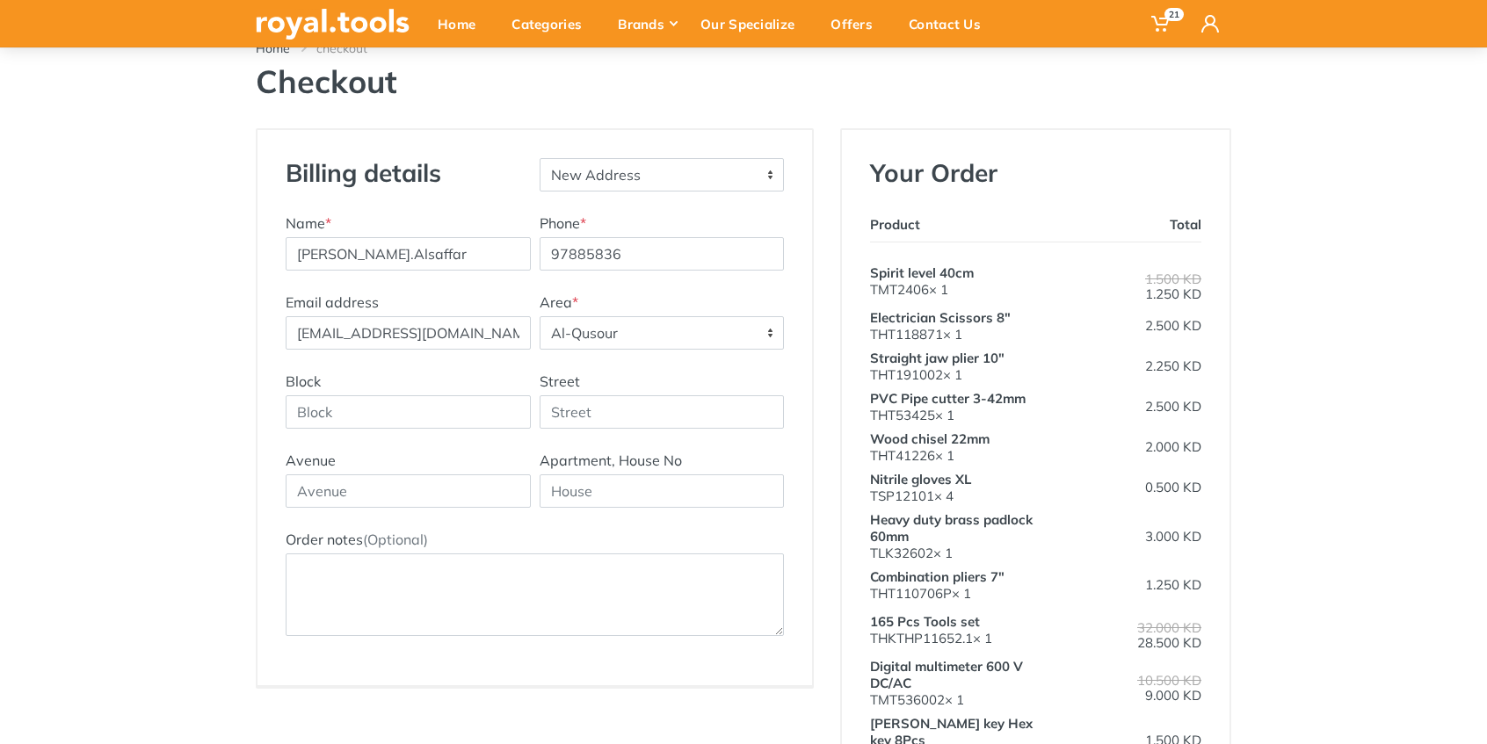
select select "75"
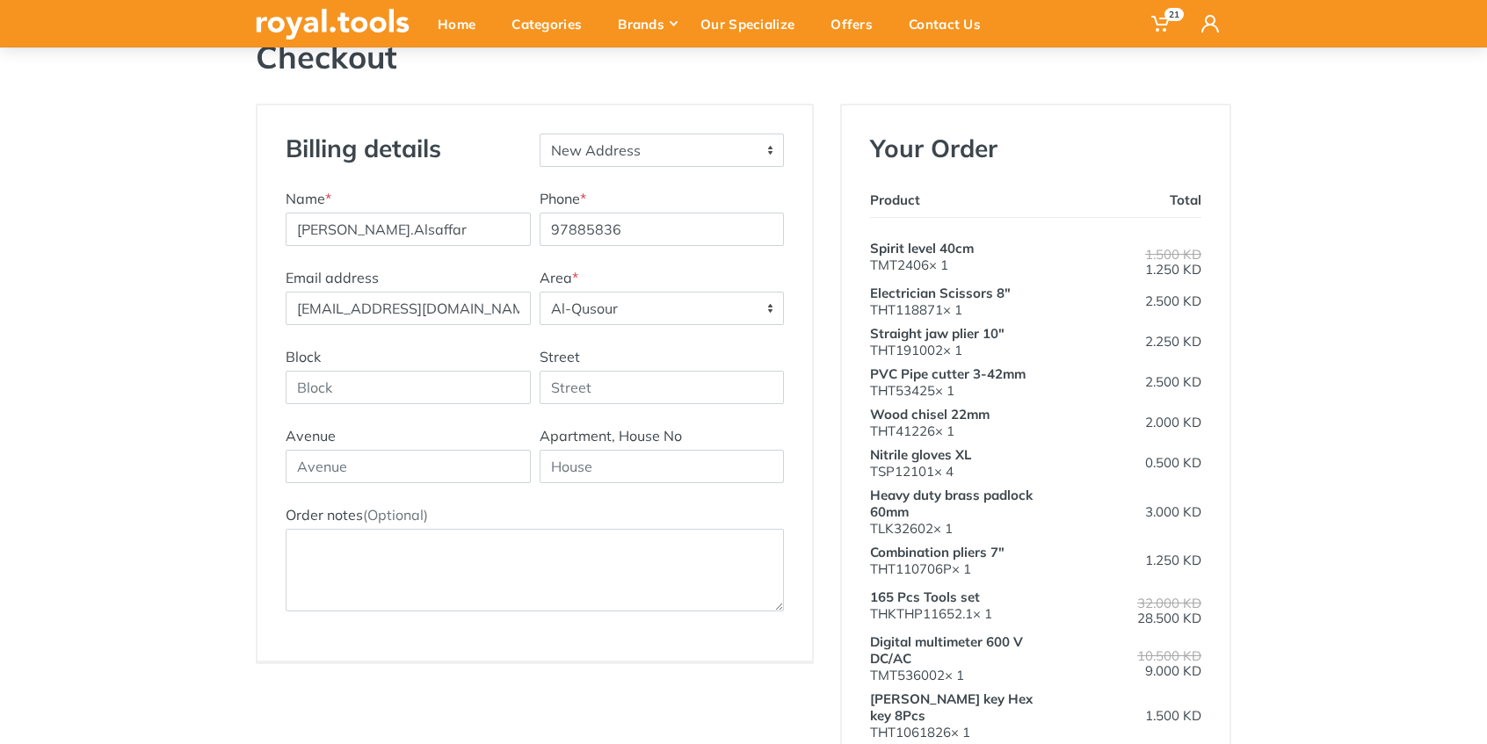
scroll to position [141, 0]
click at [613, 156] on select "New Address" at bounding box center [662, 150] width 245 height 33
click at [315, 178] on div "Billing details New Address" at bounding box center [534, 161] width 507 height 54
click at [357, 235] on input "[PERSON_NAME].Alsaffar" at bounding box center [408, 230] width 245 height 33
click at [359, 231] on input "[PERSON_NAME].Alsaffar" at bounding box center [408, 230] width 245 height 33
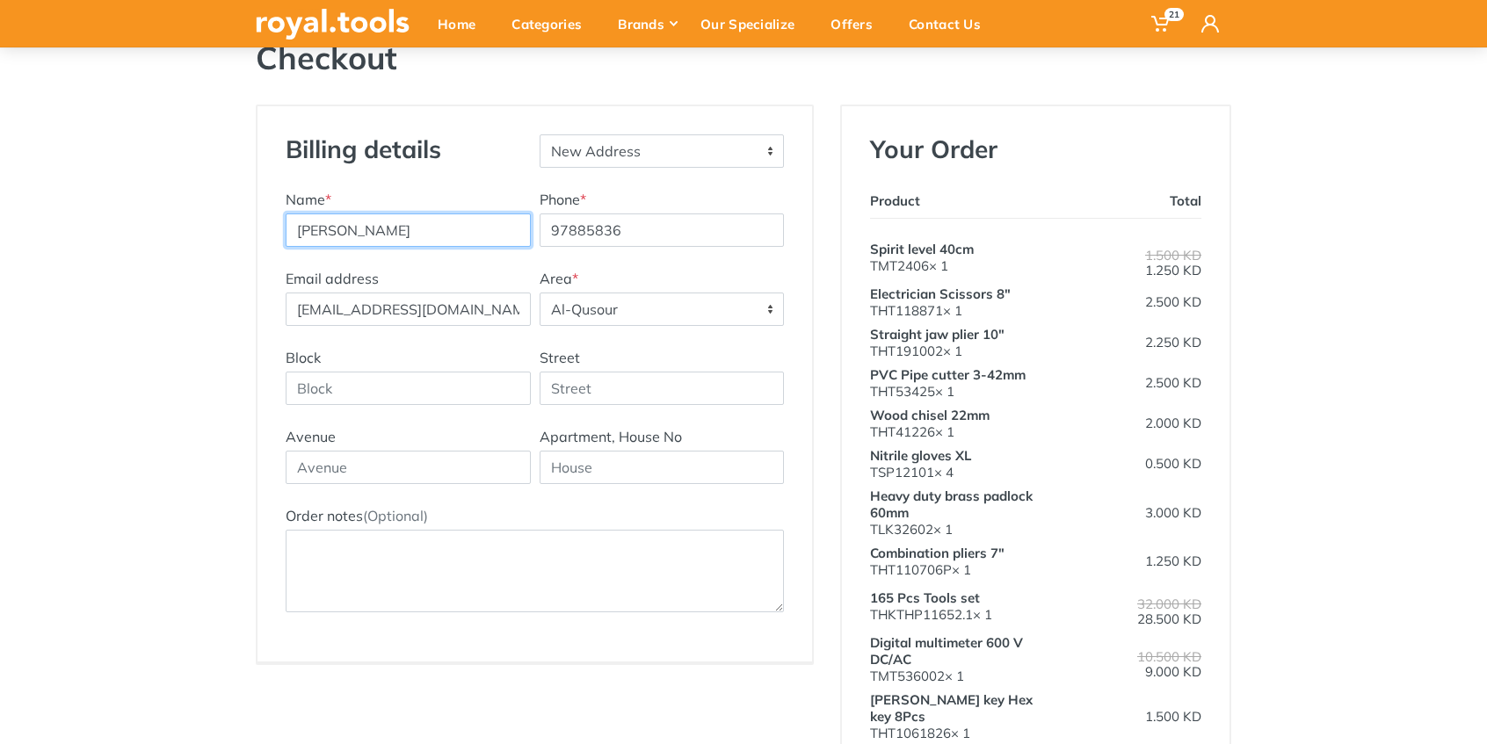
type input "[PERSON_NAME]"
click at [389, 418] on div "Block Street" at bounding box center [534, 386] width 507 height 79
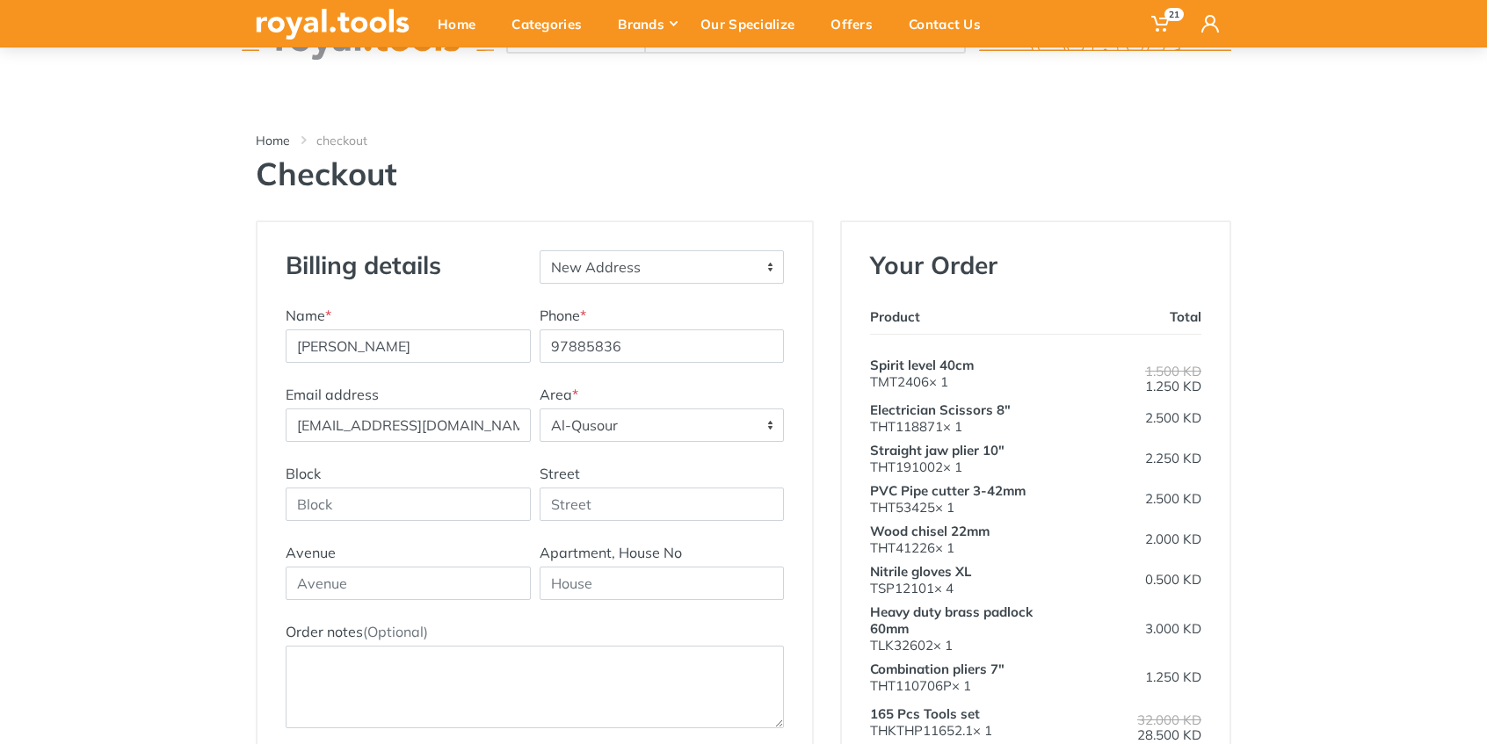
scroll to position [24, 0]
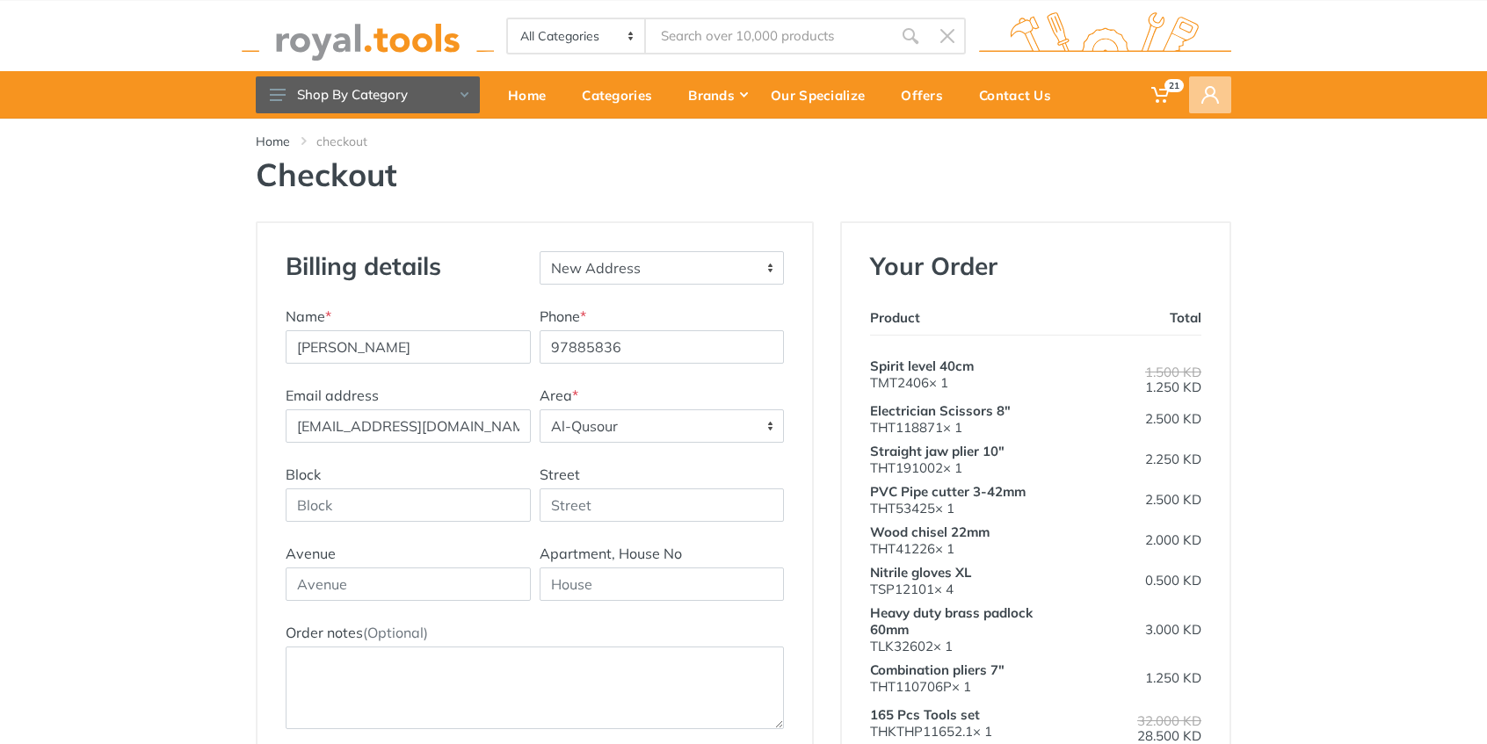
click at [1208, 92] on icon at bounding box center [1210, 95] width 18 height 18
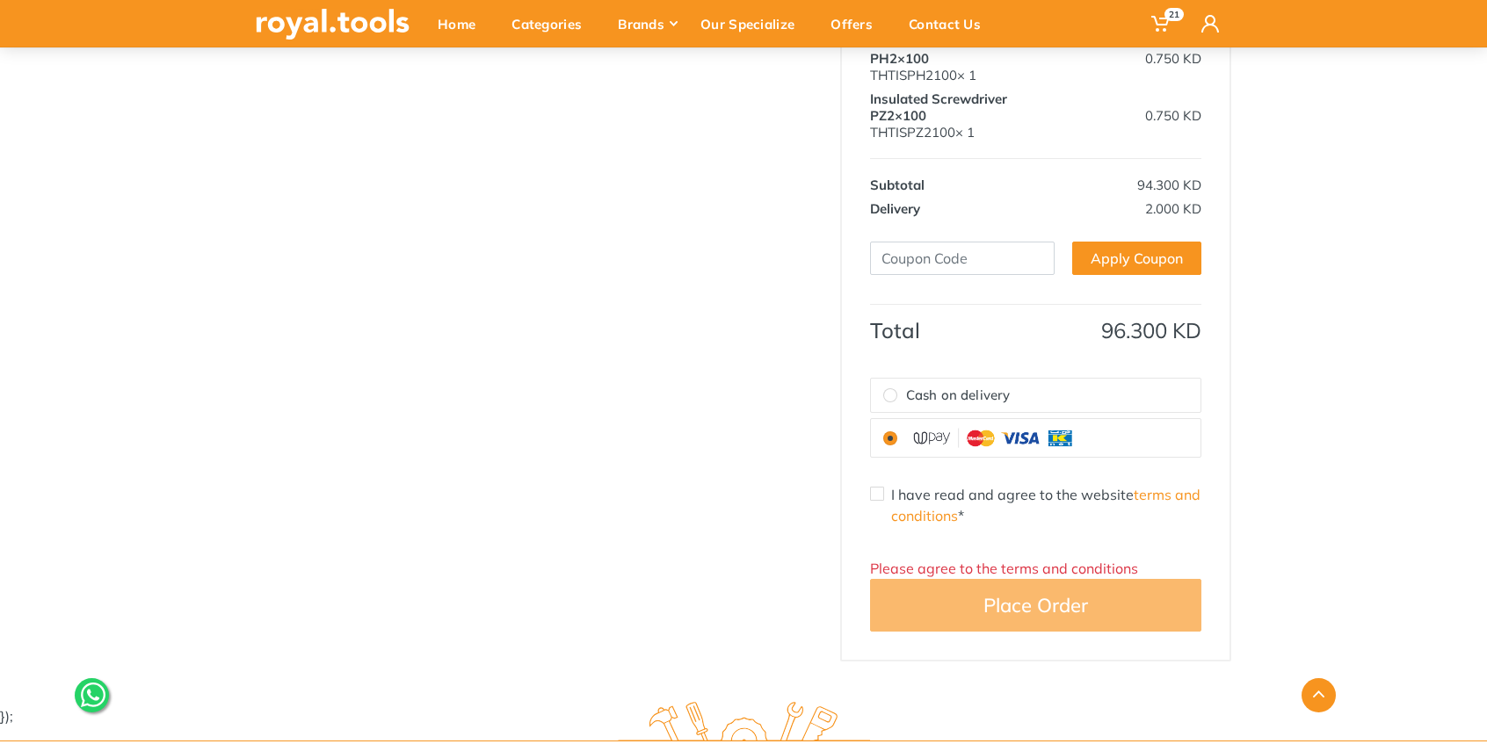
scroll to position [1606, 0]
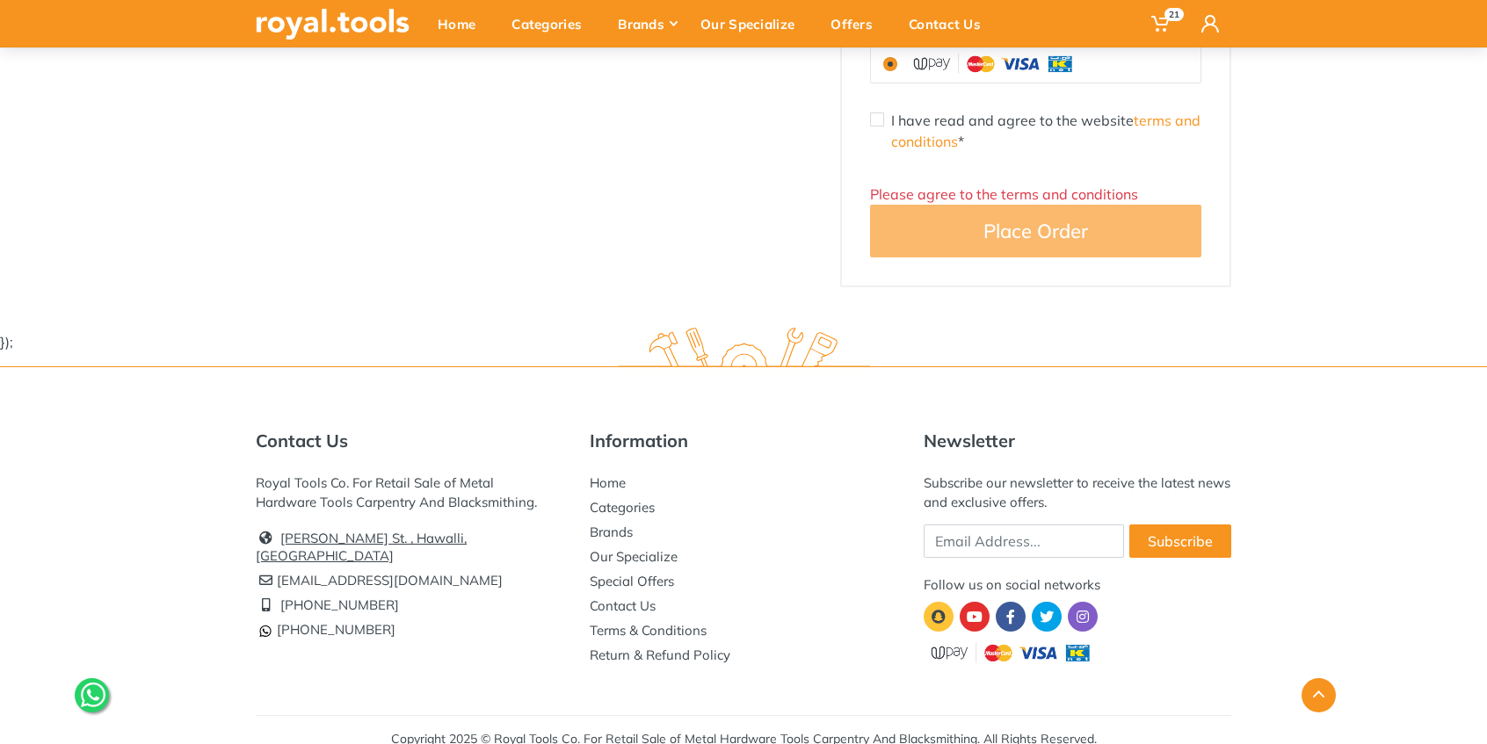
click at [324, 530] on link "[PERSON_NAME] St. , Hawalli, [GEOGRAPHIC_DATA]" at bounding box center [361, 547] width 211 height 34
